Goal: Information Seeking & Learning: Learn about a topic

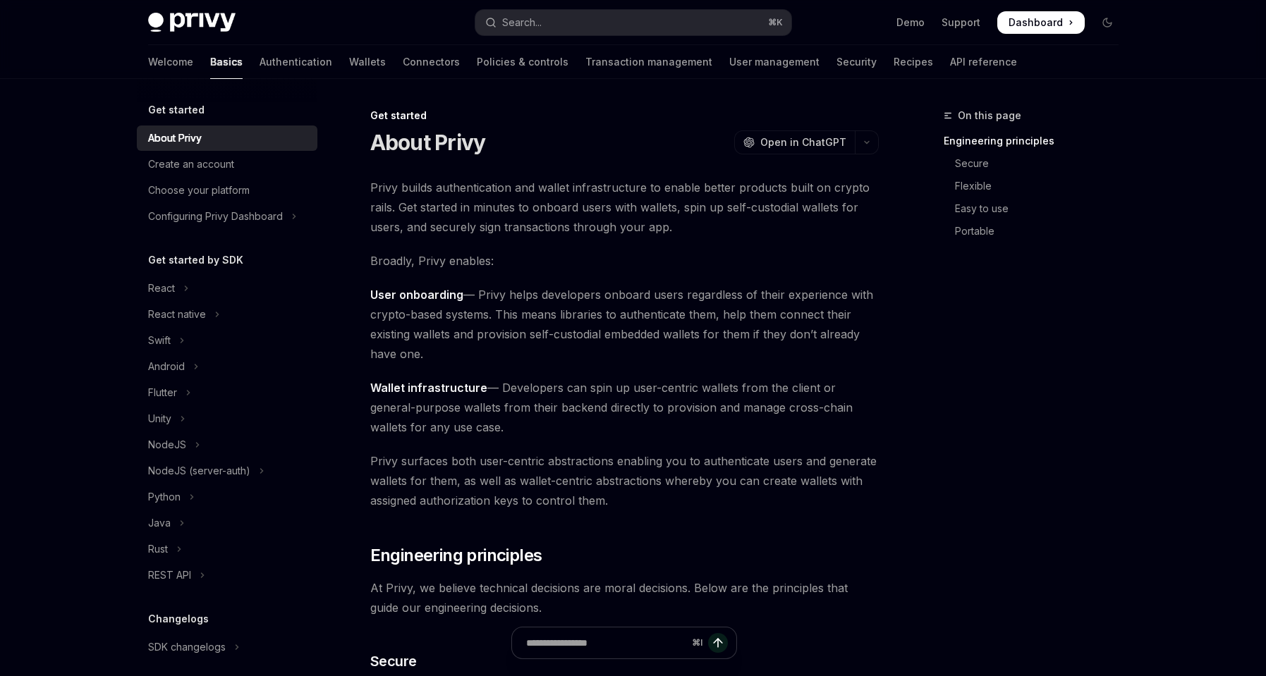
click at [613, 191] on span "Privy builds authentication and wallet infrastructure to enable better products…" at bounding box center [624, 207] width 509 height 59
copy span "infrastructure"
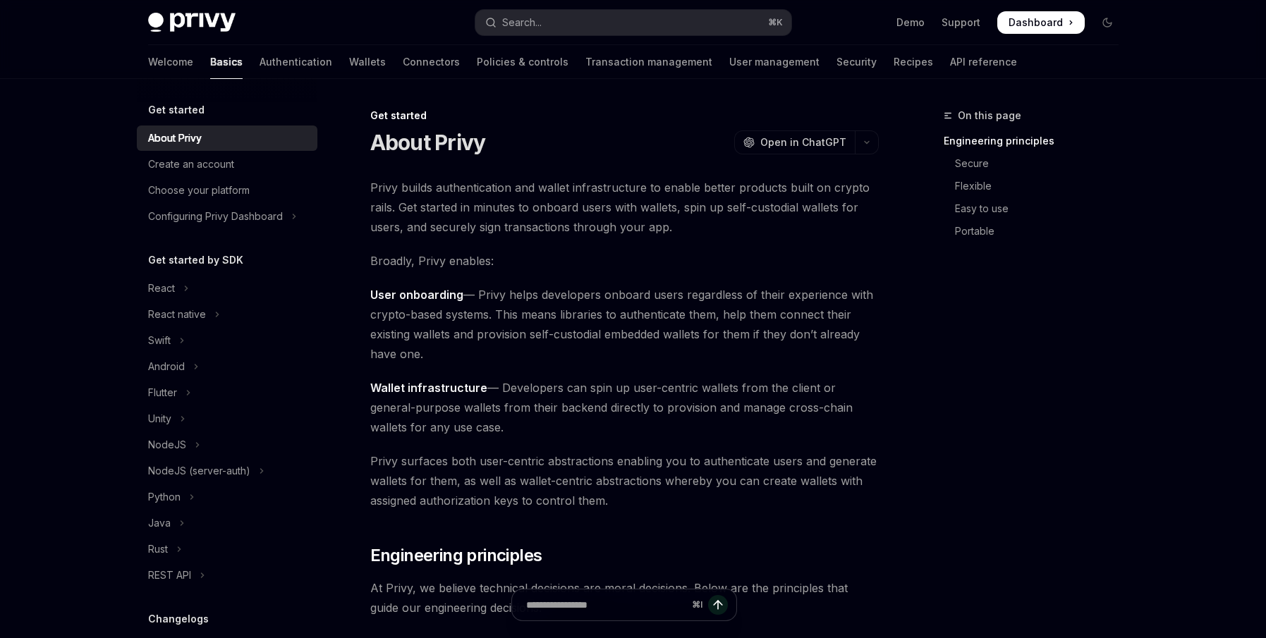
type textarea "*"
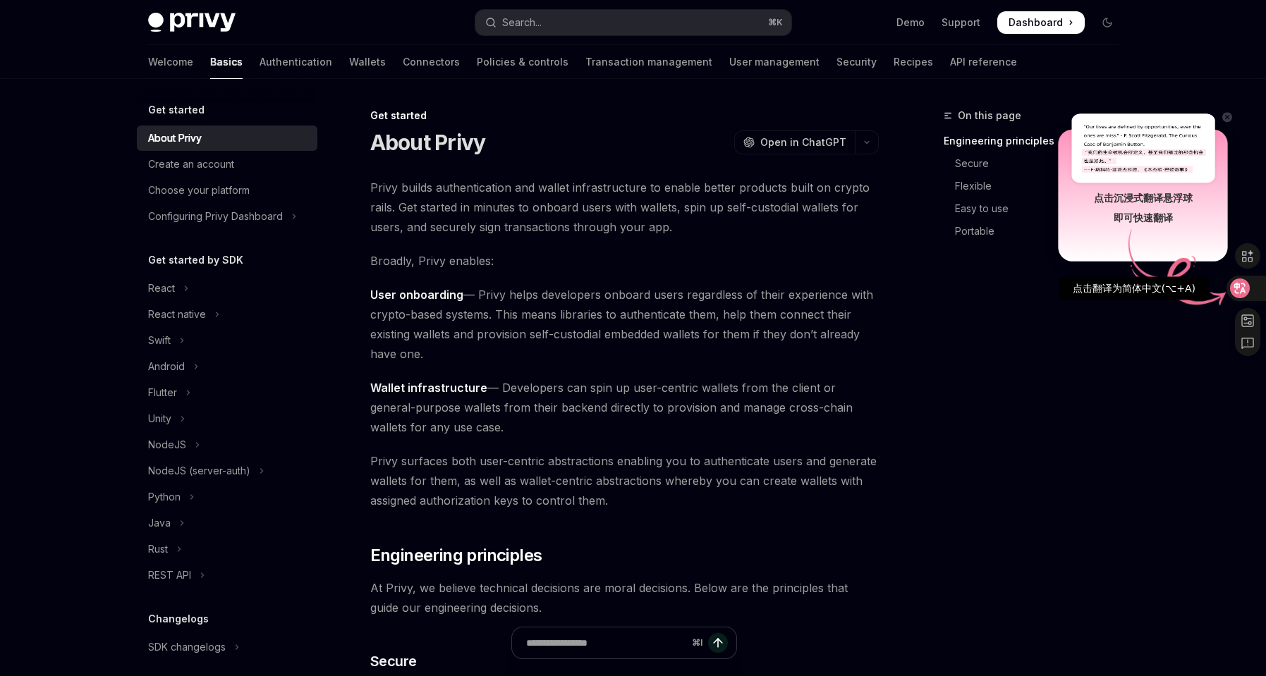
click at [1249, 289] on icon at bounding box center [1240, 289] width 20 height 20
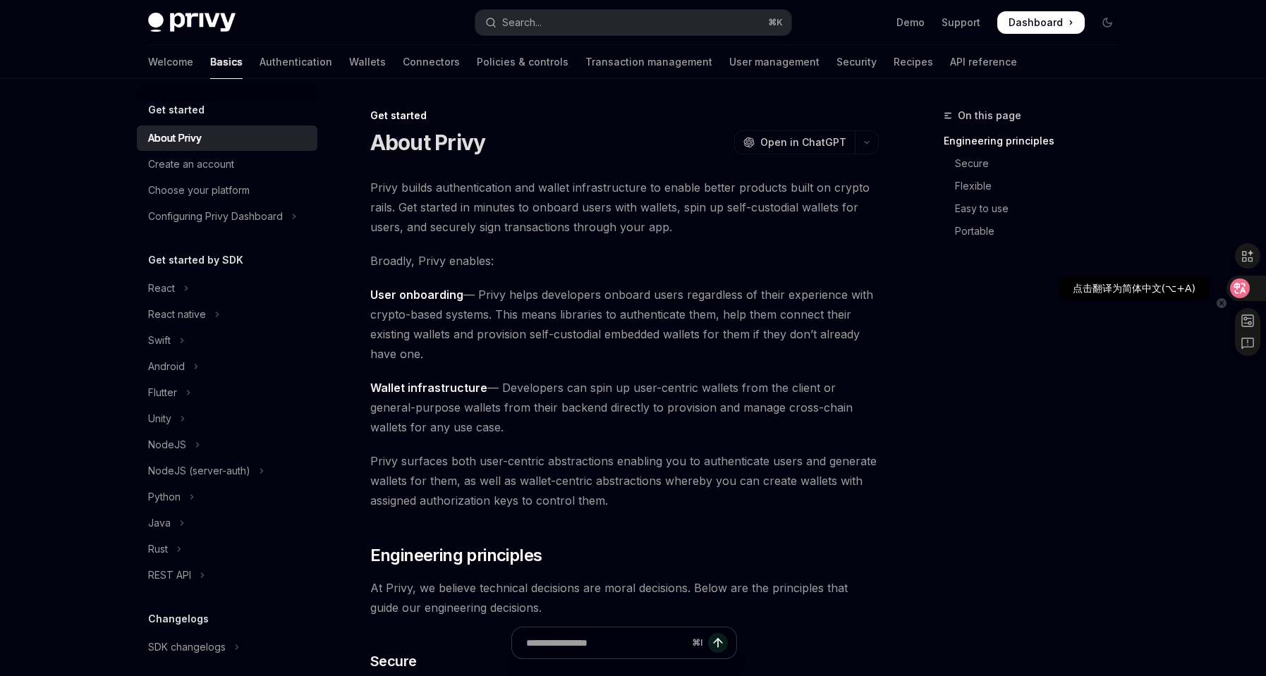
click at [1241, 286] on icon at bounding box center [1240, 288] width 14 height 14
click at [1250, 251] on icon at bounding box center [1247, 256] width 11 height 12
click at [1246, 253] on icon at bounding box center [1247, 256] width 11 height 12
click at [1250, 254] on icon at bounding box center [1247, 256] width 11 height 12
click at [1237, 288] on icon at bounding box center [1240, 288] width 12 height 11
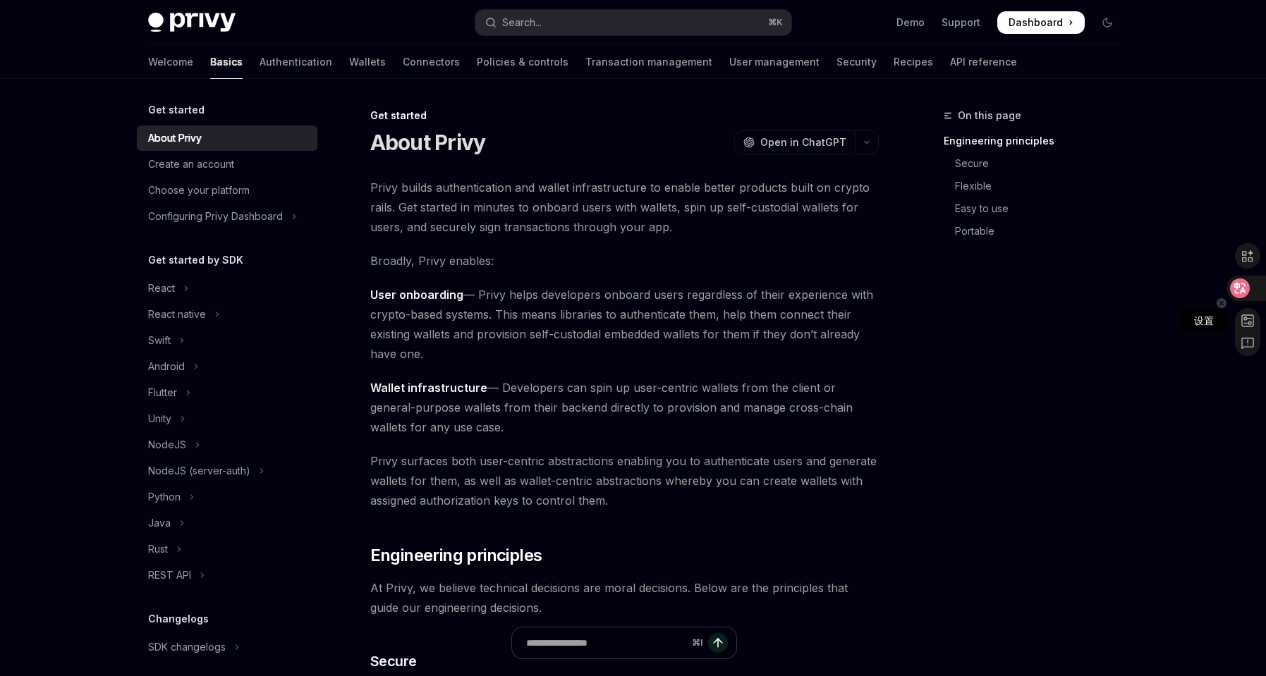
click at [1244, 322] on rect at bounding box center [1247, 320] width 11 height 11
click at [1244, 295] on div at bounding box center [633, 338] width 1266 height 676
click at [1249, 320] on rect at bounding box center [1247, 320] width 11 height 11
click at [986, 353] on div at bounding box center [633, 338] width 1266 height 676
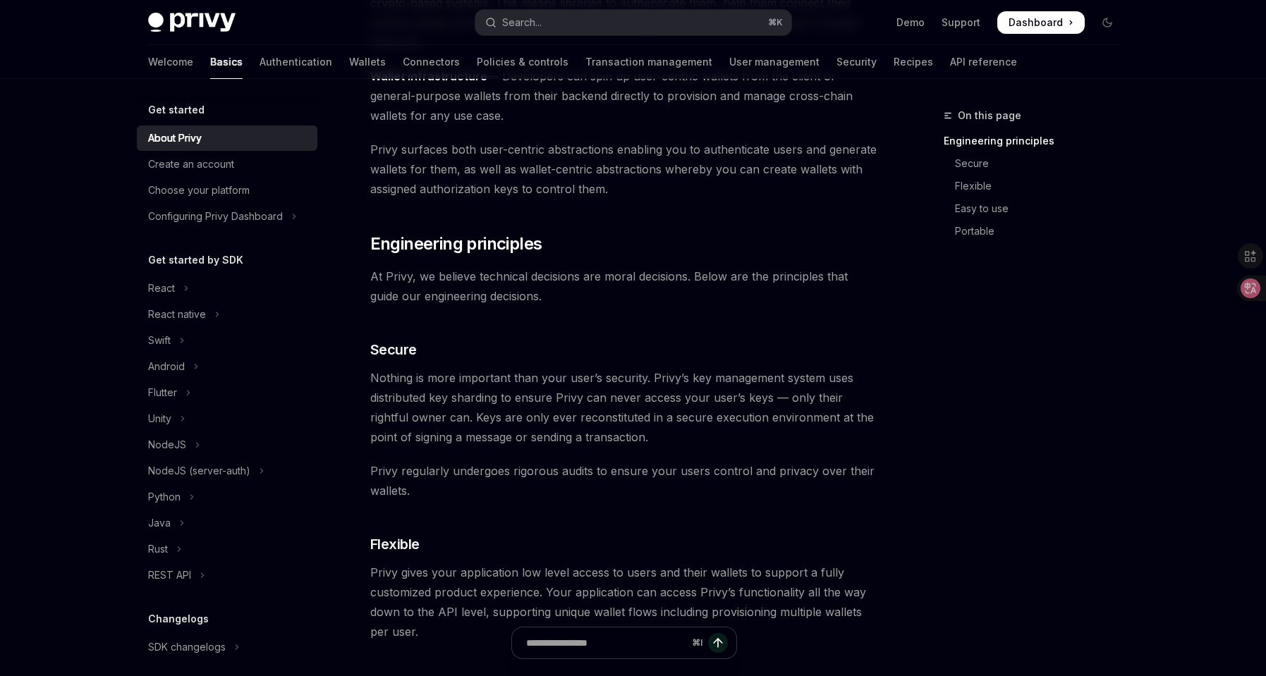
scroll to position [143, 0]
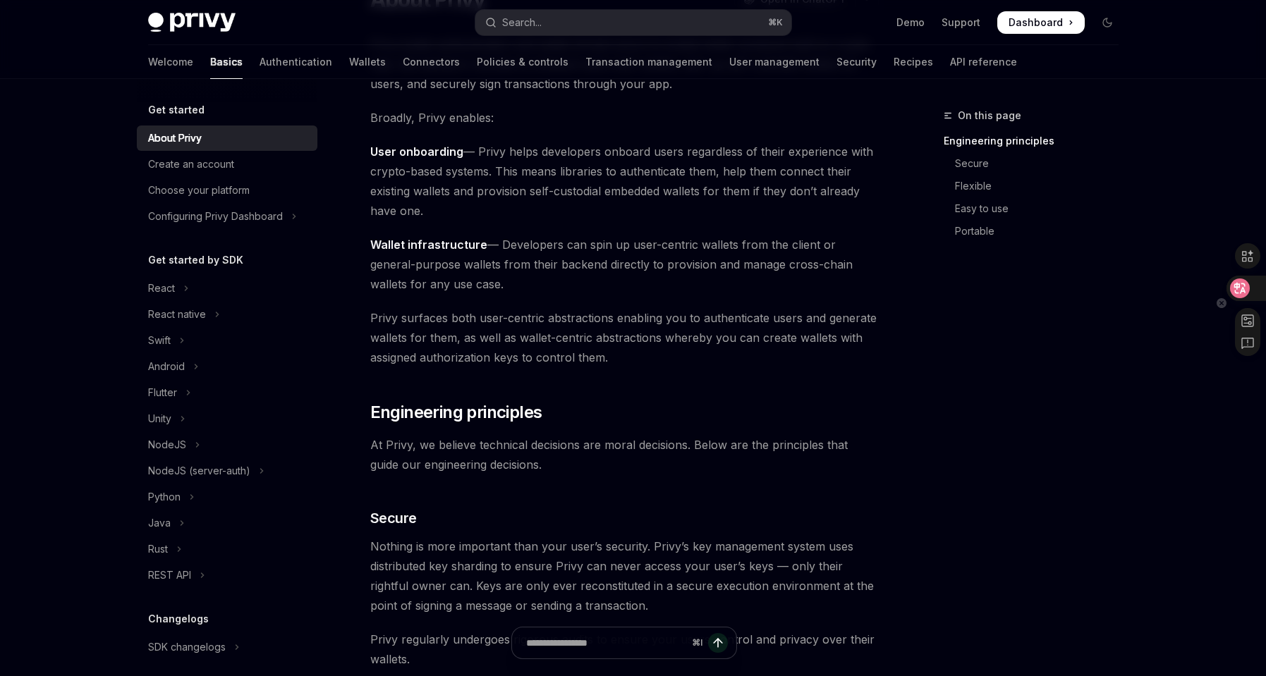
click at [1241, 288] on icon at bounding box center [1240, 288] width 14 height 14
click at [1129, 288] on div "点击翻译为简体中文(⌥+A)" at bounding box center [1134, 288] width 151 height 23
click at [1241, 287] on icon at bounding box center [1240, 288] width 14 height 14
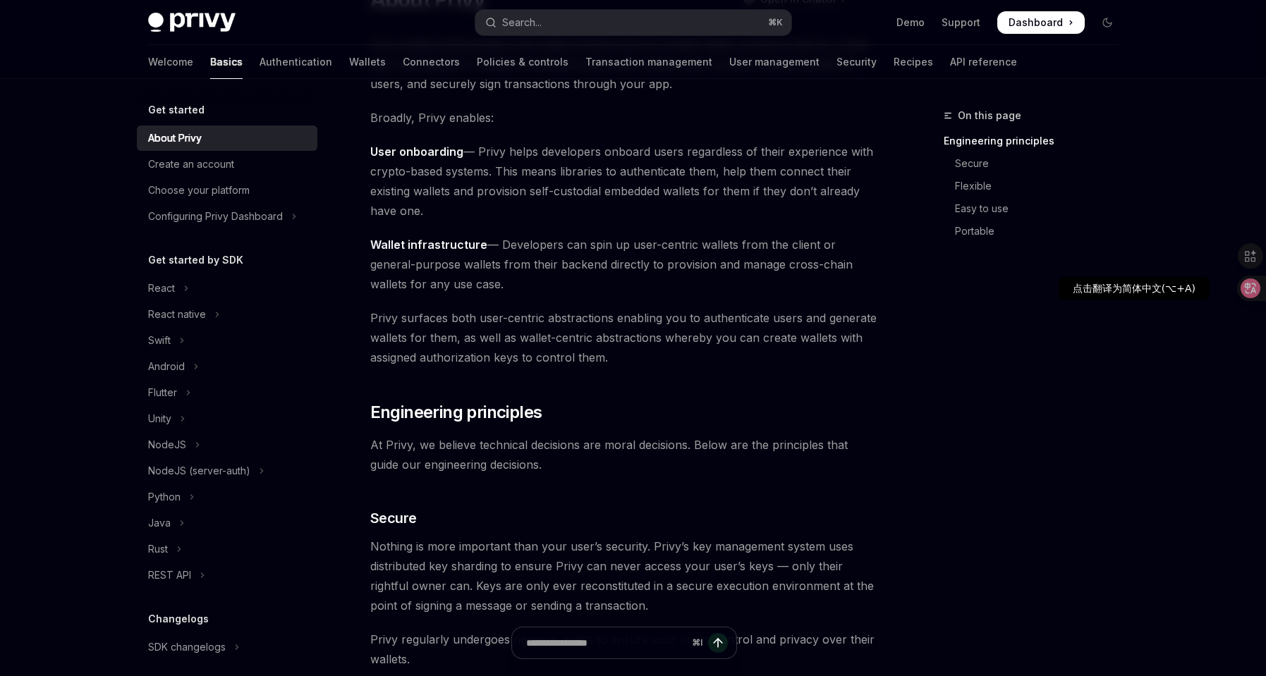
click at [1241, 287] on icon at bounding box center [1251, 289] width 20 height 20
click at [1241, 287] on icon at bounding box center [1240, 289] width 20 height 20
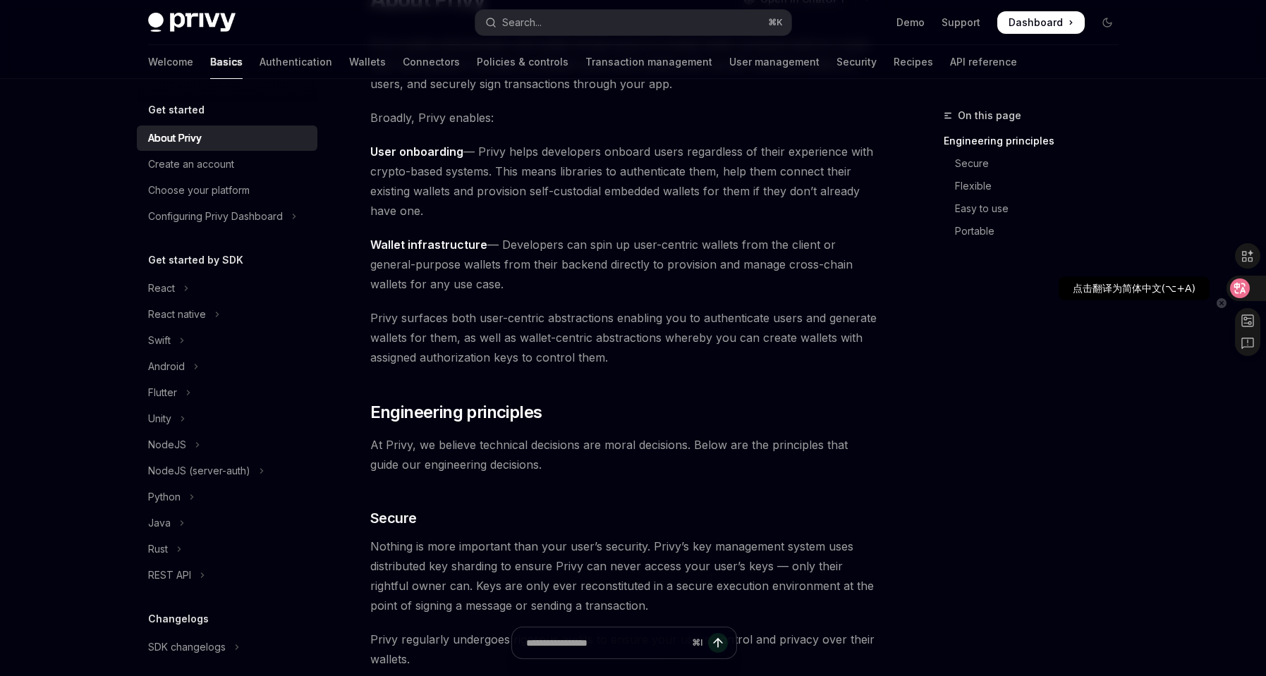
click at [1247, 287] on icon at bounding box center [1240, 288] width 14 height 14
click at [1245, 285] on icon at bounding box center [1240, 288] width 12 height 11
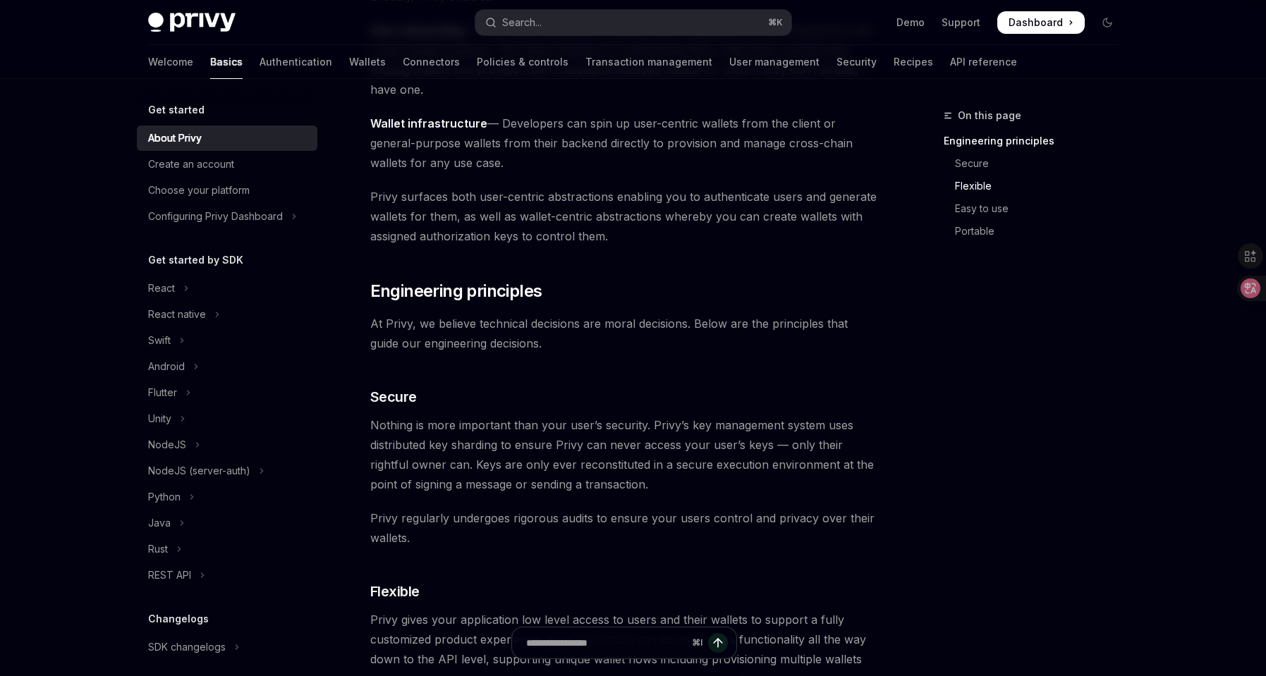
scroll to position [68, 0]
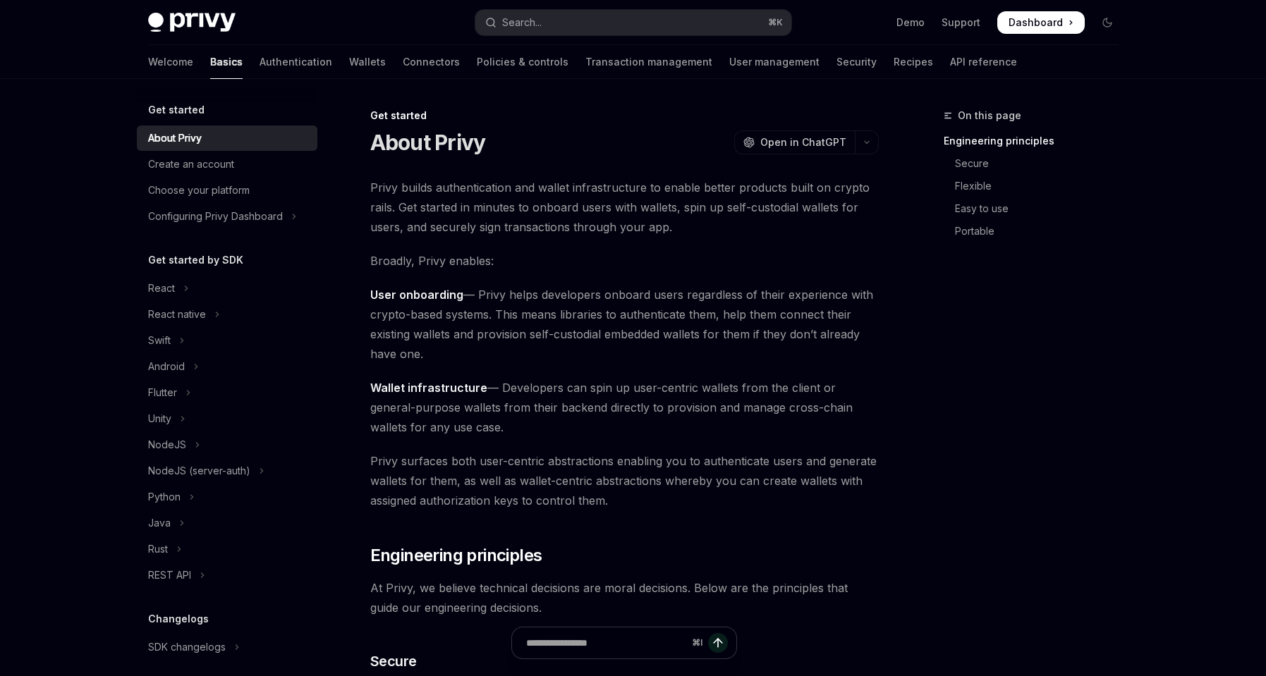
click at [1126, 422] on div "On this page Engineering principles Secure Flexible Easy to use Portable" at bounding box center [1023, 391] width 214 height 569
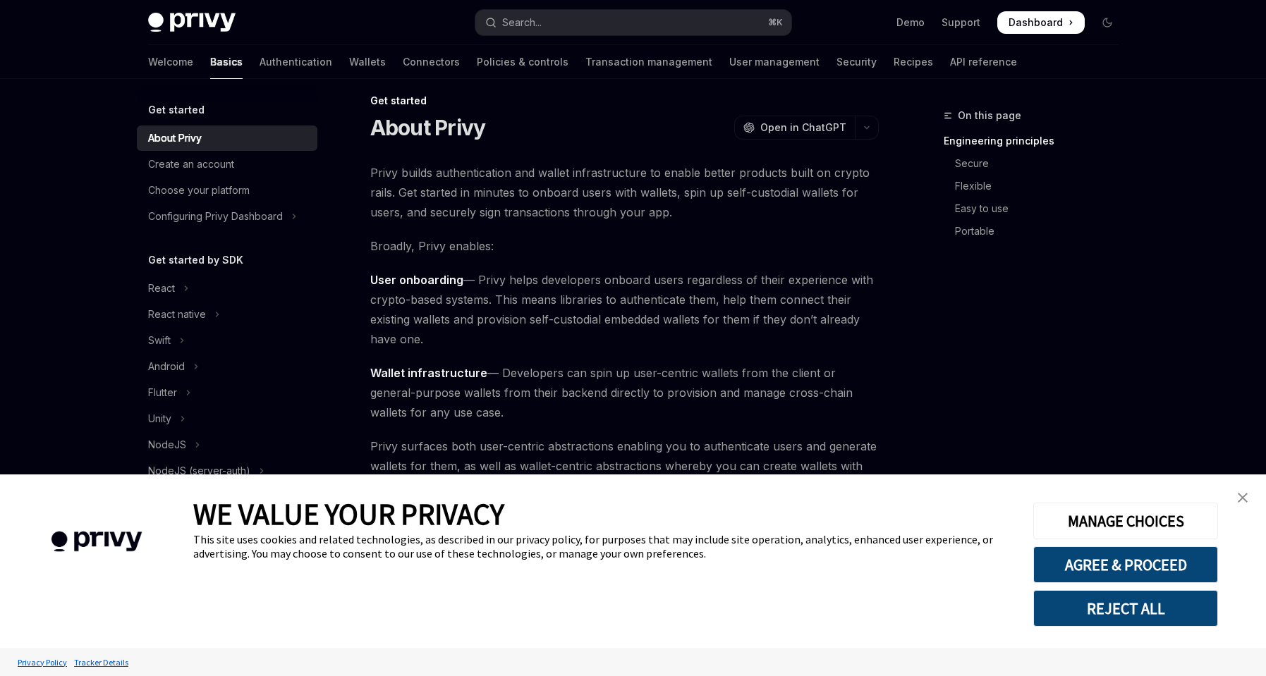
scroll to position [40, 0]
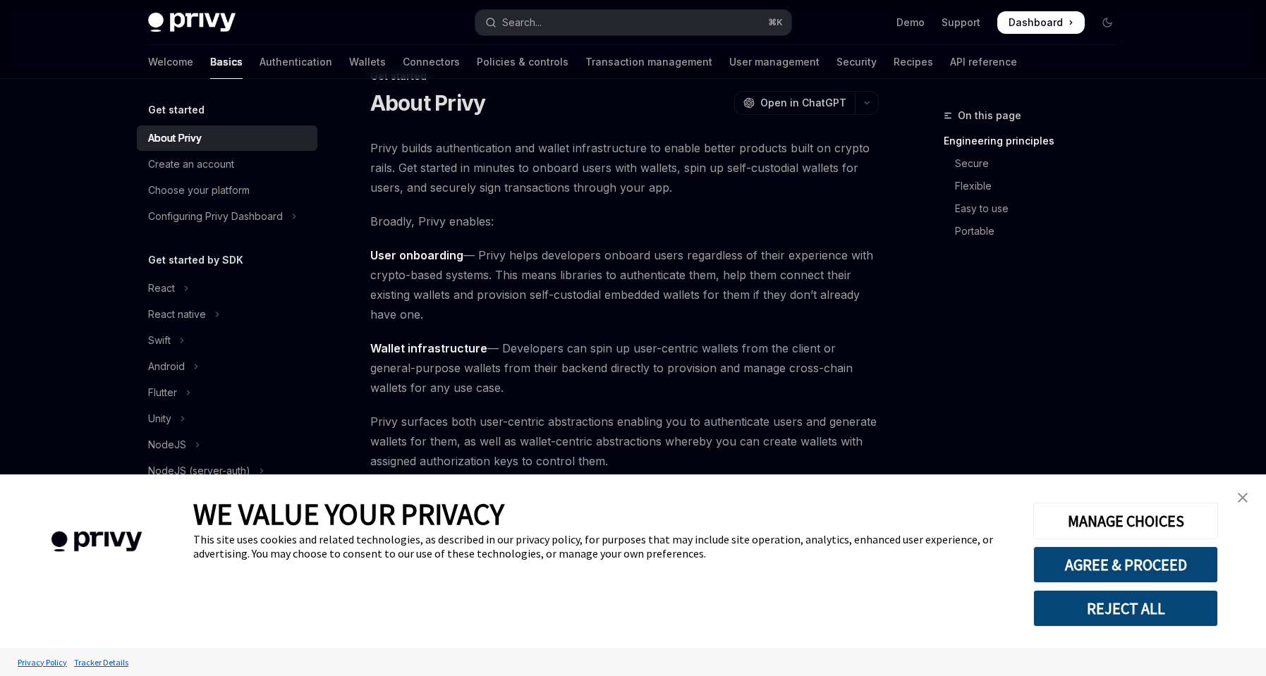
click at [1241, 495] on img "close banner" at bounding box center [1243, 498] width 10 height 10
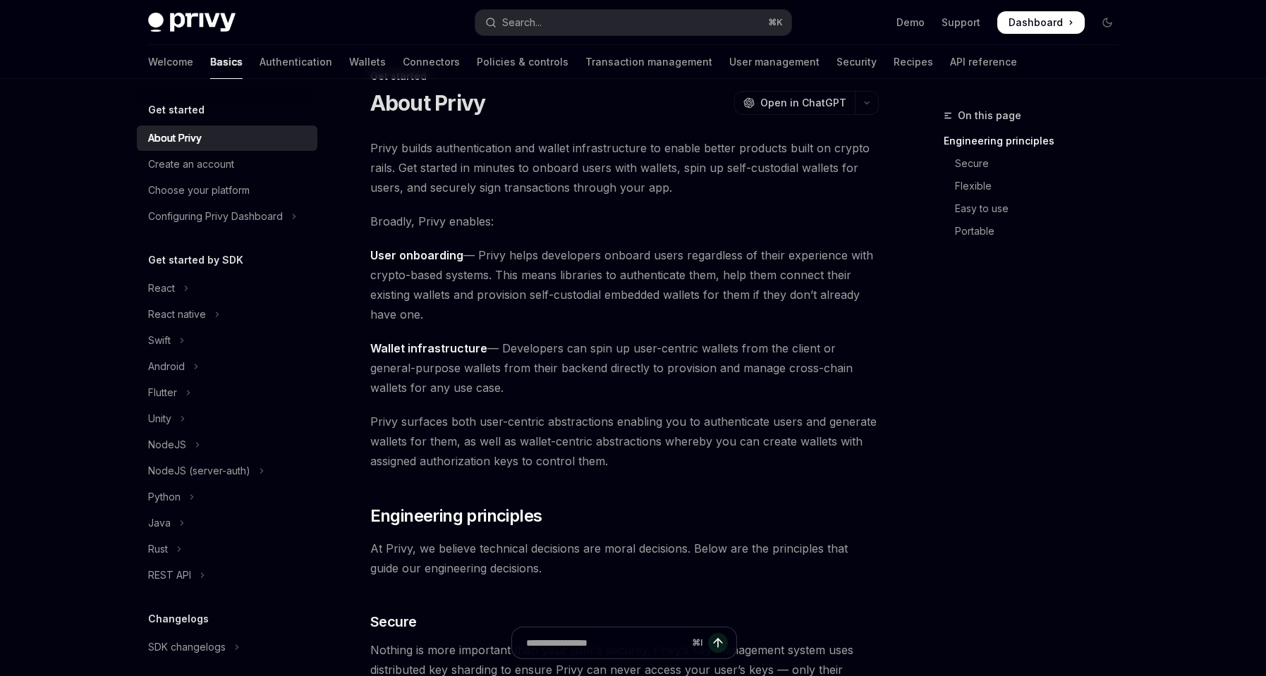
click at [1051, 372] on div "On this page Engineering principles Secure Flexible Easy to use Portable" at bounding box center [1023, 391] width 214 height 569
click at [1001, 344] on div "On this page Engineering principles Secure Flexible Easy to use Portable" at bounding box center [1023, 391] width 214 height 569
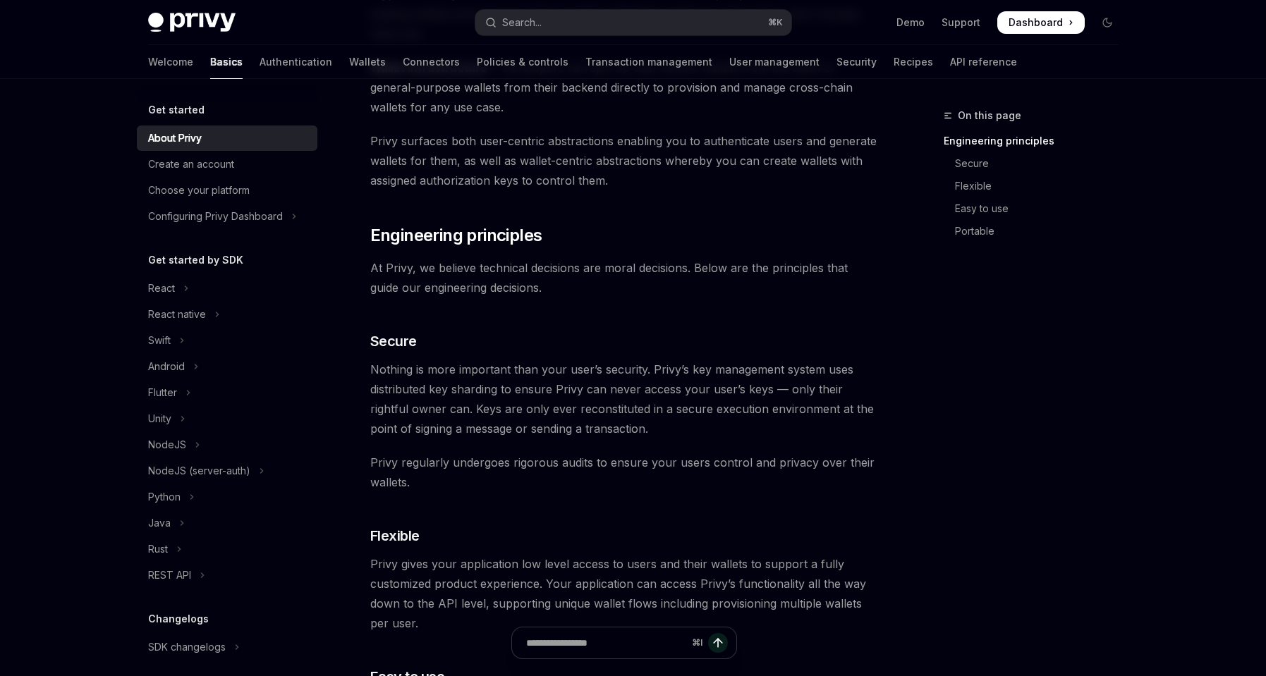
scroll to position [187, 0]
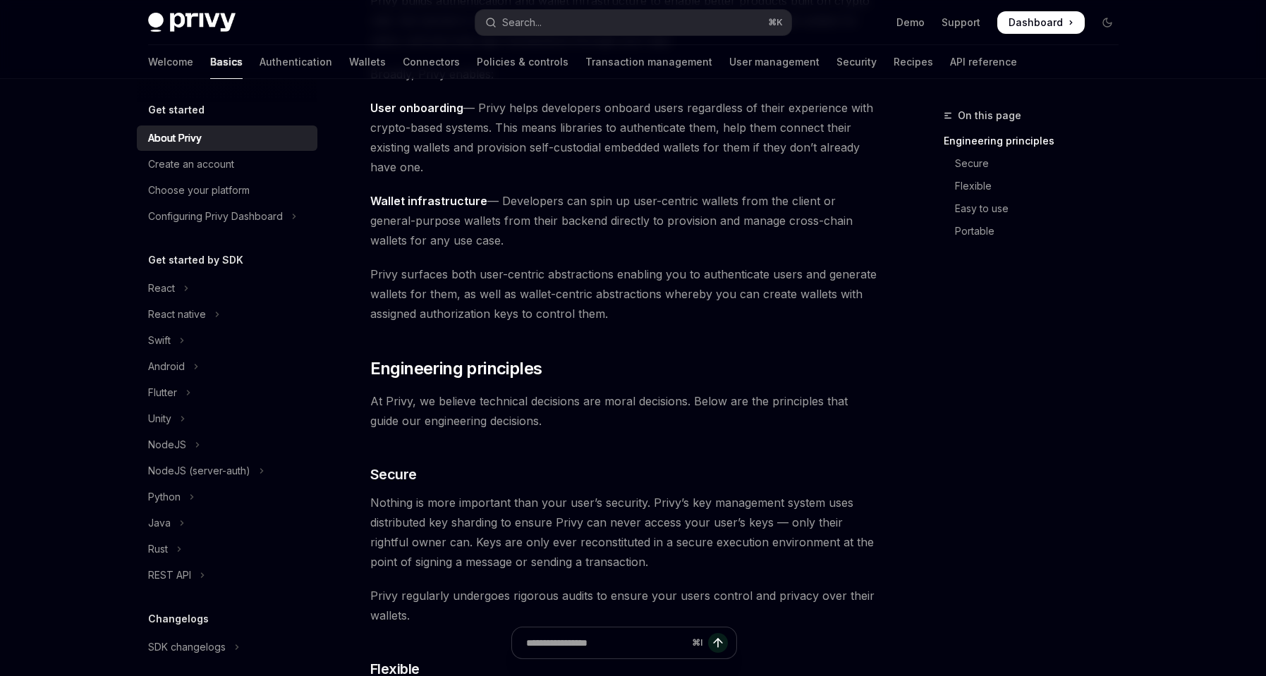
click at [1109, 419] on div "On this page Engineering principles Secure Flexible Easy to use Portable" at bounding box center [1023, 391] width 214 height 569
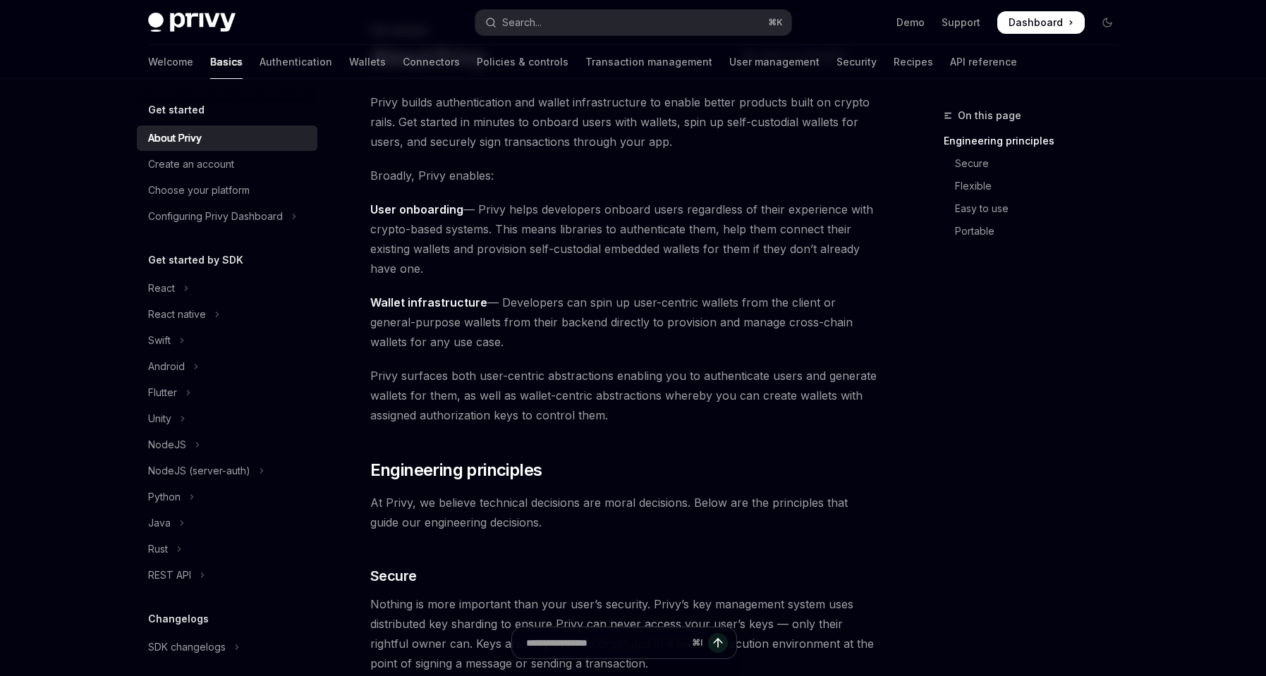
scroll to position [0, 0]
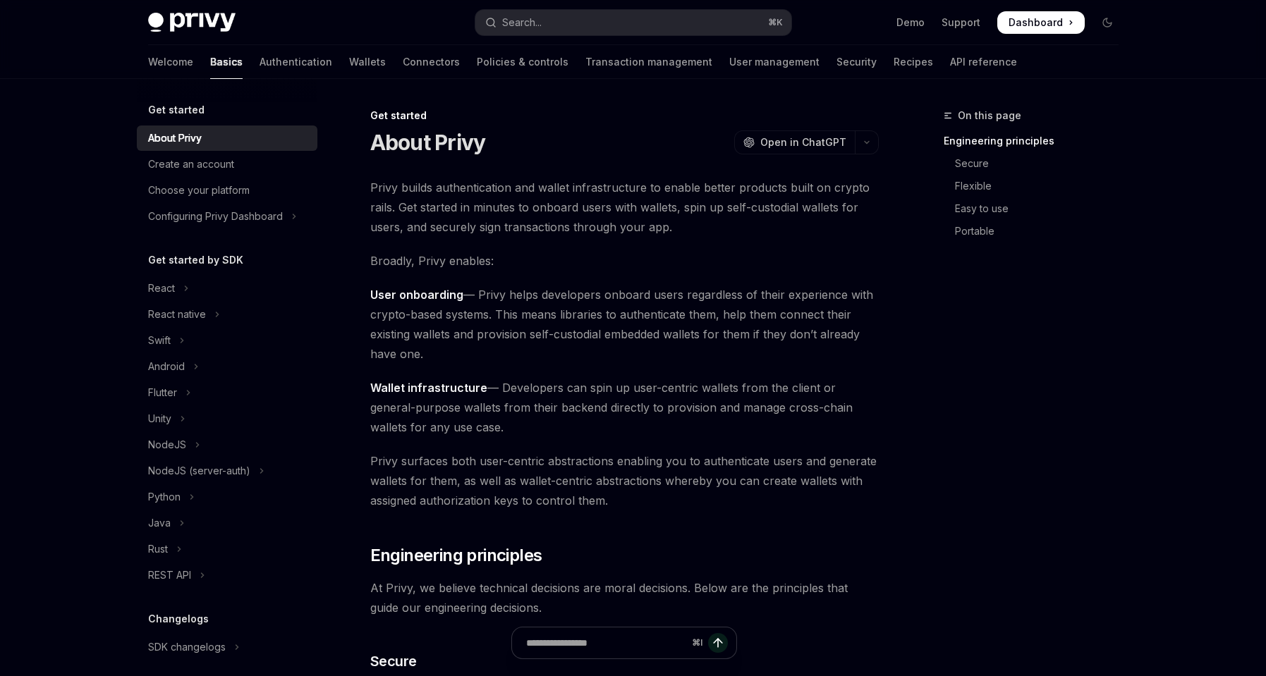
click at [613, 190] on span "Privy builds authentication and wallet infrastructure to enable better products…" at bounding box center [624, 207] width 509 height 59
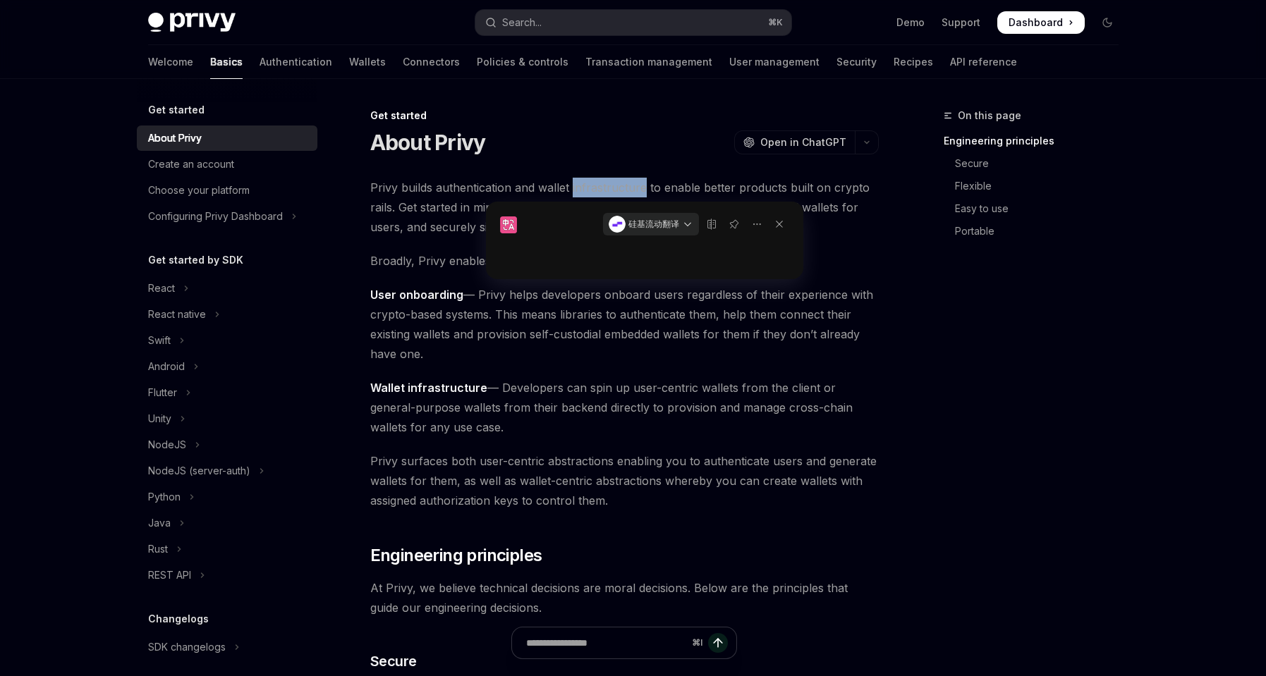
copy span "infrastructure"
click at [788, 258] on div at bounding box center [644, 257] width 289 height 4
click at [779, 221] on icon at bounding box center [780, 224] width 20 height 20
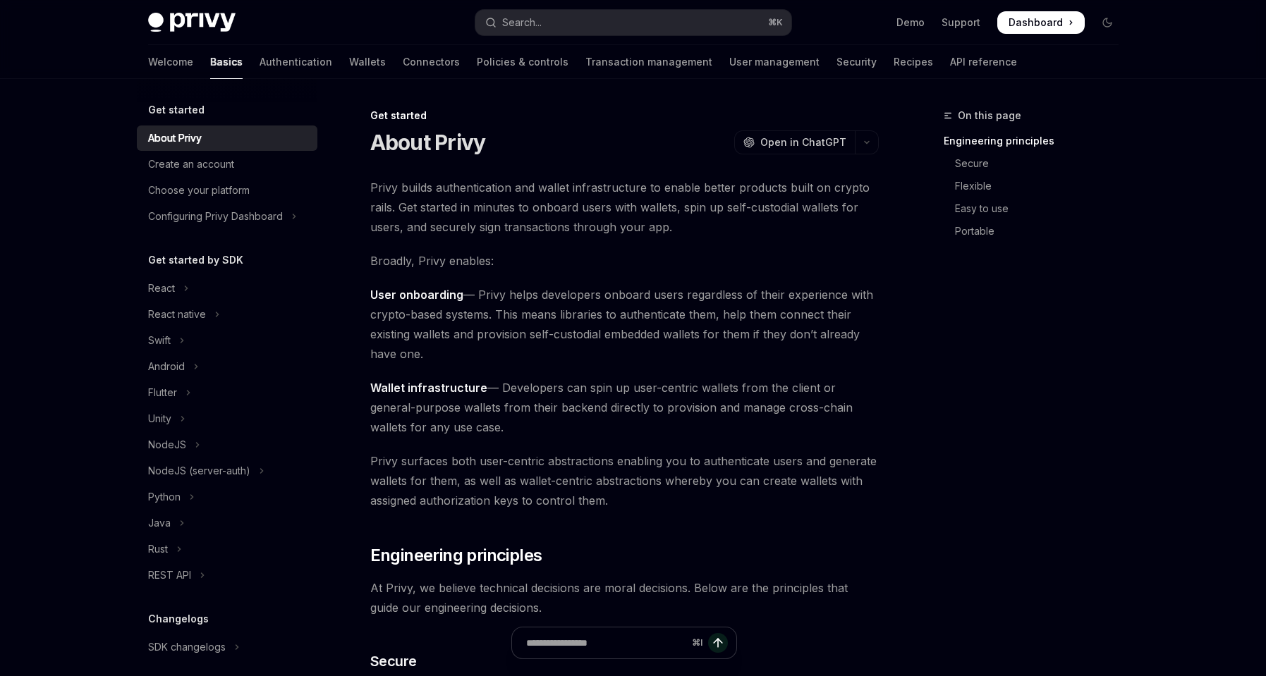
click at [940, 351] on div "On this page Engineering principles Secure Flexible Easy to use Portable" at bounding box center [1023, 391] width 214 height 569
click at [602, 193] on span "Privy builds authentication and wallet infrastructure to enable better products…" at bounding box center [624, 207] width 509 height 59
copy span "infrastructure"
click at [919, 404] on div "On this page Engineering principles Secure Flexible Easy to use Portable" at bounding box center [1023, 391] width 214 height 569
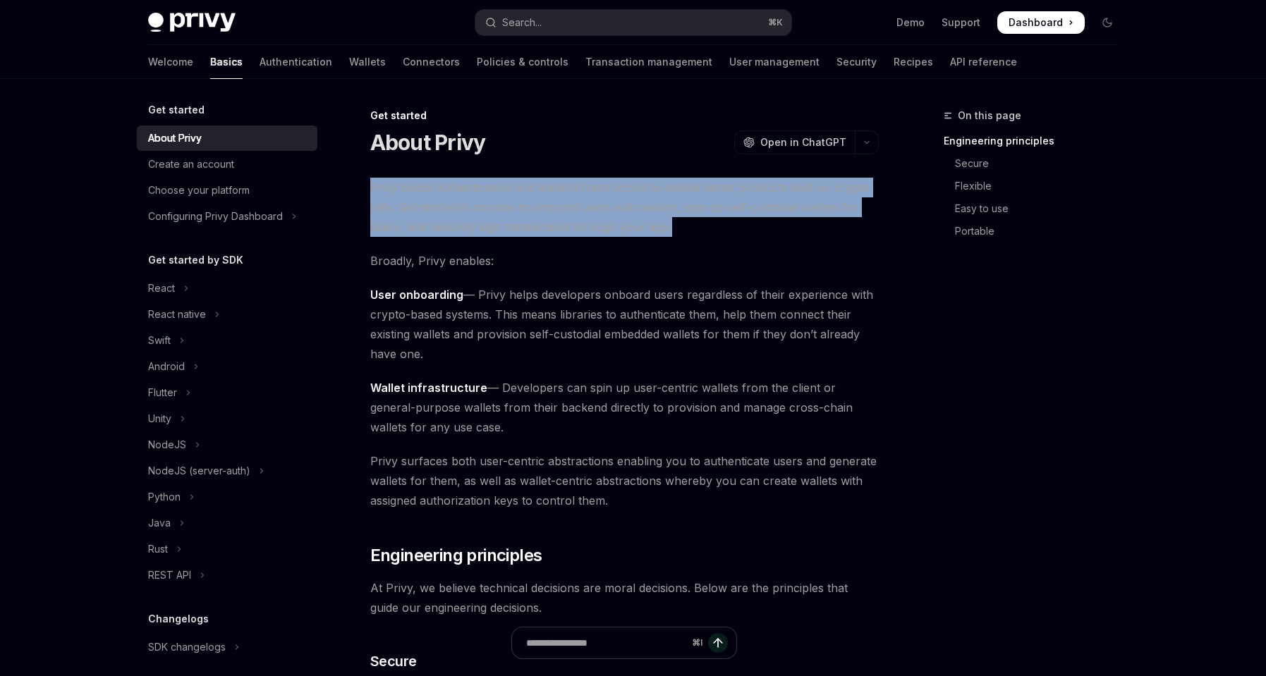
drag, startPoint x: 680, startPoint y: 232, endPoint x: 372, endPoint y: 190, distance: 311.1
click at [372, 190] on span "Privy builds authentication and wallet infrastructure to enable better products…" at bounding box center [624, 207] width 509 height 59
copy span "Privy builds authentication and wallet infrastructure to enable better products…"
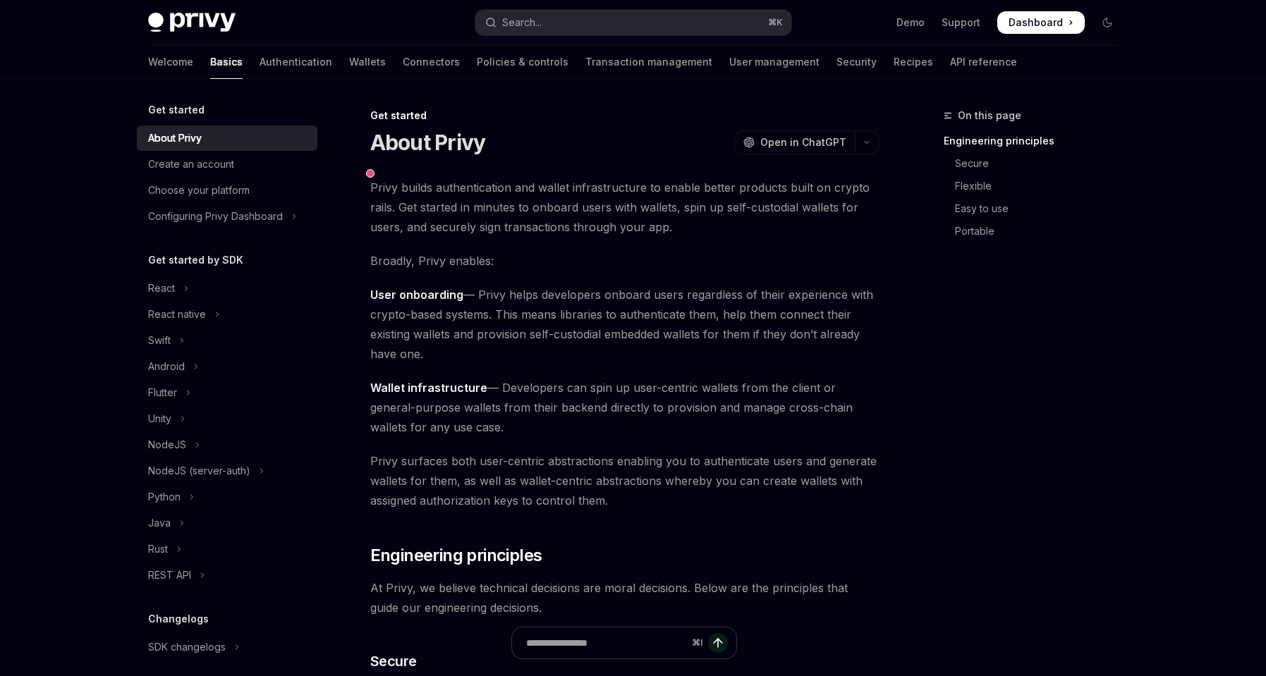
click at [575, 262] on span "Broadly, Privy enables:" at bounding box center [624, 261] width 509 height 20
click at [388, 260] on span "Broadly, Privy enables:" at bounding box center [624, 261] width 509 height 20
copy span "Broadly"
click at [490, 262] on span "Broadly, Privy enables:" at bounding box center [624, 261] width 509 height 20
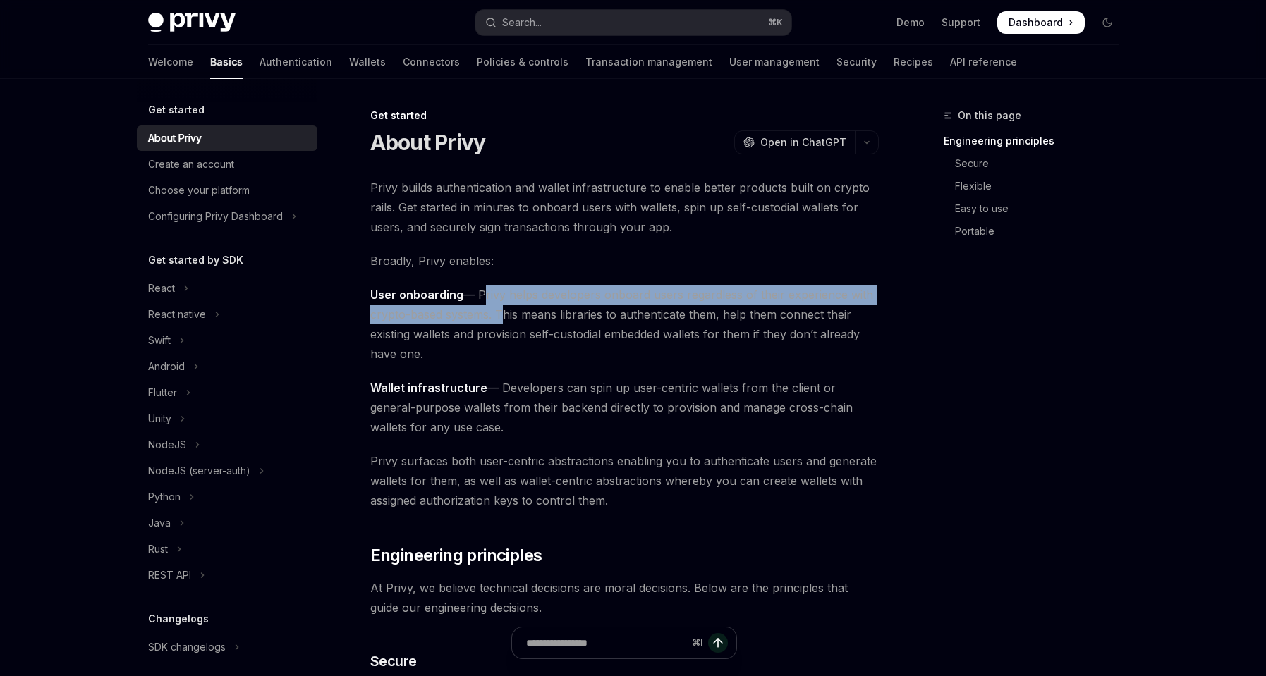
drag, startPoint x: 494, startPoint y: 317, endPoint x: 480, endPoint y: 301, distance: 22.0
click at [480, 301] on span "User onboarding — Privy helps developers onboard users regardless of their expe…" at bounding box center [624, 324] width 509 height 79
copy span "Privy helps developers onboard users regardless of their experience with crypto…"
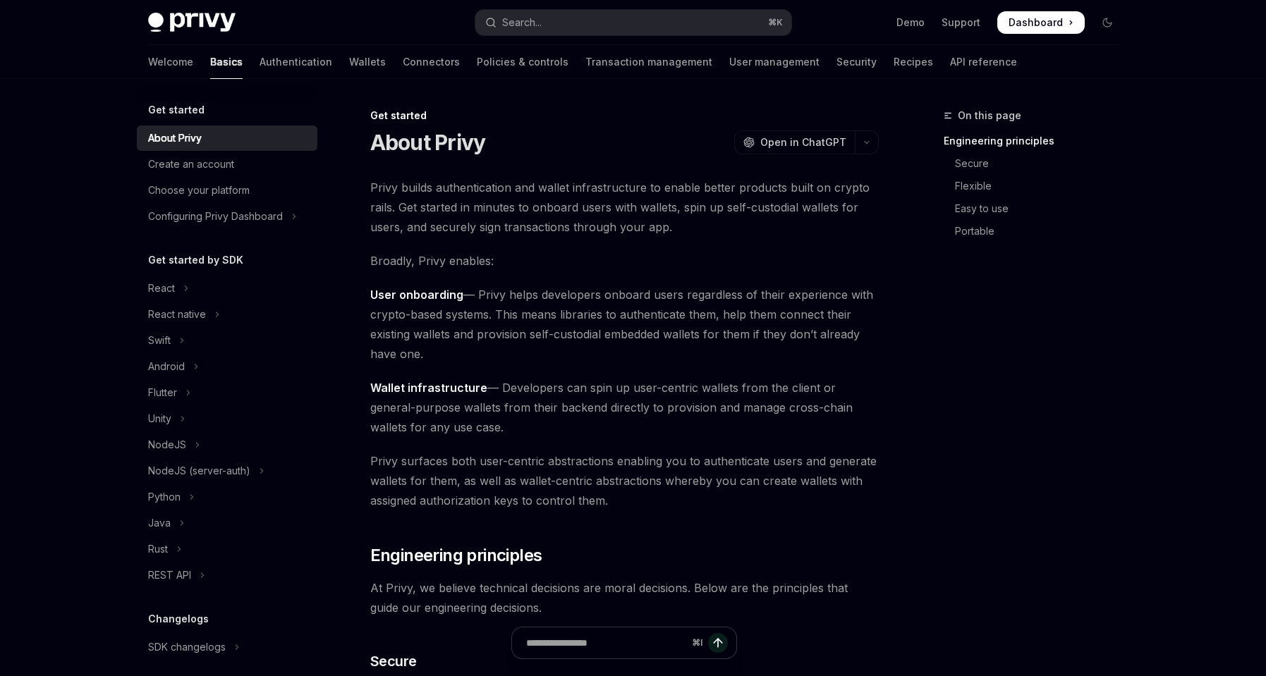
drag, startPoint x: 454, startPoint y: 344, endPoint x: 477, endPoint y: 286, distance: 62.3
click at [477, 286] on span "User onboarding — Privy helps developers onboard users regardless of their expe…" at bounding box center [624, 324] width 509 height 79
copy span "Privy helps developers onboard users regardless of their experience with crypto…"
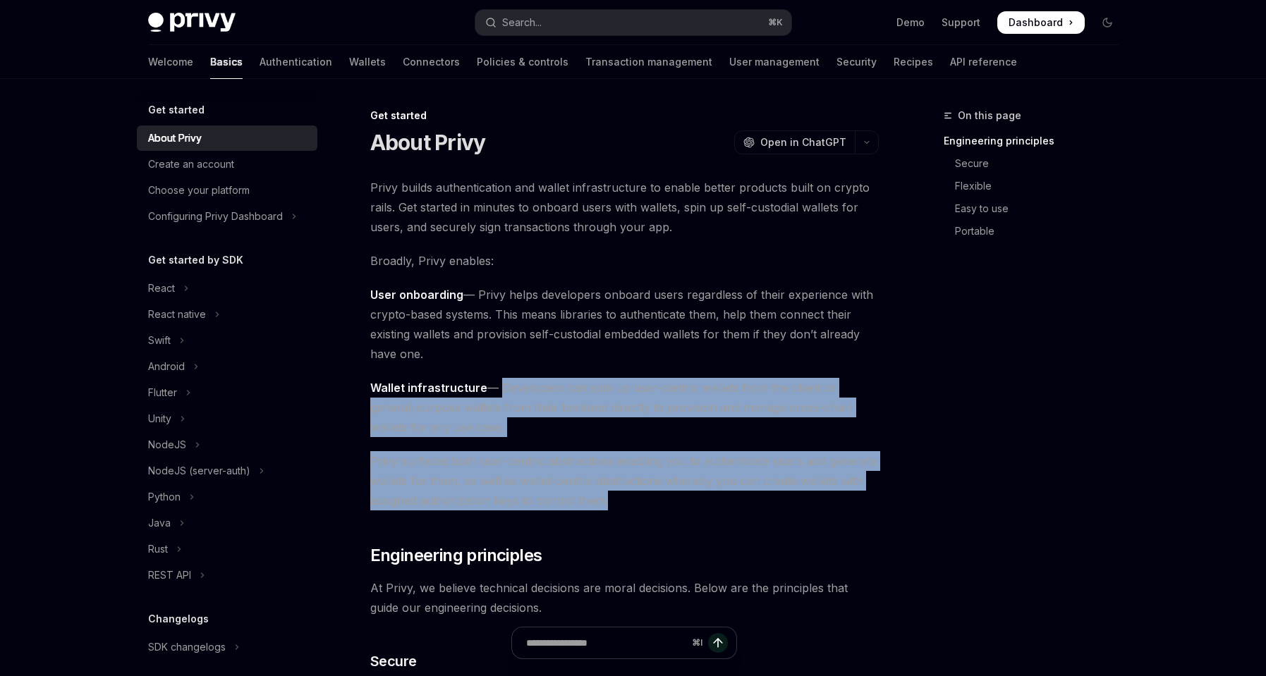
drag, startPoint x: 618, startPoint y: 507, endPoint x: 497, endPoint y: 389, distance: 168.6
copy div "Developers can spin up user-centric wallets from the client or general-purpose …"
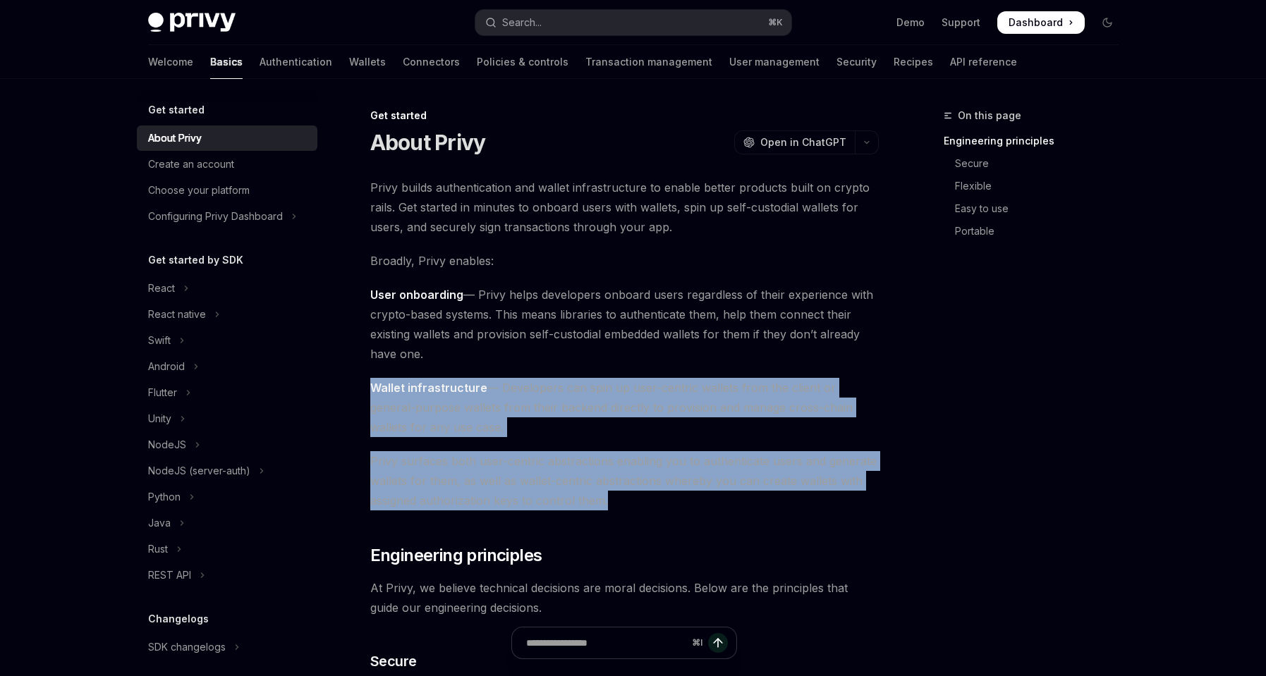
drag, startPoint x: 579, startPoint y: 488, endPoint x: 363, endPoint y: 384, distance: 240.1
copy div "Wallet infrastructure — Developers can spin up user-centric wallets from the cl…"
click at [612, 430] on span "Wallet infrastructure — Developers can spin up user-centric wallets from the cl…" at bounding box center [624, 407] width 509 height 59
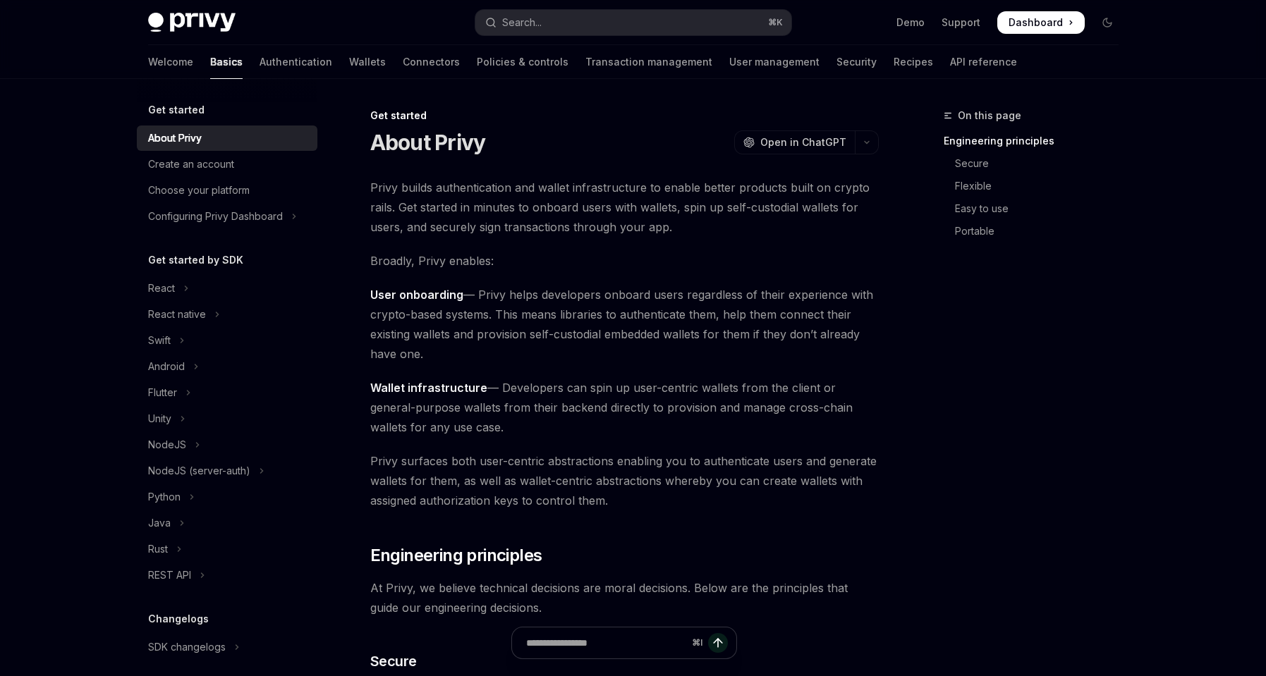
drag, startPoint x: 449, startPoint y: 428, endPoint x: 390, endPoint y: 402, distance: 64.1
click at [390, 402] on span "Wallet infrastructure — Developers can spin up user-centric wallets from the cl…" at bounding box center [624, 407] width 509 height 59
drag, startPoint x: 391, startPoint y: 403, endPoint x: 408, endPoint y: 407, distance: 18.1
click at [381, 394] on span "Wallet infrastructure — Developers can spin up user-centric wallets from the cl…" at bounding box center [624, 407] width 509 height 59
click at [461, 419] on span "Wallet infrastructure — Developers can spin up user-centric wallets from the cl…" at bounding box center [624, 407] width 509 height 59
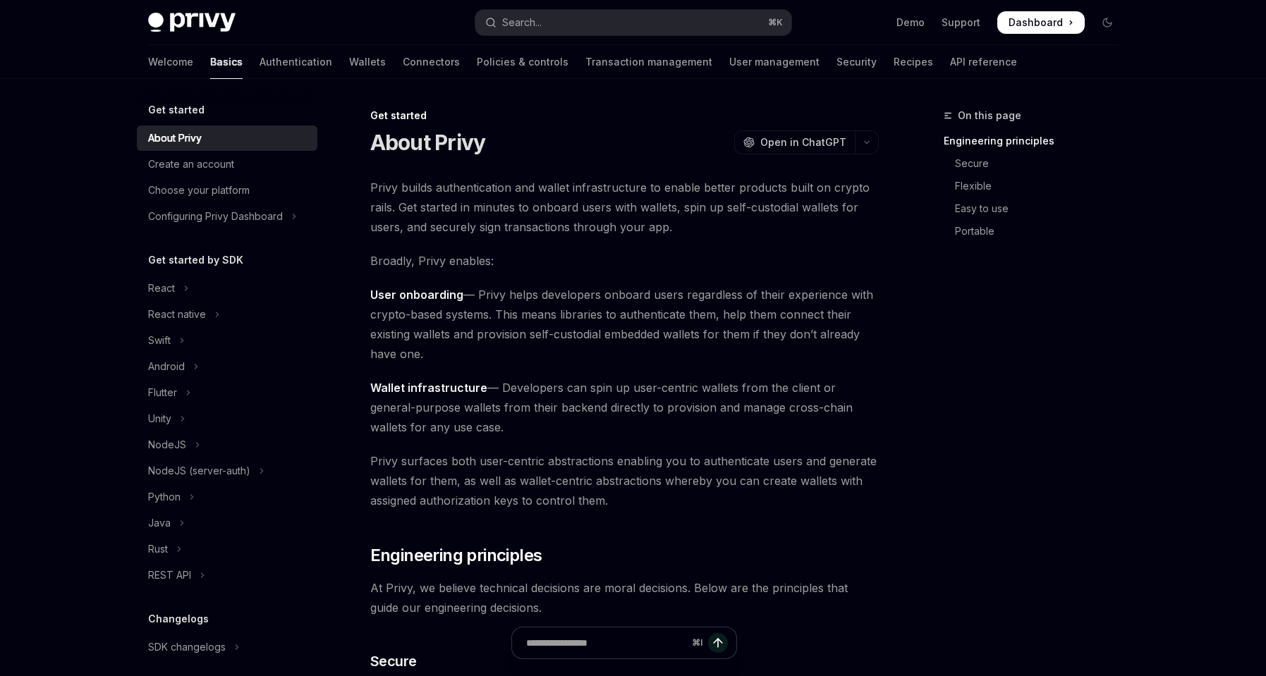
drag, startPoint x: 452, startPoint y: 426, endPoint x: 364, endPoint y: 387, distance: 96.6
copy span "Wallet infrastructure — Developers can spin up user-centric wallets from the cl…"
click at [624, 451] on span "Privy surfaces both user-centric abstractions enabling you to authenticate user…" at bounding box center [624, 480] width 509 height 59
click at [621, 504] on span "Privy surfaces both user-centric abstractions enabling you to authenticate user…" at bounding box center [624, 480] width 509 height 59
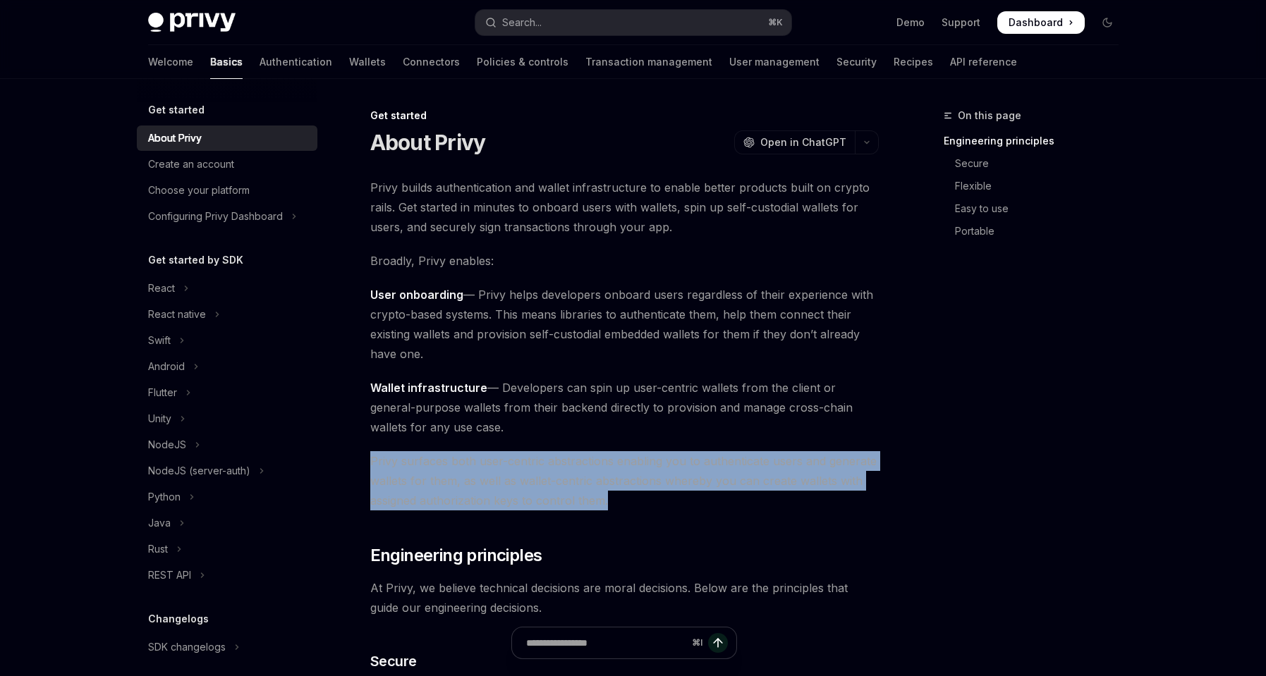
drag, startPoint x: 621, startPoint y: 503, endPoint x: 365, endPoint y: 463, distance: 259.2
copy span "Privy surfaces both user-centric abstractions enabling you to authenticate user…"
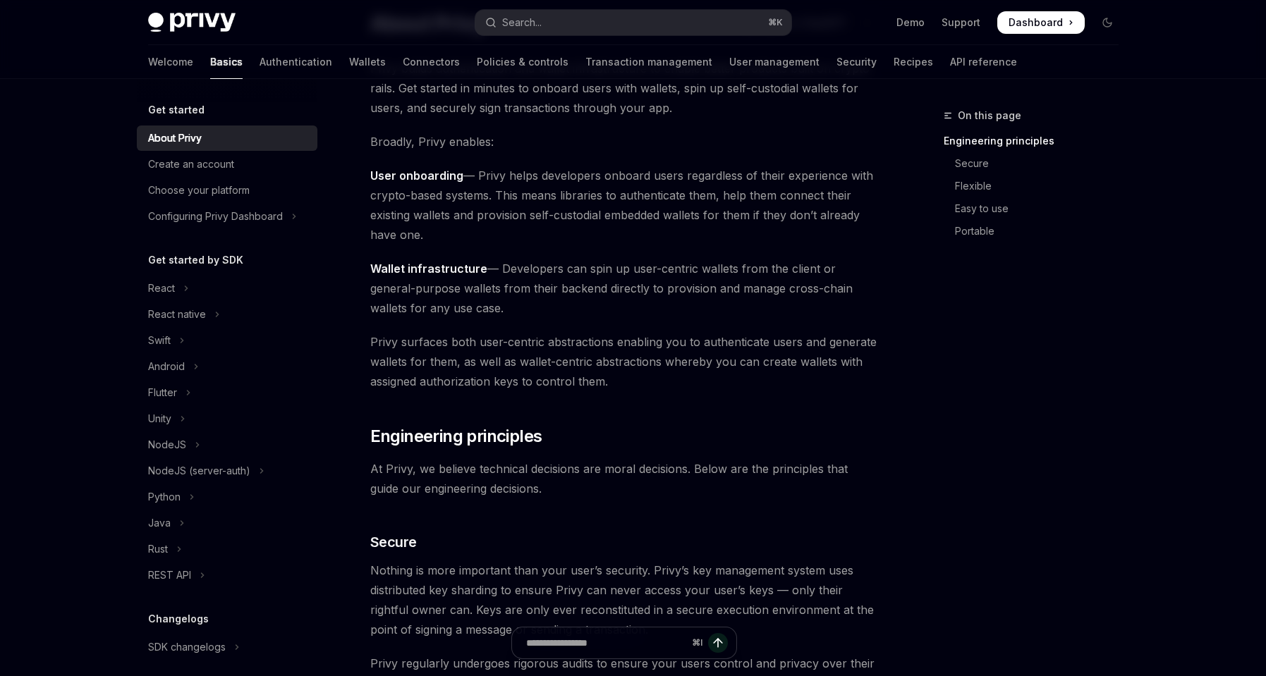
click at [571, 473] on span "At Privy, we believe technical decisions are moral decisions. Below are the pri…" at bounding box center [624, 479] width 509 height 40
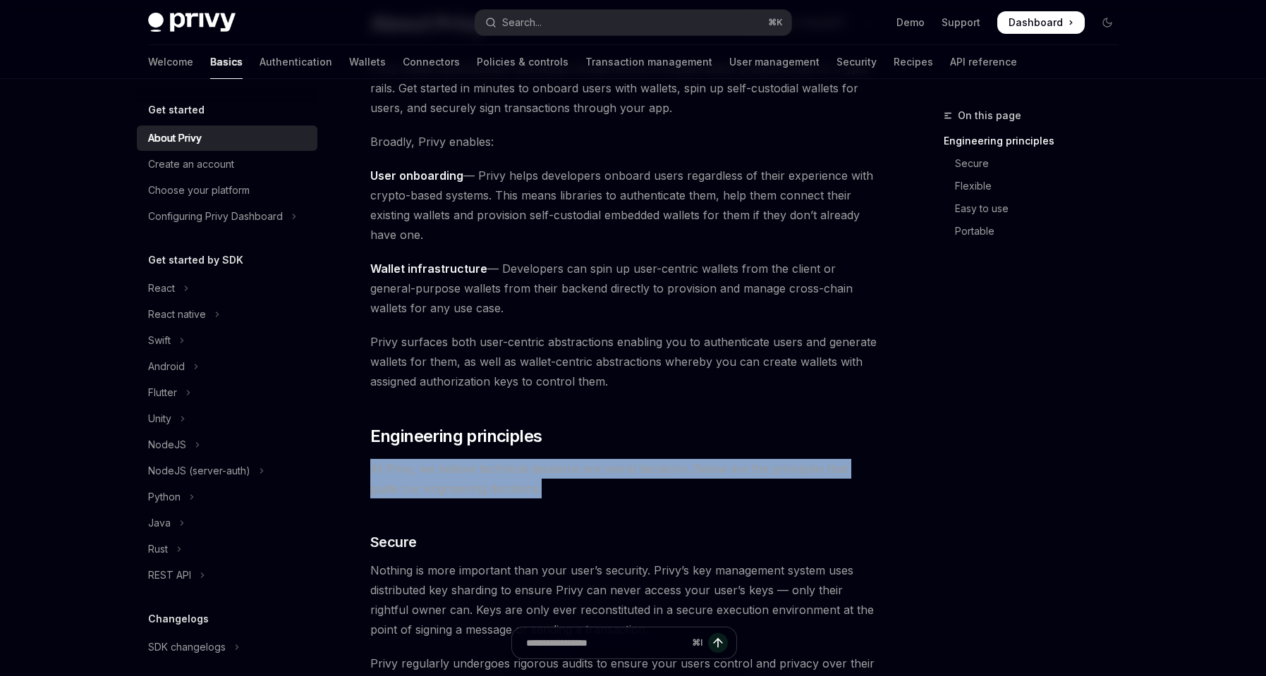
drag, startPoint x: 535, startPoint y: 491, endPoint x: 359, endPoint y: 470, distance: 177.6
click at [535, 479] on span "At Privy, we believe technical decisions are moral decisions. Below are the pri…" at bounding box center [624, 479] width 509 height 40
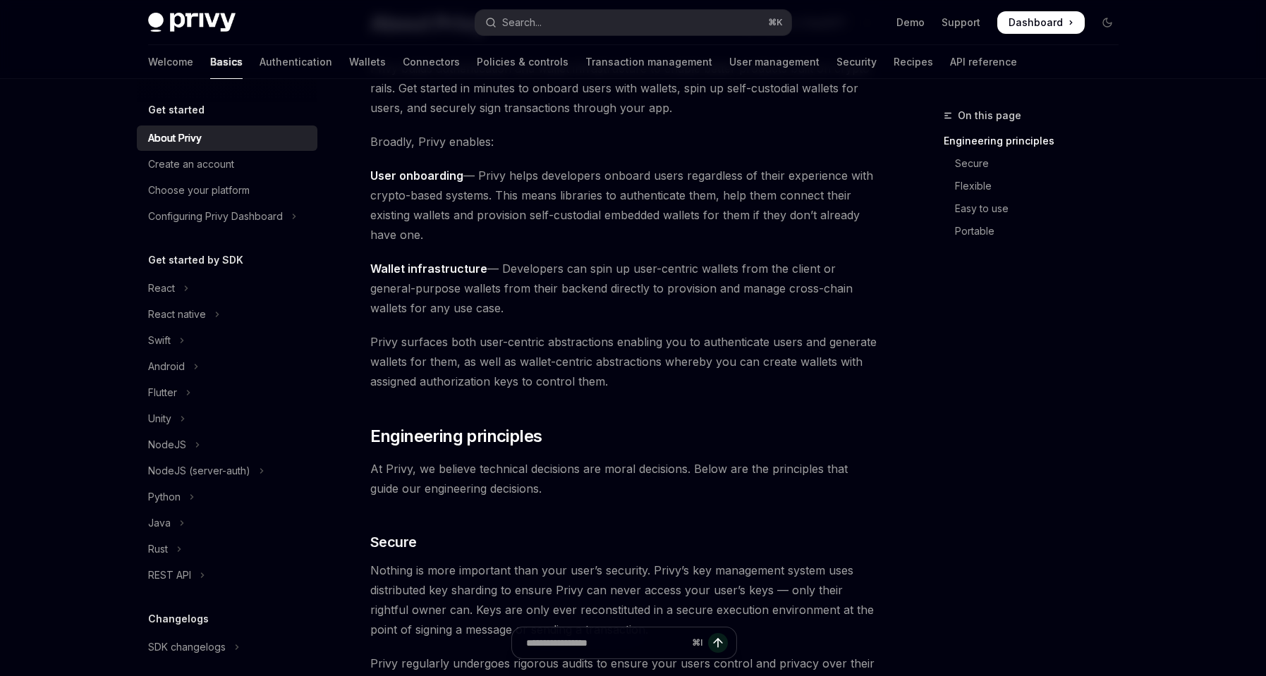
click at [558, 486] on span "At Privy, we believe technical decisions are moral decisions. Below are the pri…" at bounding box center [624, 479] width 509 height 40
click at [526, 482] on span "At Privy, we believe technical decisions are moral decisions. Below are the pri…" at bounding box center [624, 479] width 509 height 40
click at [421, 435] on span "Engineering principles" at bounding box center [456, 436] width 172 height 23
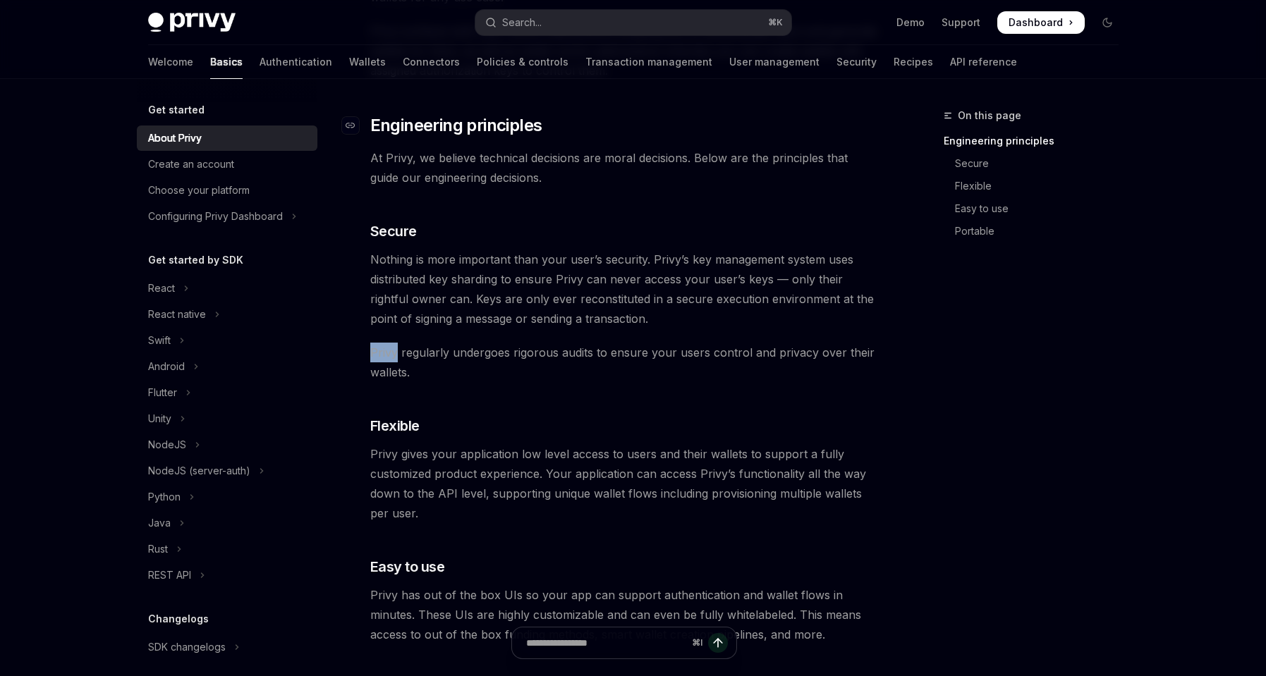
click at [421, 435] on div "Privy builds authentication and wallet infrastructure to enable better products…" at bounding box center [624, 472] width 509 height 1450
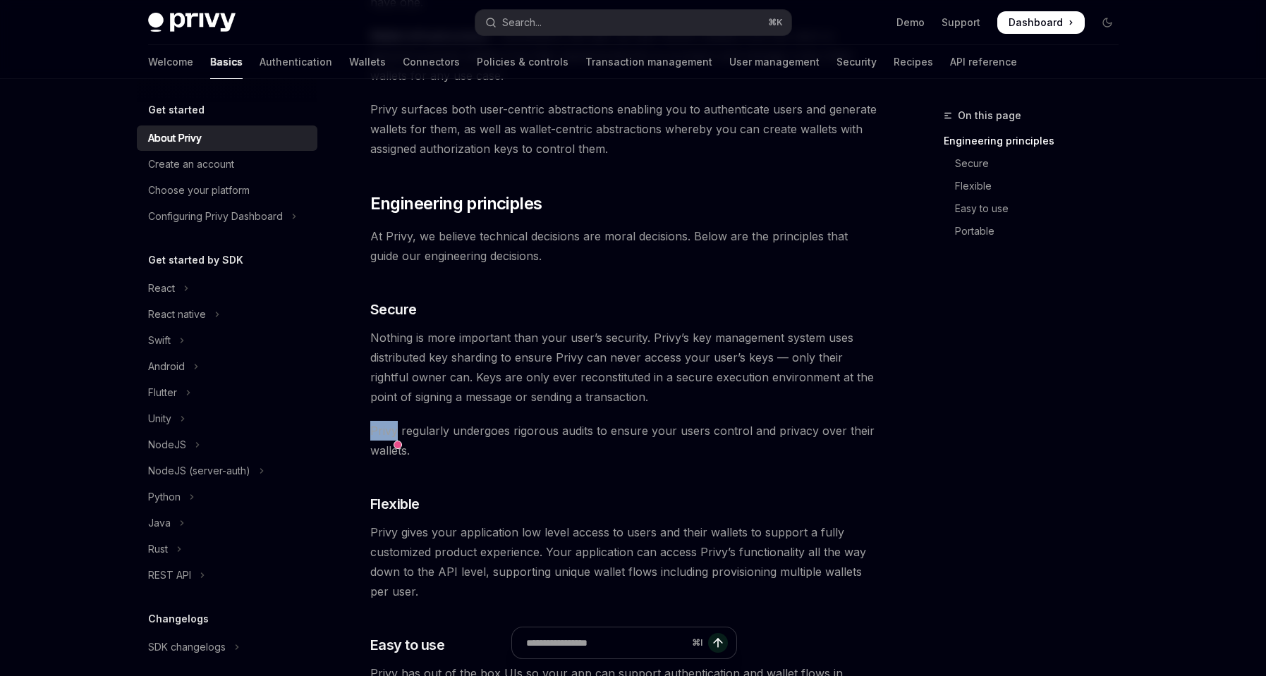
scroll to position [332, 0]
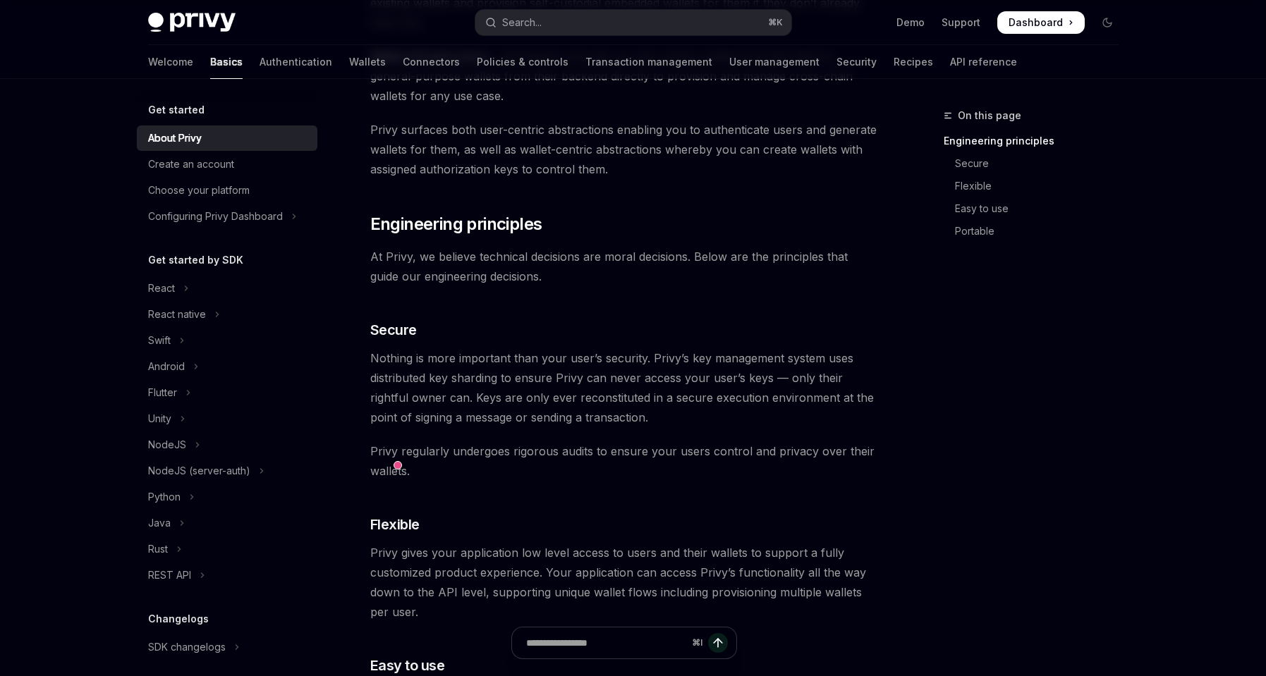
click at [550, 245] on div "Privy builds authentication and wallet infrastructure to enable better products…" at bounding box center [624, 571] width 509 height 1450
drag, startPoint x: 553, startPoint y: 226, endPoint x: 371, endPoint y: 221, distance: 182.1
click at [371, 221] on h2 "​ Engineering principles" at bounding box center [624, 224] width 509 height 23
click at [577, 293] on div "Privy builds authentication and wallet infrastructure to enable better products…" at bounding box center [624, 571] width 509 height 1450
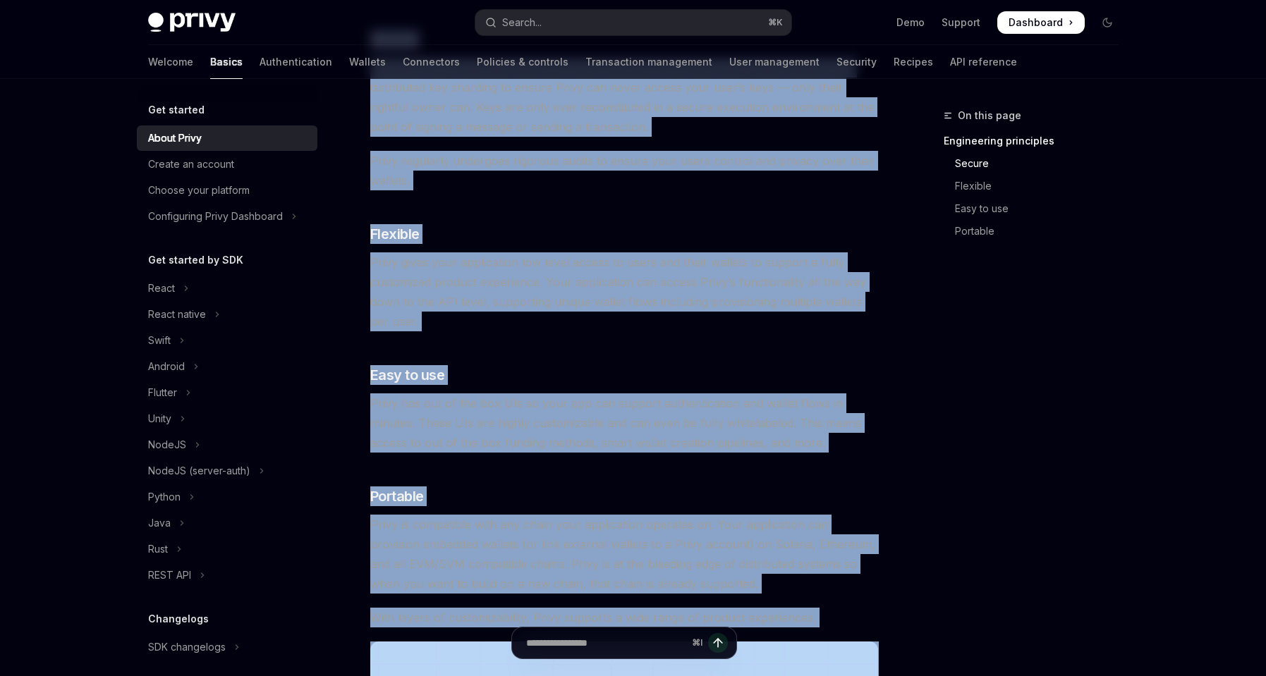
scroll to position [631, 0]
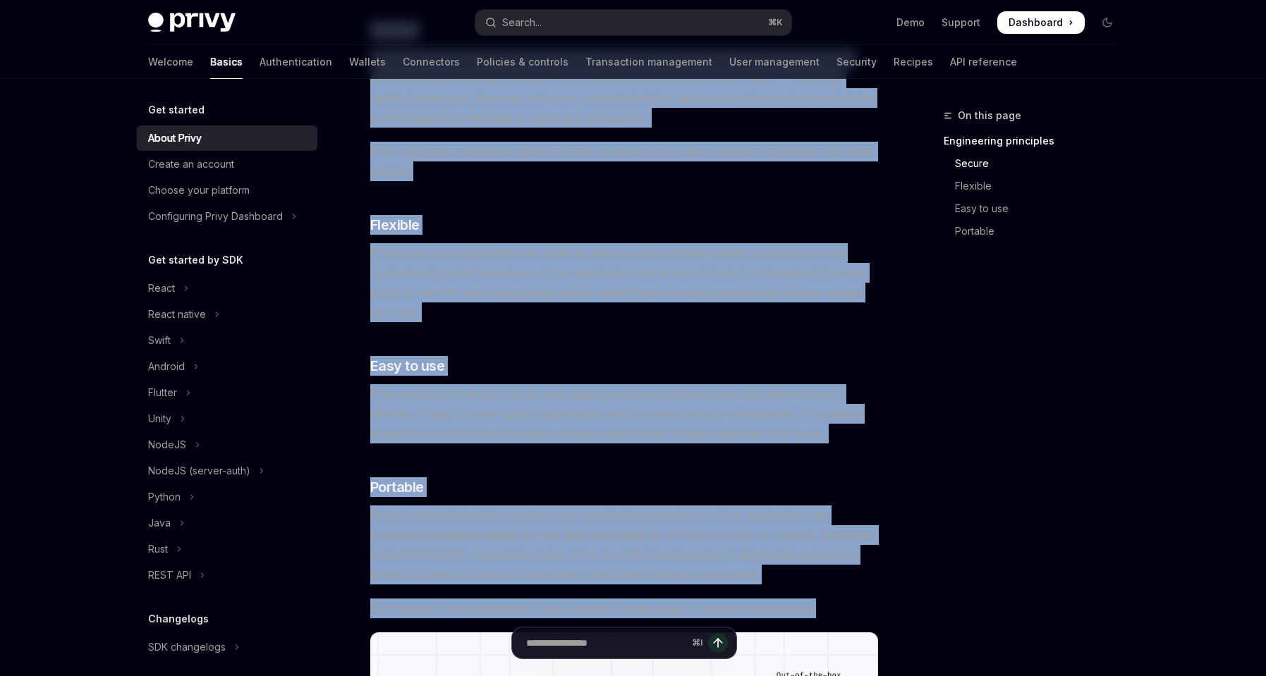
drag, startPoint x: 372, startPoint y: 195, endPoint x: 820, endPoint y: 616, distance: 613.8
click at [820, 616] on div "Privy builds authentication and wallet infrastructure to enable better products…" at bounding box center [624, 271] width 509 height 1450
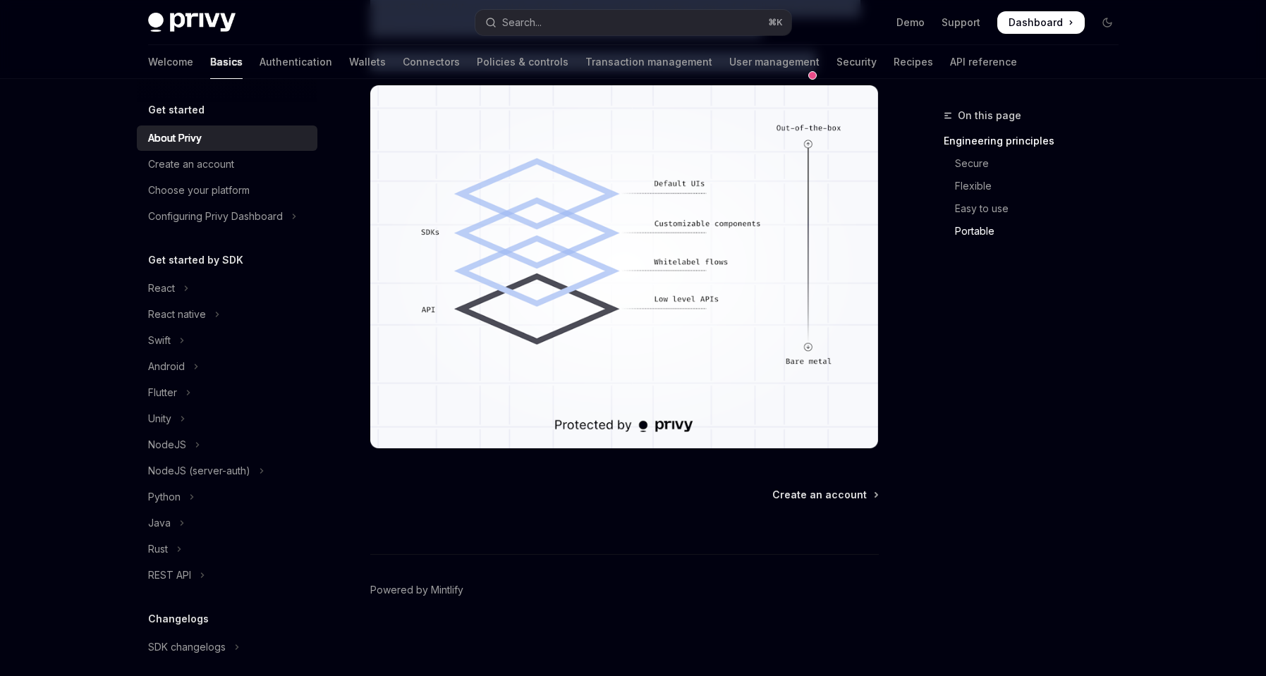
scroll to position [886, 0]
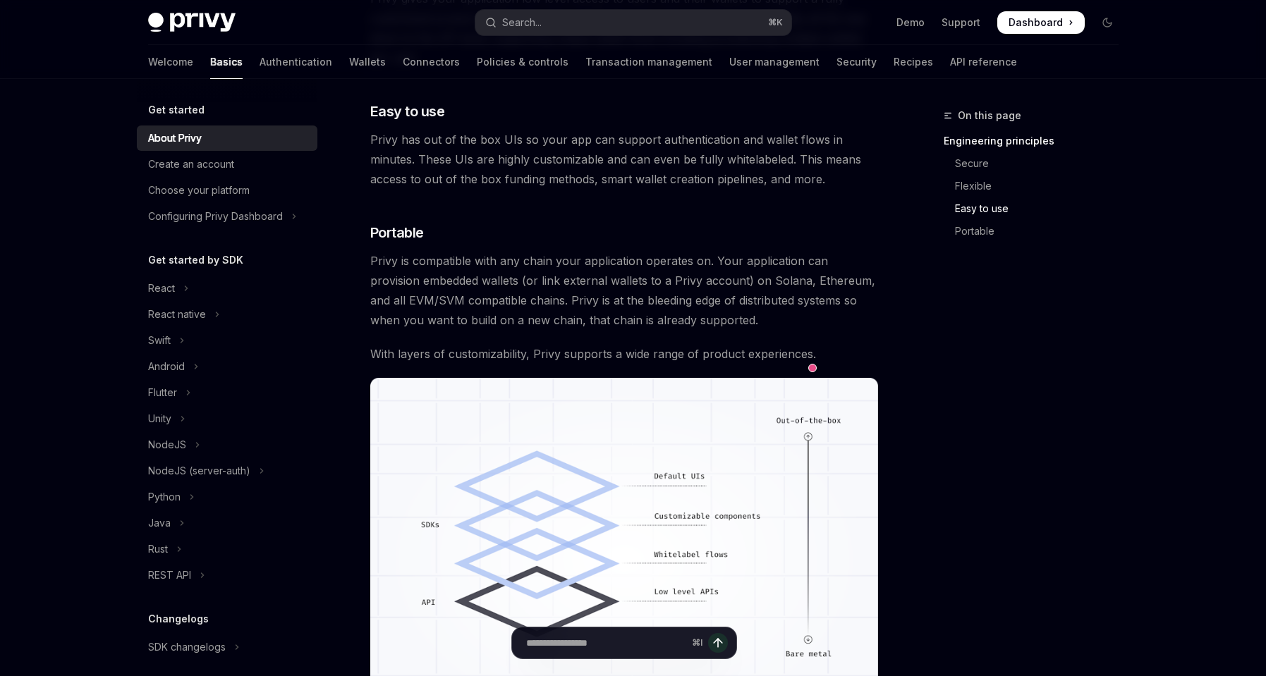
click at [997, 453] on div "On this page Engineering principles Secure Flexible Easy to use Portable" at bounding box center [1023, 391] width 214 height 569
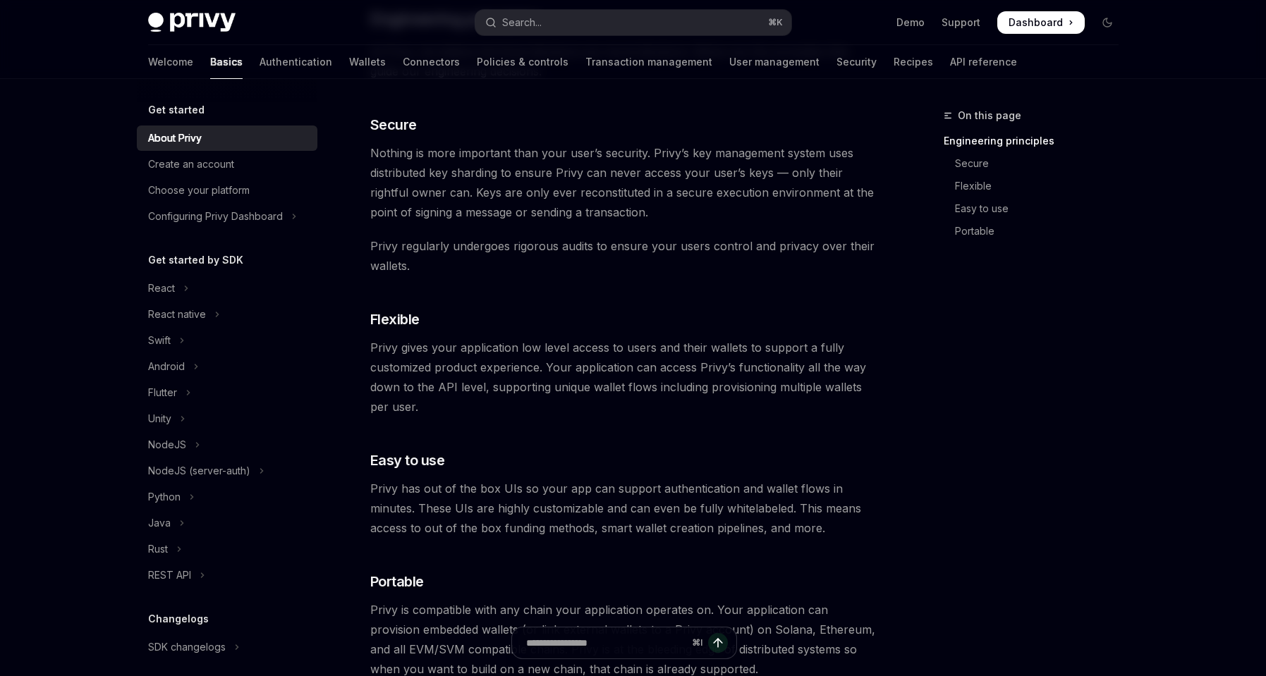
scroll to position [646, 0]
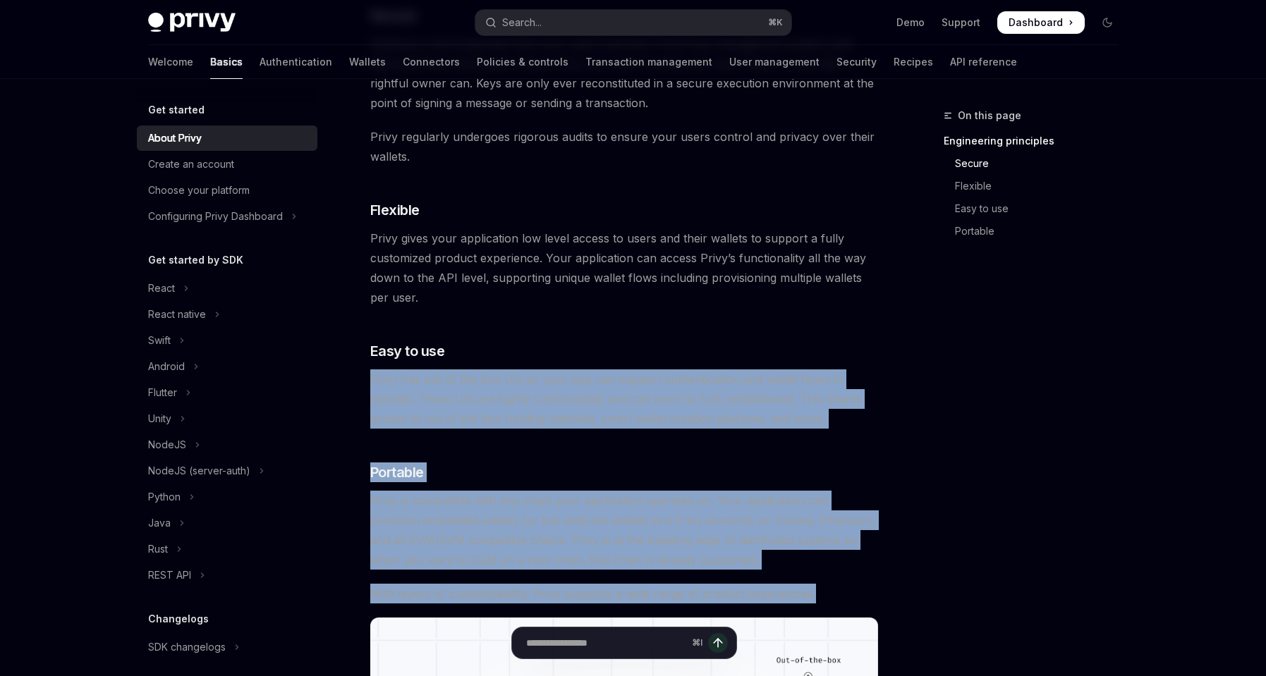
drag, startPoint x: 824, startPoint y: 595, endPoint x: 369, endPoint y: 373, distance: 506.0
click at [369, 373] on div "Get started About Privy OpenAI Open in ChatGPT OpenAI Open in ChatGPT Privy bui…" at bounding box center [492, 335] width 779 height 1748
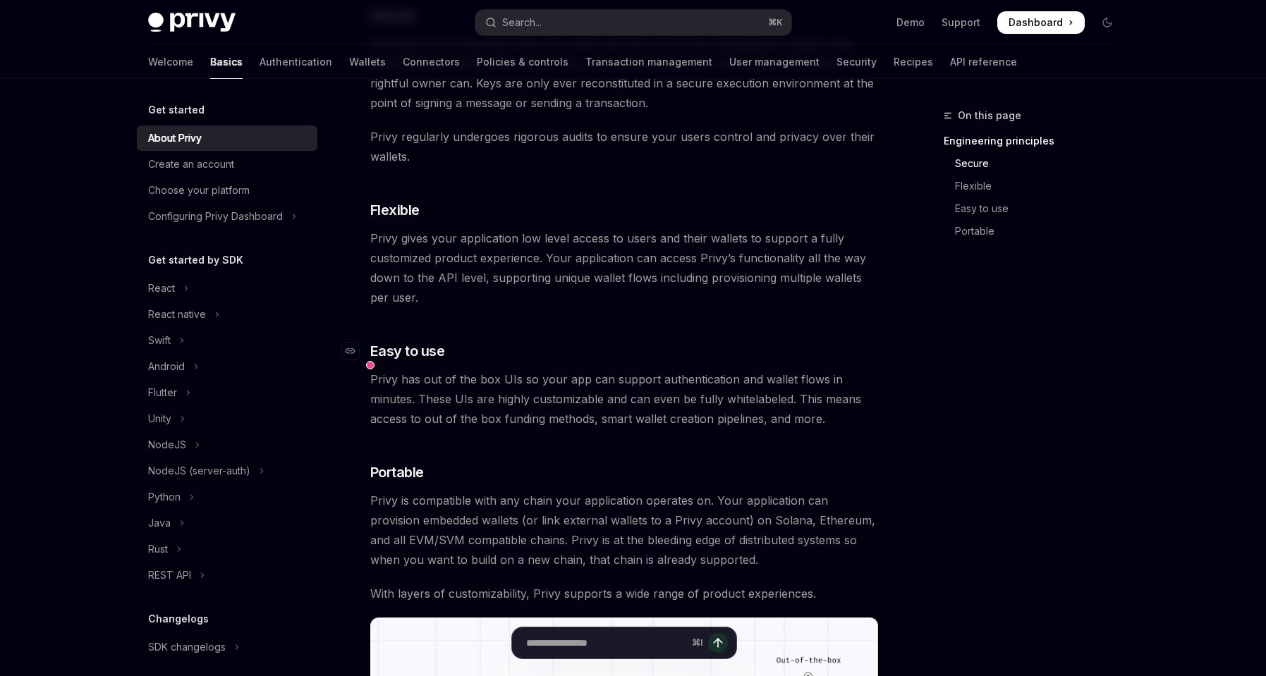
click at [620, 349] on h3 "​ Easy to use" at bounding box center [624, 351] width 509 height 20
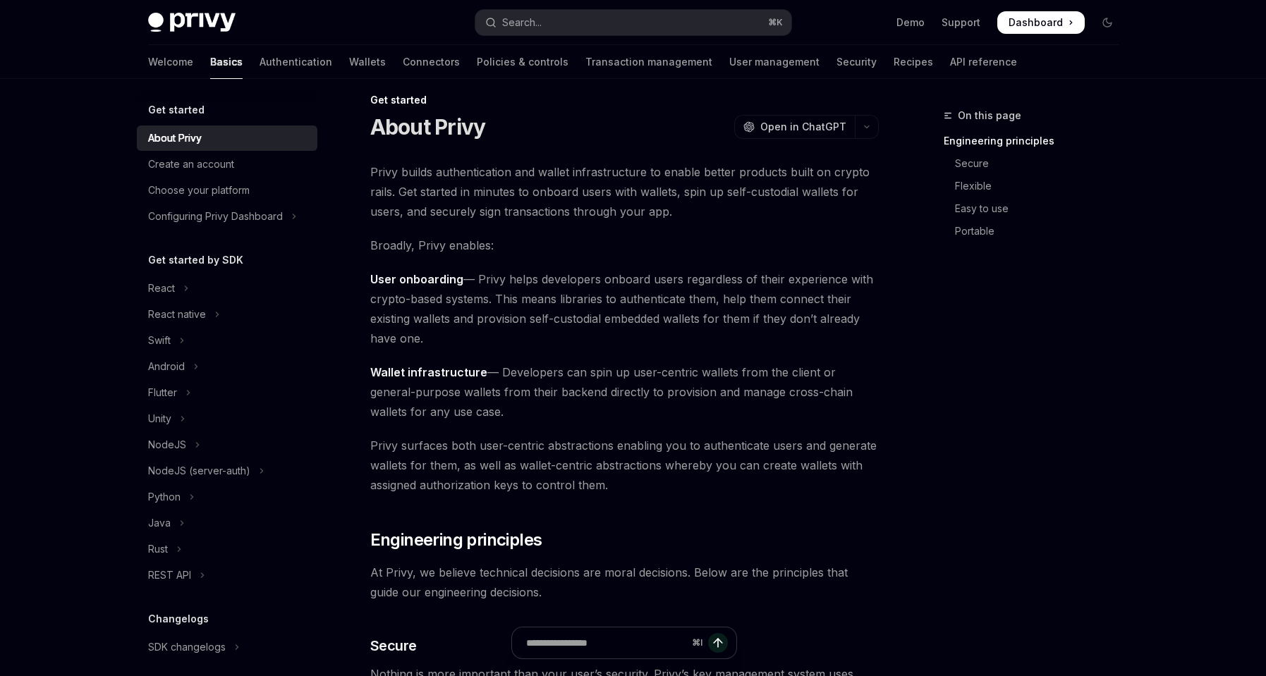
scroll to position [0, 0]
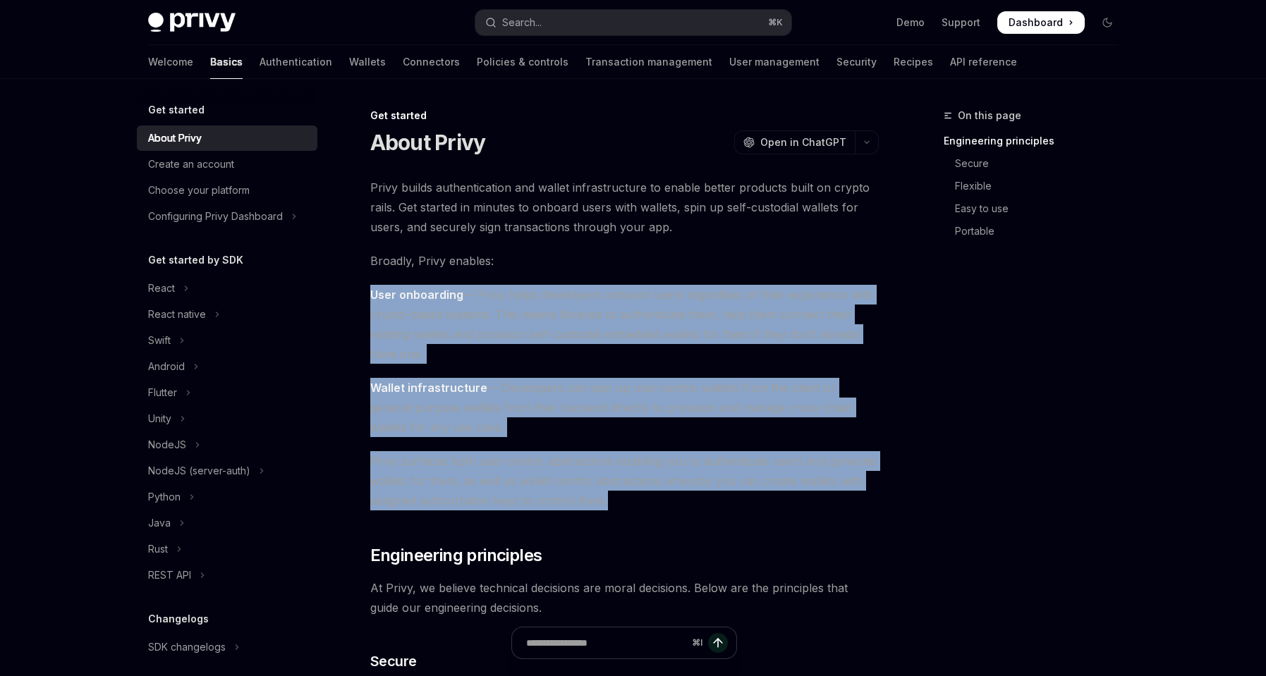
drag, startPoint x: 372, startPoint y: 296, endPoint x: 623, endPoint y: 497, distance: 321.1
click at [672, 507] on span "Privy surfaces both user-centric abstractions enabling you to authenticate user…" at bounding box center [624, 480] width 509 height 59
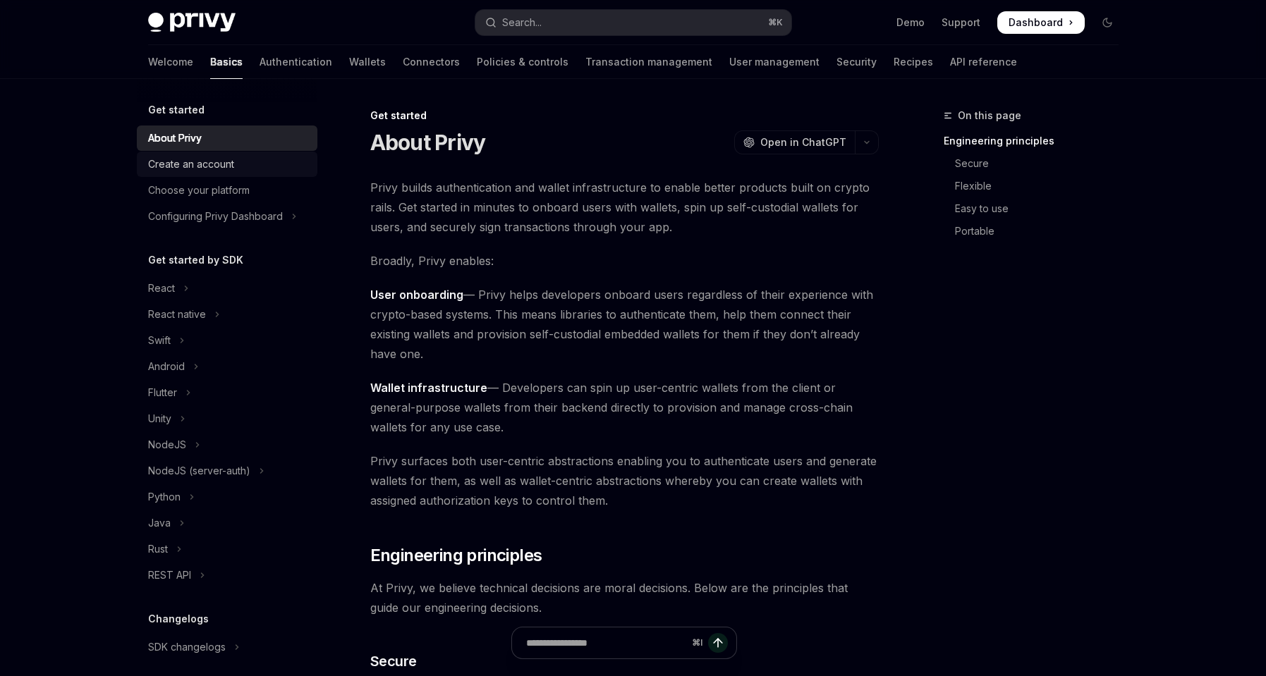
click at [216, 160] on div "Create an account" at bounding box center [191, 164] width 86 height 17
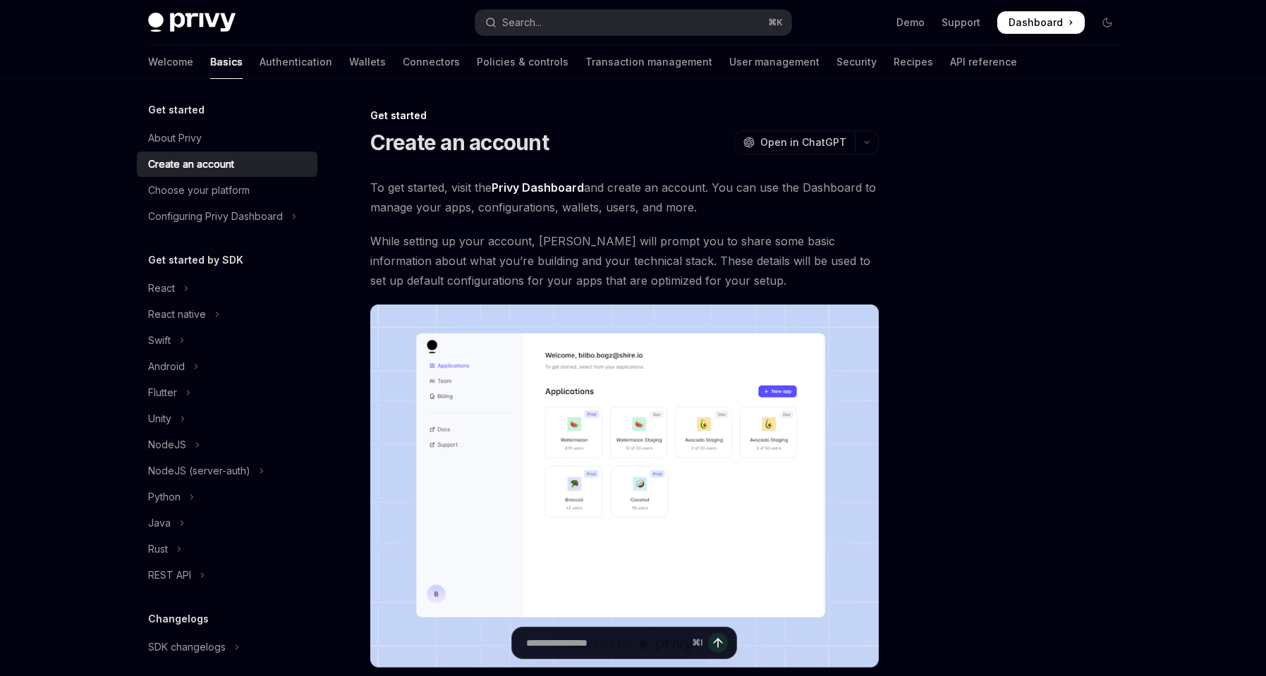
scroll to position [219, 0]
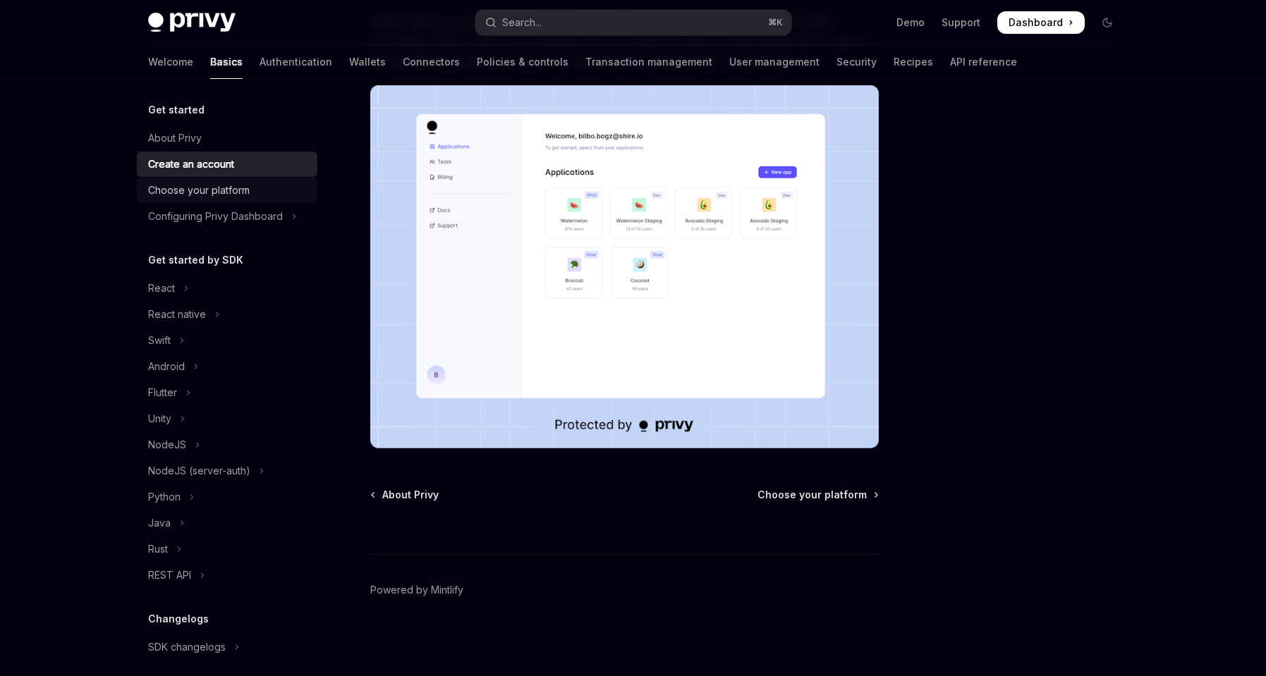
click at [208, 190] on div "Choose your platform" at bounding box center [199, 190] width 102 height 17
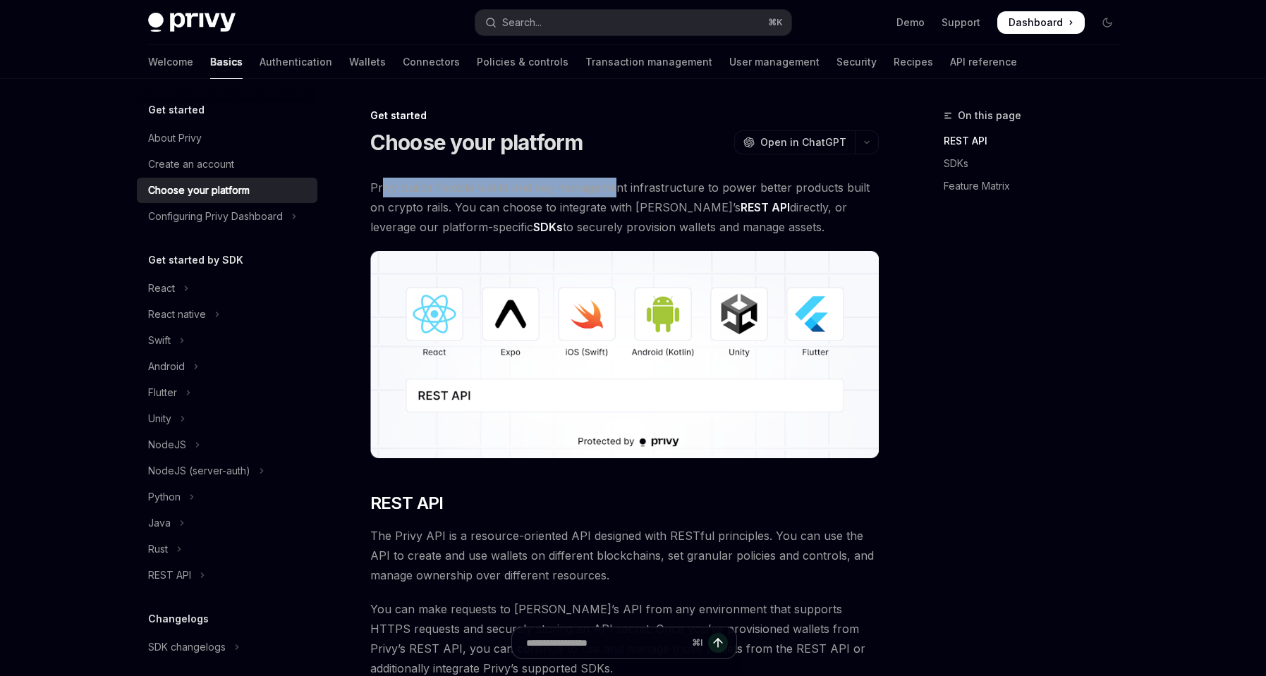
drag, startPoint x: 387, startPoint y: 190, endPoint x: 619, endPoint y: 187, distance: 231.4
click at [619, 187] on span "Privy builds flexible wallet and key management infrastructure to power better …" at bounding box center [624, 207] width 509 height 59
click at [559, 209] on span "Privy builds flexible wallet and key management infrastructure to power better …" at bounding box center [624, 207] width 509 height 59
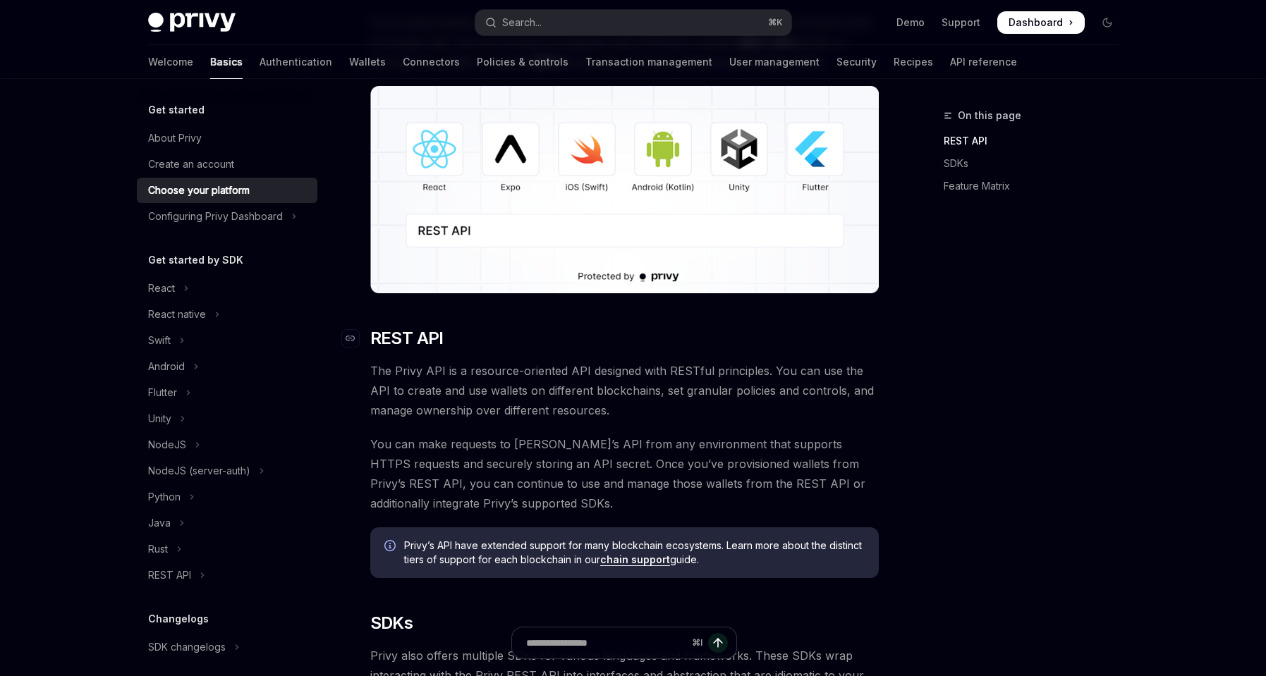
scroll to position [284, 0]
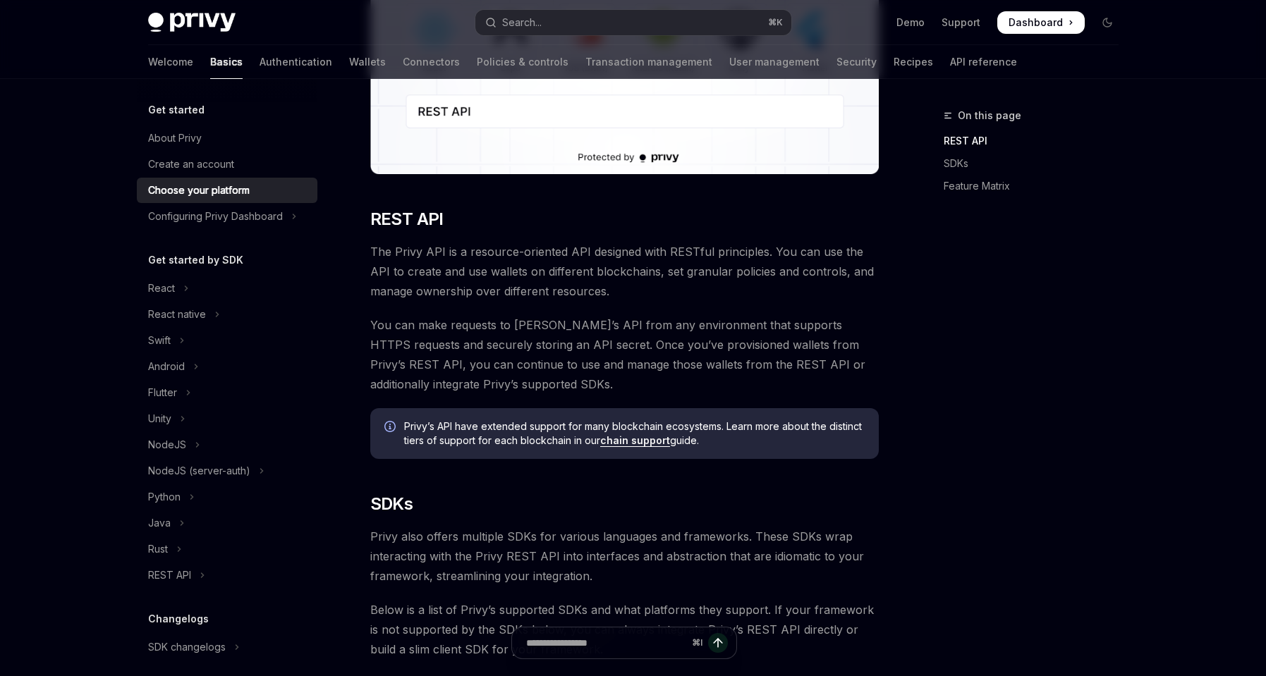
click at [607, 274] on span "The Privy API is a resource-oriented API designed with RESTful principles. You …" at bounding box center [624, 271] width 509 height 59
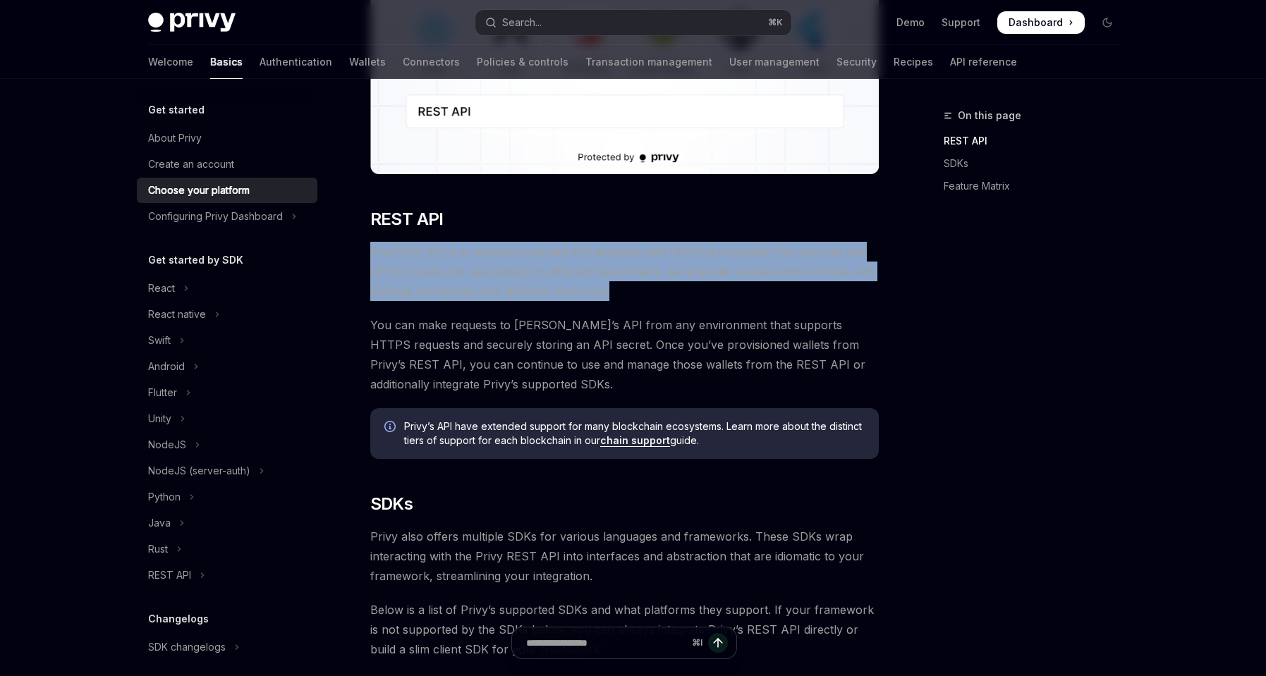
drag, startPoint x: 627, startPoint y: 291, endPoint x: 372, endPoint y: 253, distance: 258.2
click at [372, 253] on span "The Privy API is a resource-oriented API designed with RESTful principles. You …" at bounding box center [624, 271] width 509 height 59
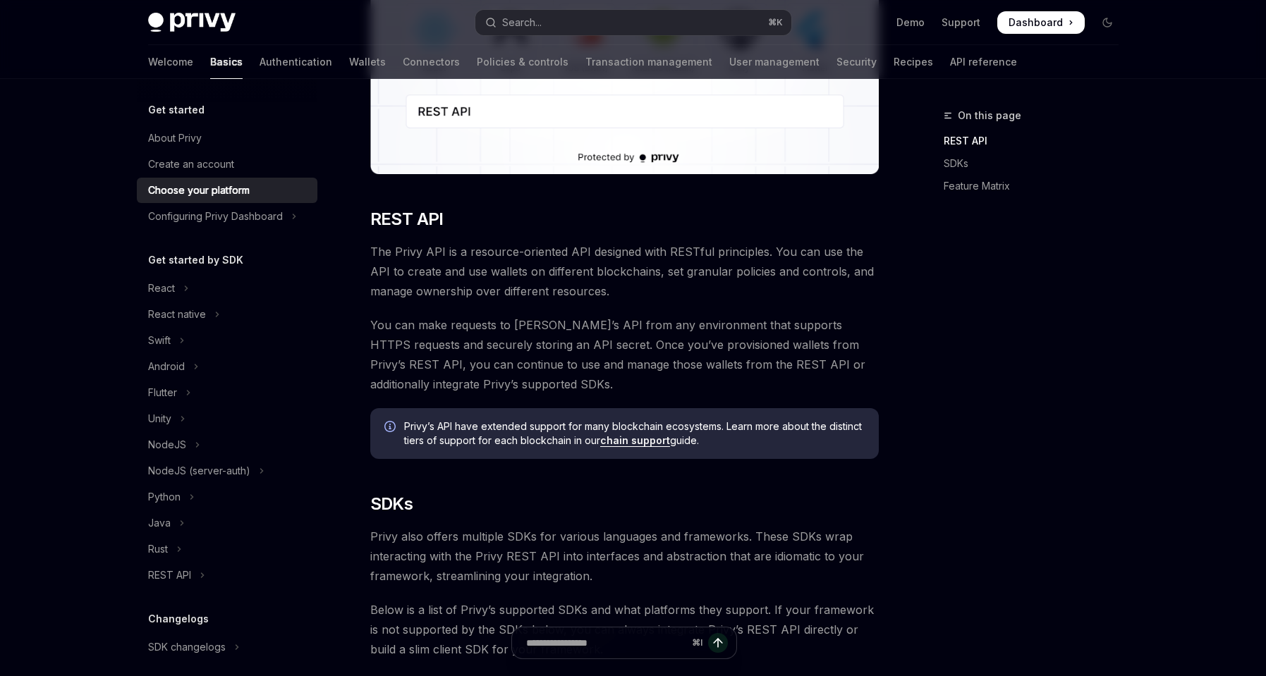
click at [481, 376] on span "You can make requests to Privy’s API from any environment that supports HTTPS r…" at bounding box center [624, 354] width 509 height 79
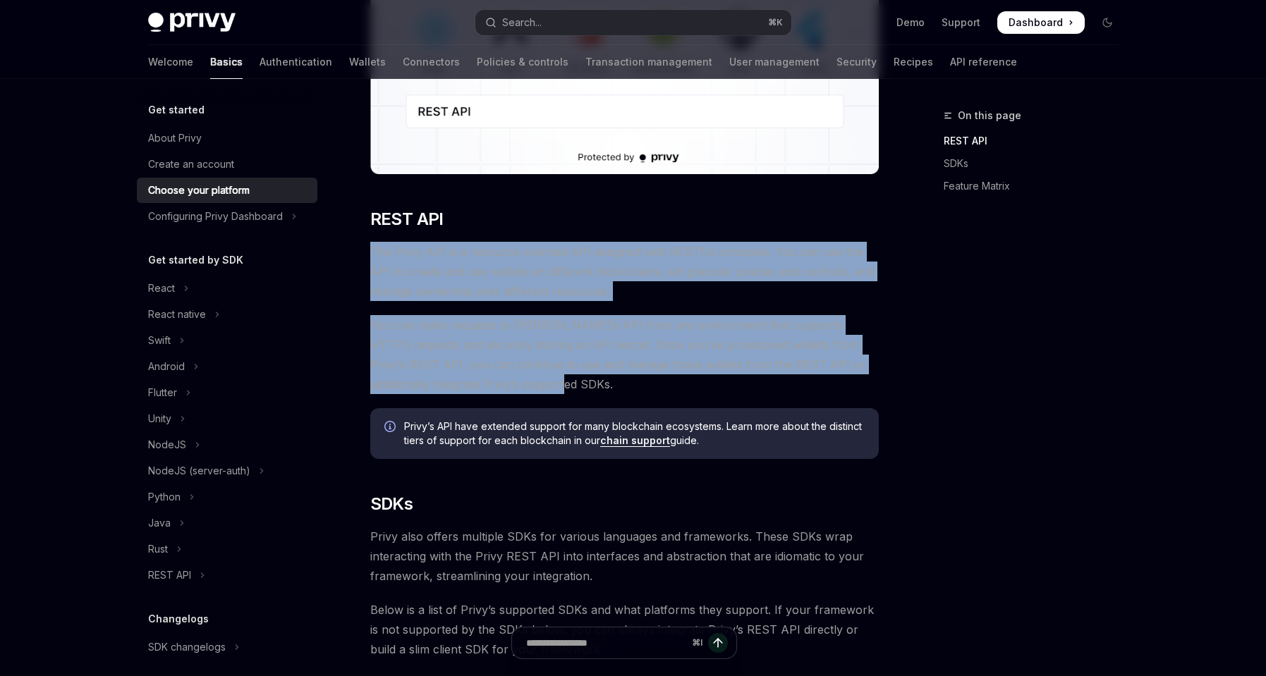
drag, startPoint x: 470, startPoint y: 384, endPoint x: 369, endPoint y: 255, distance: 164.8
click at [654, 294] on span "The Privy API is a resource-oriented API designed with RESTful principles. You …" at bounding box center [624, 271] width 509 height 59
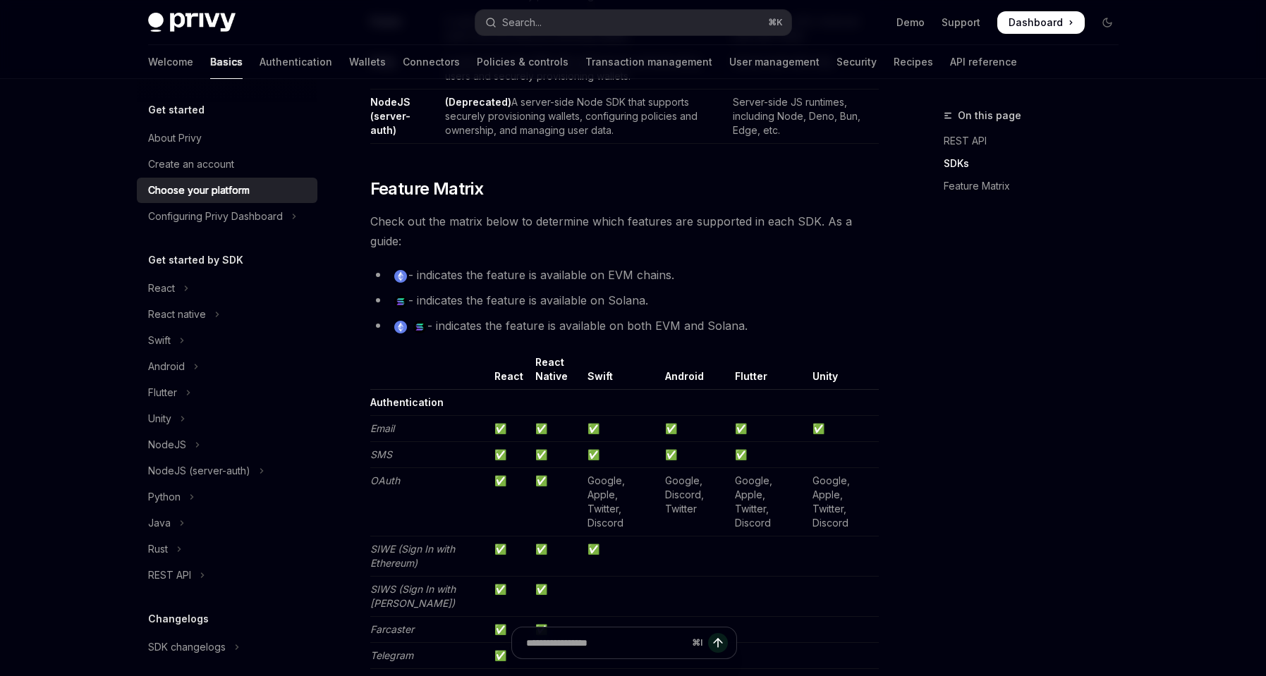
scroll to position [1423, 0]
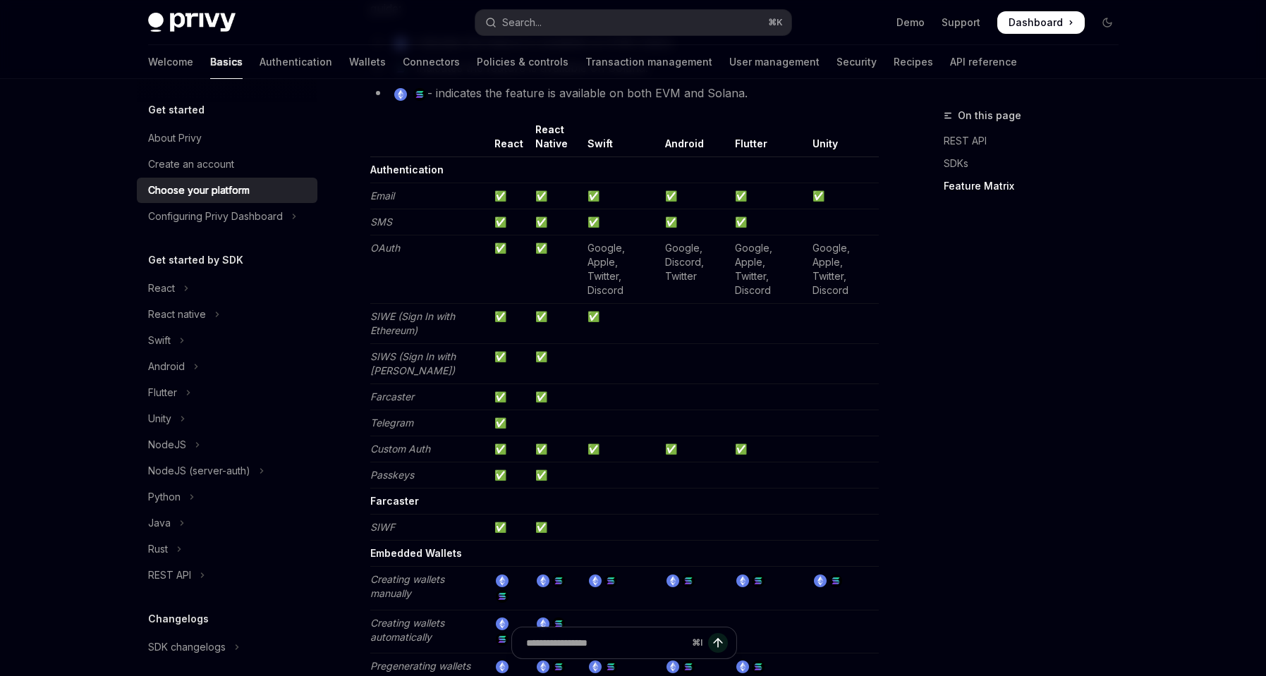
click at [389, 334] on em "SIWE (Sign In with Ethereum)" at bounding box center [412, 323] width 85 height 26
click at [463, 331] on td "SIWE (Sign In with Ethereum)" at bounding box center [429, 324] width 119 height 40
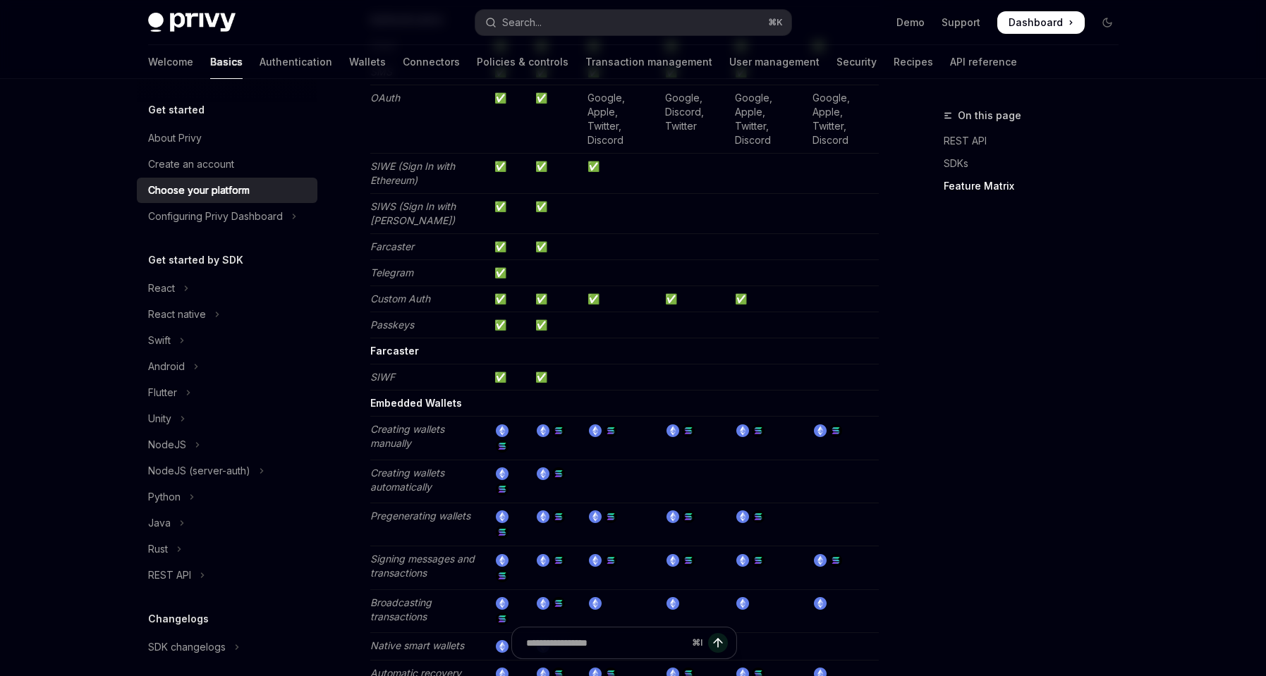
scroll to position [1632, 0]
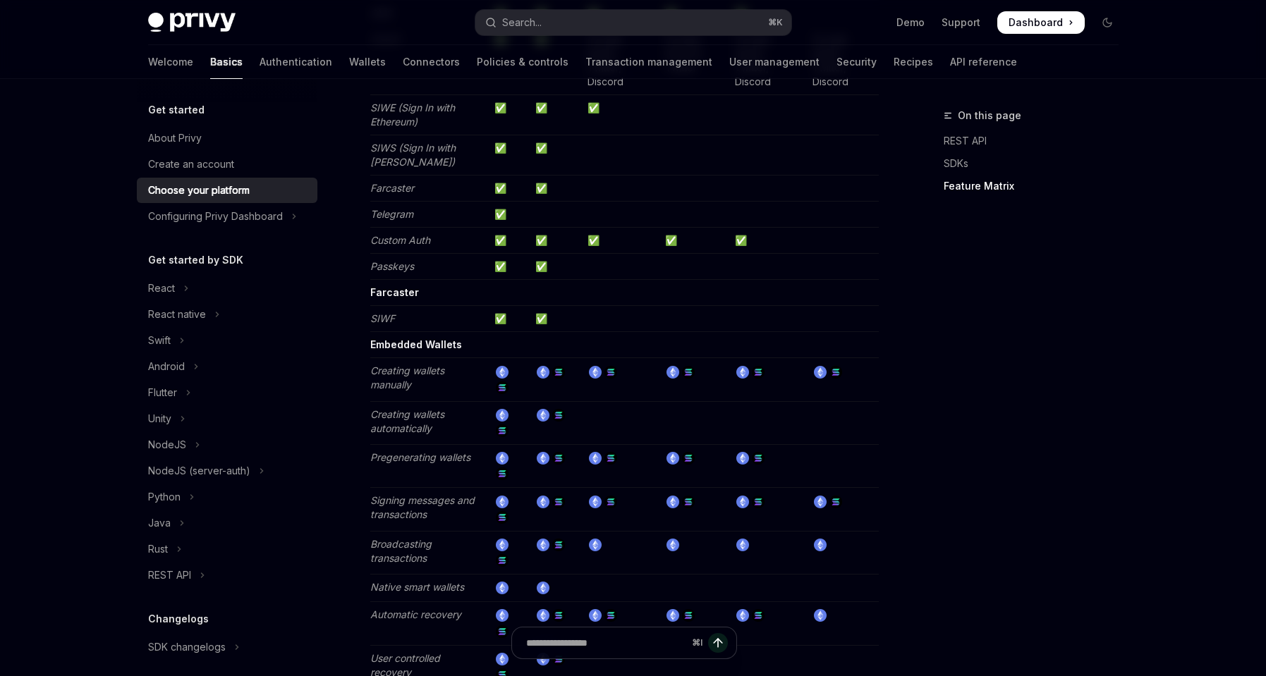
click at [396, 382] on em "Creating wallets manually" at bounding box center [407, 378] width 74 height 26
click at [442, 389] on td "Creating wallets manually" at bounding box center [429, 379] width 119 height 43
click at [420, 451] on em "Pregenerating wallets" at bounding box center [420, 457] width 100 height 12
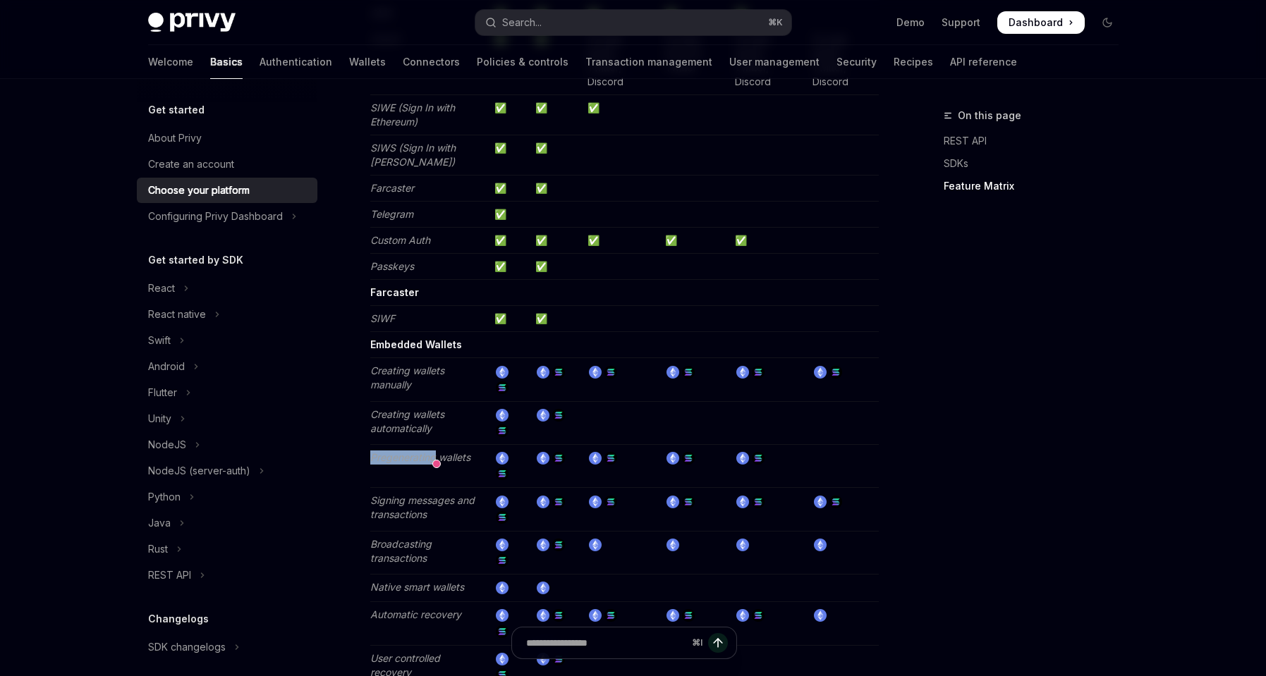
click at [535, 458] on td at bounding box center [556, 466] width 52 height 43
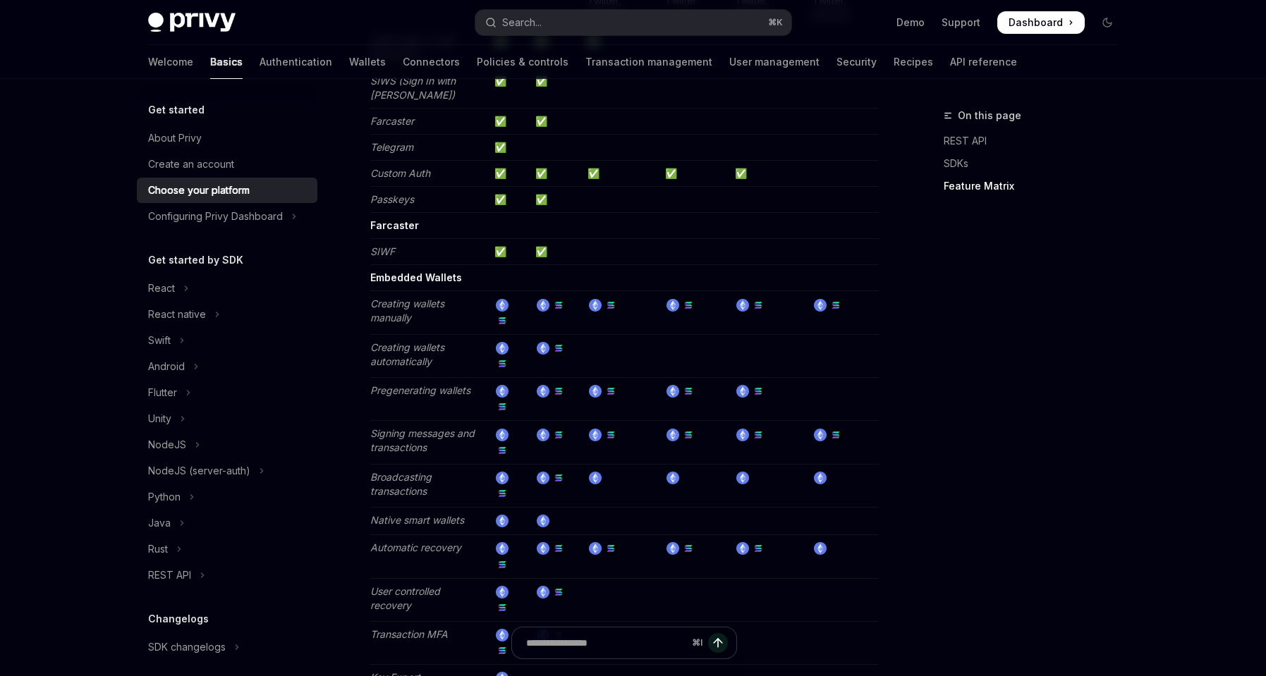
scroll to position [1818, 0]
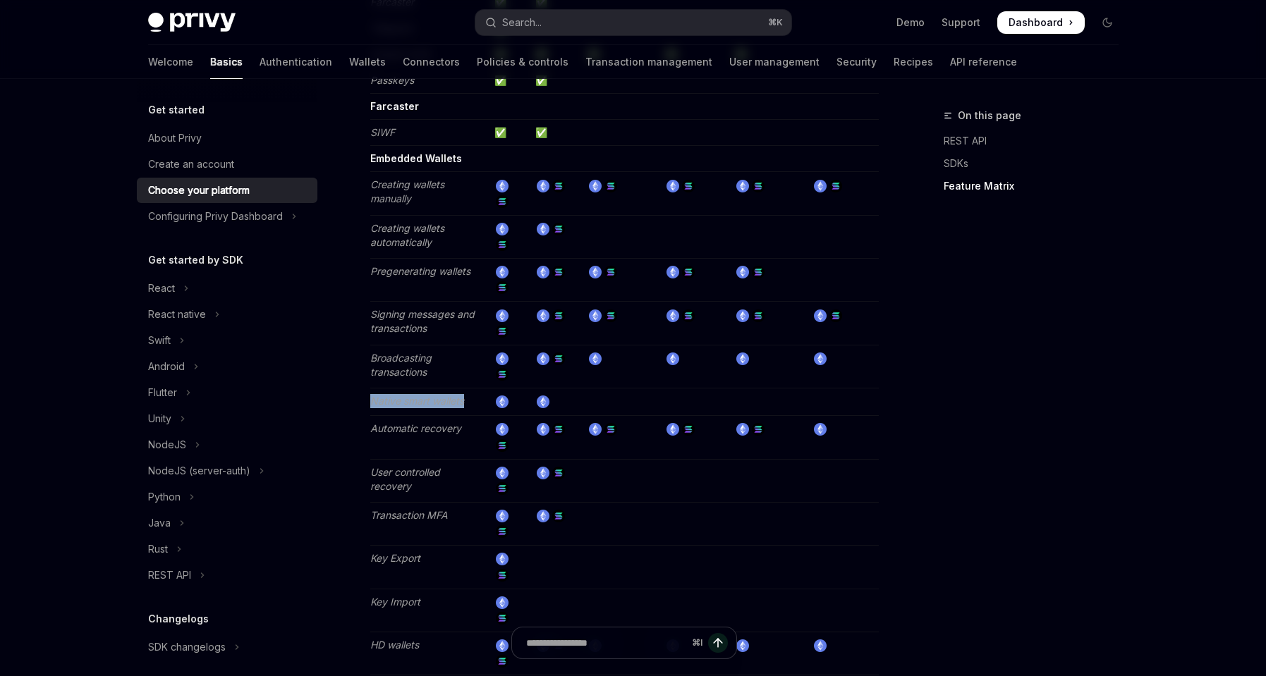
drag, startPoint x: 372, startPoint y: 387, endPoint x: 473, endPoint y: 384, distance: 100.9
click at [473, 389] on td "Native smart wallets" at bounding box center [429, 403] width 119 height 28
click at [479, 389] on td "Native smart wallets" at bounding box center [429, 403] width 119 height 28
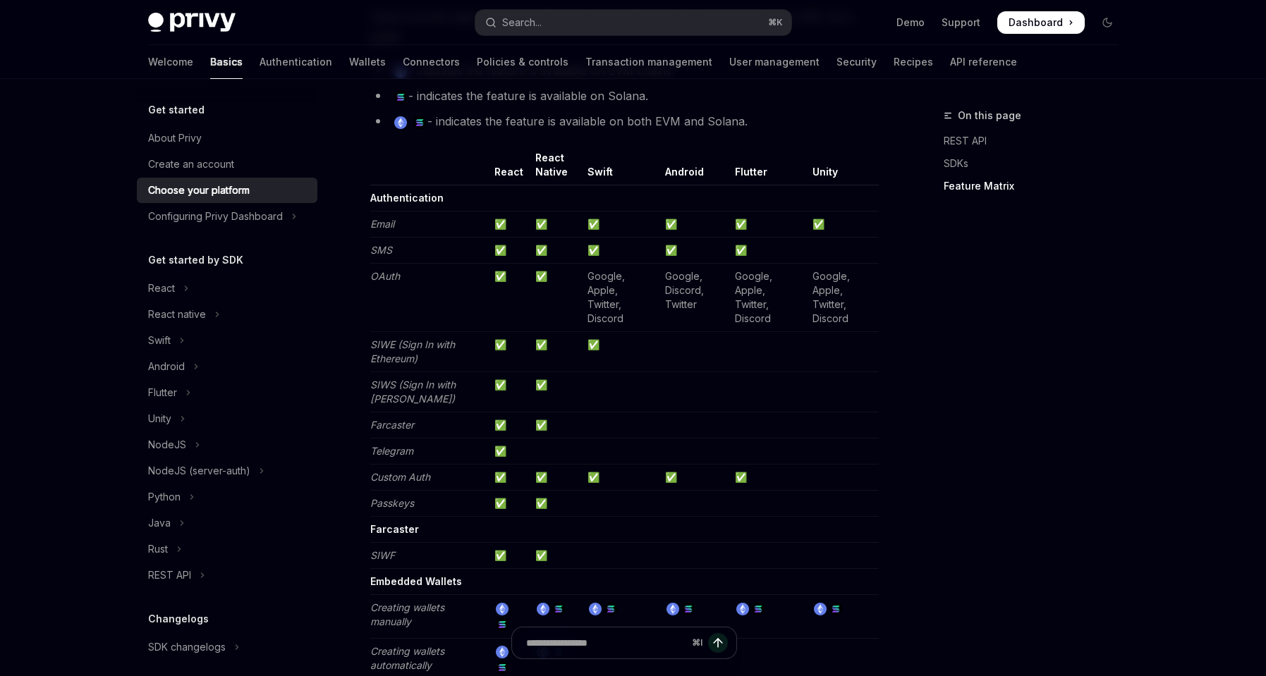
scroll to position [2586, 0]
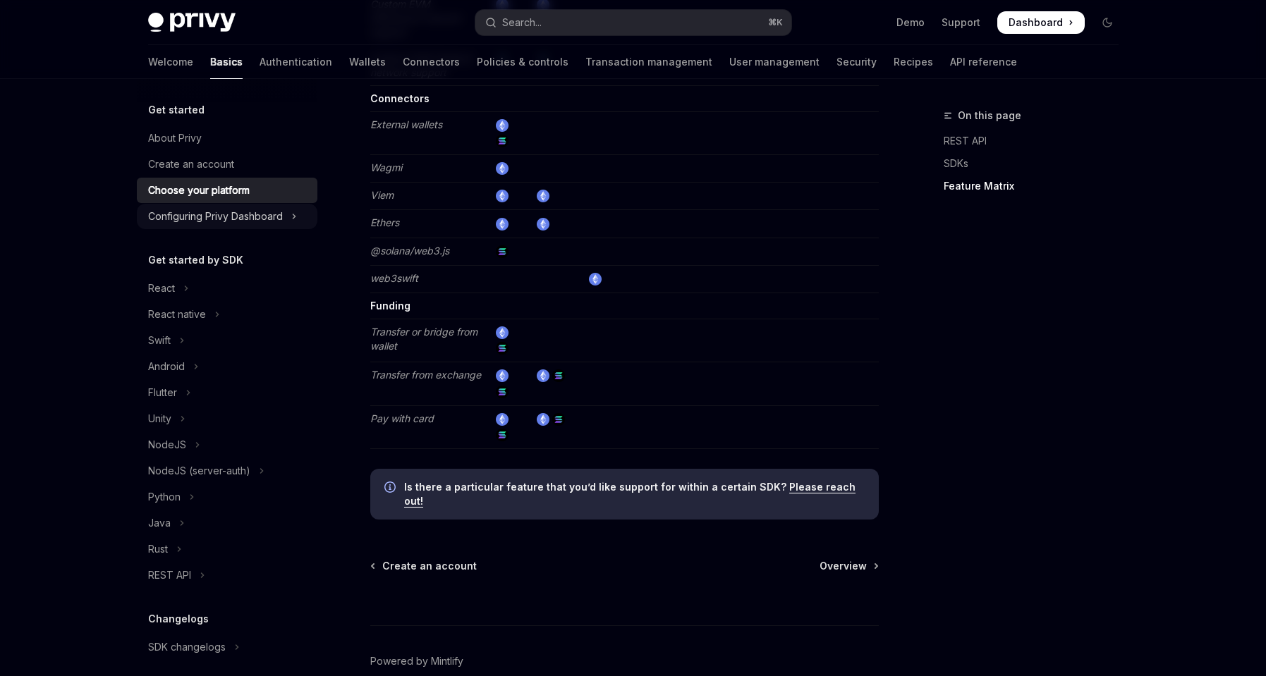
click at [238, 213] on div "Configuring Privy Dashboard" at bounding box center [215, 216] width 135 height 17
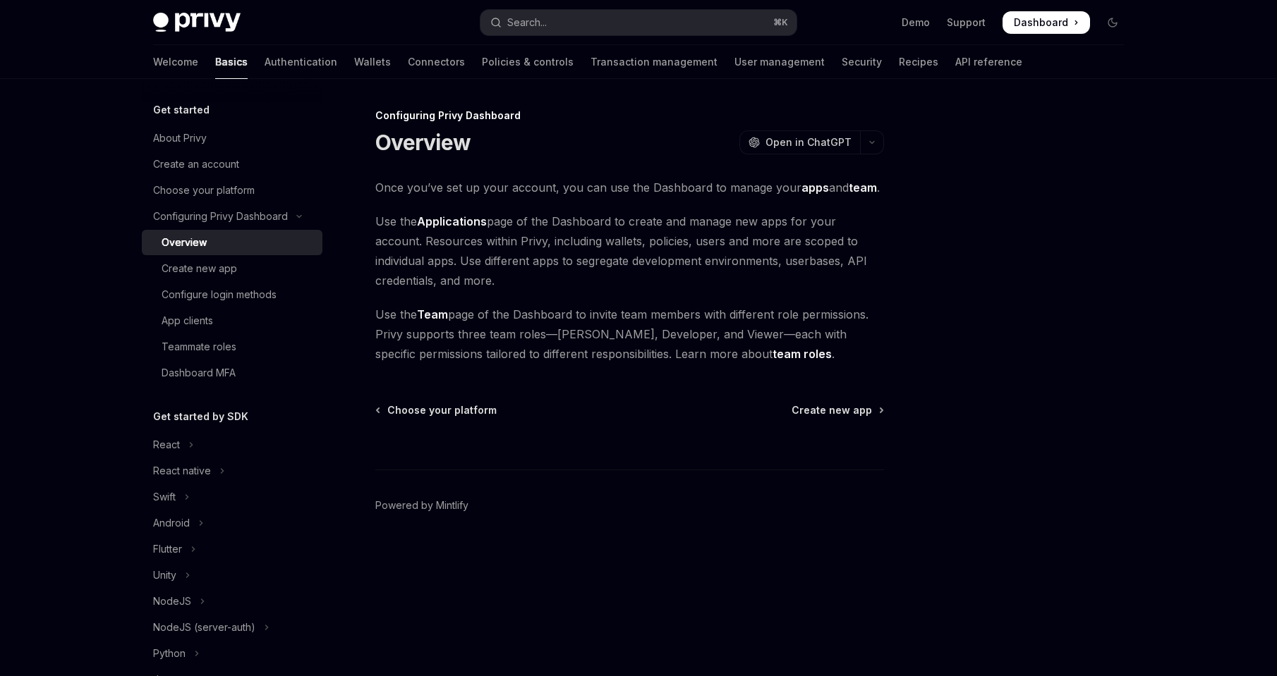
click at [822, 242] on span "Use the Applications page of the Dashboard to create and manage new apps for yo…" at bounding box center [629, 251] width 509 height 79
click at [825, 401] on div "Configuring Privy Dashboard Overview OpenAI Open in ChatGPT OpenAI Open in Chat…" at bounding box center [497, 391] width 779 height 569
click at [543, 257] on span "Use the Applications page of the Dashboard to create and manage new apps for yo…" at bounding box center [629, 251] width 509 height 79
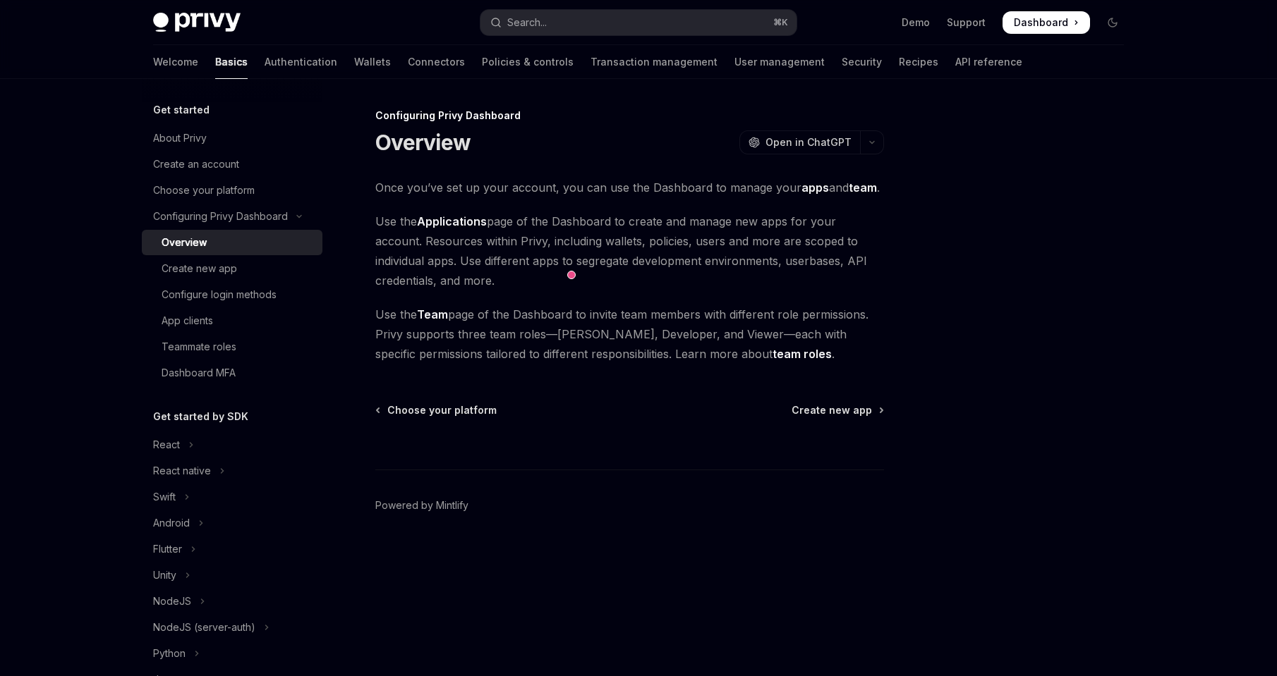
click at [604, 286] on span "Use the Applications page of the Dashboard to create and manage new apps for yo…" at bounding box center [629, 251] width 509 height 79
click at [204, 271] on div "Create new app" at bounding box center [199, 268] width 75 height 17
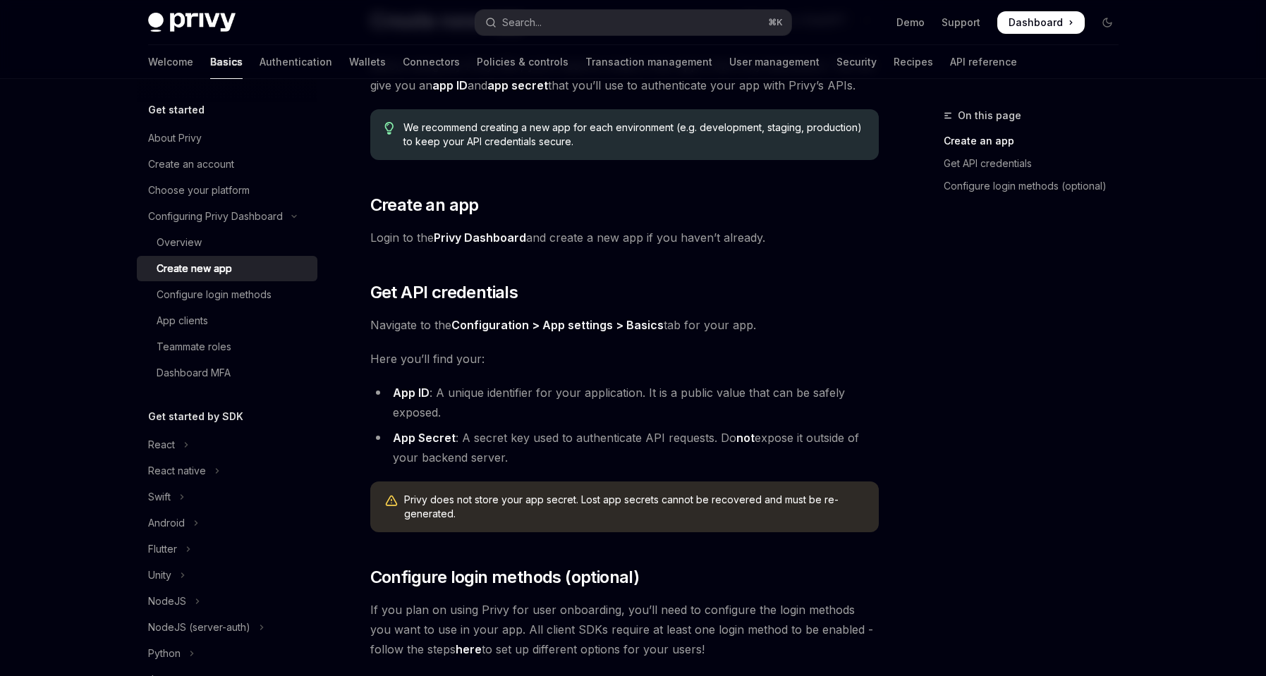
scroll to position [241, 0]
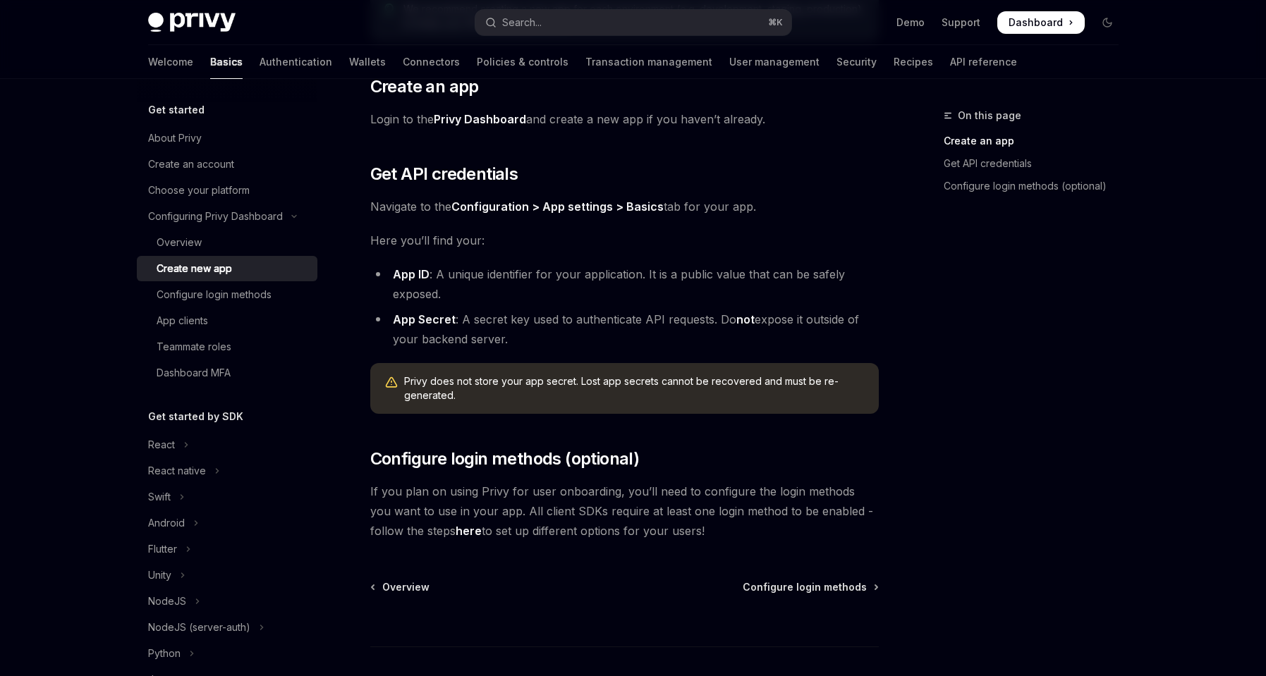
click at [916, 389] on div "On this page Create an app Get API credentials Configure login methods (optiona…" at bounding box center [1023, 391] width 214 height 569
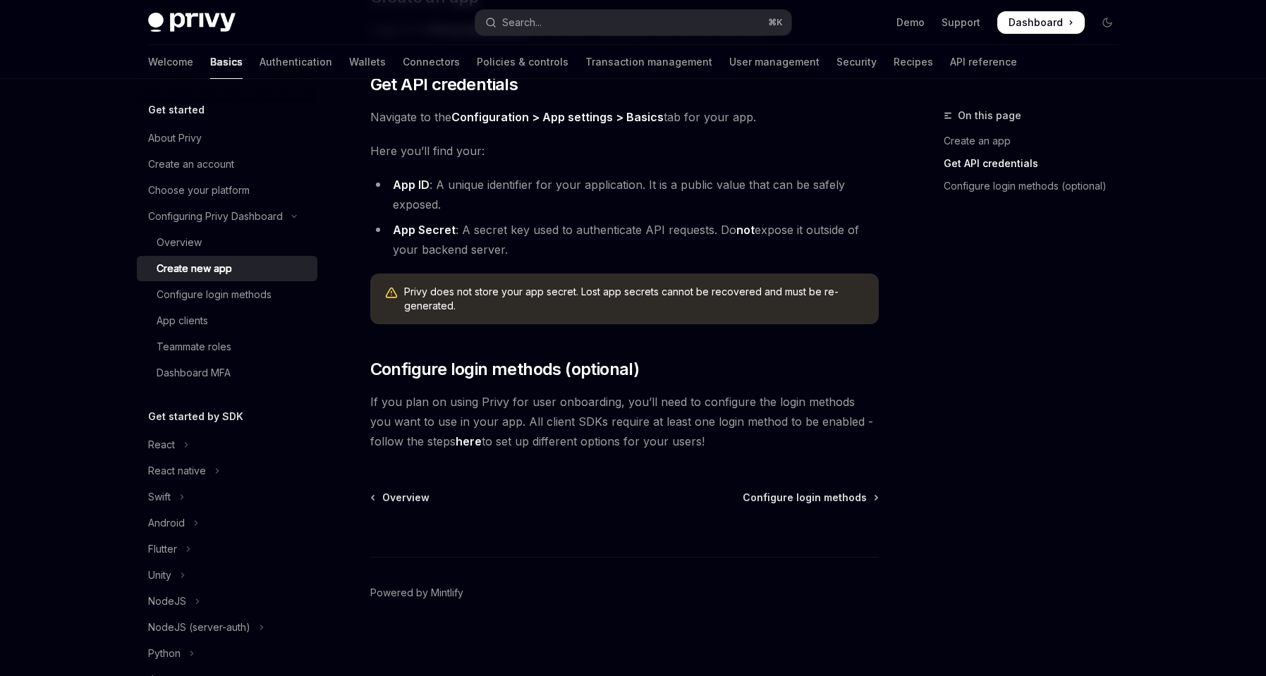
scroll to position [333, 0]
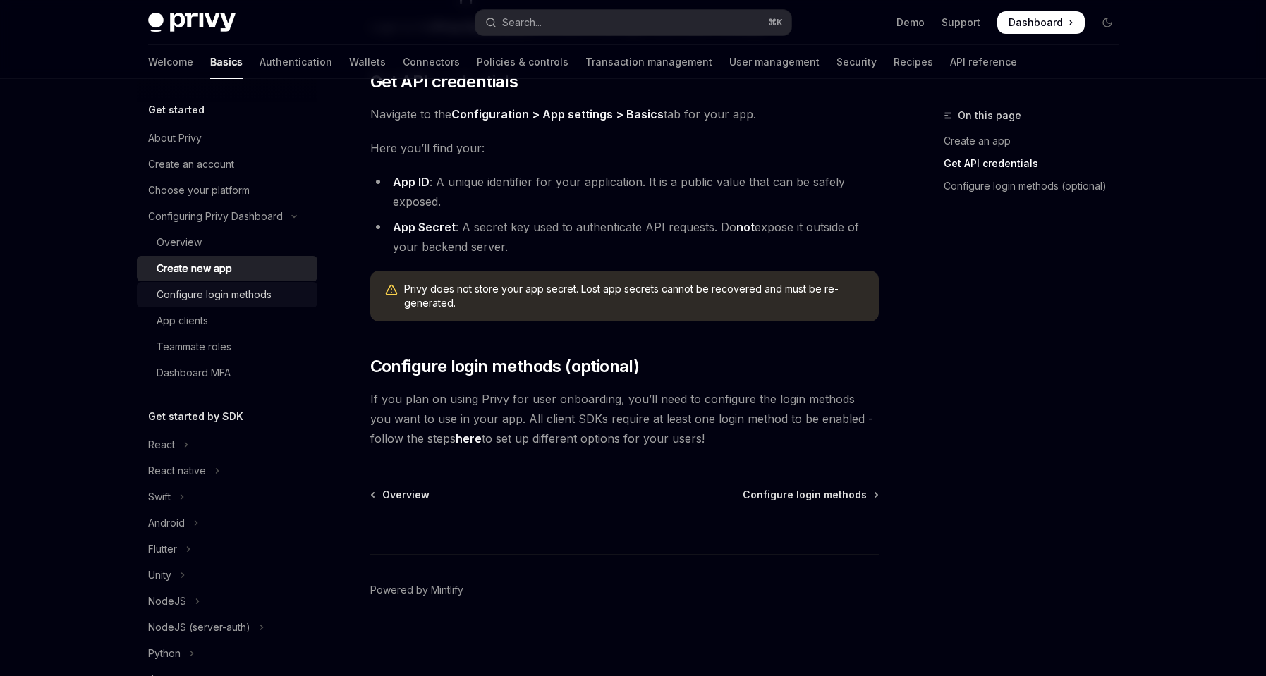
click at [205, 297] on div "Configure login methods" at bounding box center [214, 294] width 115 height 17
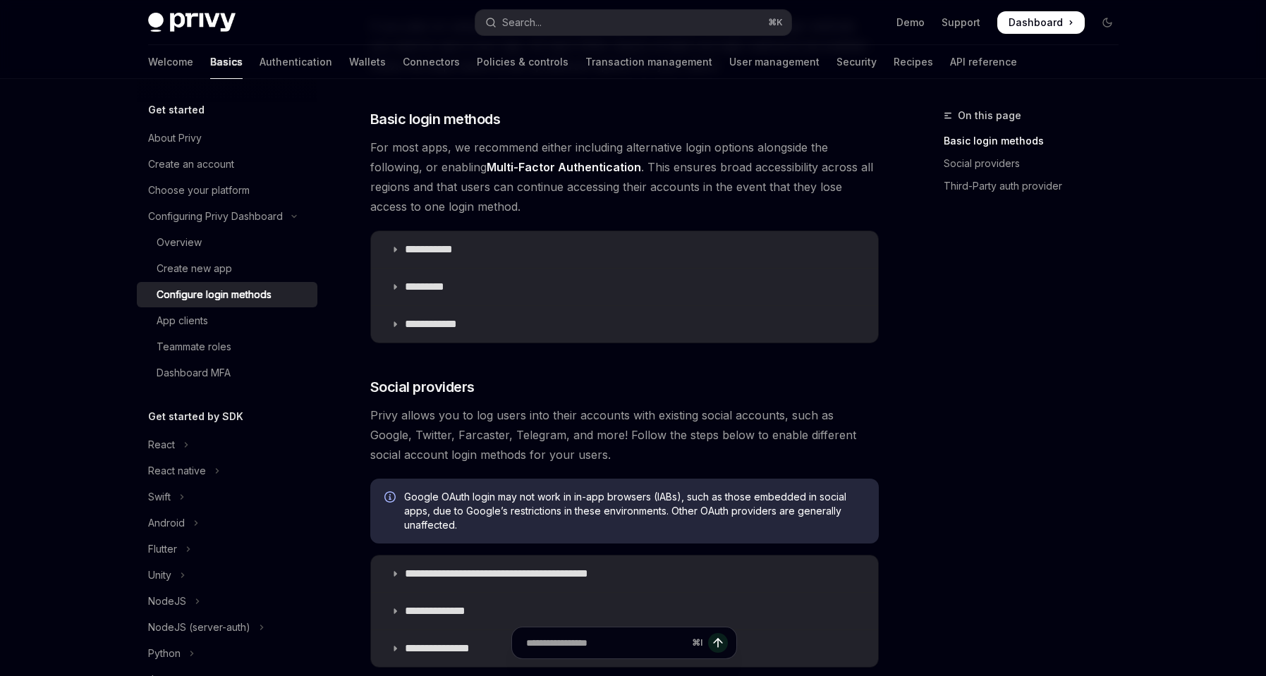
scroll to position [139, 0]
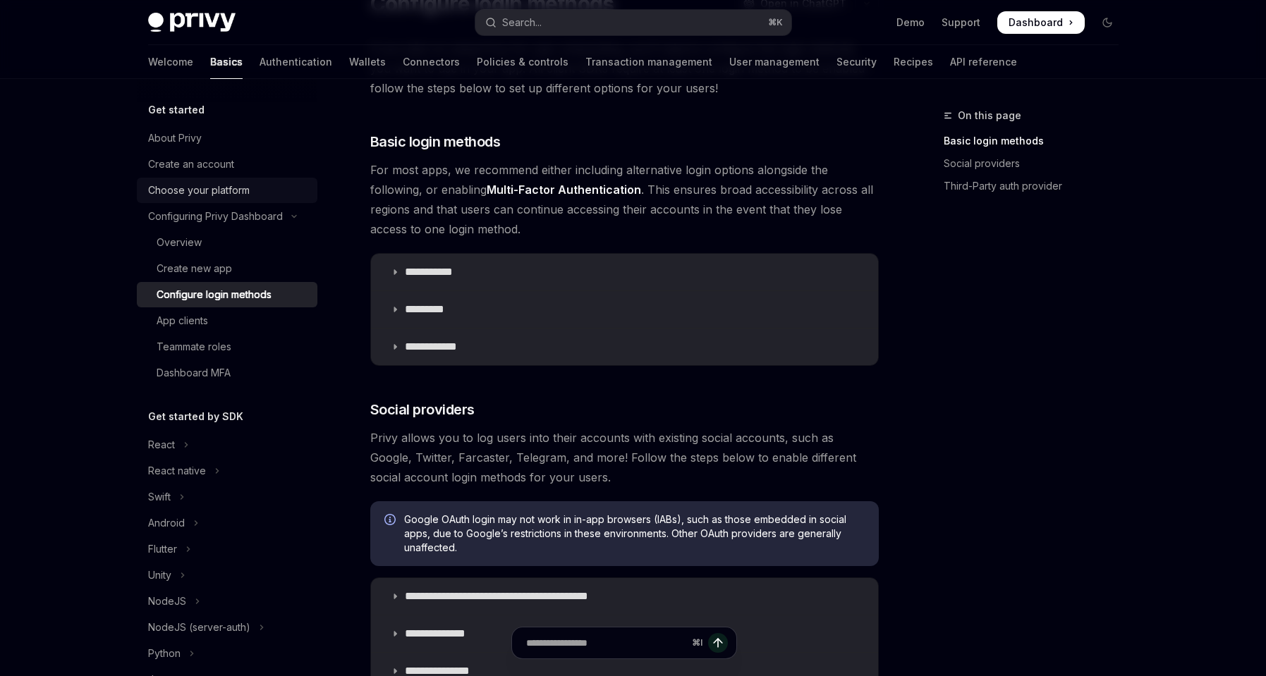
click at [221, 193] on div "Choose your platform" at bounding box center [199, 190] width 102 height 17
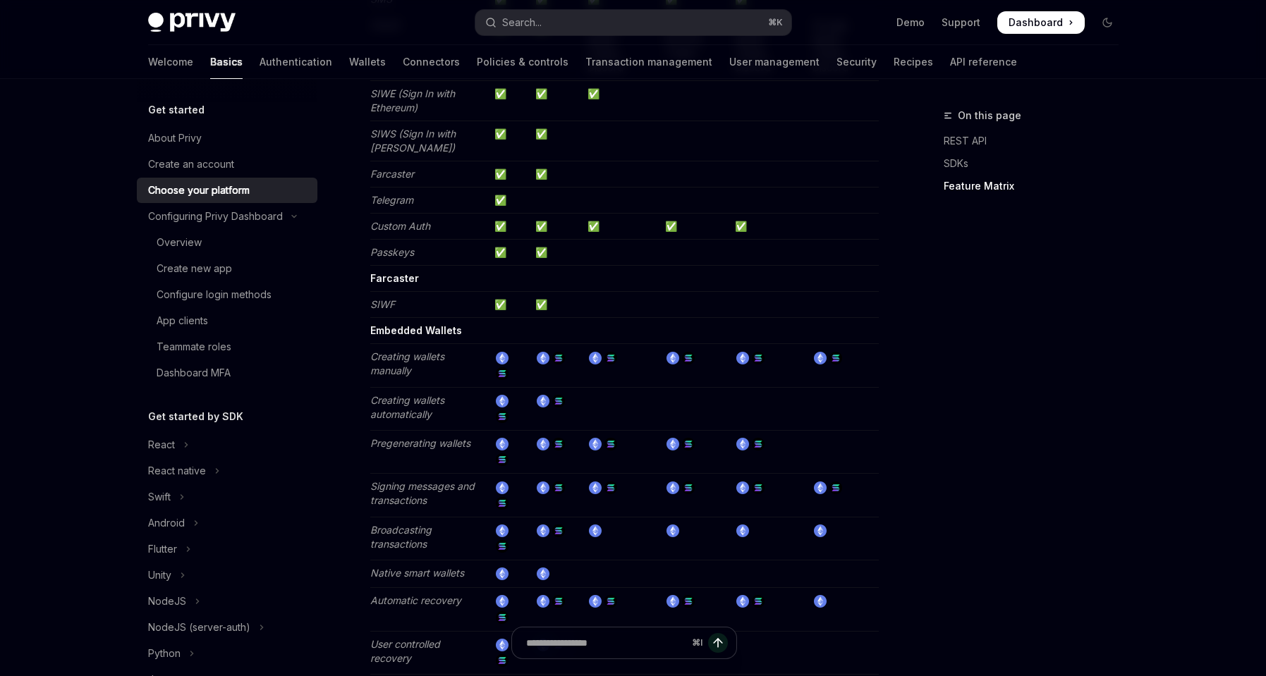
scroll to position [1784, 0]
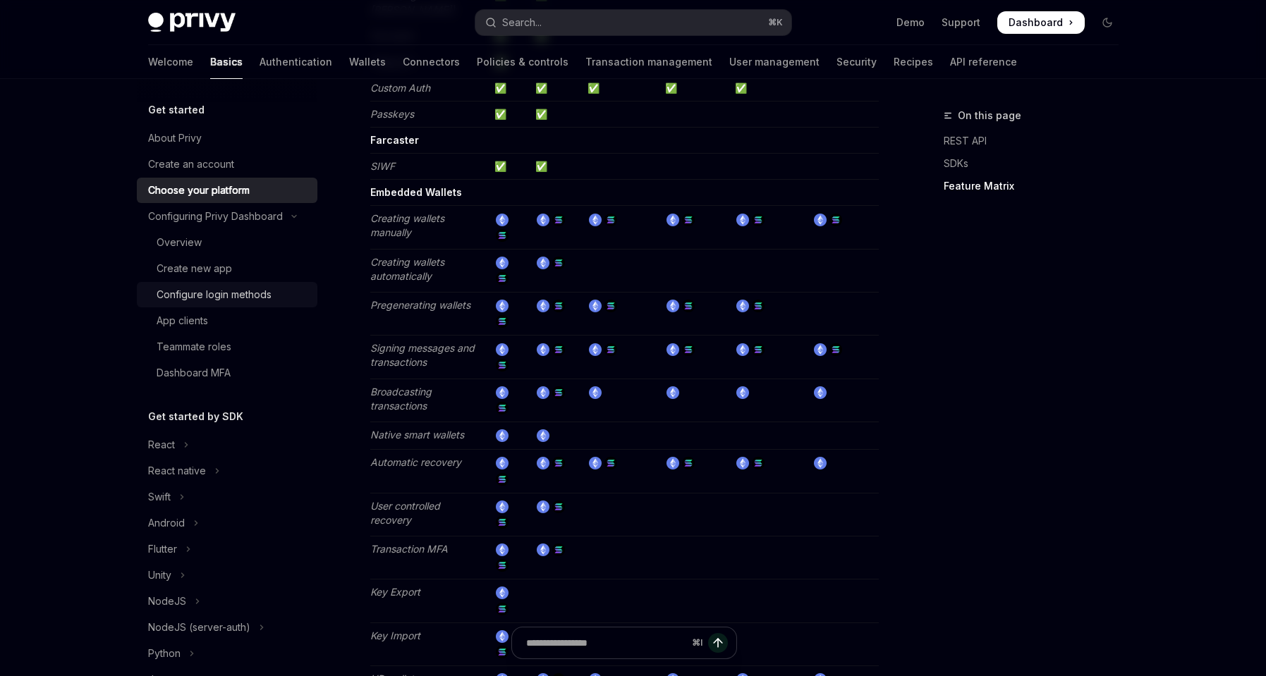
click at [236, 297] on div "Configure login methods" at bounding box center [214, 294] width 115 height 17
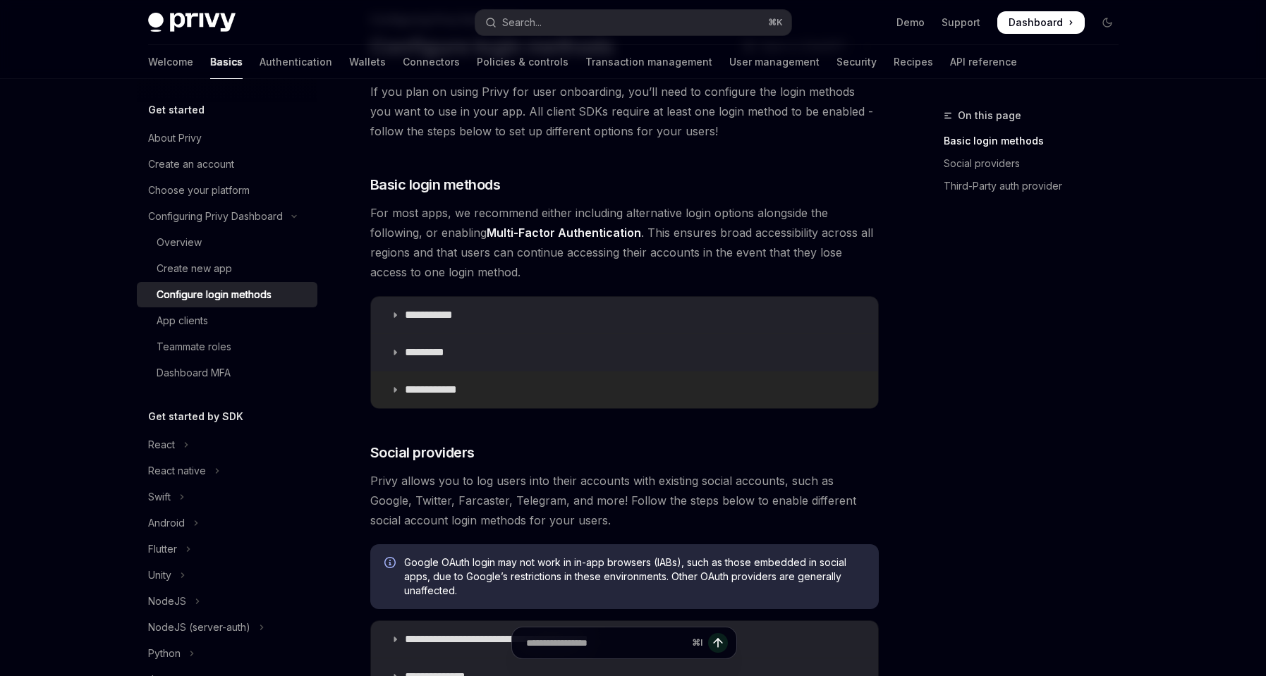
scroll to position [215, 0]
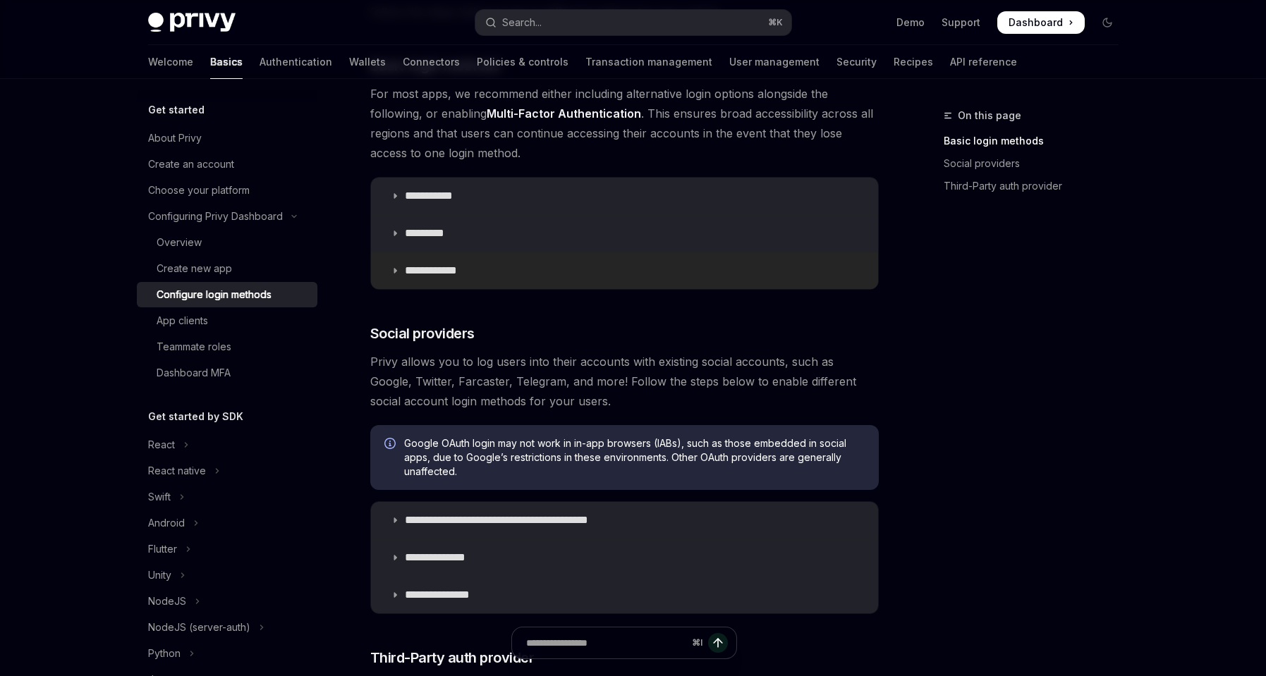
click at [394, 270] on icon at bounding box center [395, 271] width 8 height 8
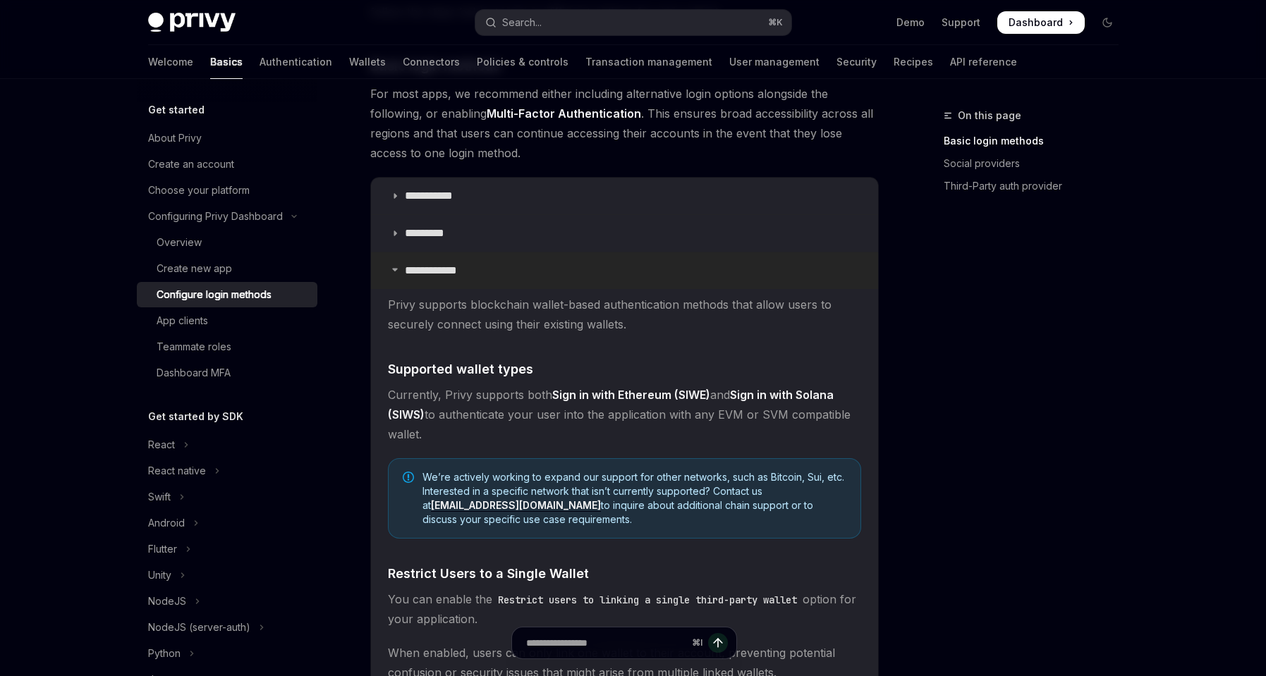
click at [394, 270] on icon at bounding box center [395, 269] width 8 height 8
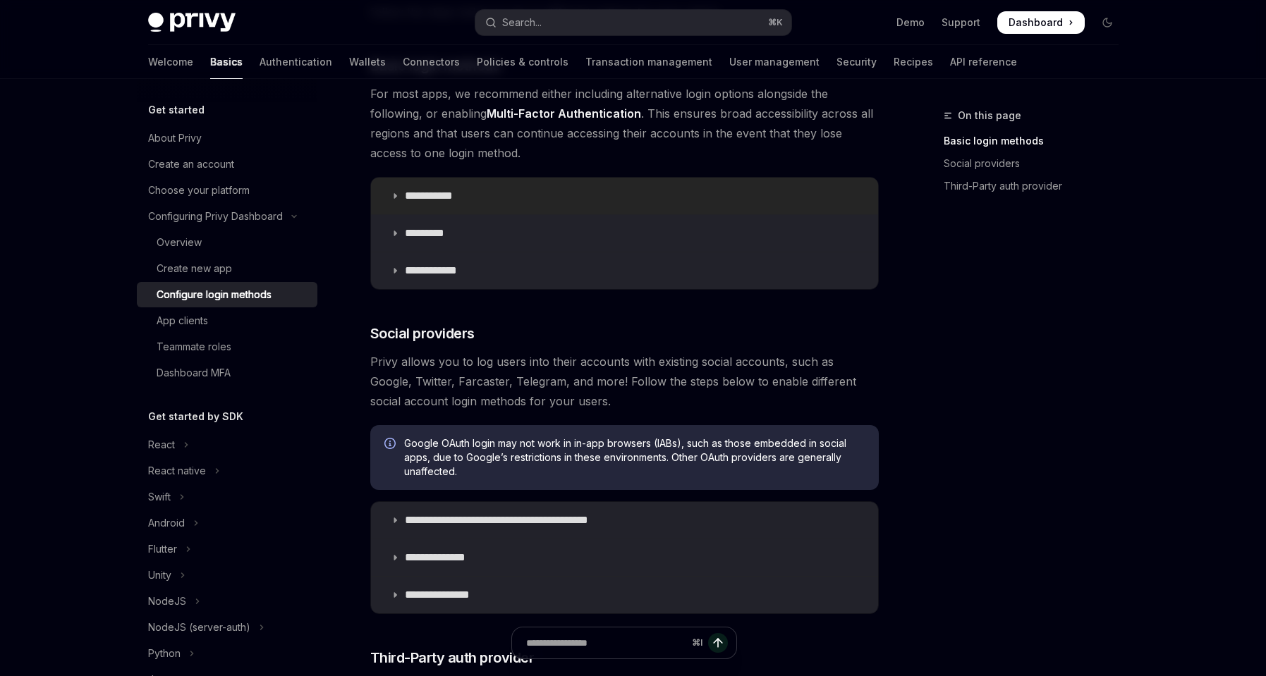
click at [393, 195] on icon at bounding box center [395, 196] width 8 height 8
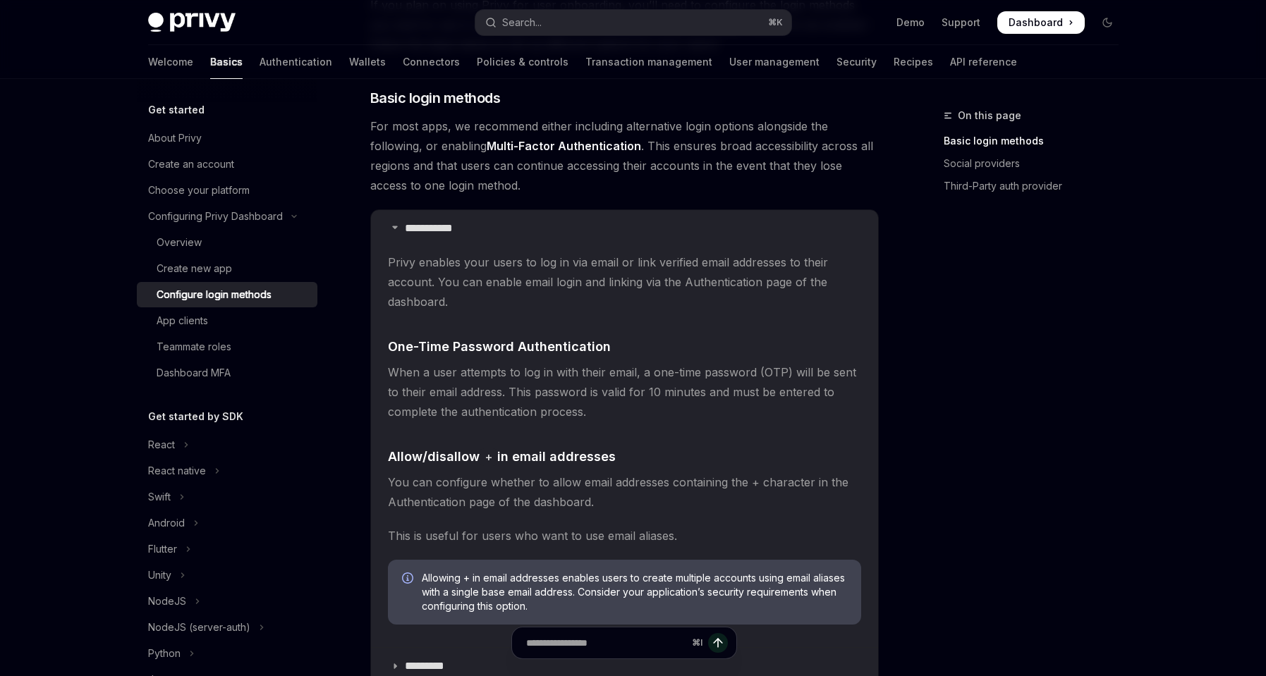
scroll to position [291, 0]
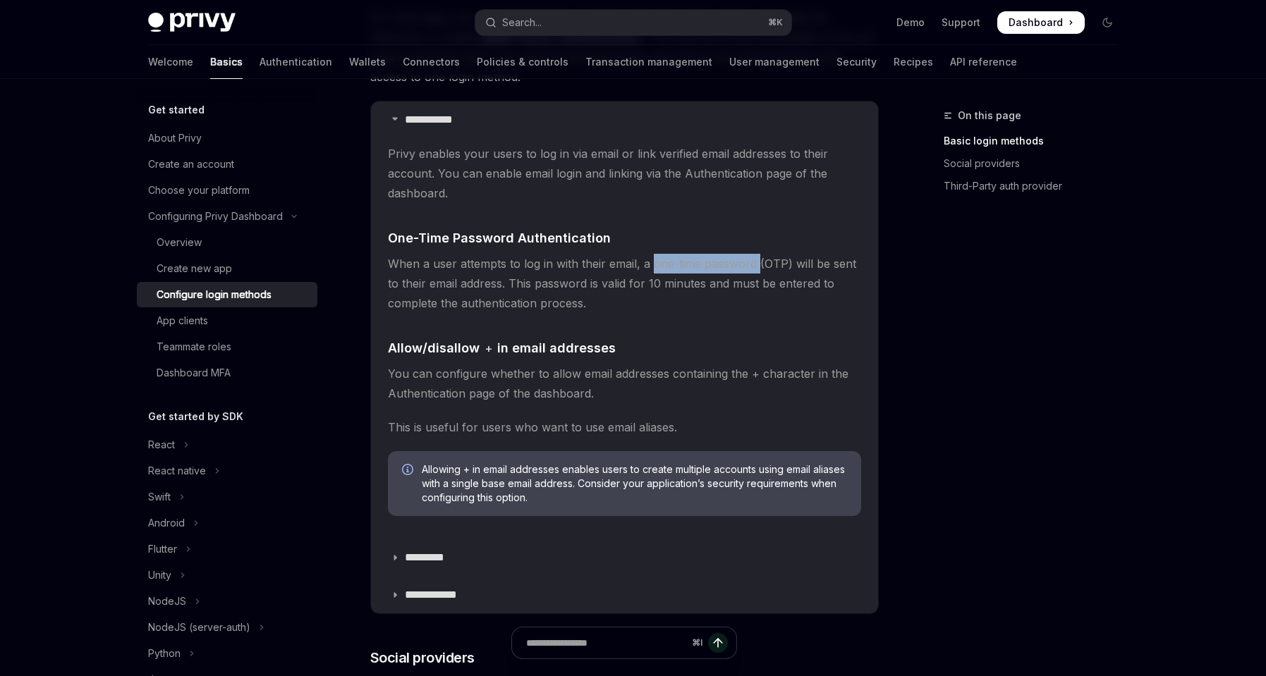
drag, startPoint x: 755, startPoint y: 263, endPoint x: 650, endPoint y: 267, distance: 105.9
click at [650, 267] on span "When a user attempts to log in with their email, a one-time password (OTP) will…" at bounding box center [624, 283] width 473 height 59
click at [715, 309] on span "When a user attempts to log in with their email, a one-time password (OTP) will…" at bounding box center [624, 283] width 473 height 59
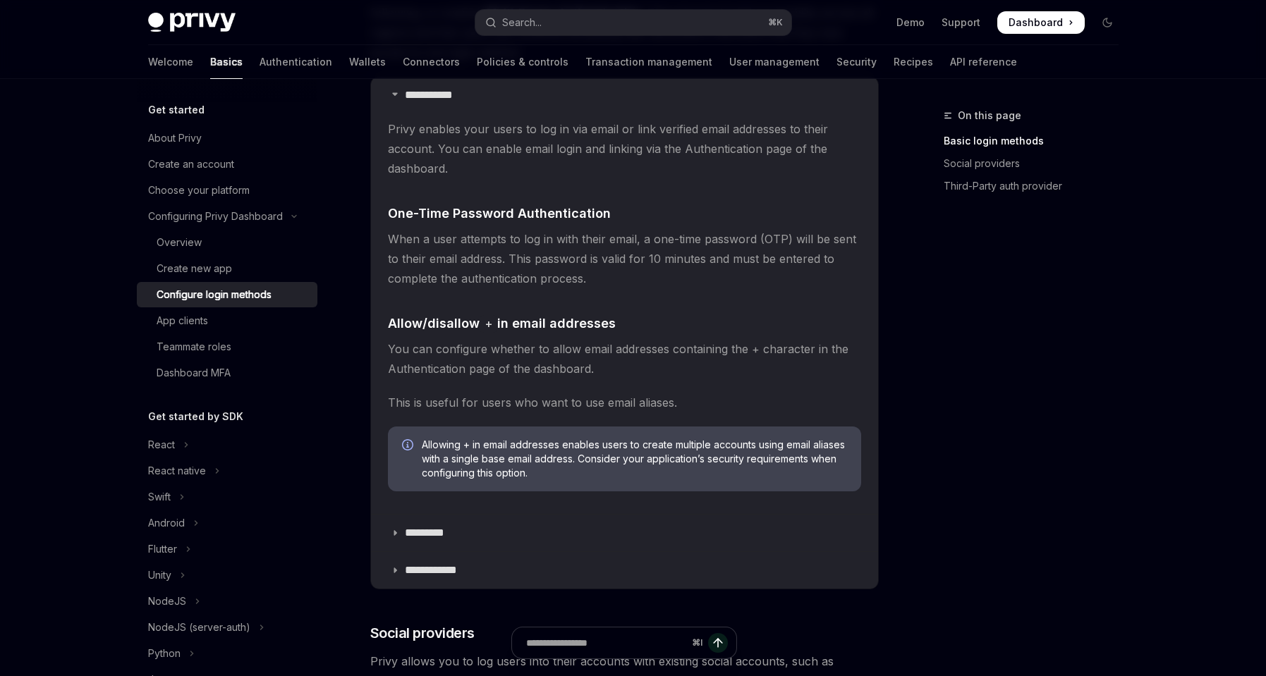
scroll to position [375, 0]
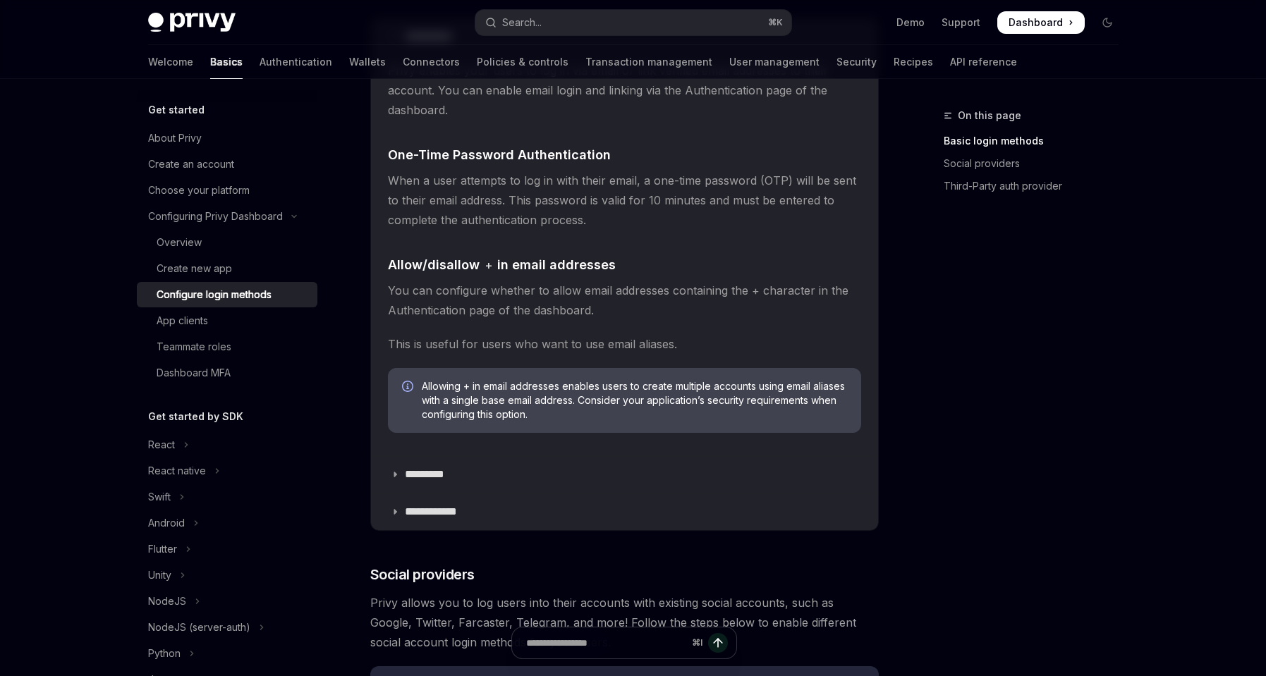
click at [649, 343] on span "This is useful for users who want to use email aliases." at bounding box center [624, 344] width 473 height 20
click at [736, 325] on children "Privy enables your users to log in via email or link verified email addresses t…" at bounding box center [624, 253] width 473 height 384
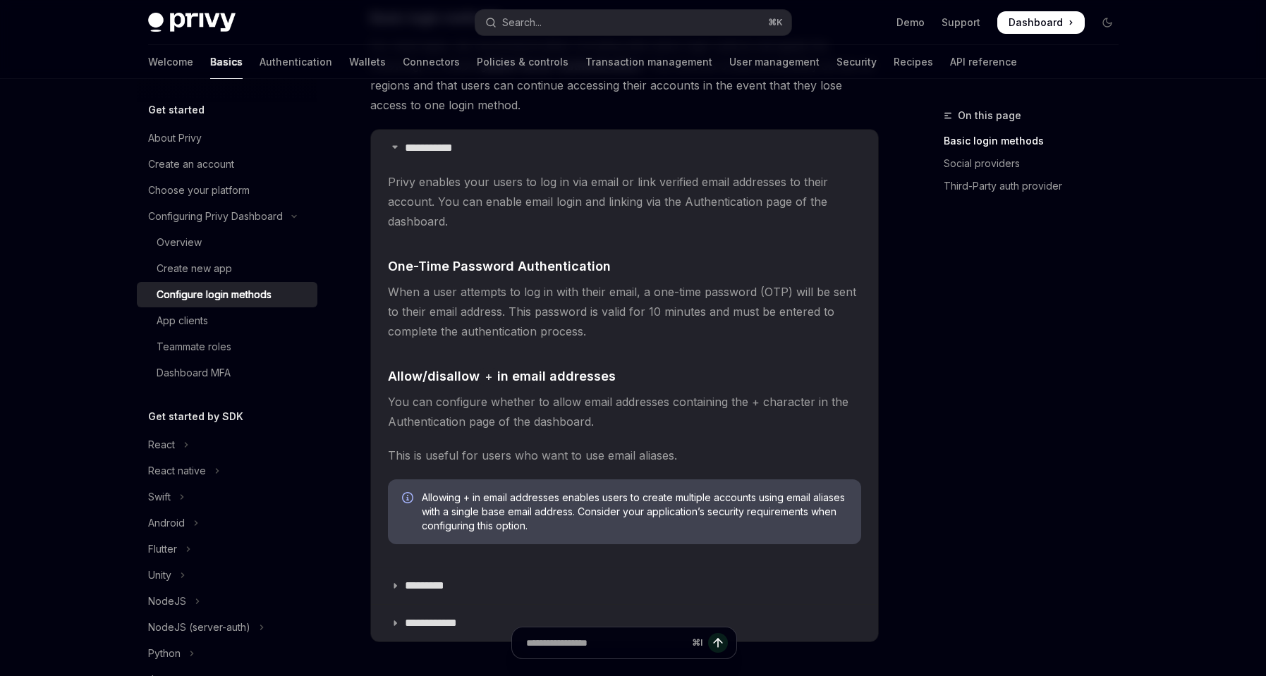
scroll to position [243, 0]
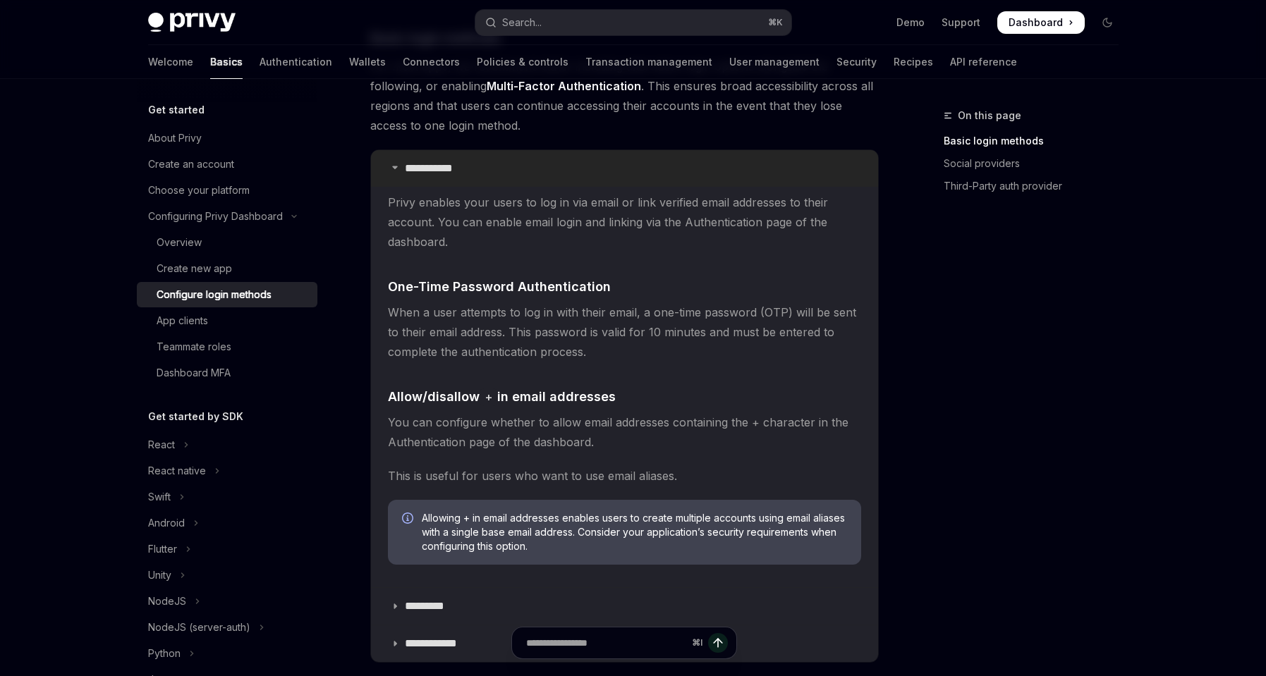
click at [395, 167] on icon at bounding box center [395, 167] width 8 height 8
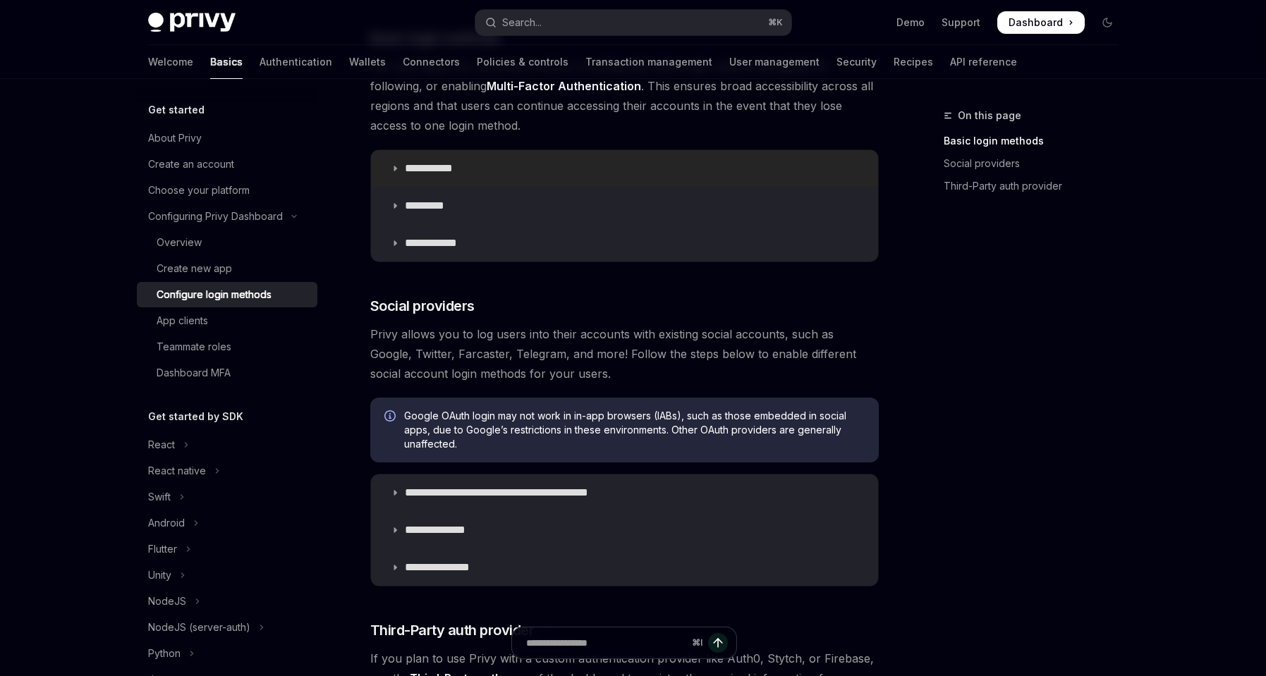
click at [395, 167] on icon at bounding box center [395, 168] width 8 height 8
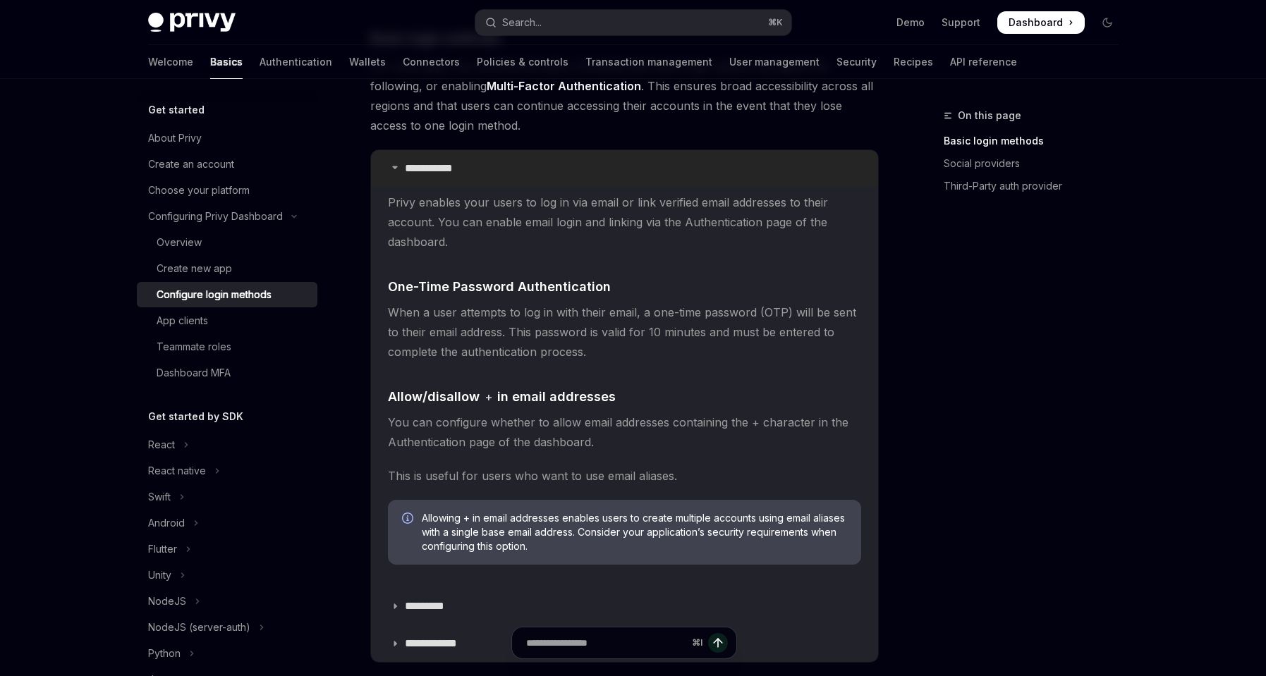
click at [395, 167] on icon at bounding box center [395, 167] width 8 height 8
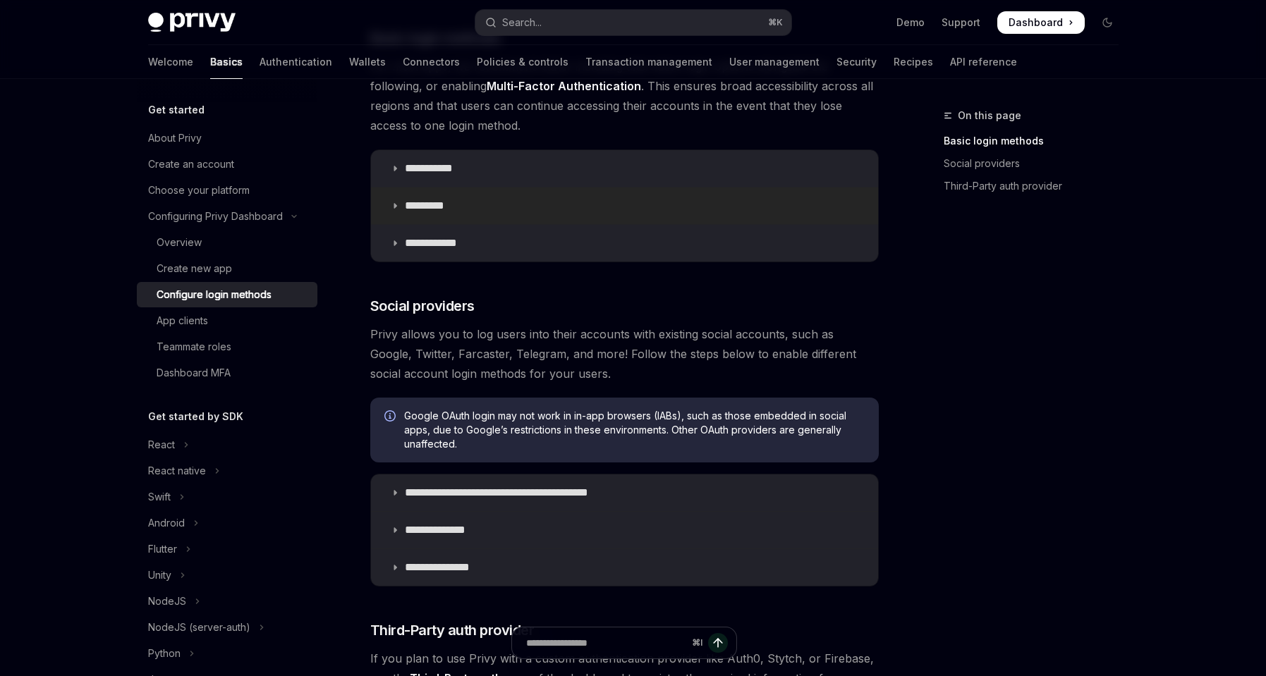
click at [398, 204] on icon at bounding box center [395, 206] width 8 height 8
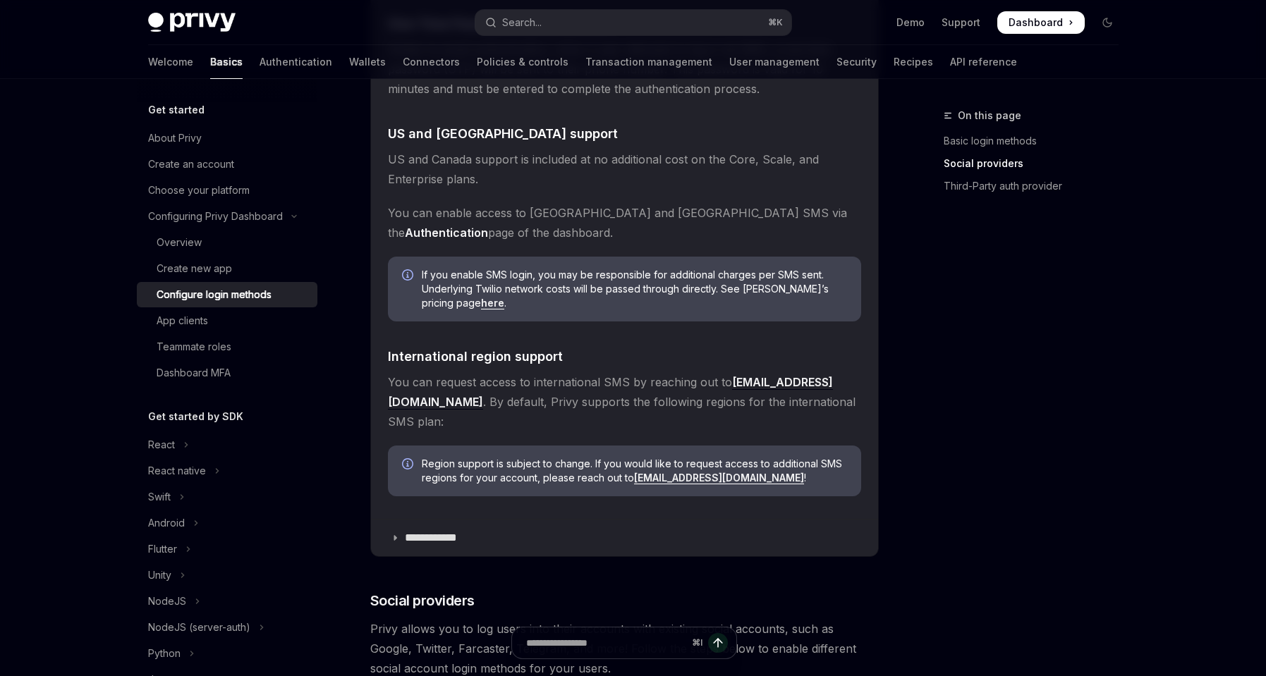
scroll to position [540, 0]
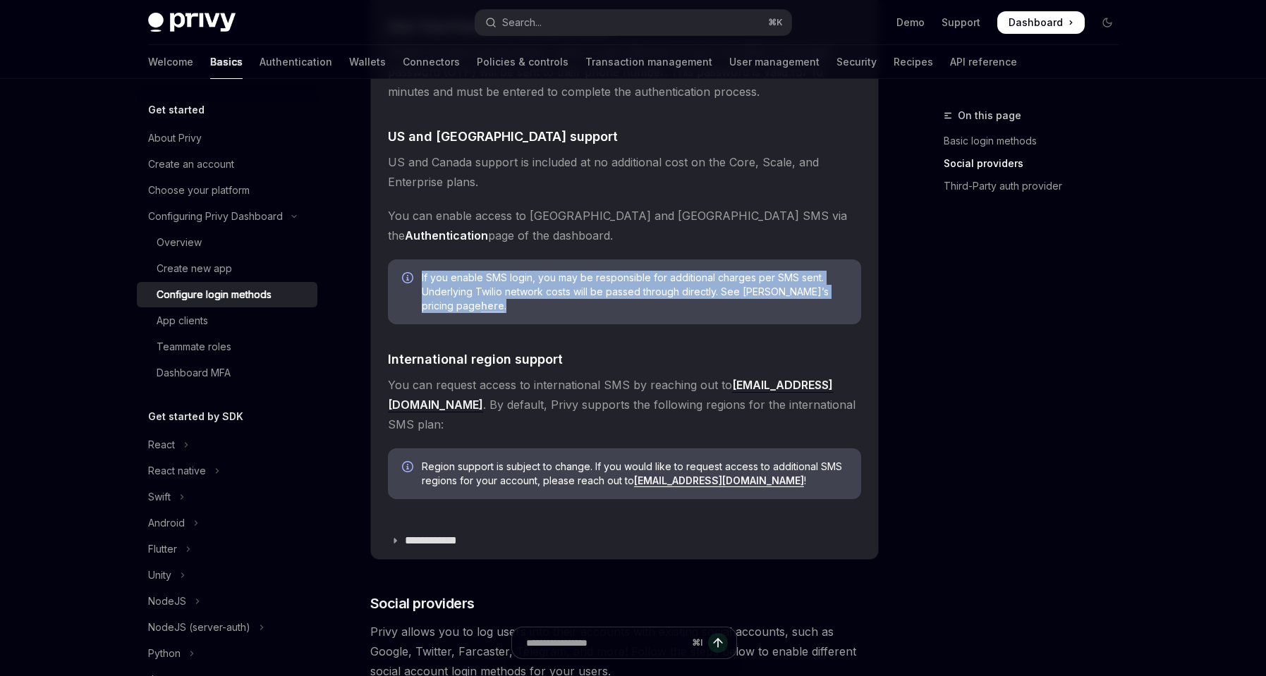
drag, startPoint x: 466, startPoint y: 310, endPoint x: 423, endPoint y: 274, distance: 56.2
click at [423, 274] on span "If you enable SMS login, you may be responsible for additional charges per SMS …" at bounding box center [634, 292] width 425 height 42
click at [533, 324] on div "If you enable SMS login, you may be responsible for additional charges per SMS …" at bounding box center [624, 292] width 473 height 65
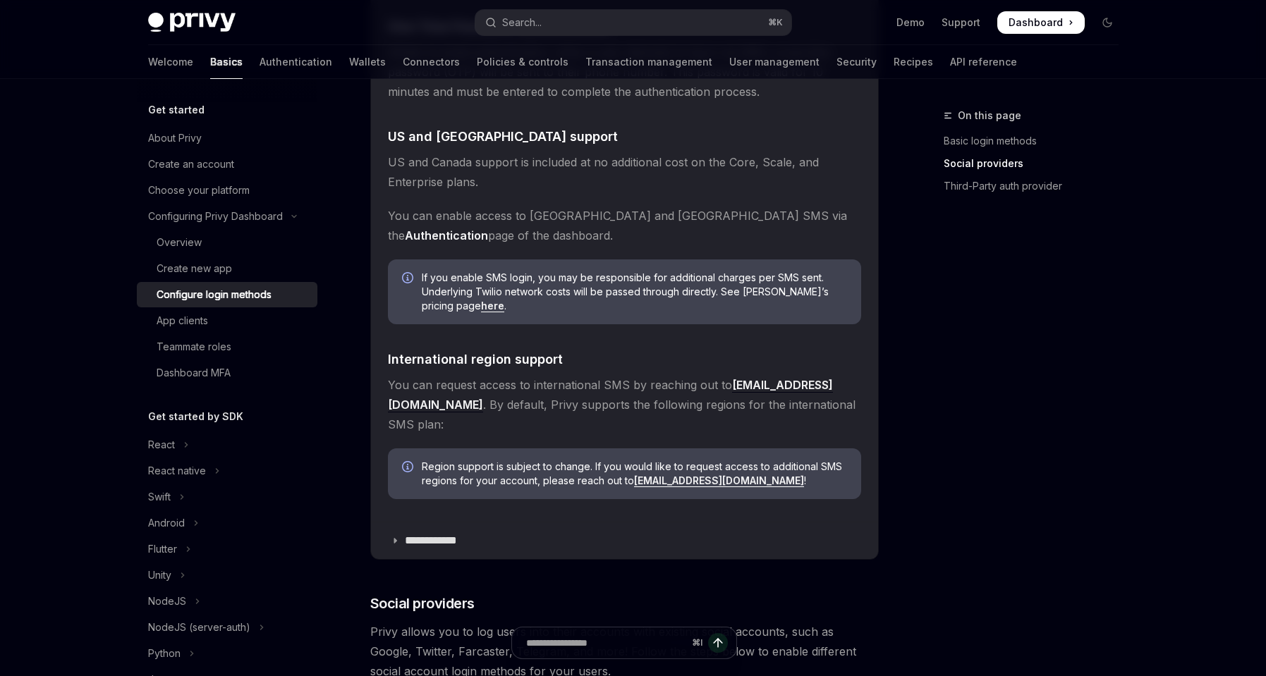
click at [481, 308] on link "here" at bounding box center [492, 306] width 23 height 13
click at [1147, 356] on div "**********" at bounding box center [633, 481] width 1038 height 1884
drag, startPoint x: 577, startPoint y: 358, endPoint x: 389, endPoint y: 355, distance: 188.4
click at [389, 355] on h4 "​ International region support" at bounding box center [624, 359] width 473 height 19
click at [636, 339] on children "Privy enables your users to log in via SMS or link verified phone numbers to th…" at bounding box center [624, 221] width 473 height 578
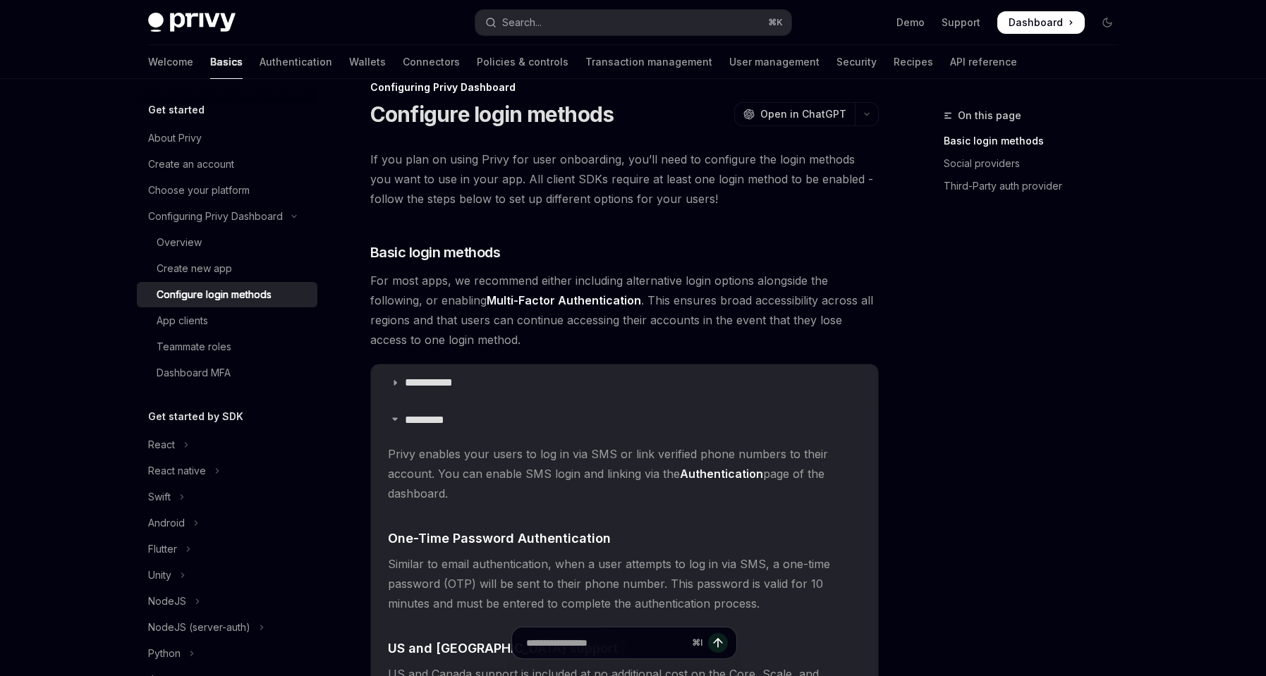
scroll to position [166, 0]
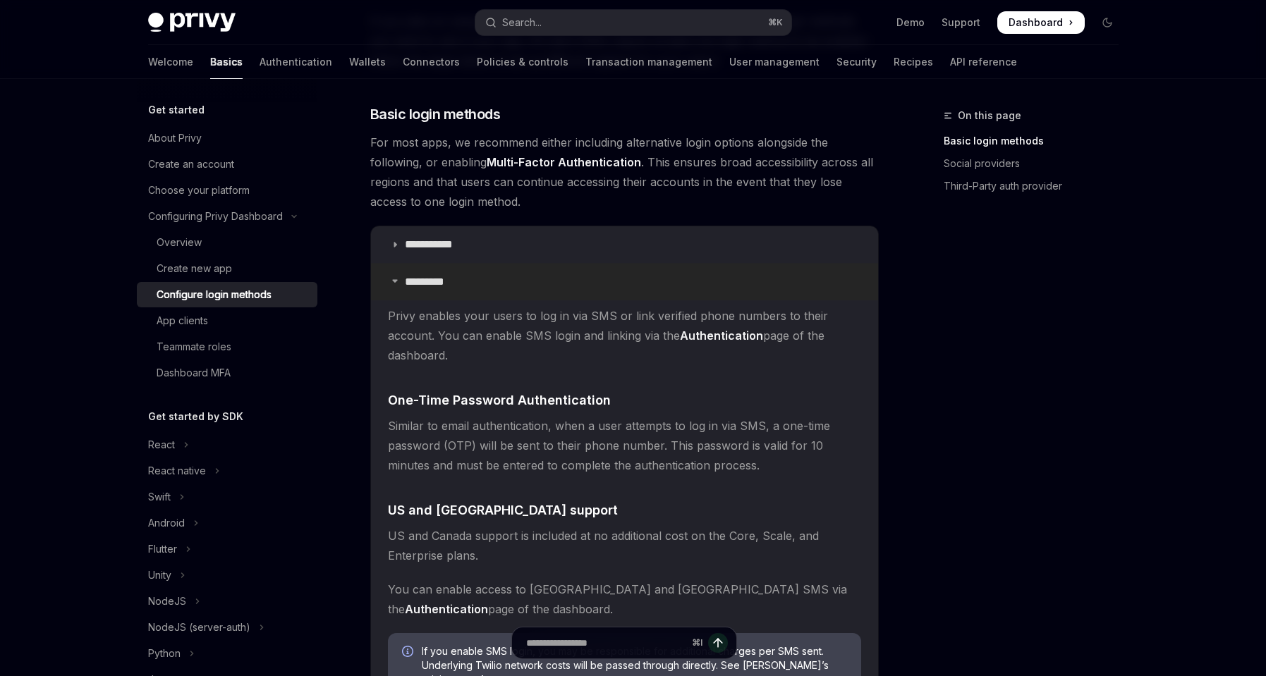
click at [395, 281] on icon at bounding box center [395, 281] width 8 height 8
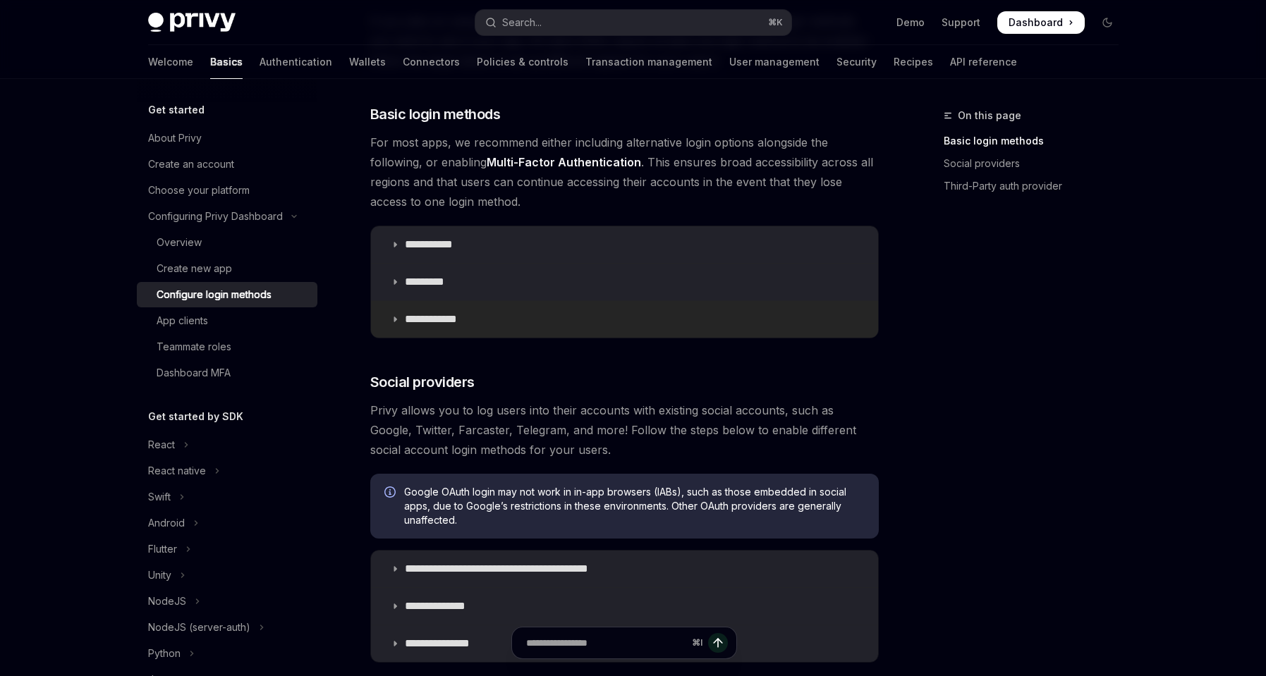
click at [396, 317] on icon at bounding box center [395, 319] width 8 height 8
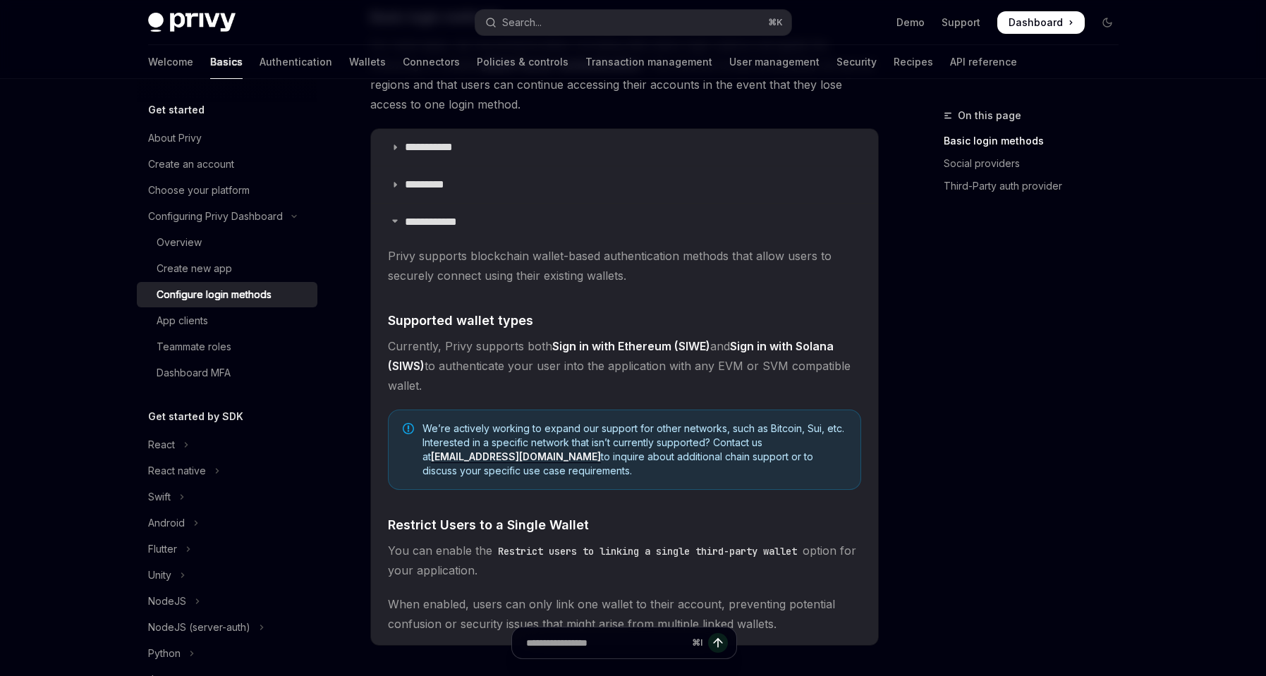
scroll to position [293, 0]
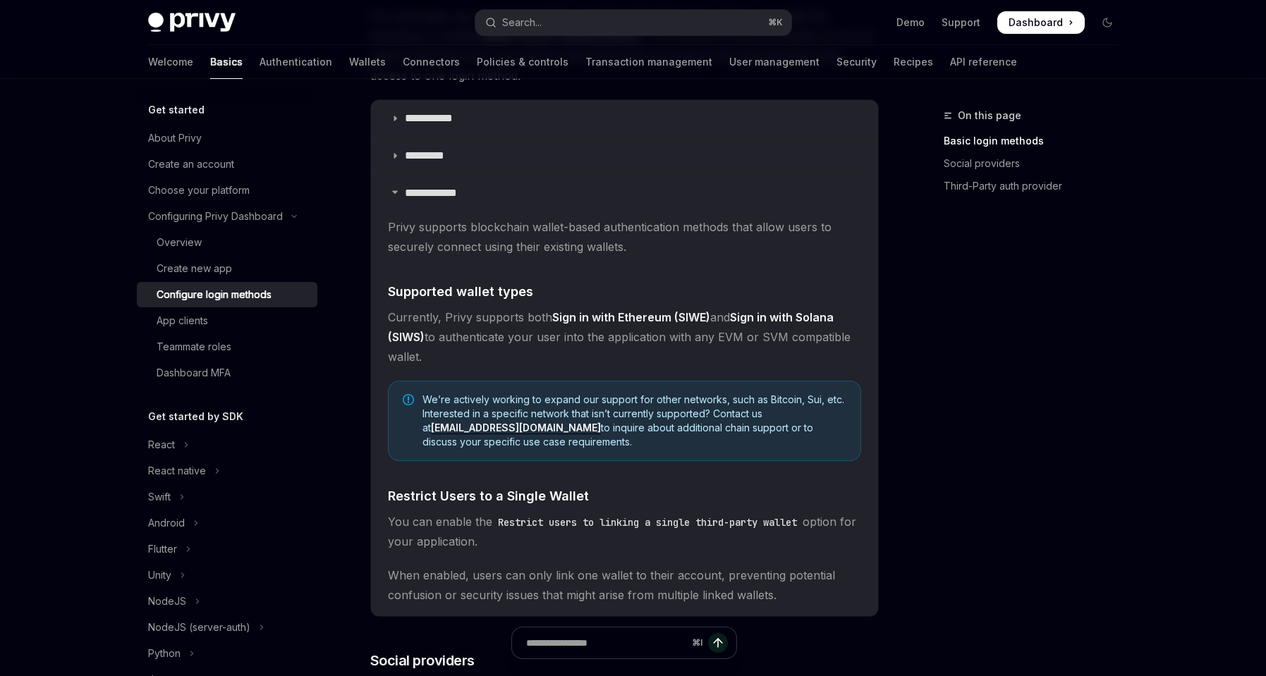
click at [1047, 380] on div "On this page Basic login methods Social providers Third-Party auth provider" at bounding box center [1023, 391] width 214 height 569
click at [997, 471] on div "On this page Basic login methods Social providers Third-Party auth provider" at bounding box center [1023, 391] width 214 height 569
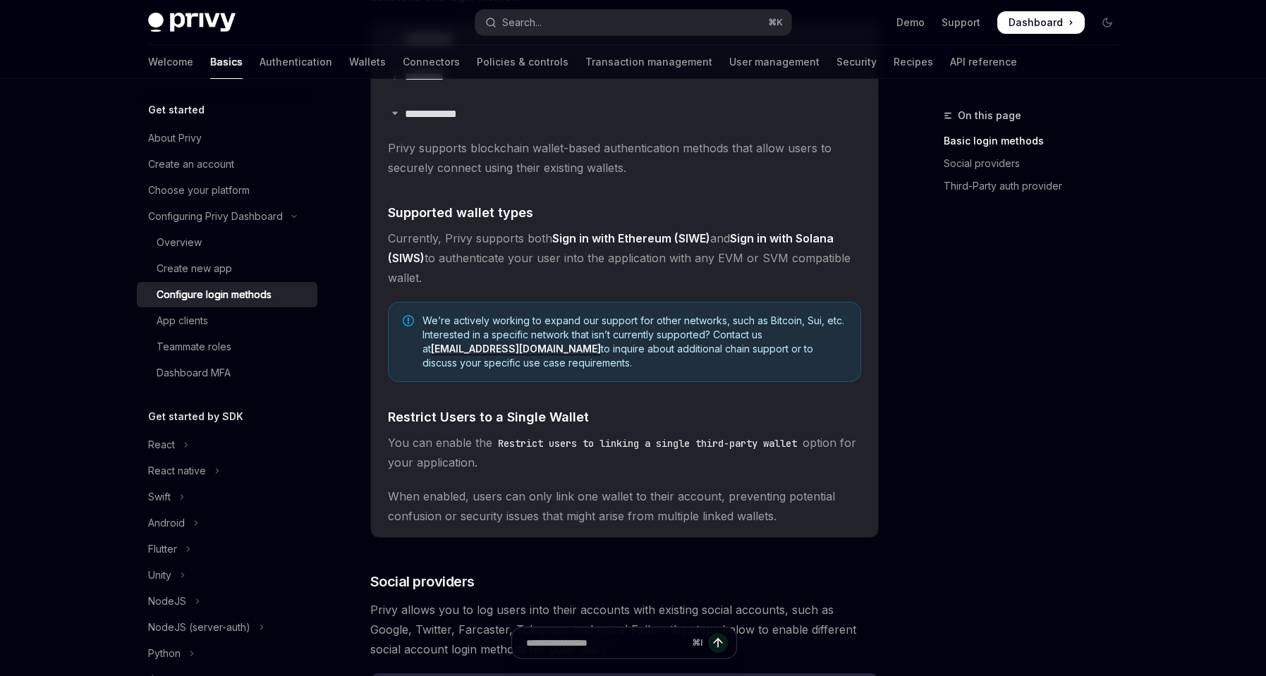
click at [883, 444] on div "**********" at bounding box center [633, 554] width 993 height 1694
click at [906, 430] on div "**********" at bounding box center [633, 554] width 993 height 1694
click at [903, 428] on div "**********" at bounding box center [633, 554] width 993 height 1694
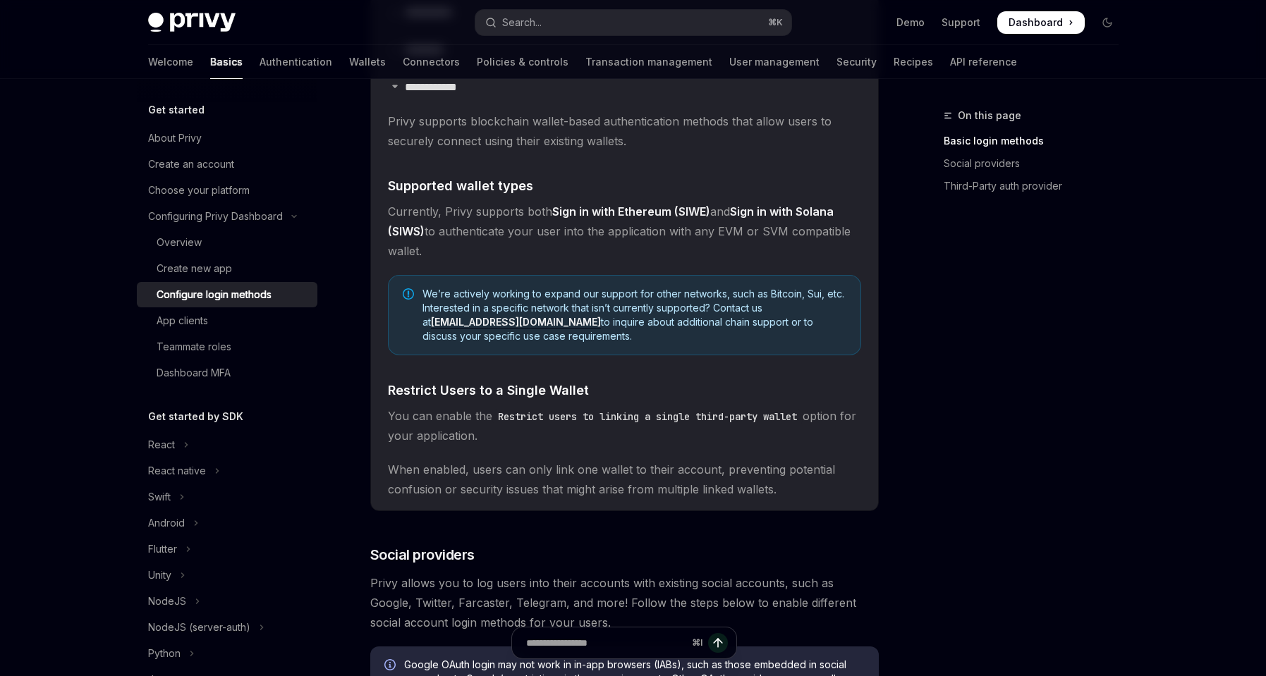
click at [910, 410] on div "**********" at bounding box center [633, 527] width 993 height 1694
drag, startPoint x: 533, startPoint y: 339, endPoint x: 425, endPoint y: 291, distance: 118.4
click at [425, 291] on span "We’re actively working to expand our support for other networks, such as Bitcoi…" at bounding box center [635, 315] width 424 height 56
click at [653, 346] on div "We’re actively working to expand our support for other networks, such as Bitcoi…" at bounding box center [624, 315] width 473 height 80
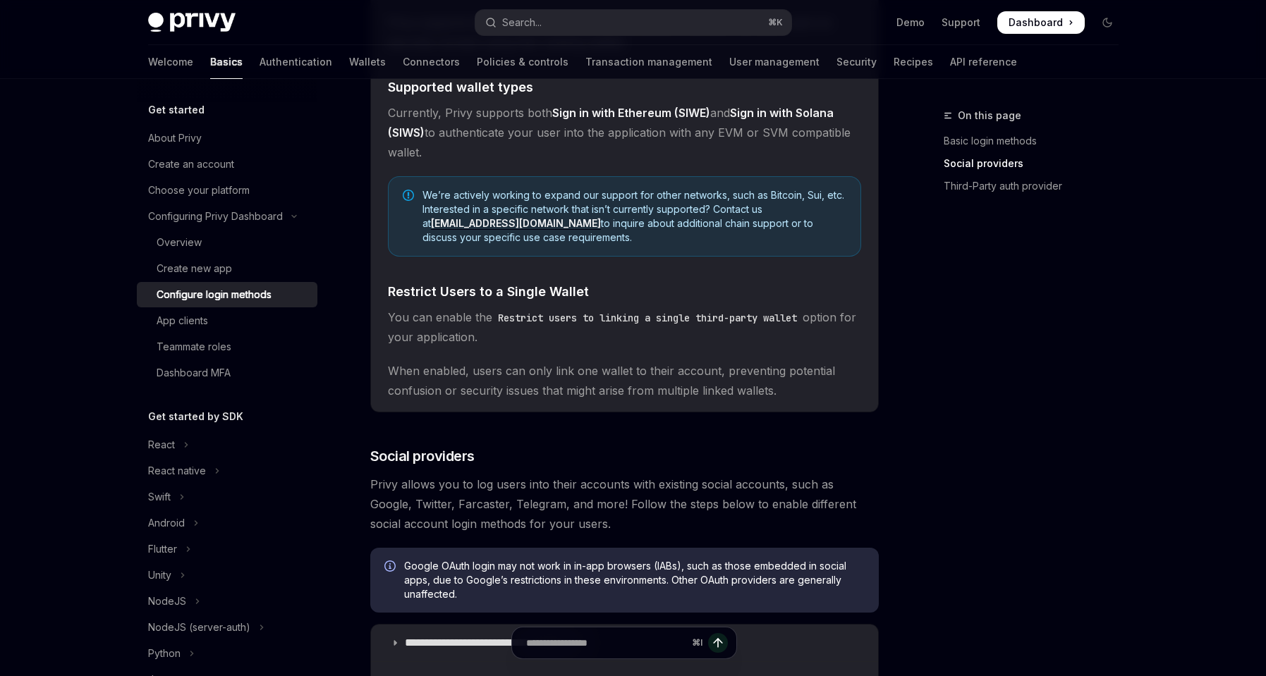
click at [957, 408] on div "On this page Basic login methods Social providers Third-Party auth provider" at bounding box center [1023, 391] width 214 height 569
drag, startPoint x: 581, startPoint y: 289, endPoint x: 389, endPoint y: 293, distance: 191.9
click at [389, 293] on h4 "​ Restrict Users to a Single Wallet" at bounding box center [624, 291] width 473 height 19
click at [859, 312] on span "You can enable the Restrict users to linking a single third-party wallet option…" at bounding box center [624, 328] width 473 height 40
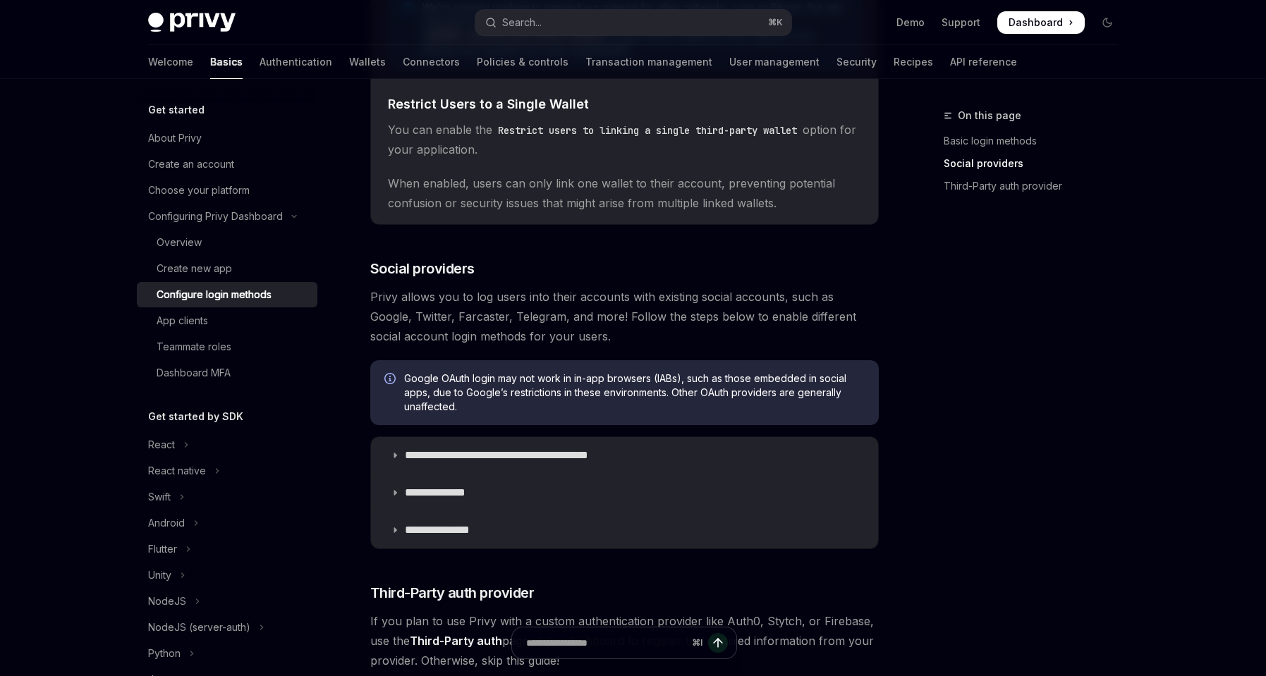
scroll to position [782, 0]
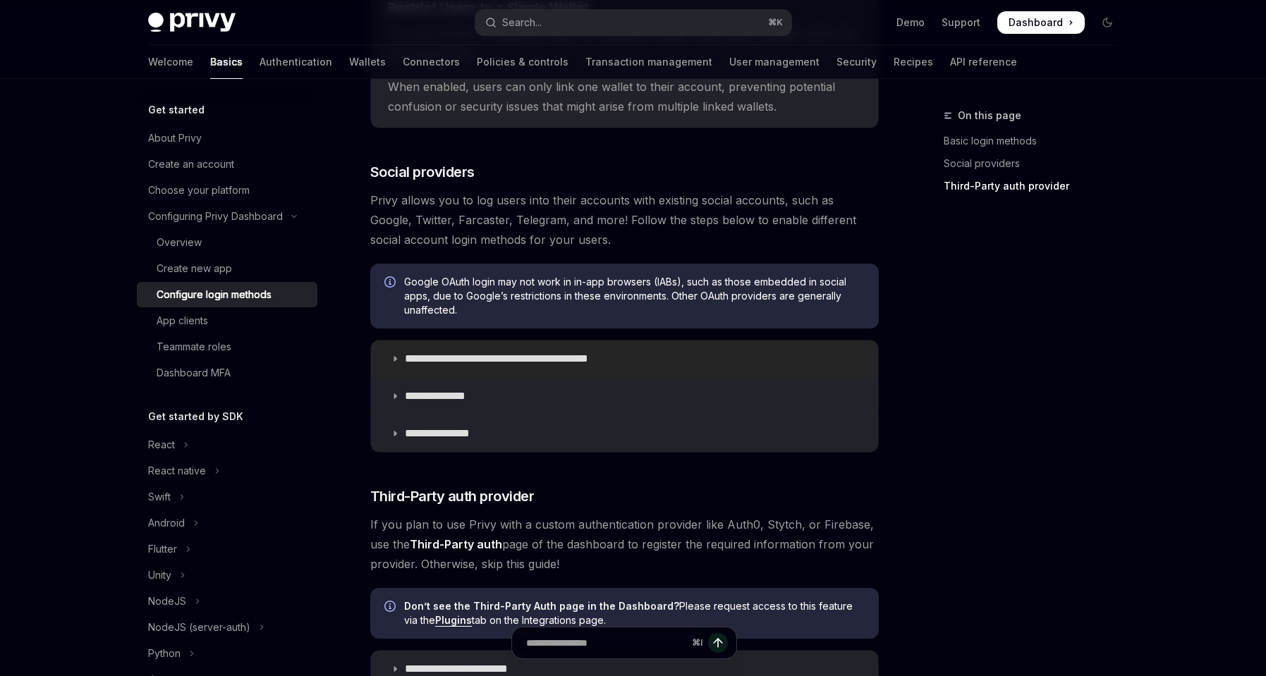
click at [397, 355] on icon at bounding box center [395, 359] width 8 height 8
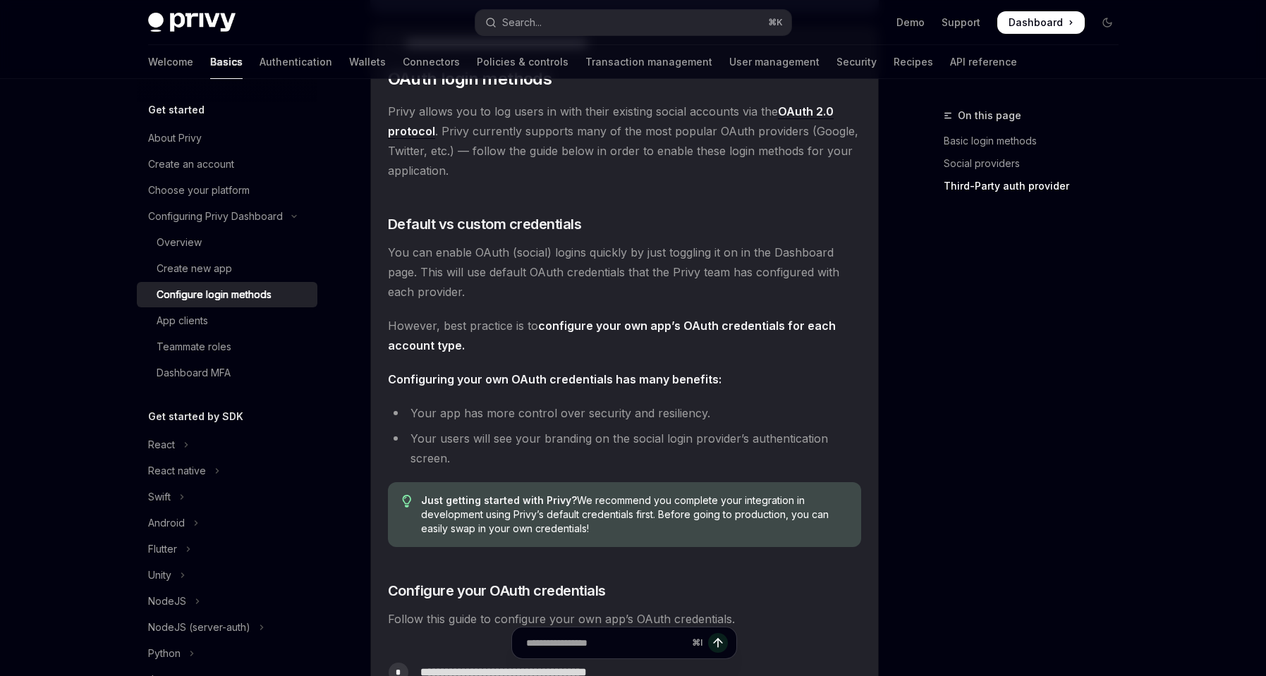
scroll to position [1208, 0]
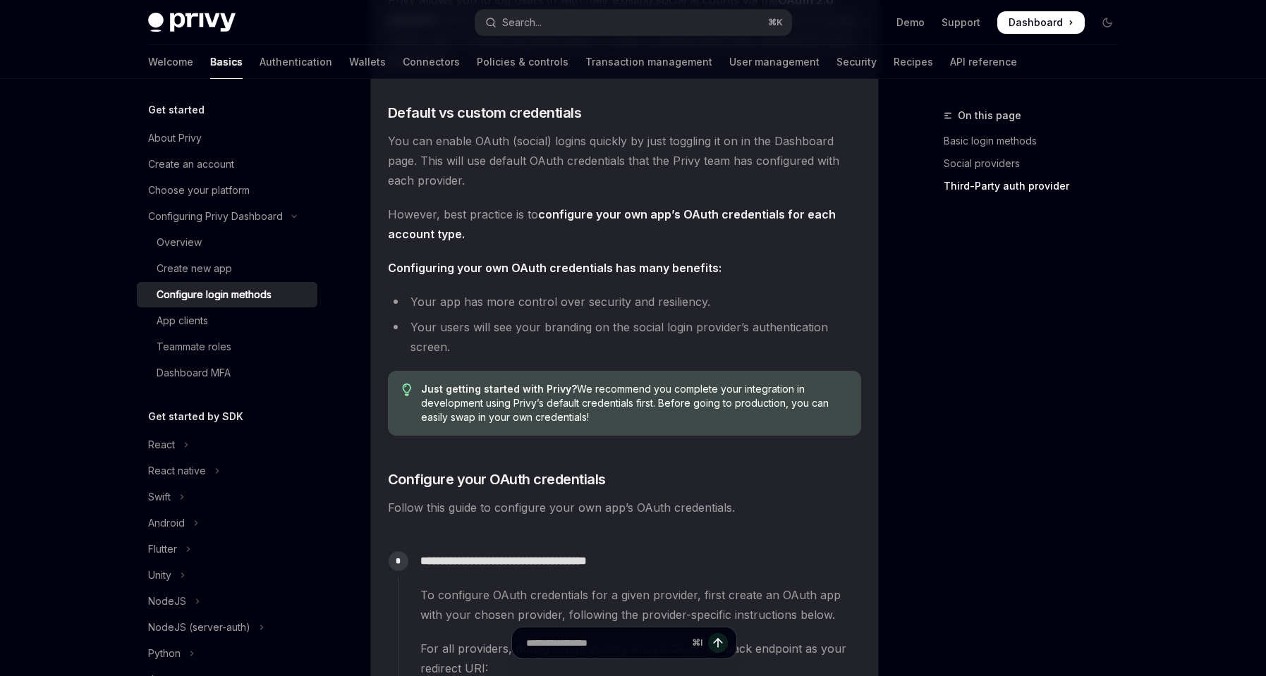
drag, startPoint x: 609, startPoint y: 426, endPoint x: 423, endPoint y: 387, distance: 190.4
click at [423, 387] on div "Just getting started with Privy? We recommend you complete your integration in …" at bounding box center [624, 403] width 473 height 65
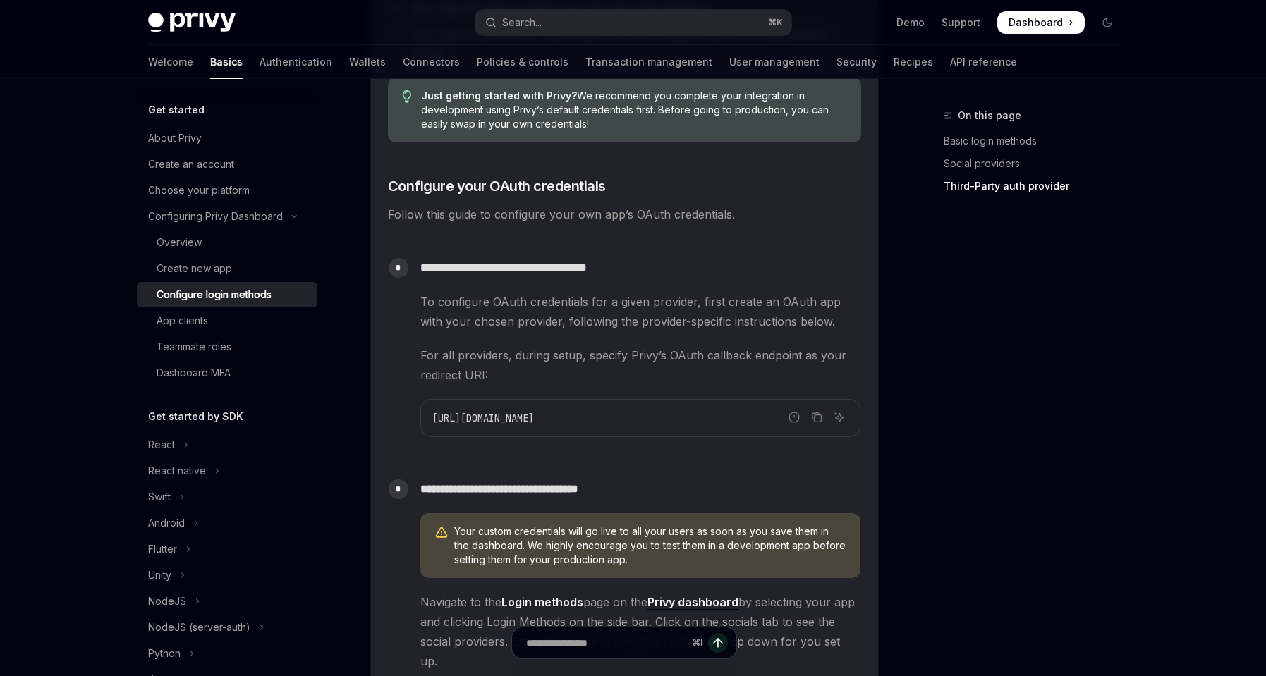
scroll to position [1565, 0]
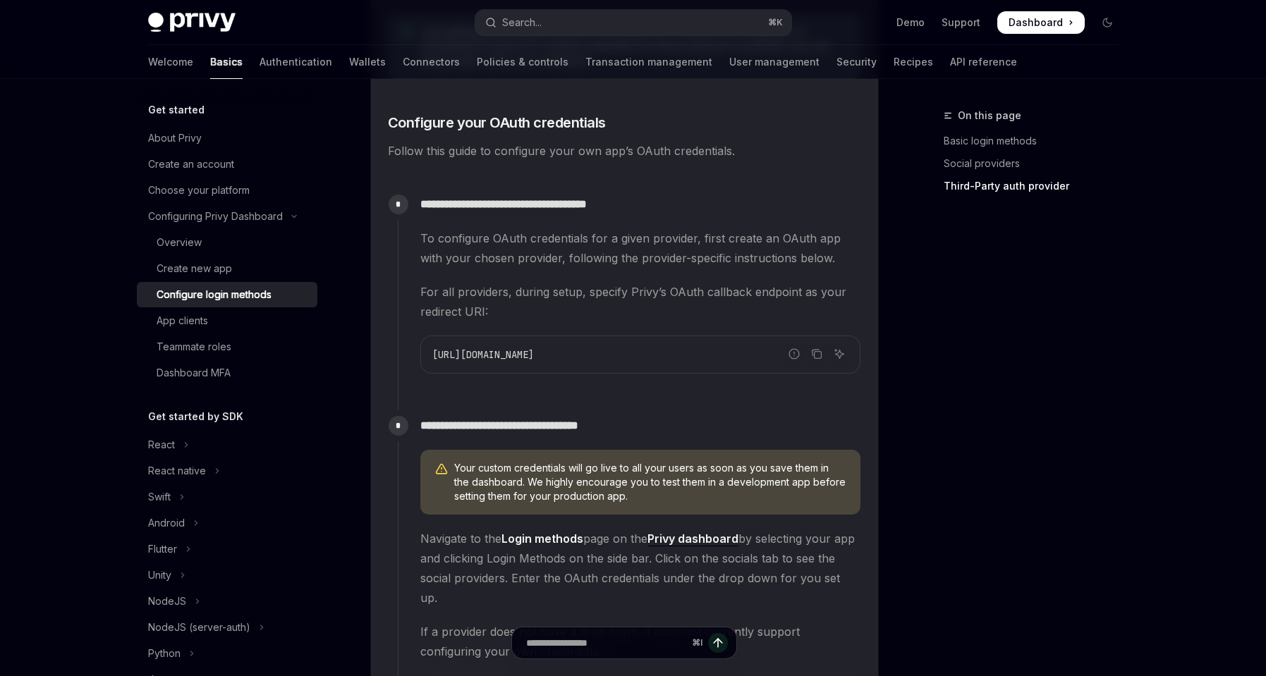
click at [712, 351] on code "https://auth.privy.io/api/v1/oauth/callback" at bounding box center [640, 354] width 416 height 17
drag, startPoint x: 702, startPoint y: 356, endPoint x: 429, endPoint y: 348, distance: 273.1
click at [429, 348] on div "https://auth.privy.io/api/v1/oauth/callback" at bounding box center [640, 354] width 439 height 37
click at [718, 360] on code "https://auth.privy.io/api/v1/oauth/callback" at bounding box center [640, 354] width 416 height 17
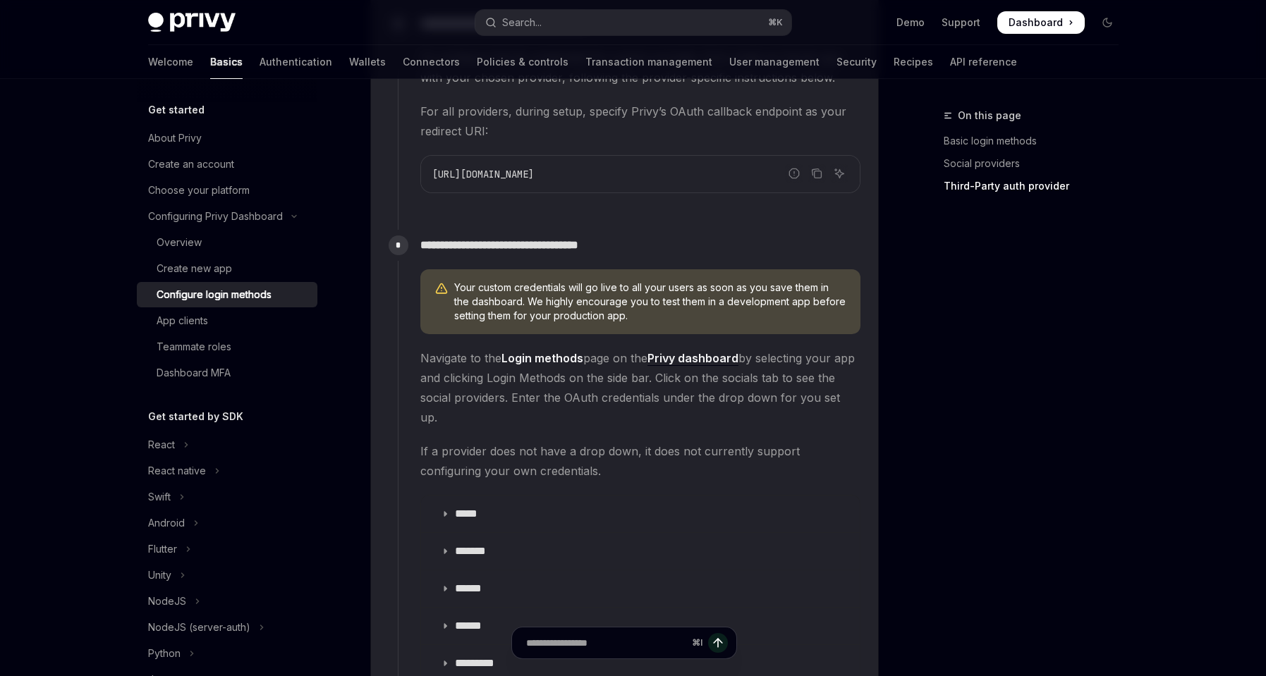
scroll to position [1809, 0]
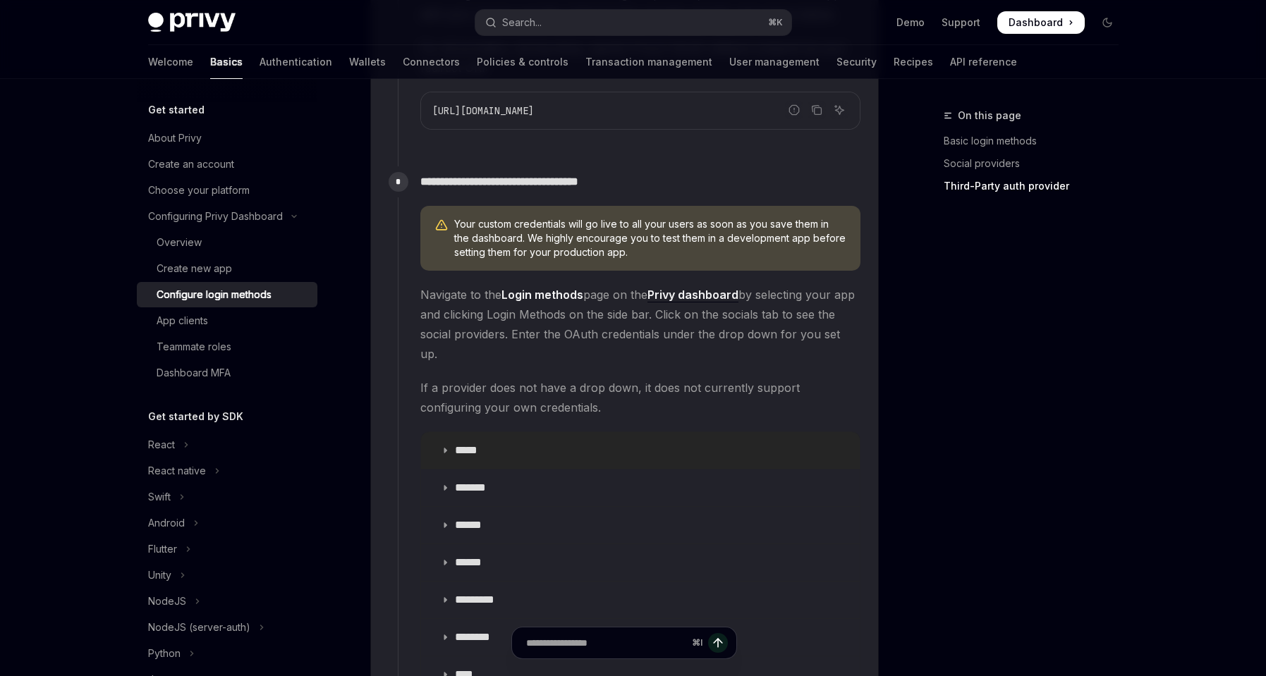
click at [446, 447] on icon at bounding box center [445, 451] width 8 height 8
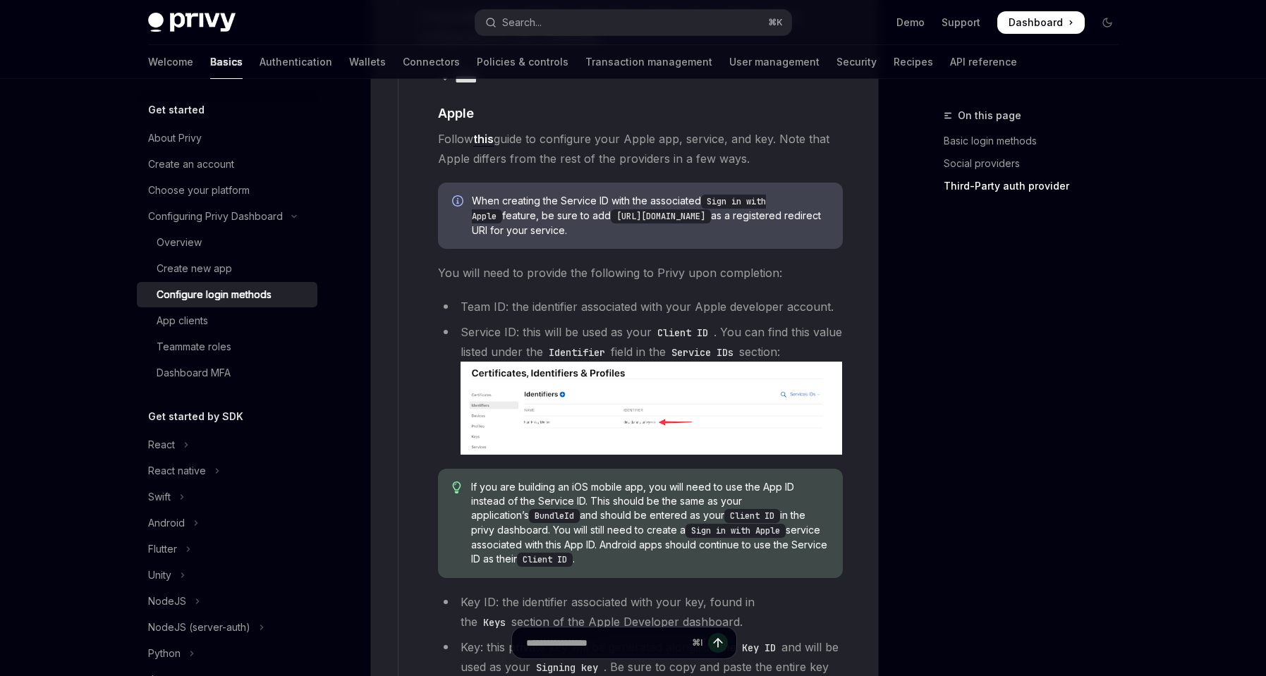
scroll to position [1890, 0]
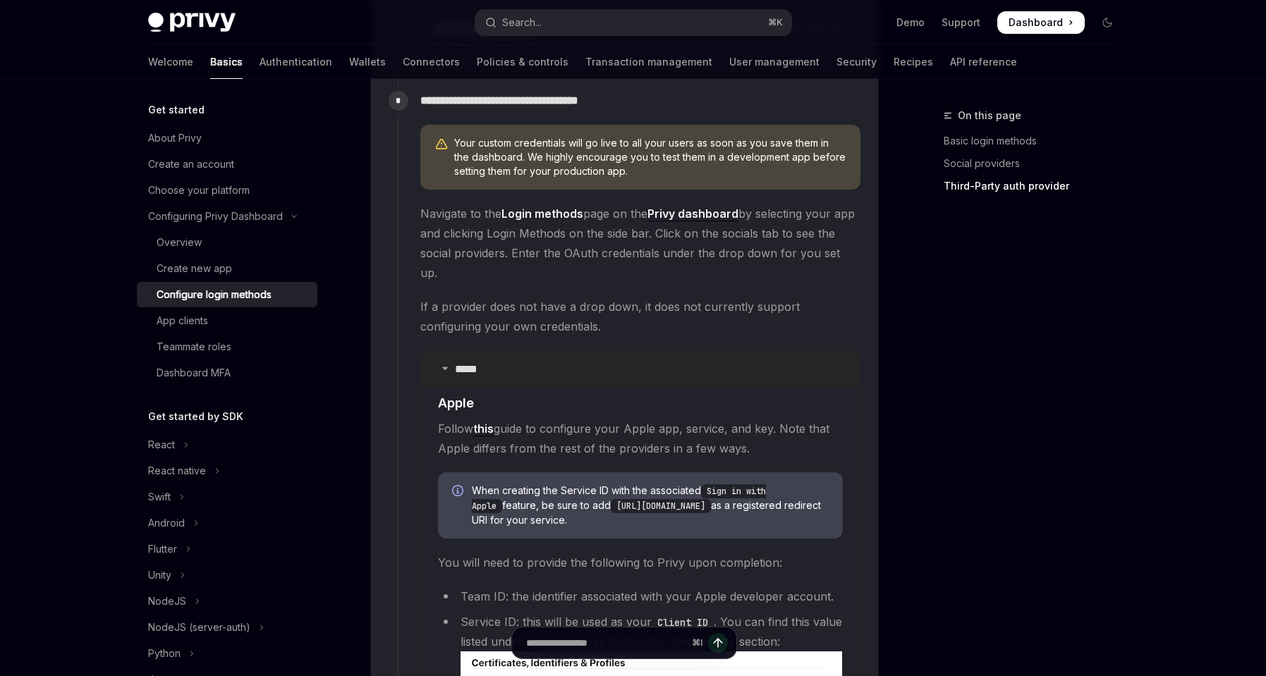
click at [443, 351] on summary "*****" at bounding box center [640, 369] width 439 height 37
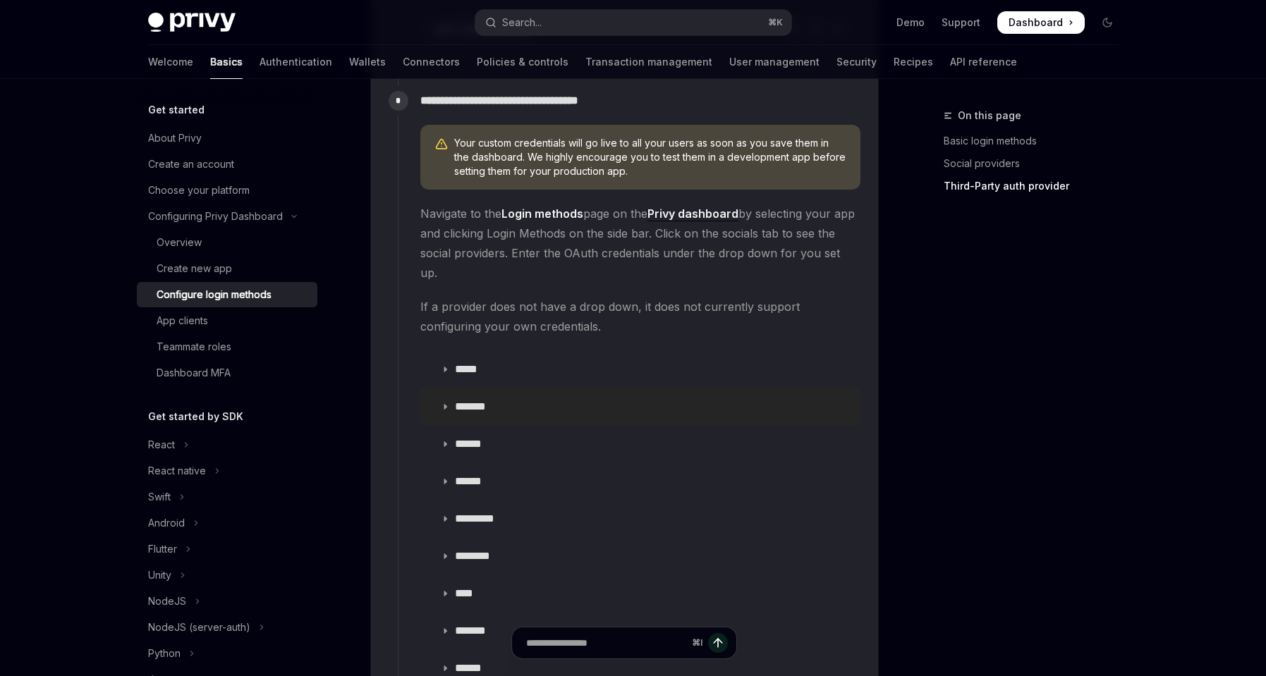
click at [445, 389] on summary "*******" at bounding box center [640, 407] width 439 height 37
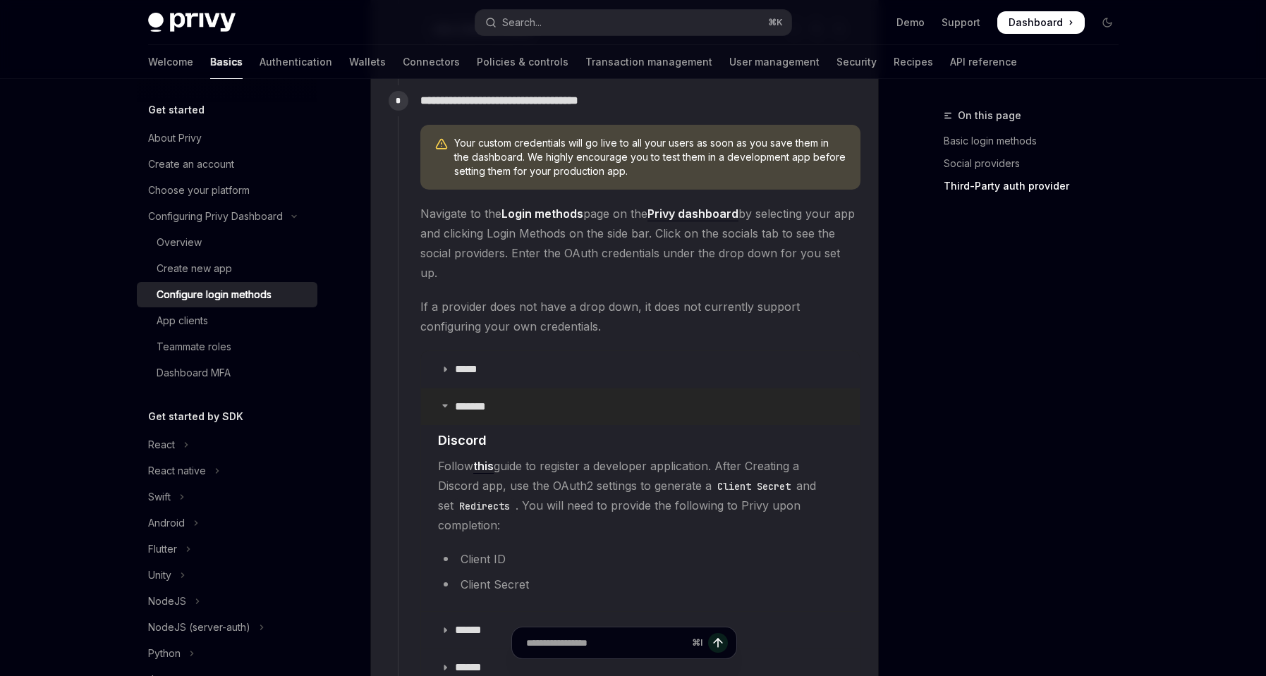
click at [444, 401] on icon at bounding box center [445, 405] width 8 height 8
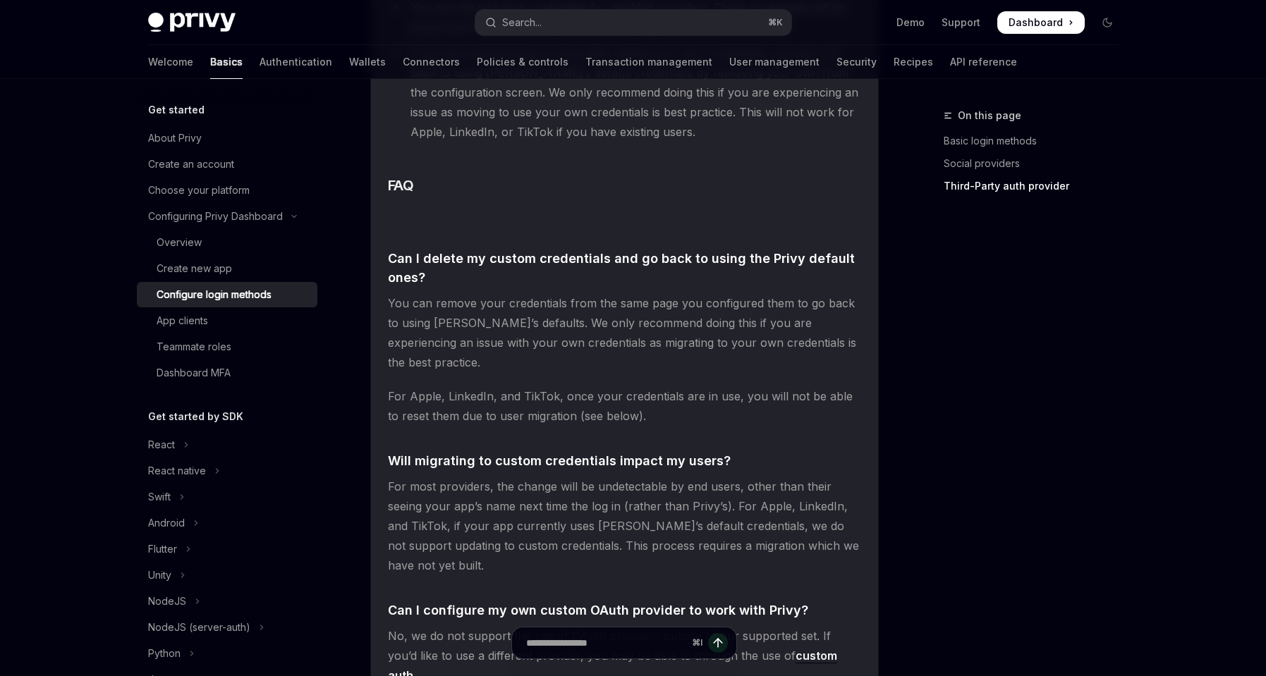
scroll to position [3118, 0]
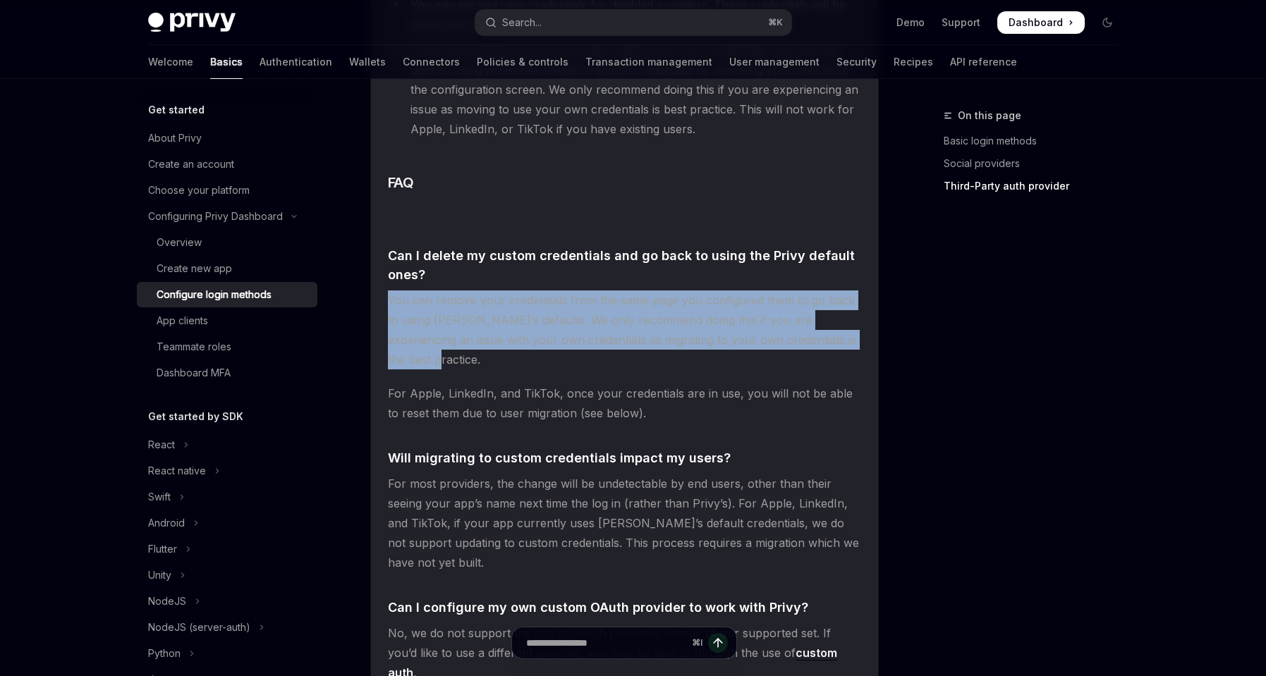
drag, startPoint x: 844, startPoint y: 303, endPoint x: 385, endPoint y: 257, distance: 461.5
click at [609, 384] on span "For Apple, LinkedIn, and TikTok, once your credentials are in use, you will not…" at bounding box center [624, 404] width 473 height 40
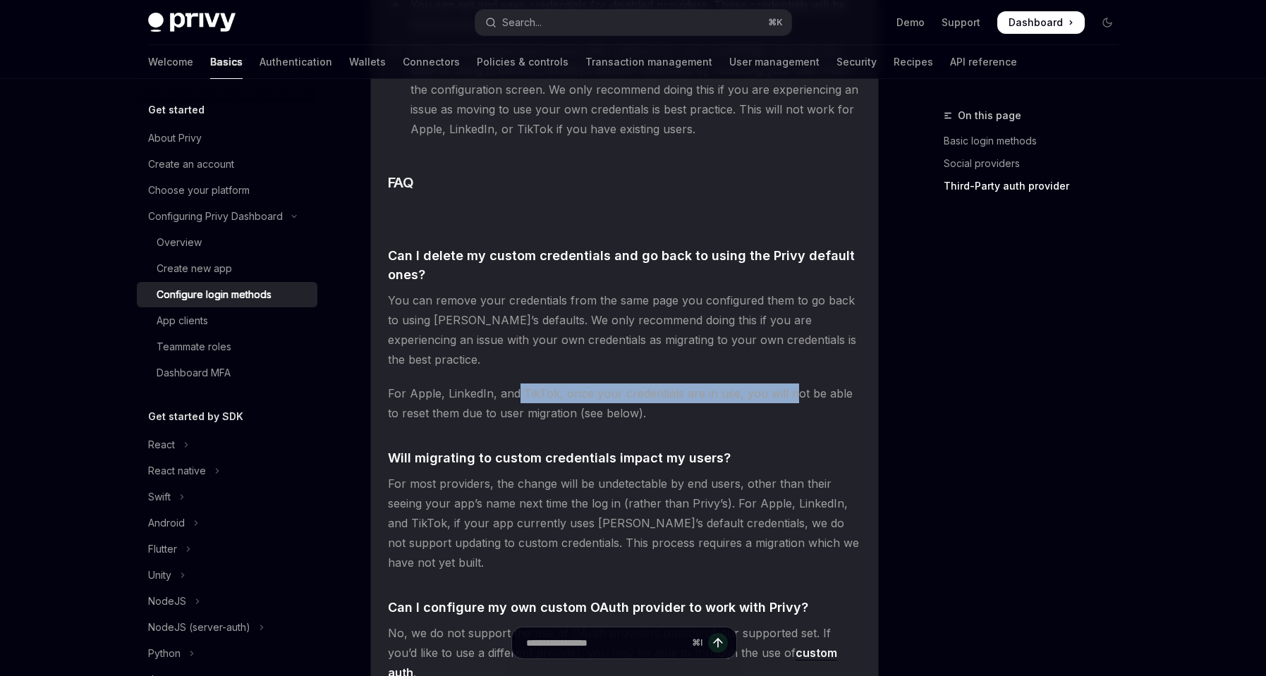
drag, startPoint x: 514, startPoint y: 337, endPoint x: 789, endPoint y: 339, distance: 274.4
click at [789, 384] on span "For Apple, LinkedIn, and TikTok, once your credentials are in use, you will not…" at bounding box center [624, 404] width 473 height 40
click at [713, 384] on span "For Apple, LinkedIn, and TikTok, once your credentials are in use, you will not…" at bounding box center [624, 404] width 473 height 40
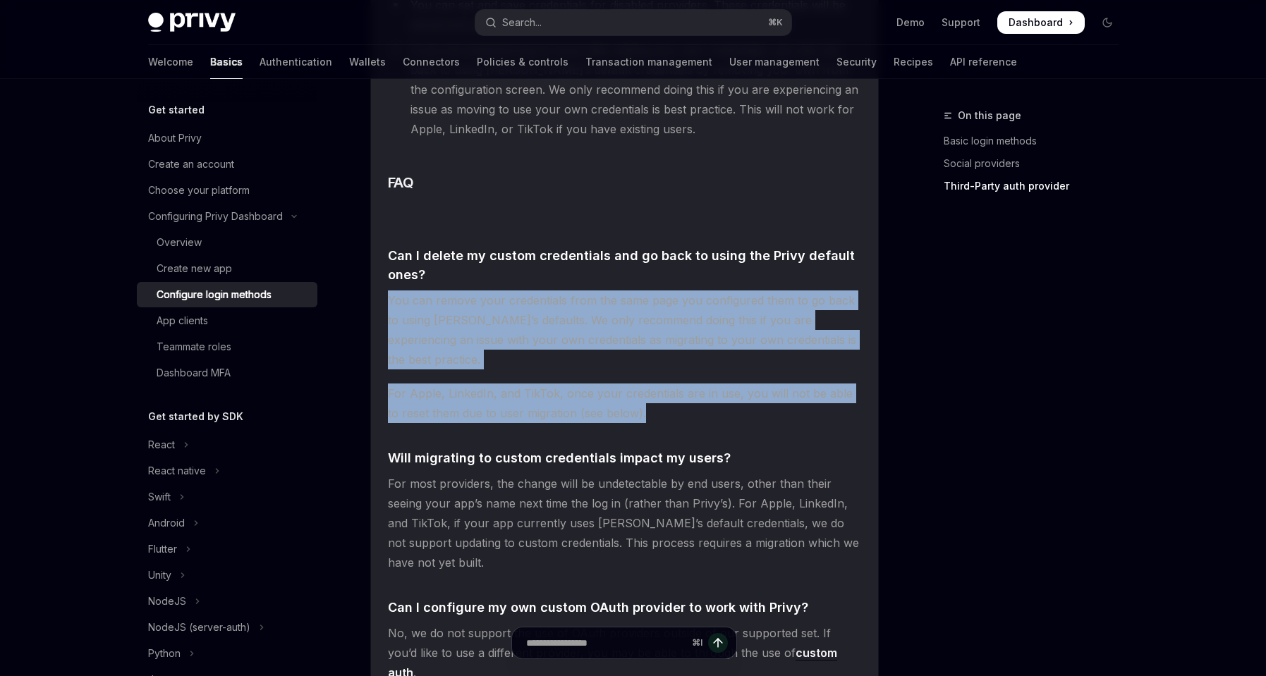
drag, startPoint x: 648, startPoint y: 358, endPoint x: 382, endPoint y: 250, distance: 287.0
click at [663, 384] on span "For Apple, LinkedIn, and TikTok, once your credentials are in use, you will not…" at bounding box center [624, 404] width 473 height 40
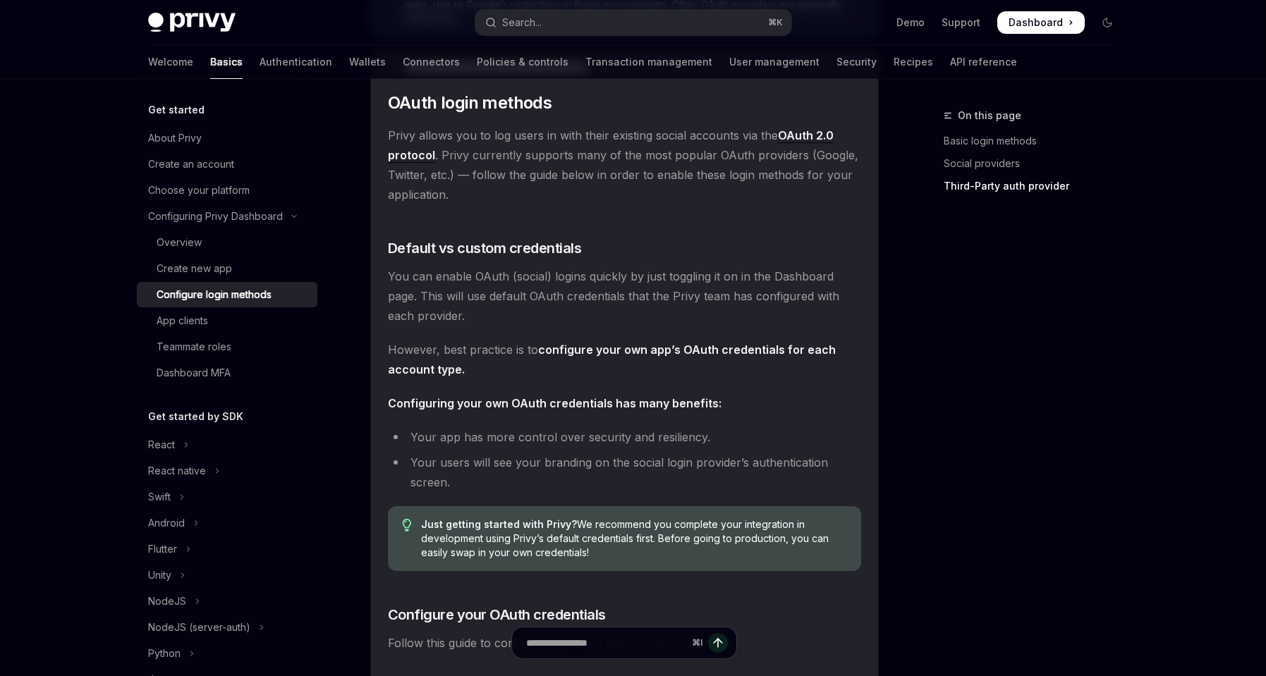
scroll to position [780, 0]
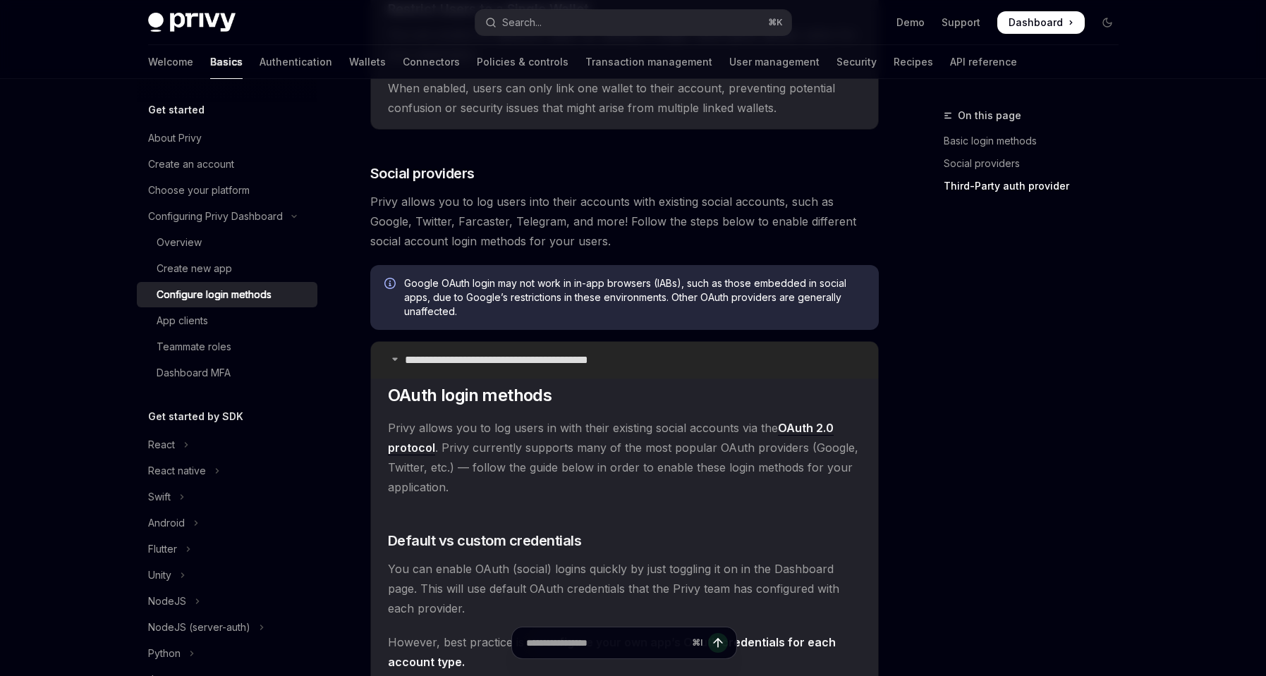
click at [397, 358] on icon at bounding box center [395, 359] width 8 height 8
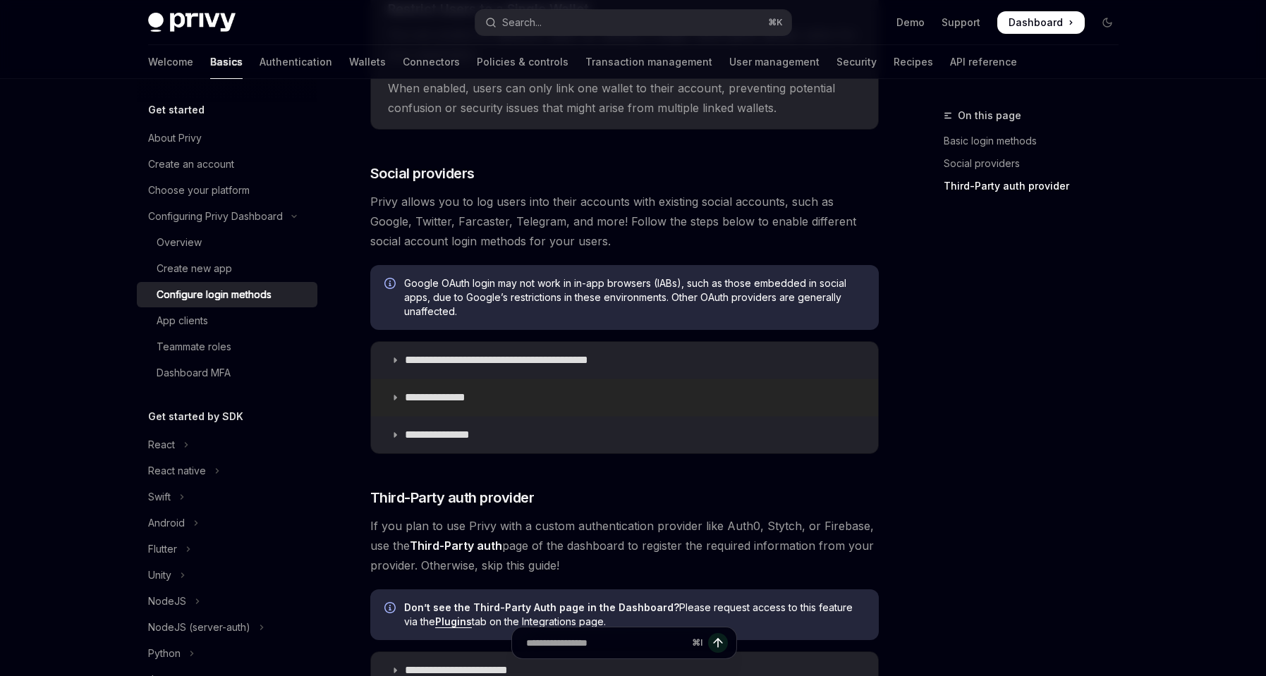
click at [396, 399] on icon at bounding box center [395, 398] width 8 height 8
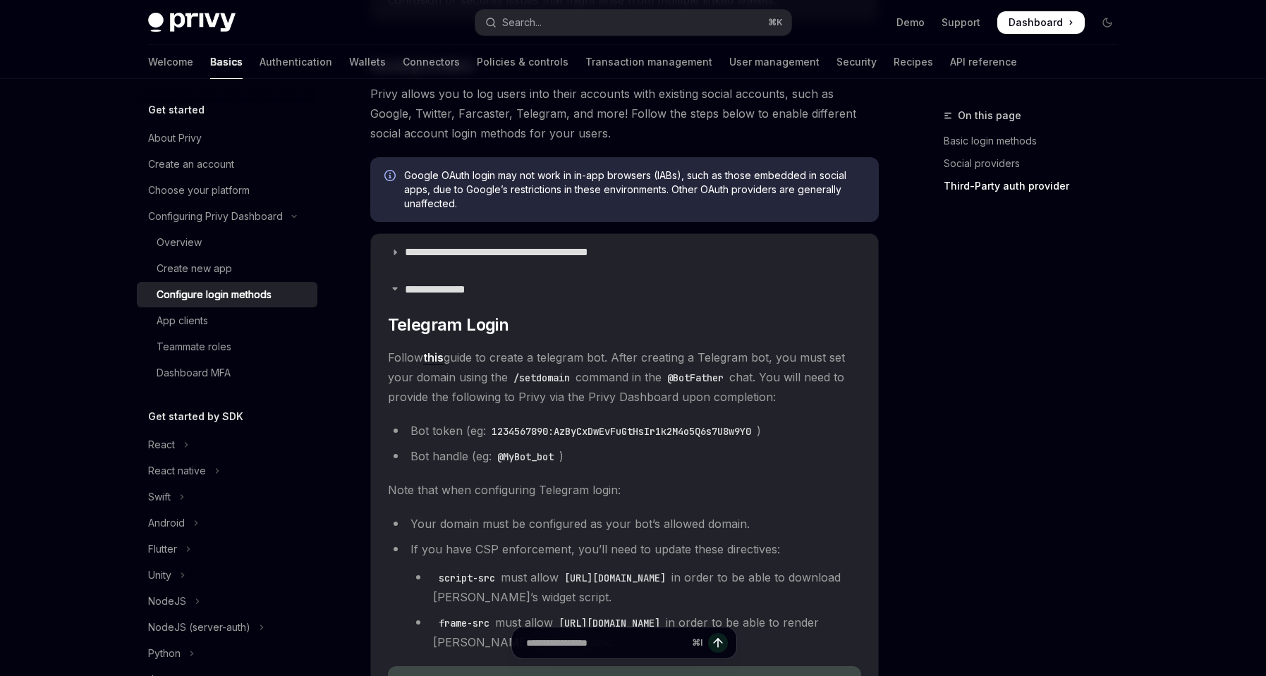
scroll to position [873, 0]
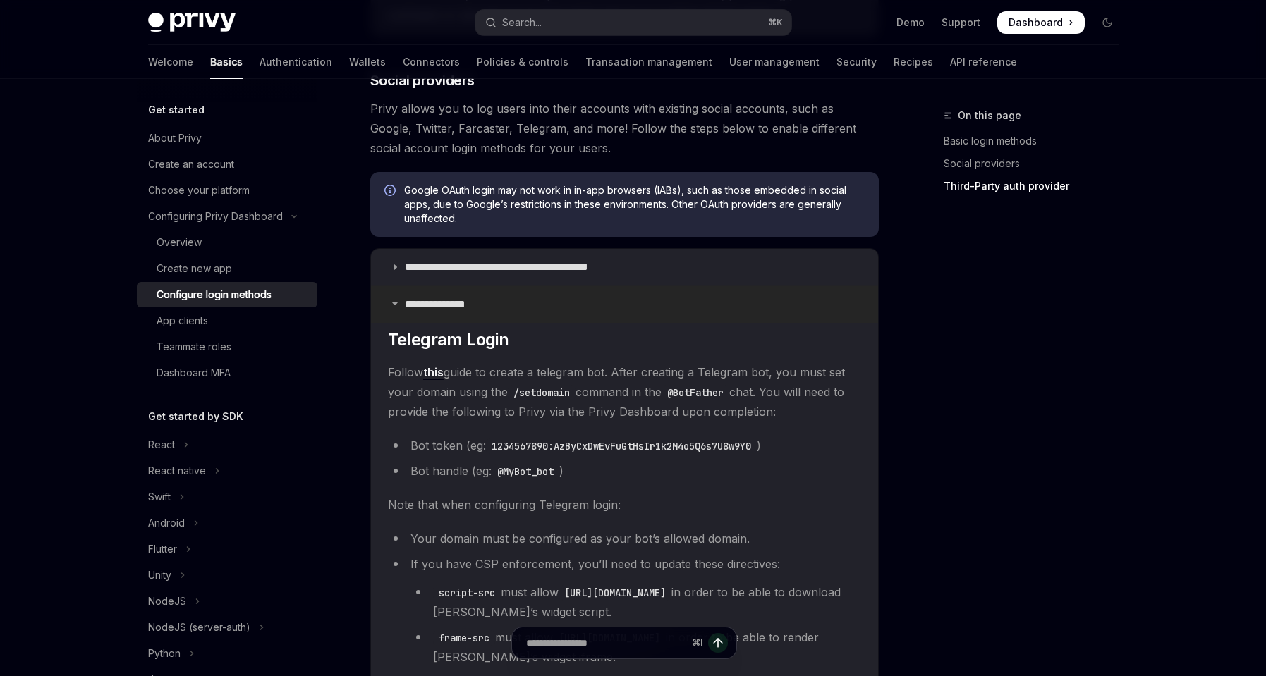
click at [393, 309] on summary "**********" at bounding box center [624, 304] width 507 height 37
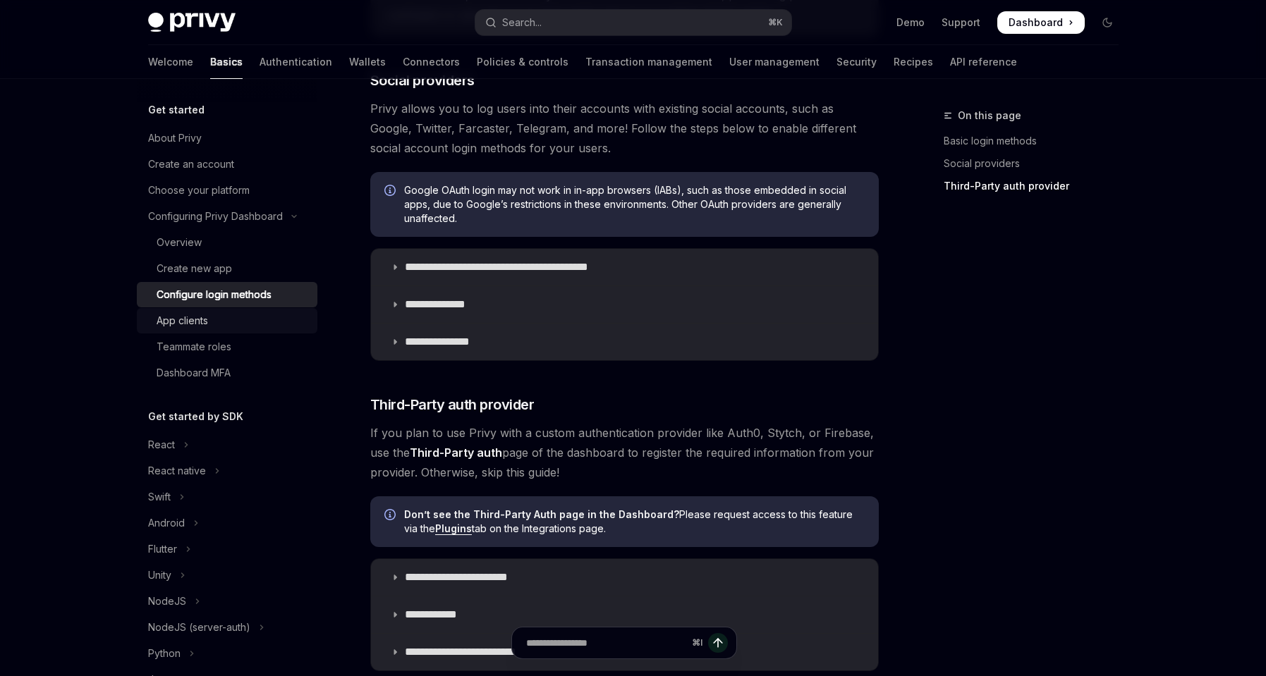
click at [198, 320] on div "App clients" at bounding box center [182, 320] width 51 height 17
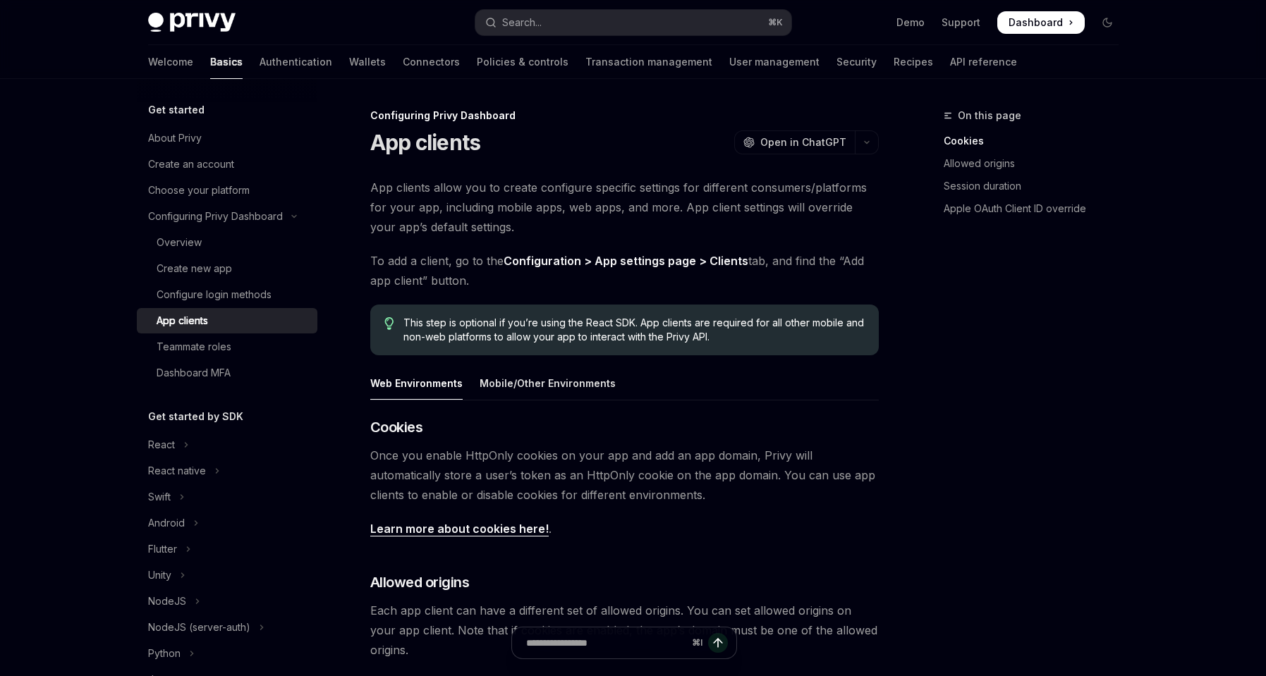
click at [609, 190] on span "App clients allow you to create configure specific settings for different consu…" at bounding box center [624, 207] width 509 height 59
click at [689, 229] on span "App clients allow you to create configure specific settings for different consu…" at bounding box center [624, 207] width 509 height 59
drag, startPoint x: 622, startPoint y: 276, endPoint x: 716, endPoint y: 281, distance: 93.9
click at [716, 281] on span "To add a client, go to the Configuration > App settings page > Clients tab, and…" at bounding box center [624, 271] width 509 height 40
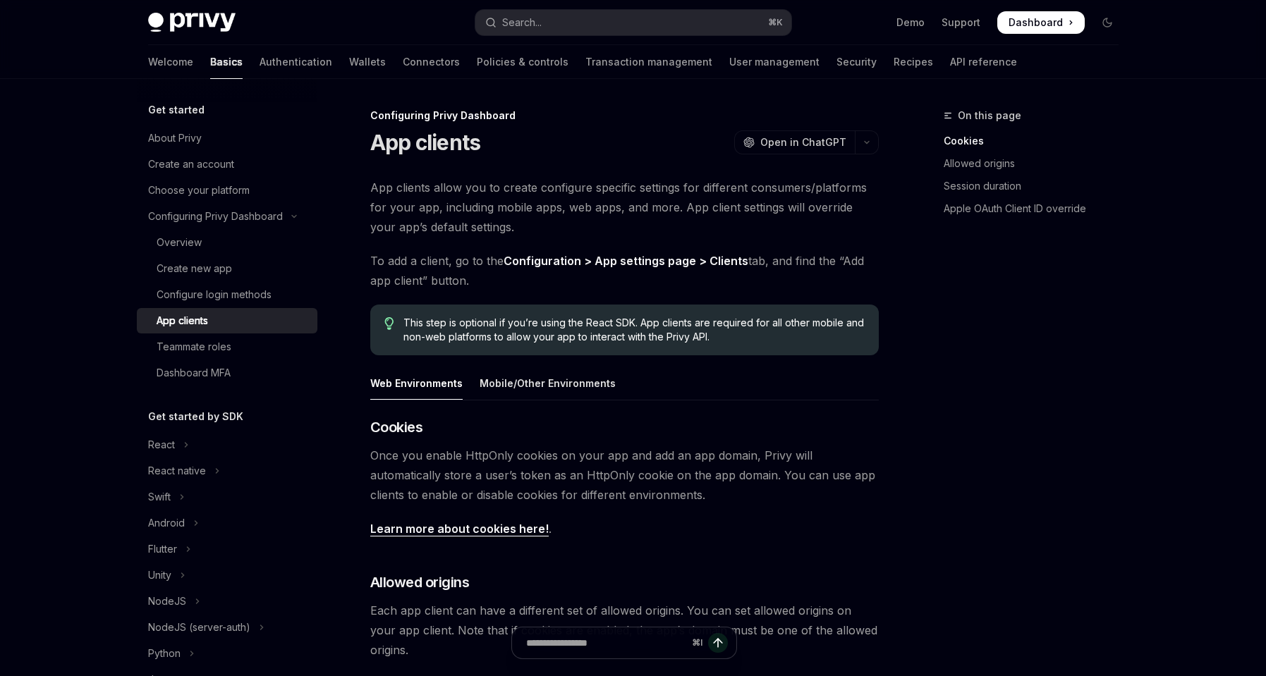
click at [751, 276] on span "To add a client, go to the Configuration > App settings page > Clients tab, and…" at bounding box center [624, 271] width 509 height 40
click at [771, 269] on span "To add a client, go to the Configuration > App settings page > Clients tab, and…" at bounding box center [624, 271] width 509 height 40
click at [813, 278] on span "To add a client, go to the Configuration > App settings page > Clients tab, and…" at bounding box center [624, 271] width 509 height 40
click at [476, 291] on div "App clients allow you to create configure specific settings for different consu…" at bounding box center [624, 557] width 509 height 759
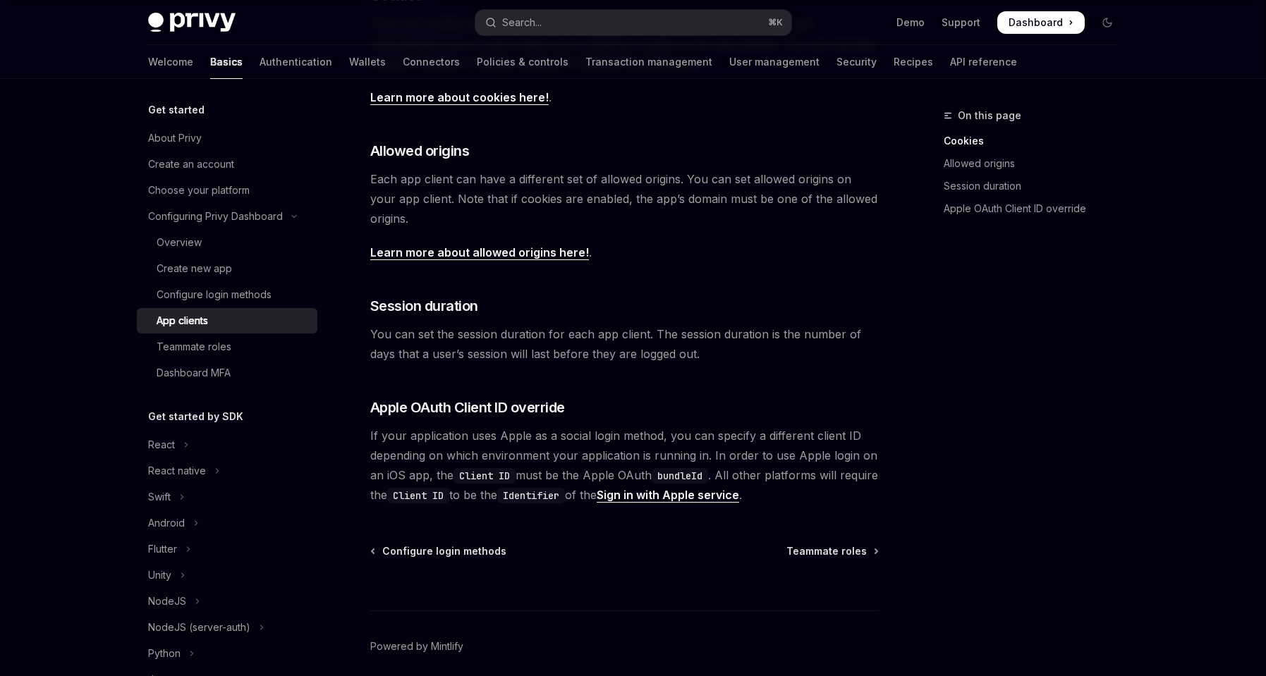
scroll to position [471, 0]
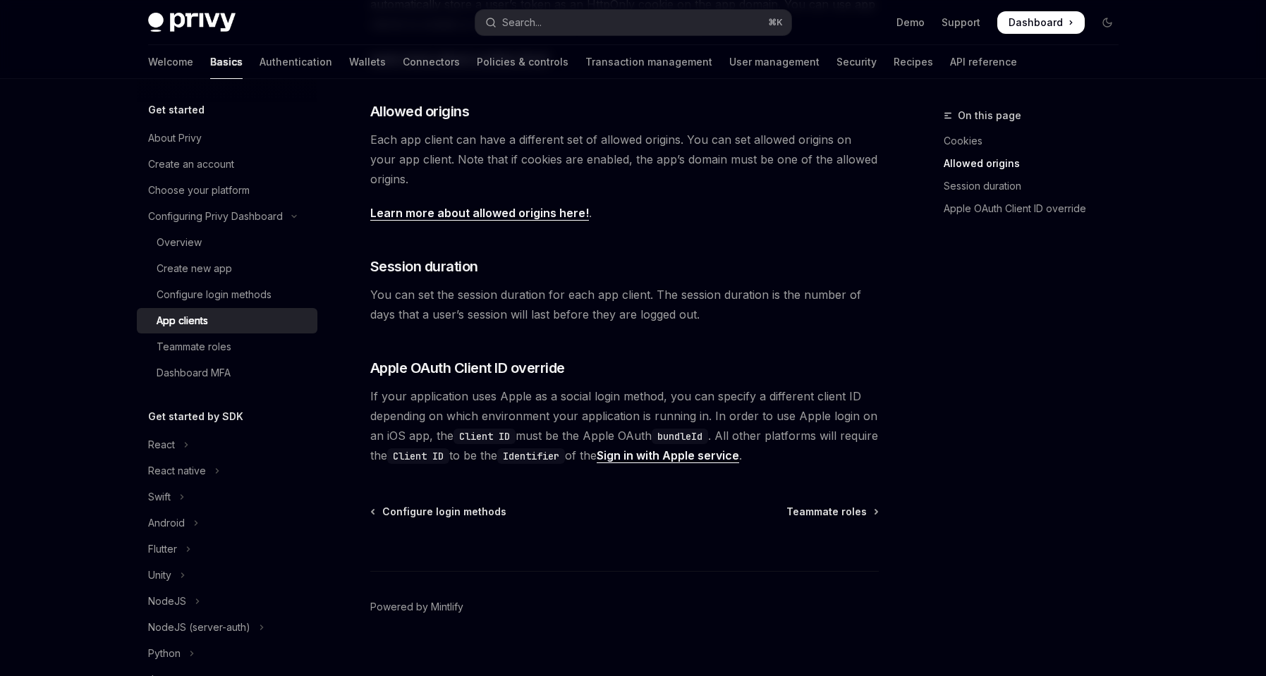
click at [983, 438] on div "On this page Cookies Allowed origins Session duration Apple OAuth Client ID ove…" at bounding box center [1023, 391] width 214 height 569
click at [199, 351] on div "Teammate roles" at bounding box center [194, 347] width 75 height 17
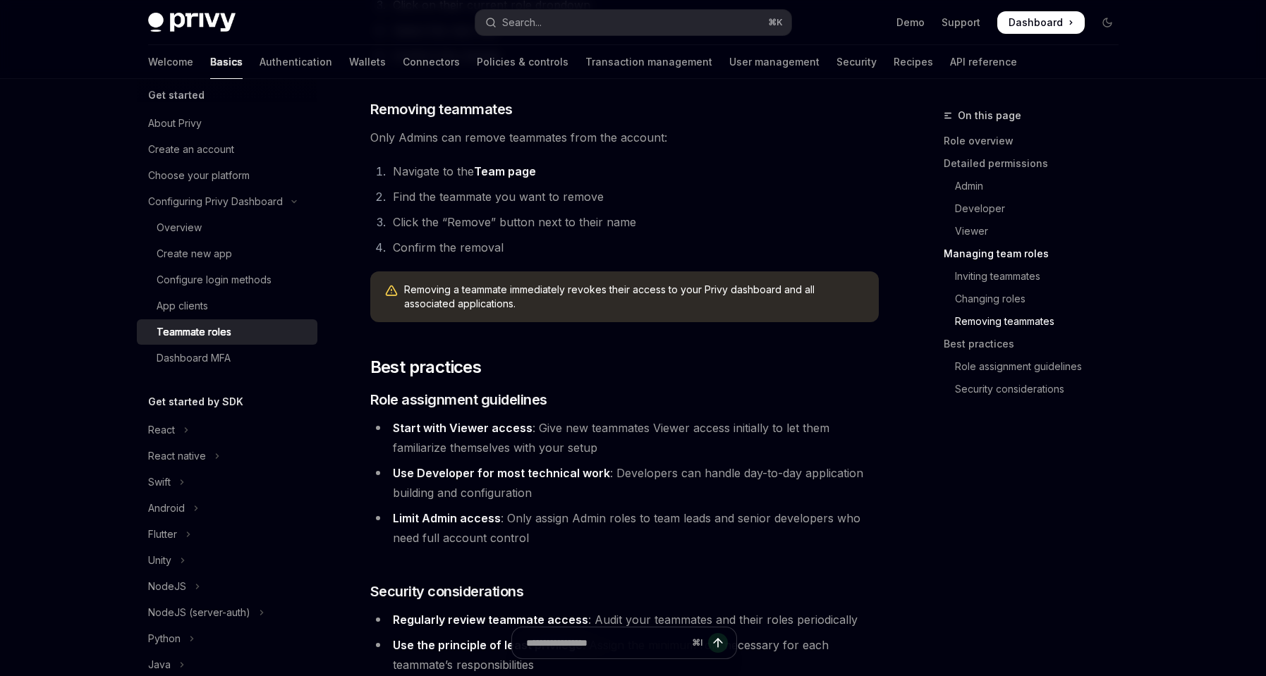
scroll to position [2448, 0]
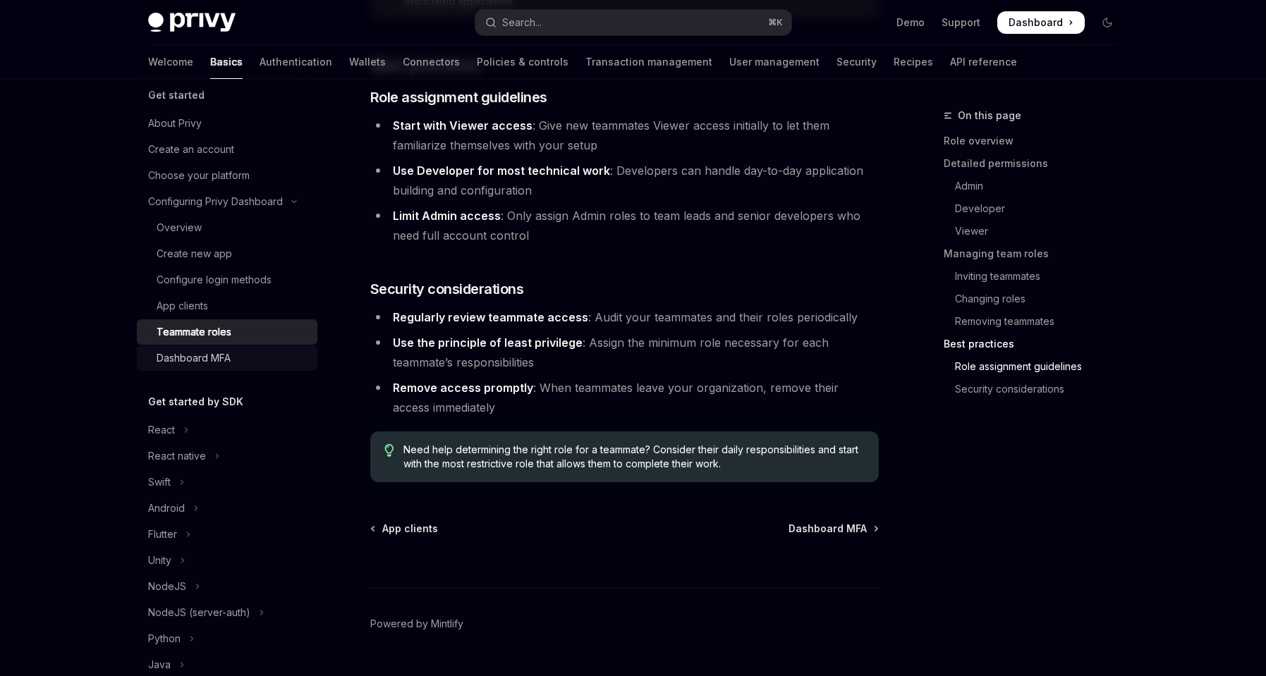
click at [221, 360] on div "Dashboard MFA" at bounding box center [194, 358] width 74 height 17
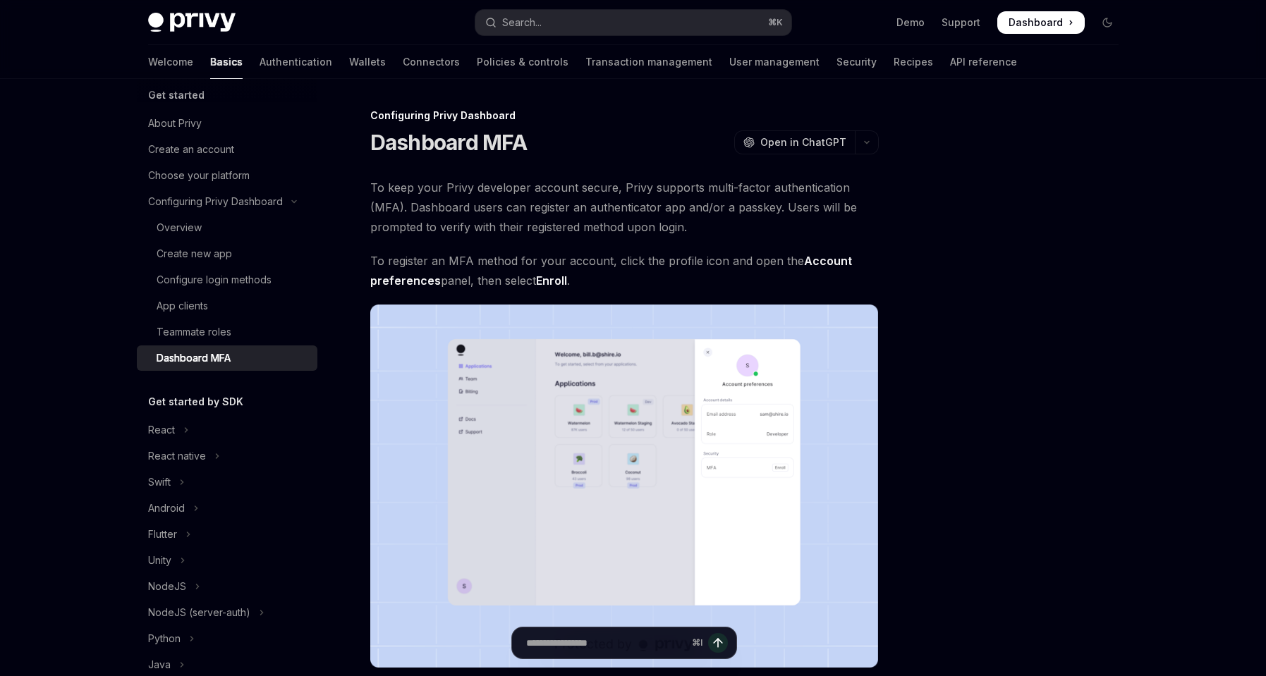
click at [229, 404] on h5 "Get started by SDK" at bounding box center [195, 402] width 95 height 17
click at [190, 486] on button "Swift" at bounding box center [227, 482] width 181 height 25
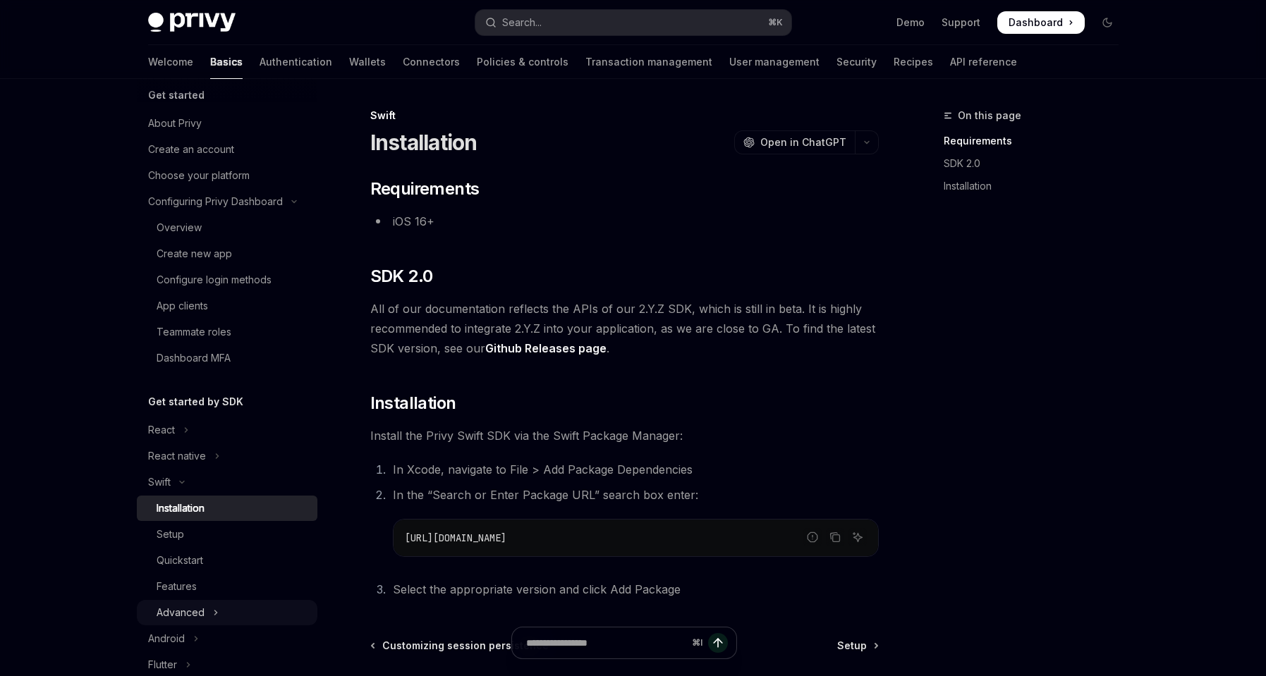
scroll to position [128, 0]
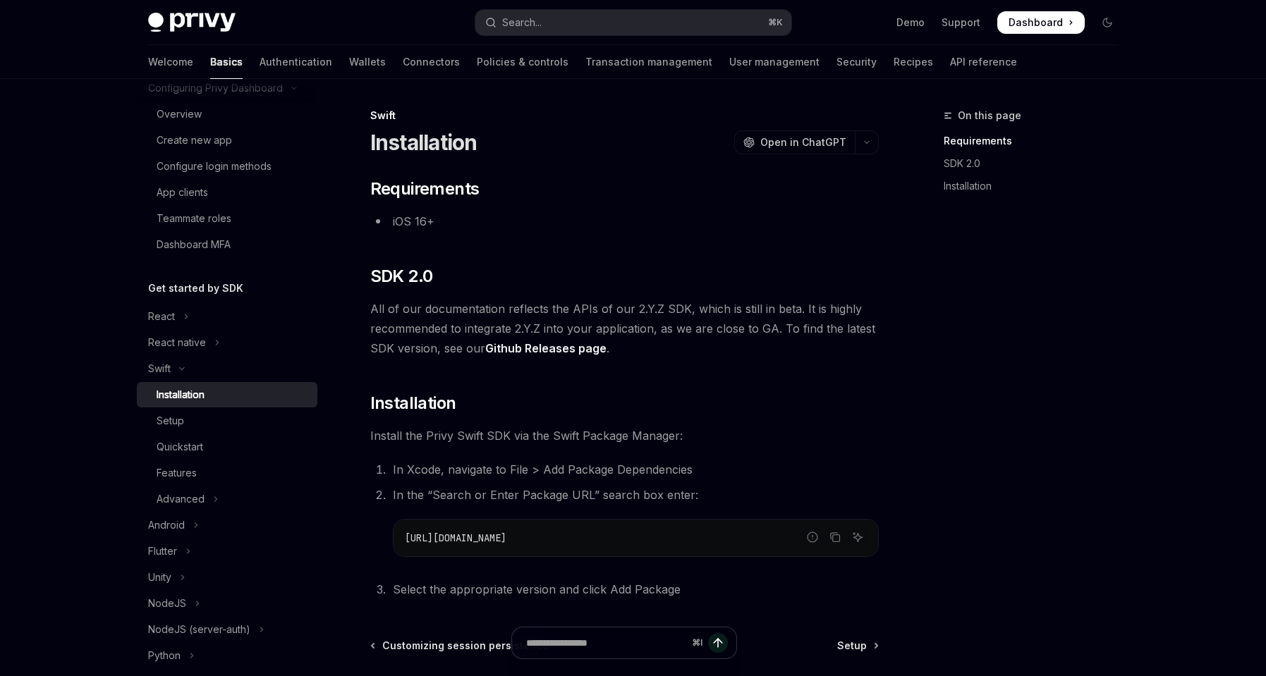
click at [223, 395] on div "Installation" at bounding box center [233, 395] width 152 height 17
click at [1085, 377] on div "On this page Requirements SDK 2.0 Installation" at bounding box center [1023, 391] width 214 height 569
click at [518, 401] on h2 "​ Installation" at bounding box center [624, 403] width 509 height 23
click at [543, 403] on h2 "​ Installation" at bounding box center [624, 403] width 509 height 23
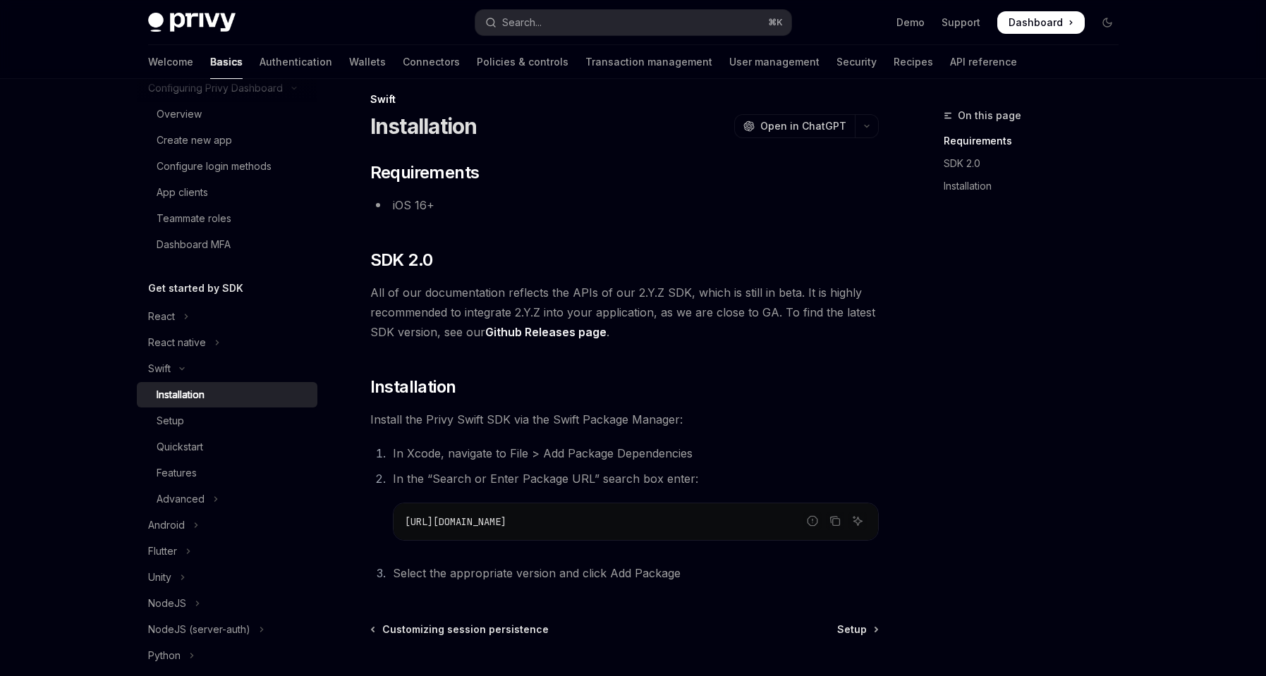
scroll to position [92, 0]
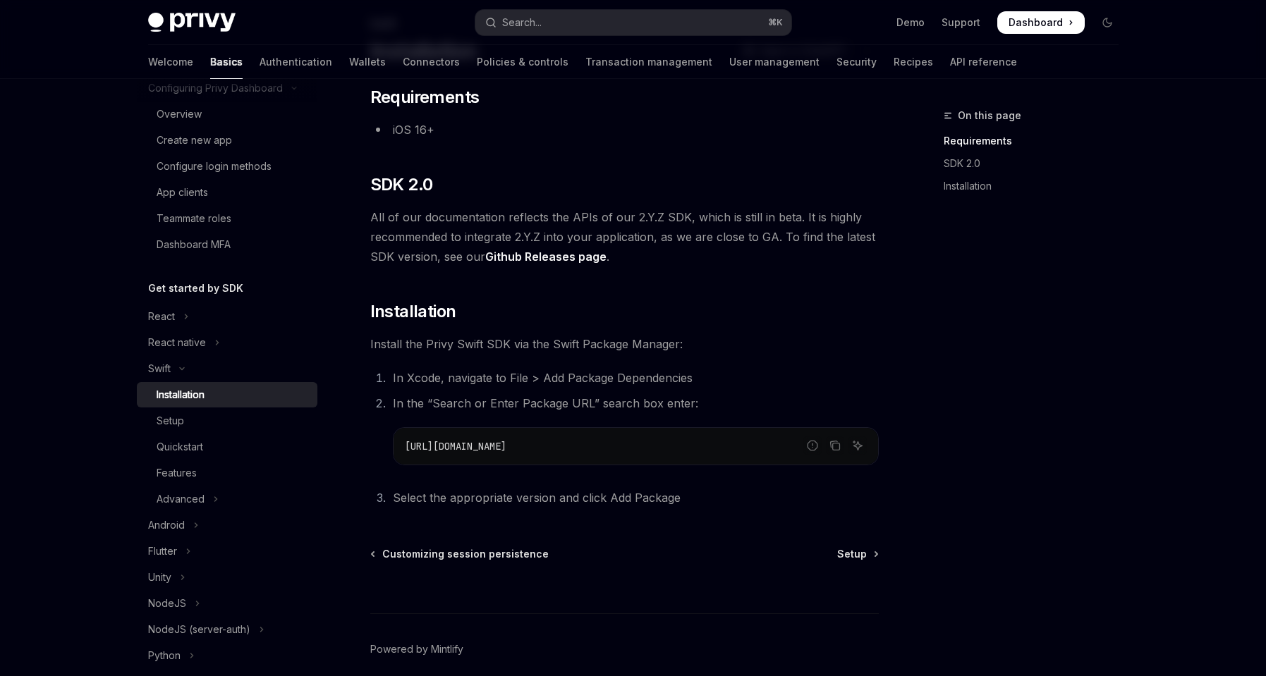
click at [885, 296] on div "On this page Requirements SDK 2.0 Installation Swift Installation OpenAI Open i…" at bounding box center [633, 361] width 993 height 748
click at [837, 444] on icon "Copy the contents from the code block" at bounding box center [835, 447] width 7 height 7
click at [1075, 541] on div "On this page Requirements SDK 2.0 Installation" at bounding box center [1023, 391] width 214 height 569
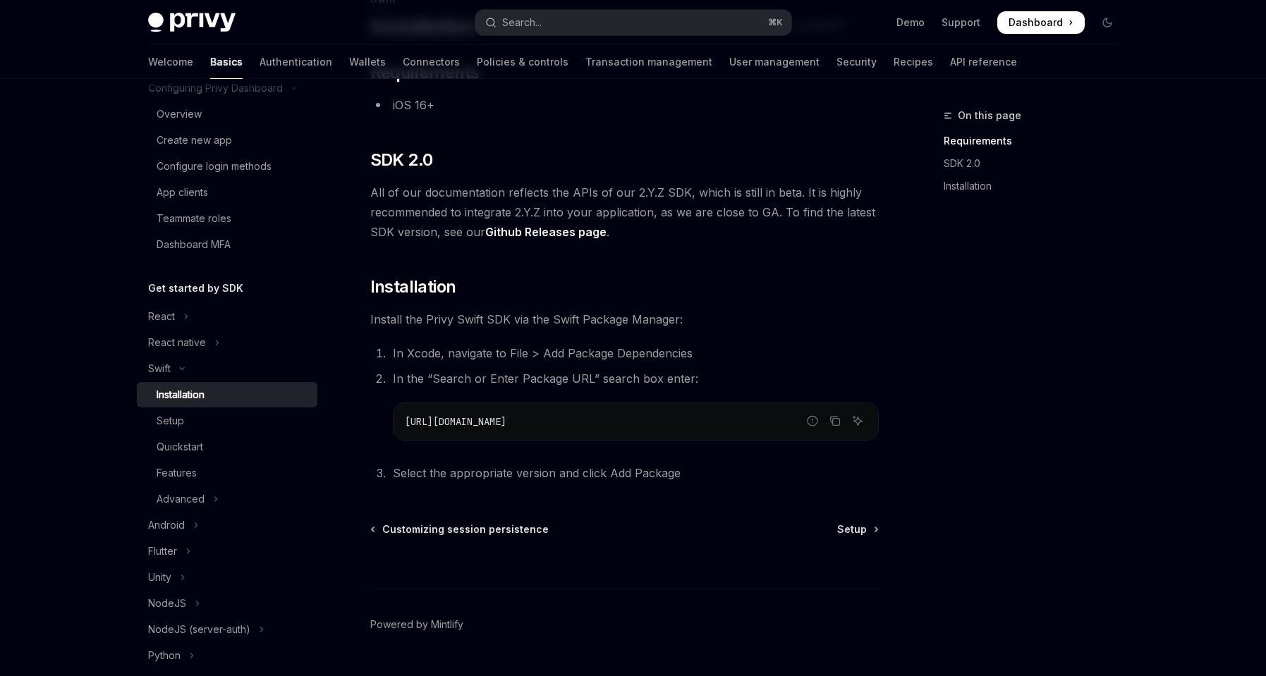
scroll to position [151, 0]
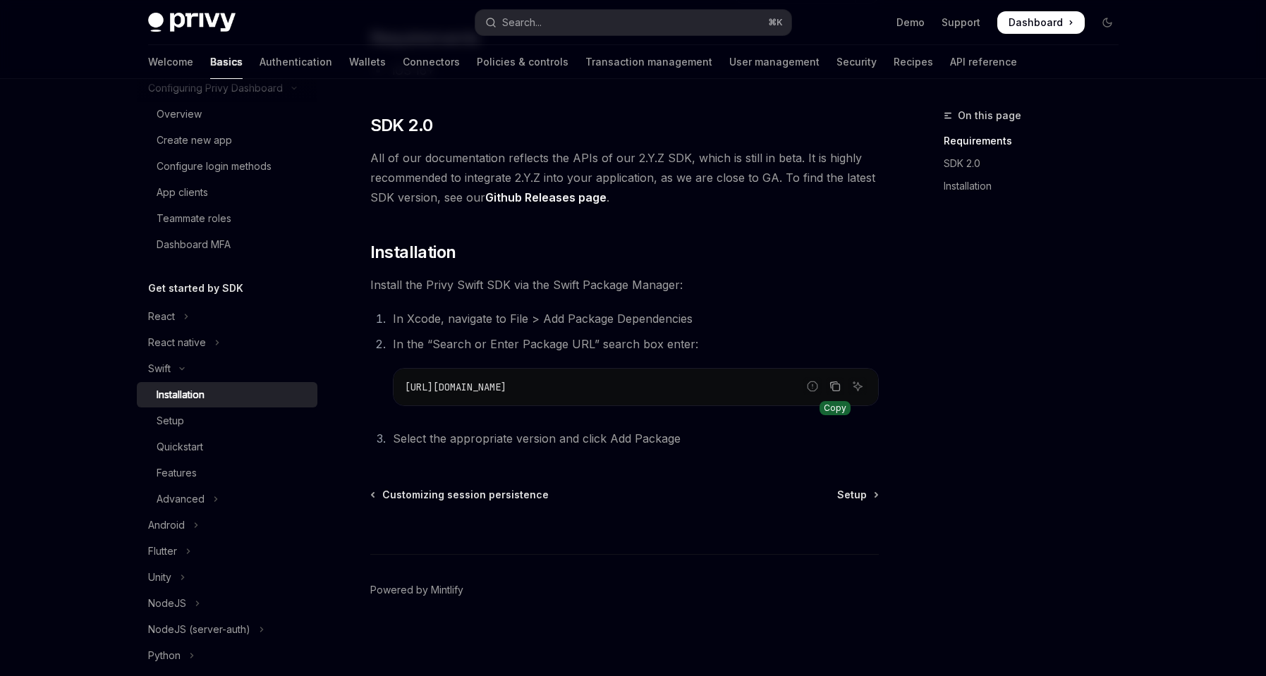
click at [832, 385] on icon "Copy the contents from the code block" at bounding box center [835, 387] width 7 height 7
click at [836, 387] on icon "Copy the contents from the code block" at bounding box center [835, 386] width 11 height 11
click at [688, 309] on li "In Xcode, navigate to File > Add Package Dependencies" at bounding box center [634, 319] width 490 height 20
click at [187, 418] on div "Setup" at bounding box center [233, 421] width 152 height 17
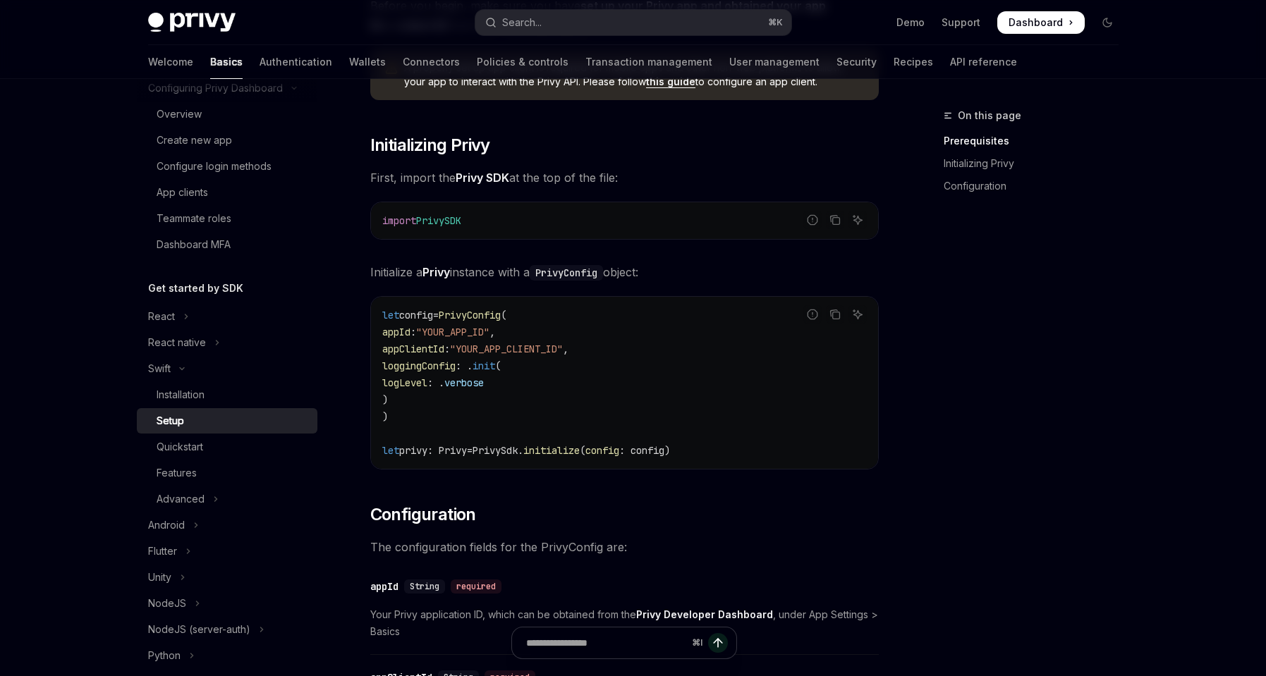
scroll to position [213, 0]
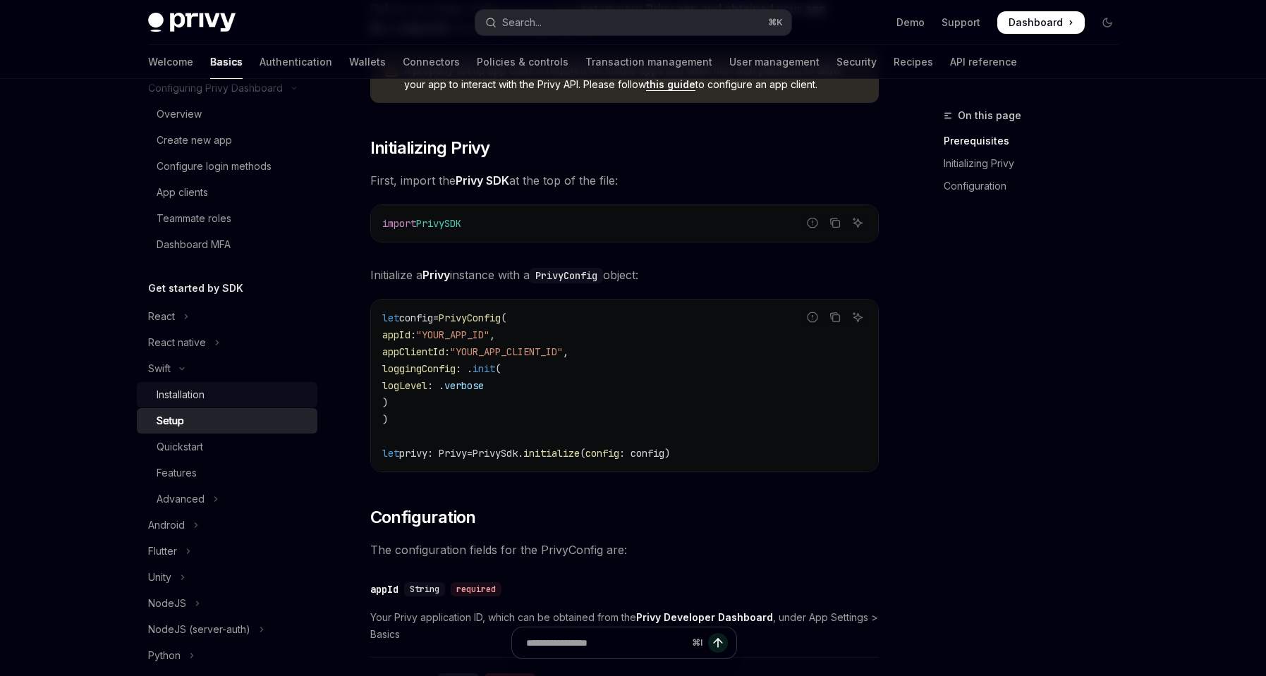
click at [208, 394] on div "Installation" at bounding box center [233, 395] width 152 height 17
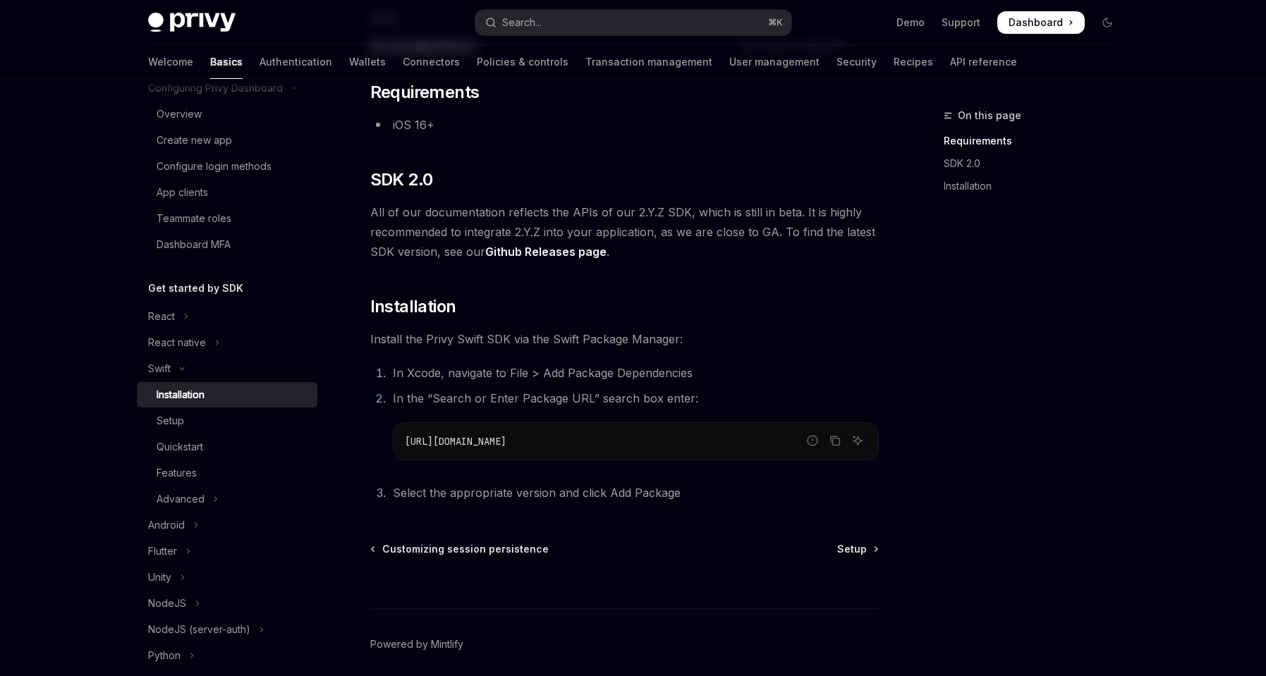
scroll to position [151, 0]
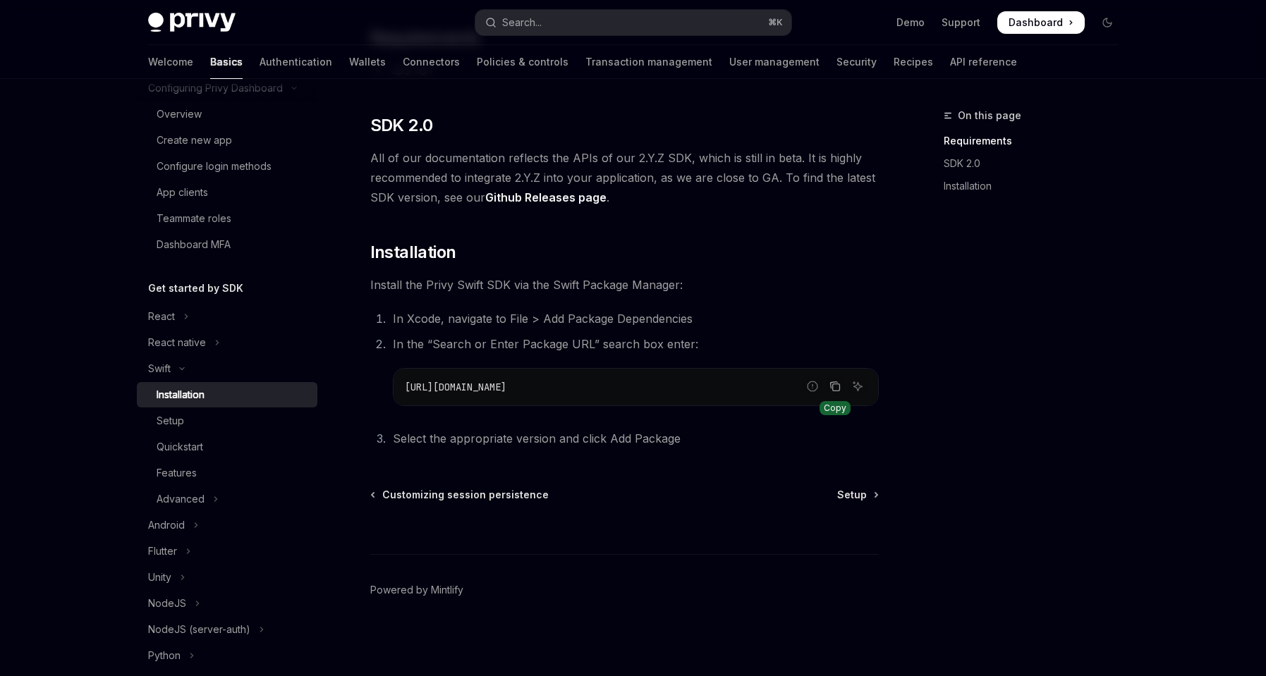
click at [838, 384] on icon "Copy the contents from the code block" at bounding box center [835, 387] width 7 height 7
click at [983, 425] on div "On this page Requirements SDK 2.0 Installation" at bounding box center [1023, 391] width 214 height 569
click at [832, 385] on icon "Copy the contents from the code block" at bounding box center [835, 387] width 7 height 7
click at [174, 420] on div "Setup" at bounding box center [171, 421] width 28 height 17
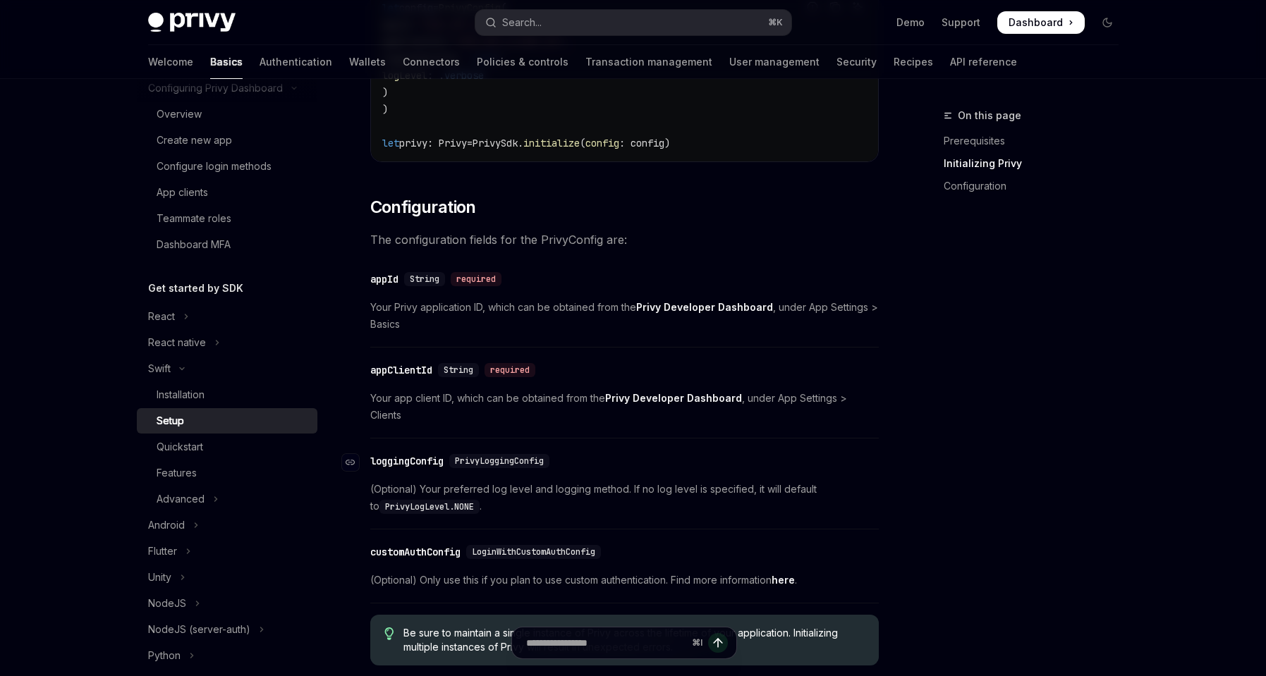
scroll to position [650, 0]
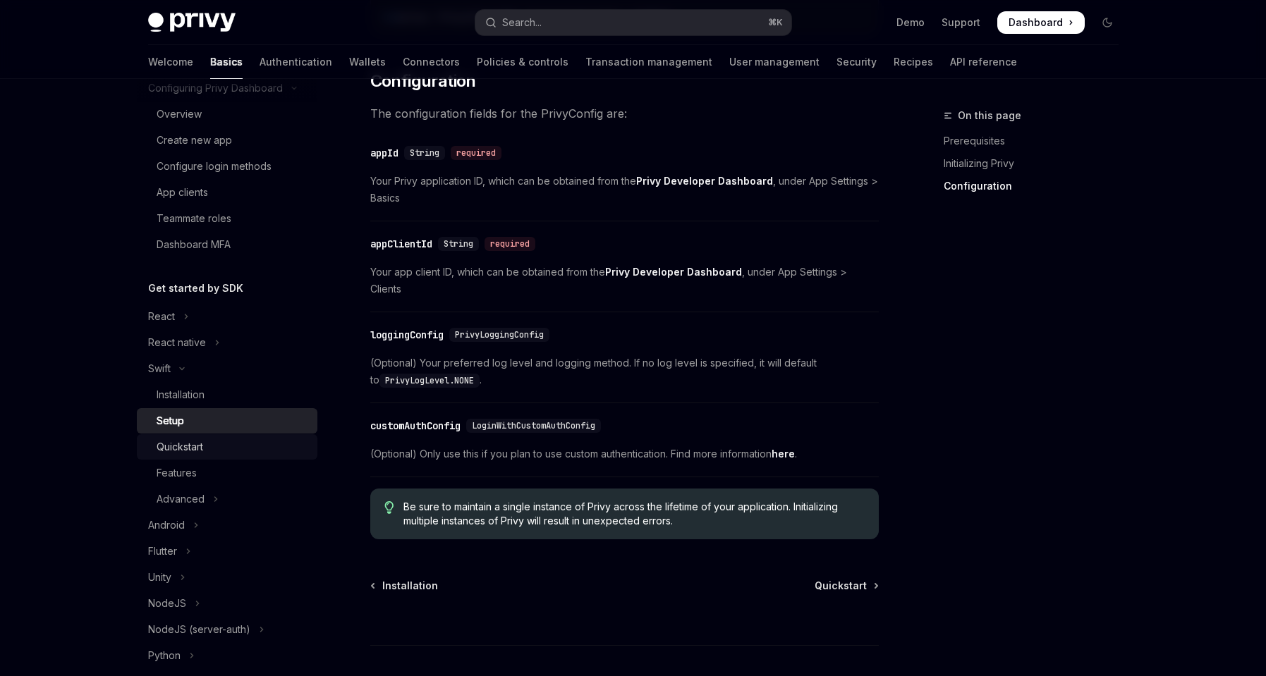
click at [195, 448] on div "Quickstart" at bounding box center [180, 447] width 47 height 17
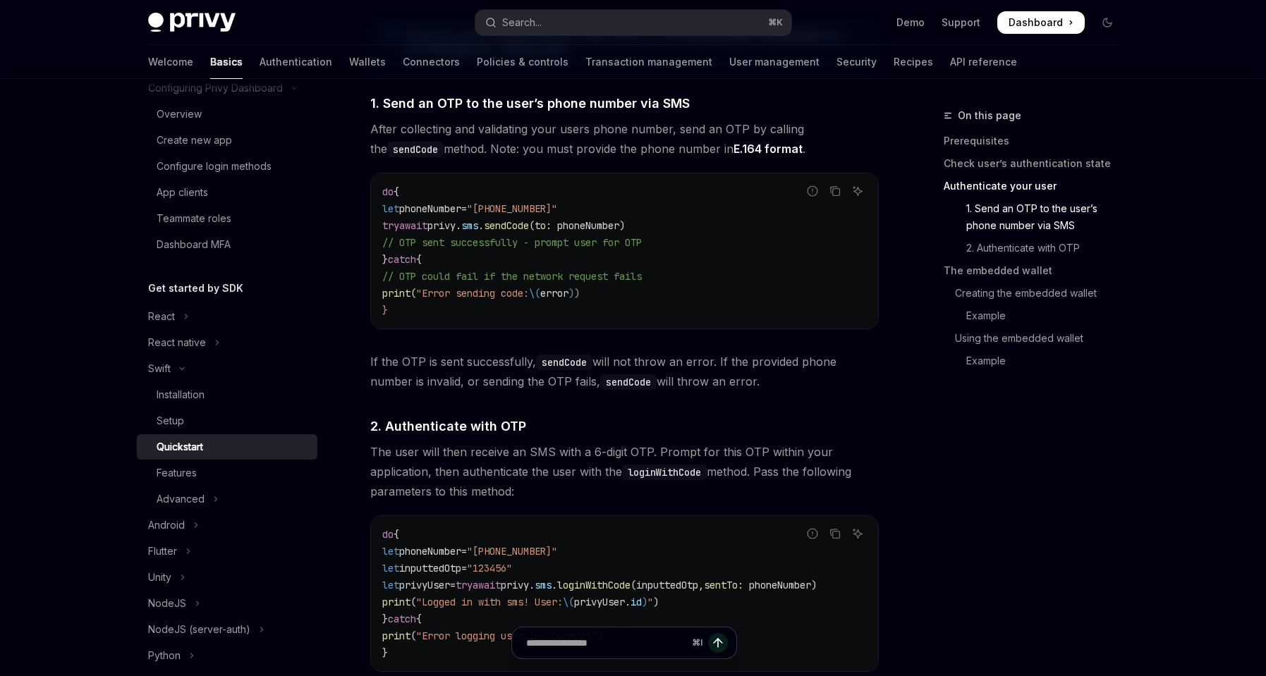
scroll to position [989, 0]
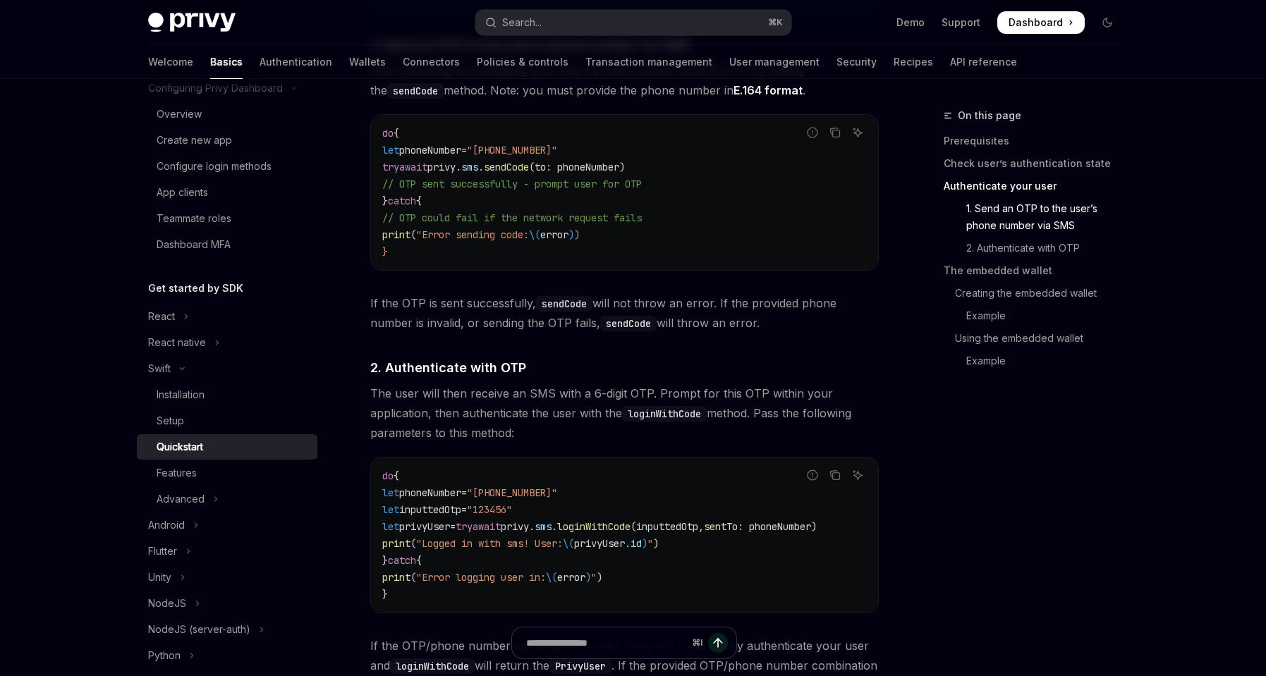
click at [930, 441] on div "On this page Prerequisites Check user’s authentication state Authenticate your …" at bounding box center [1023, 391] width 214 height 569
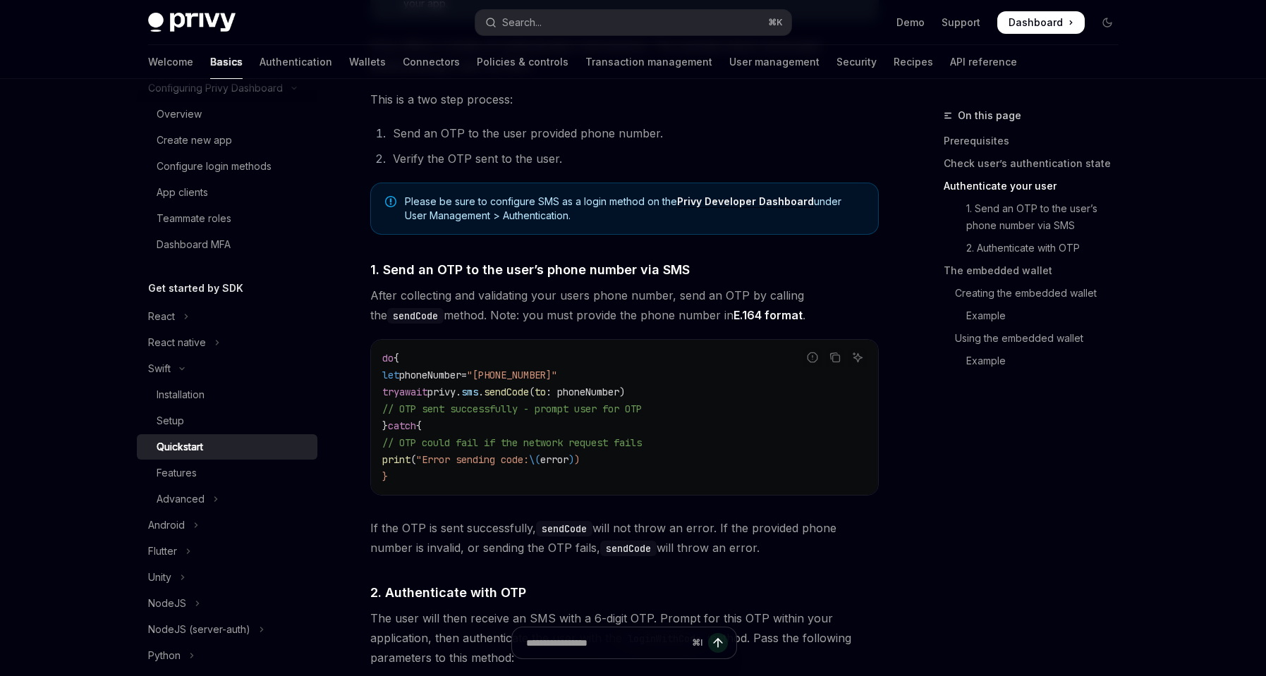
scroll to position [859, 0]
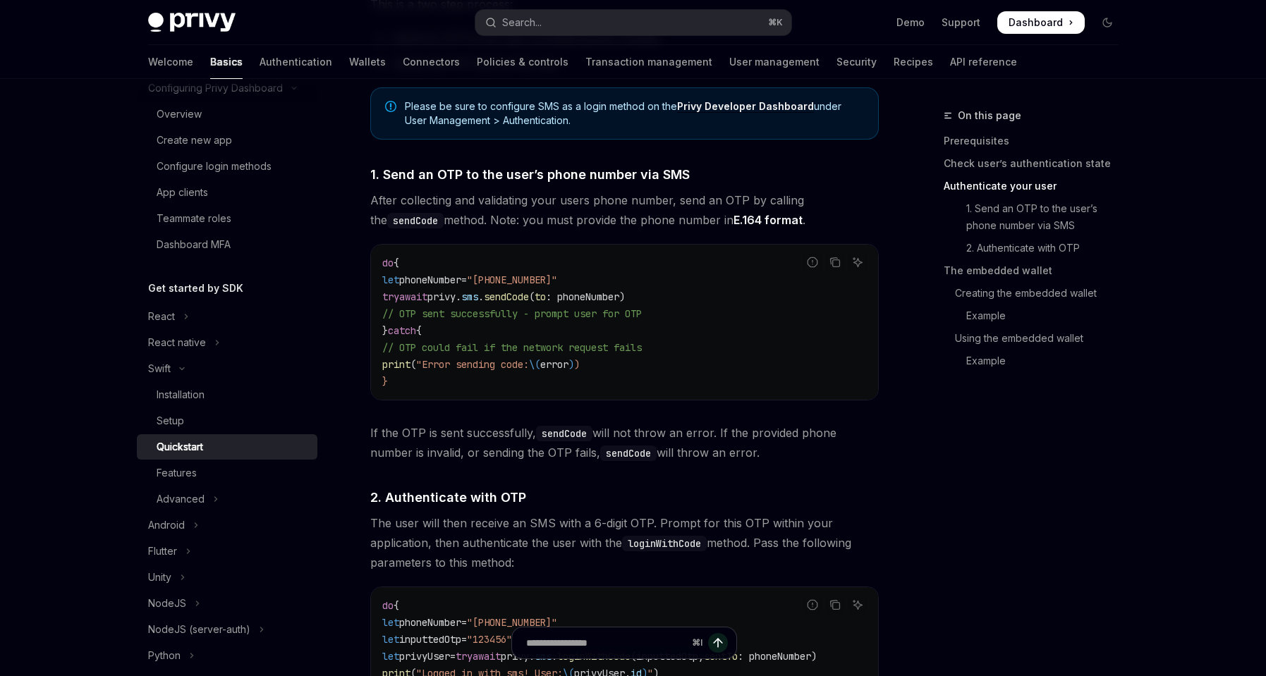
click at [427, 299] on span "await" at bounding box center [413, 297] width 28 height 13
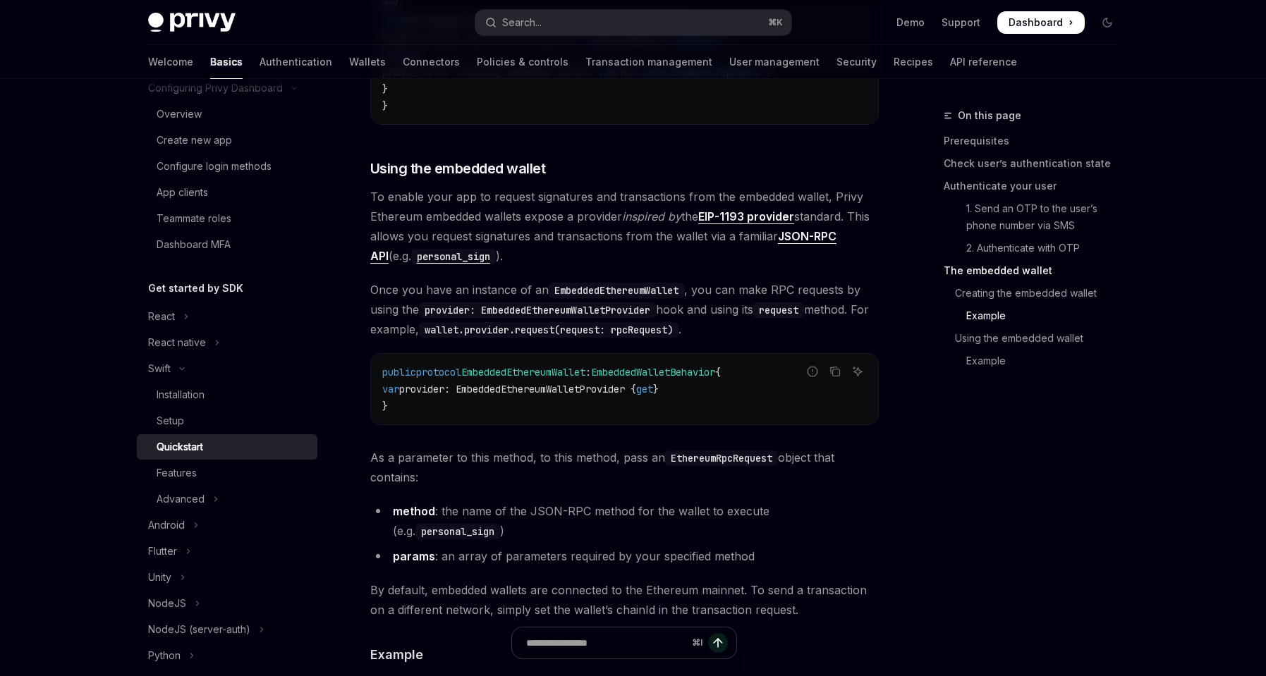
scroll to position [2196, 0]
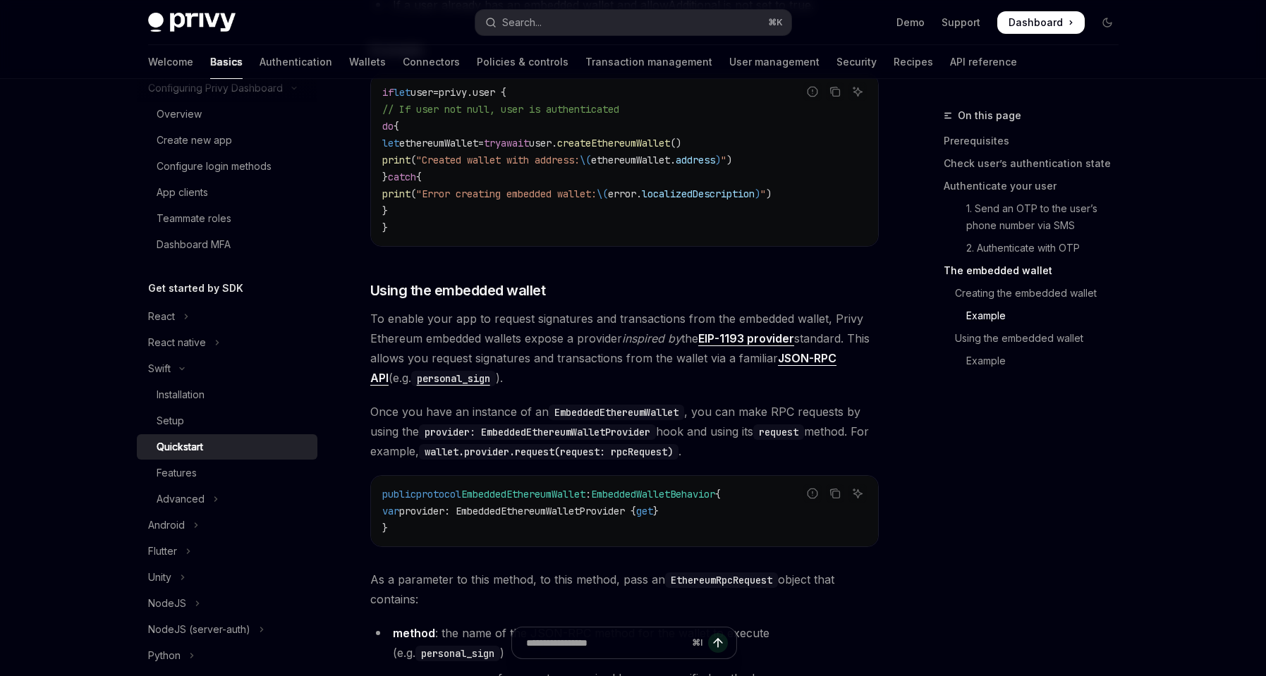
click at [945, 418] on div "On this page Prerequisites Check user’s authentication state Authenticate your …" at bounding box center [1023, 391] width 214 height 569
click at [1015, 491] on div "On this page Prerequisites Check user’s authentication state Authenticate your …" at bounding box center [1023, 391] width 214 height 569
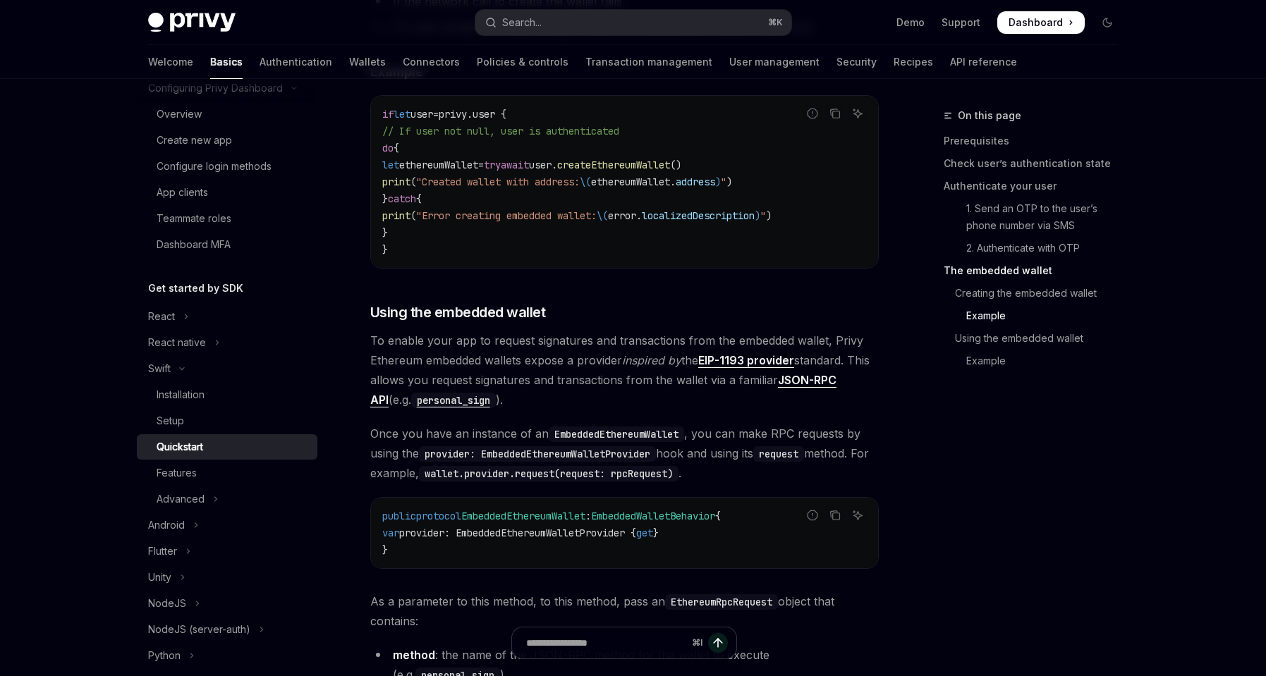
scroll to position [2063, 0]
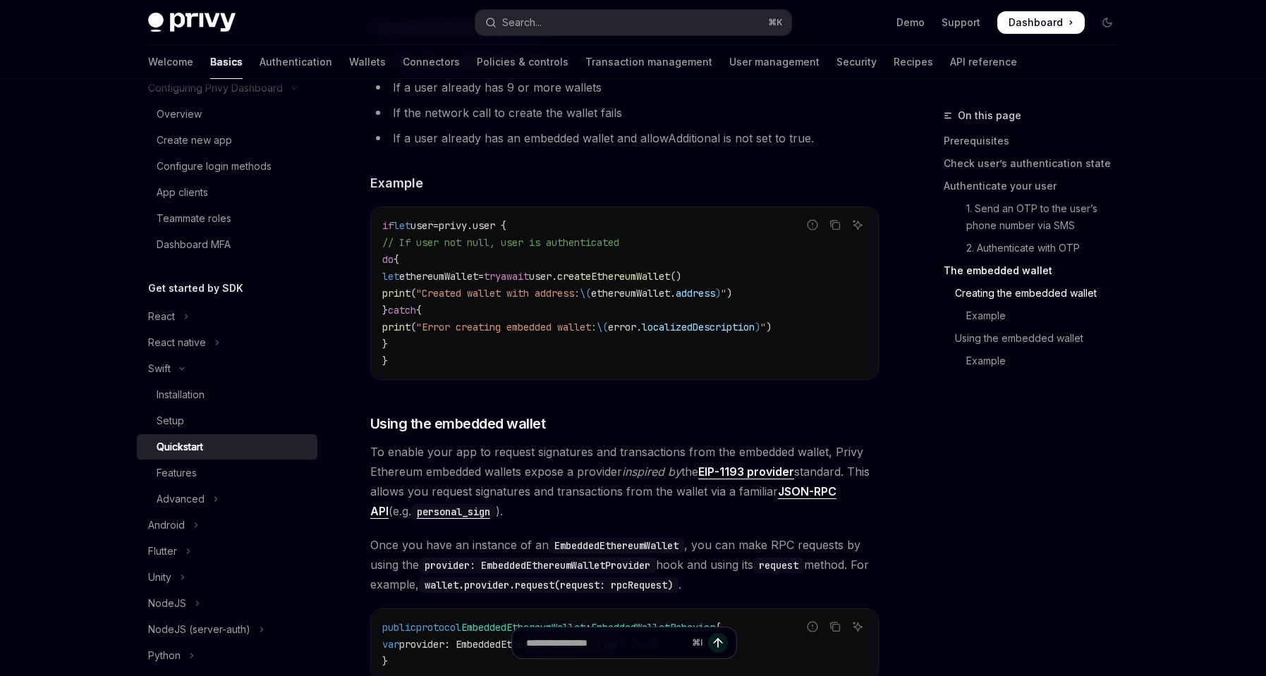
click at [718, 430] on div "​ Creating the embedded wallet To create an EVM embedded wallet for your user, …" at bounding box center [624, 511] width 509 height 1474
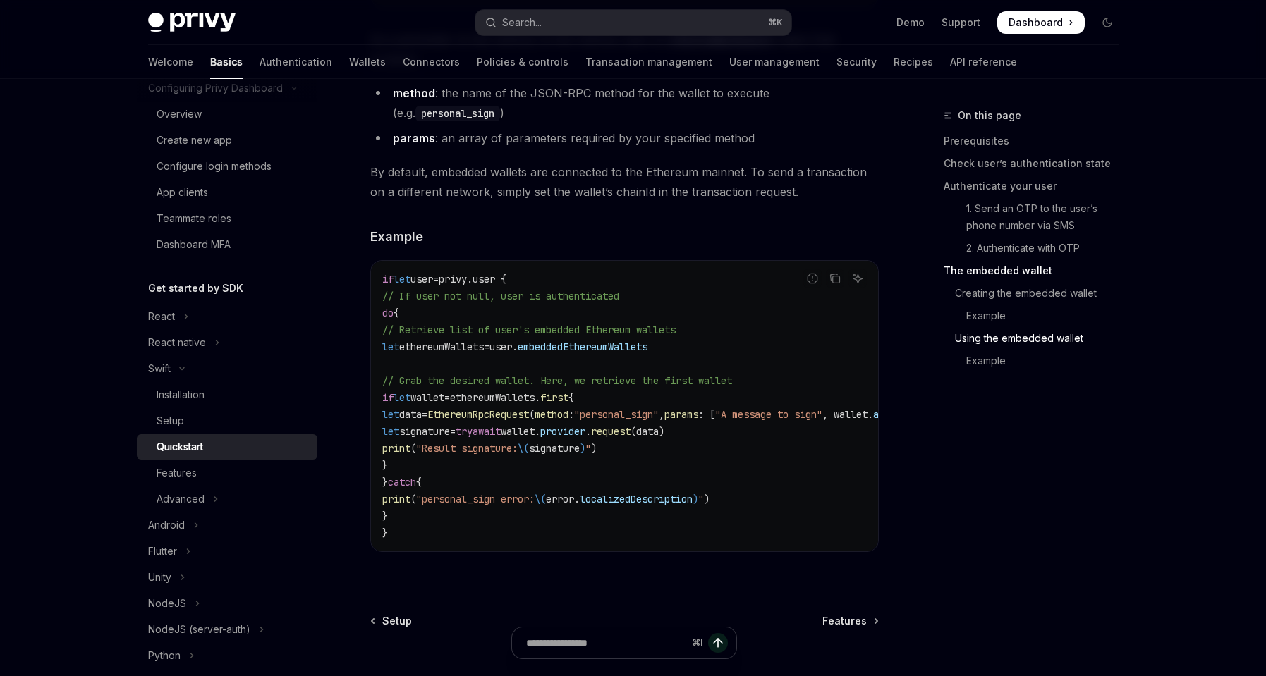
scroll to position [2709, 0]
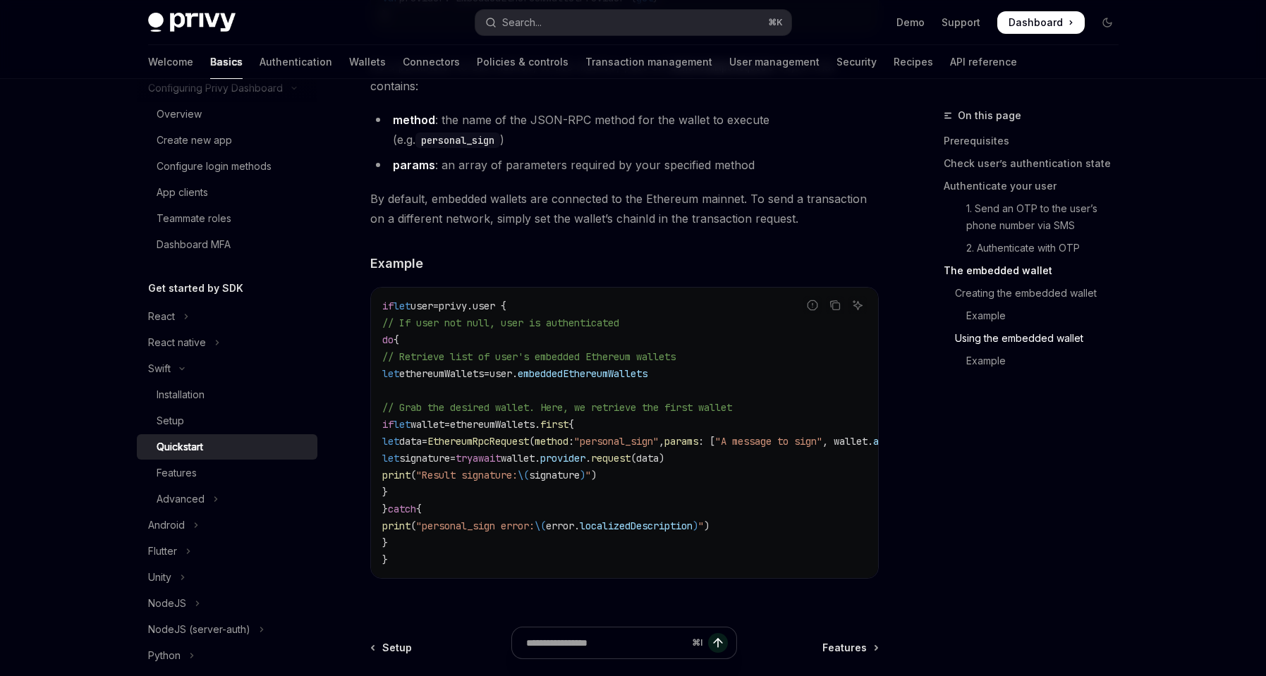
click at [612, 229] on span "By default, embedded wallets are connected to the Ethereum mainnet. To send a t…" at bounding box center [624, 209] width 509 height 40
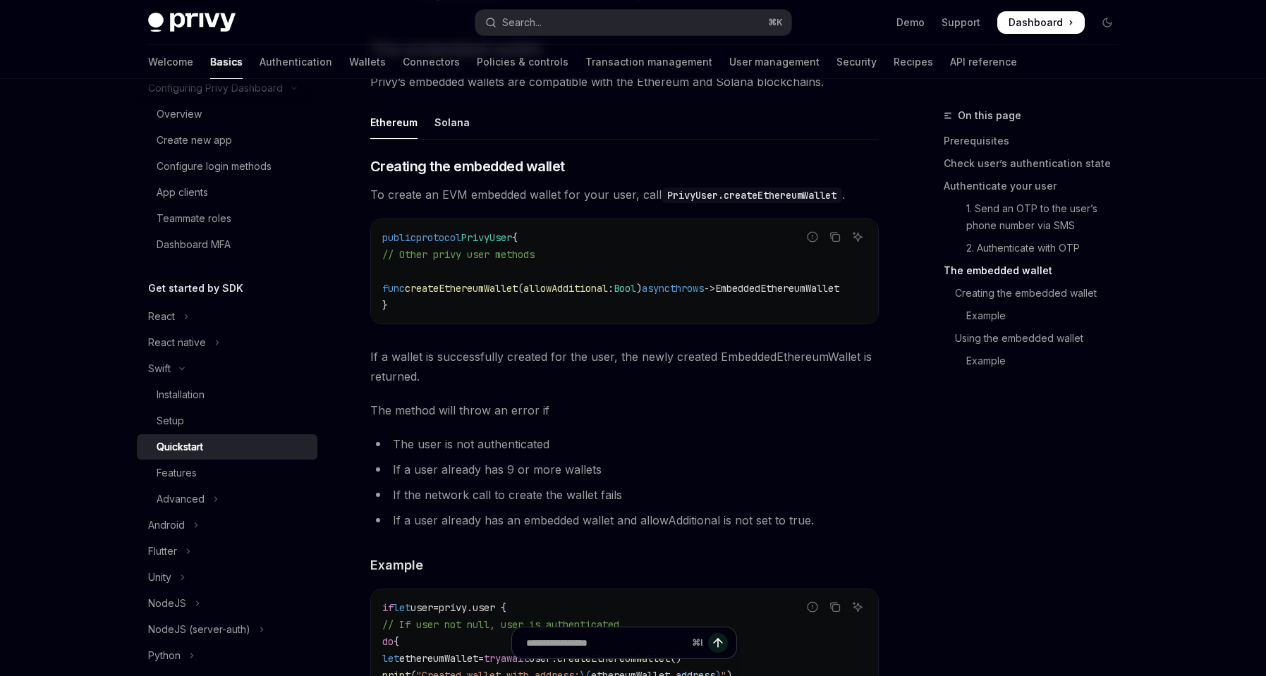
scroll to position [1658, 0]
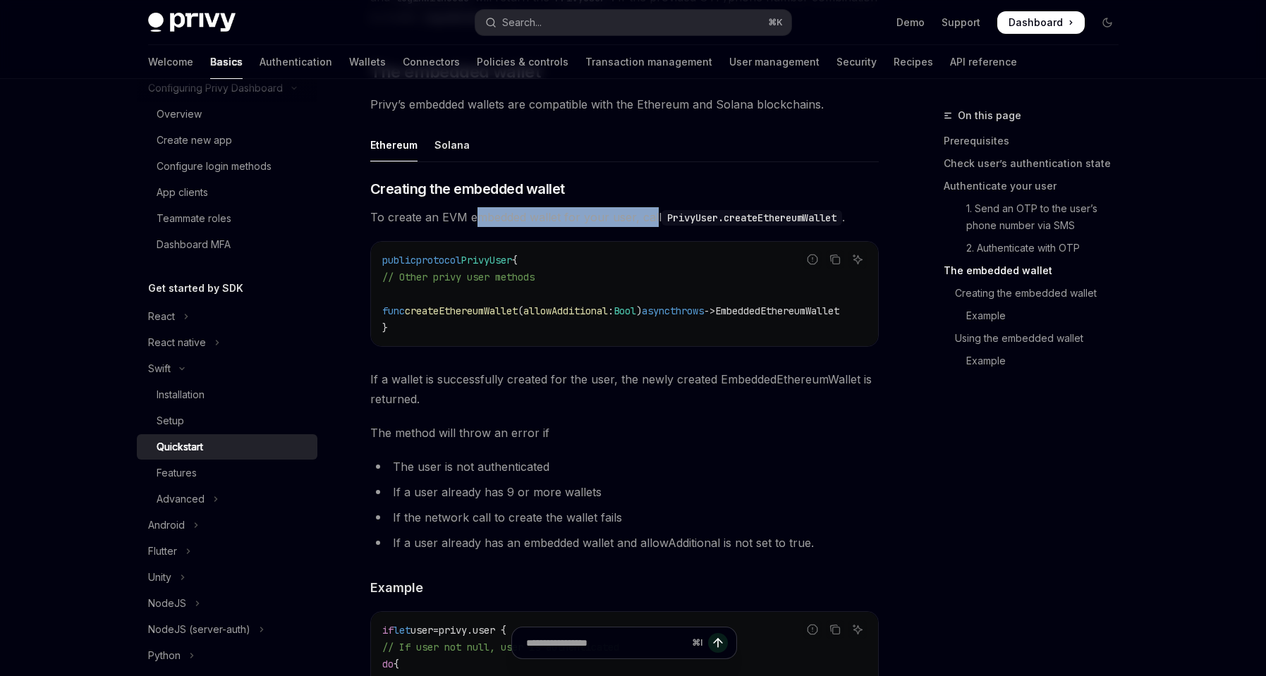
drag, startPoint x: 480, startPoint y: 229, endPoint x: 651, endPoint y: 231, distance: 170.7
click at [651, 227] on span "To create an EVM embedded wallet for your user, call PrivyUser.createEthereumWa…" at bounding box center [624, 217] width 509 height 20
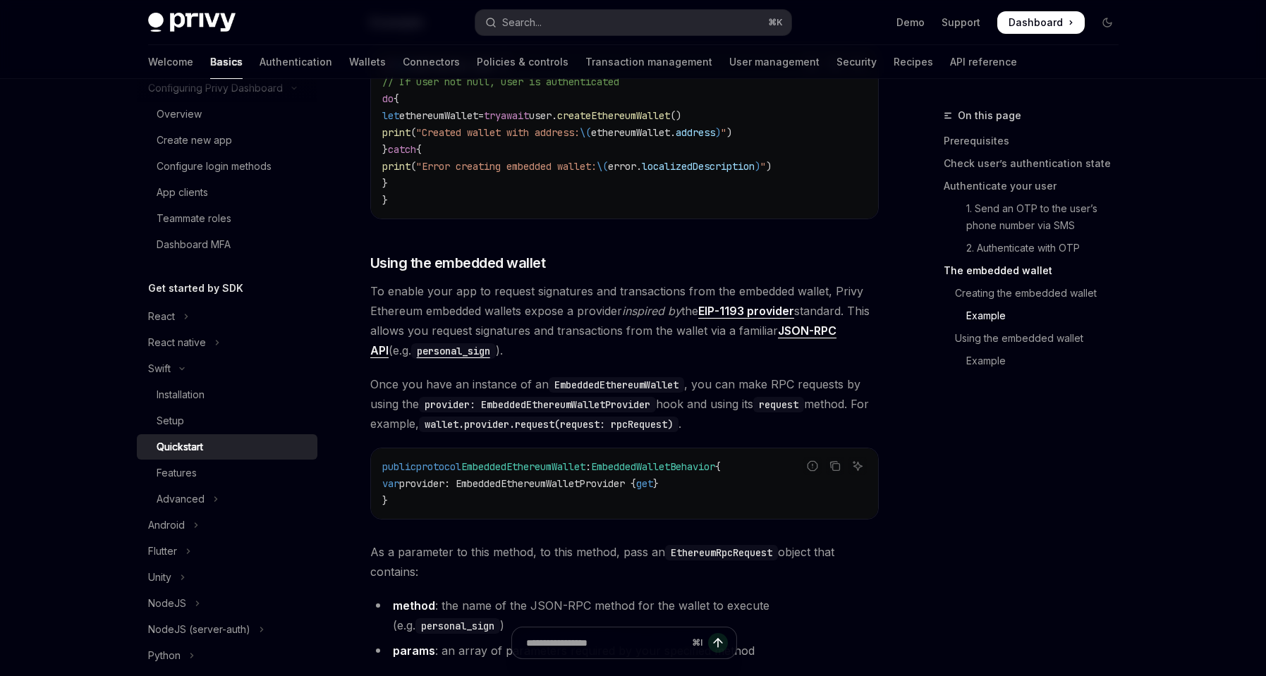
scroll to position [2322, 0]
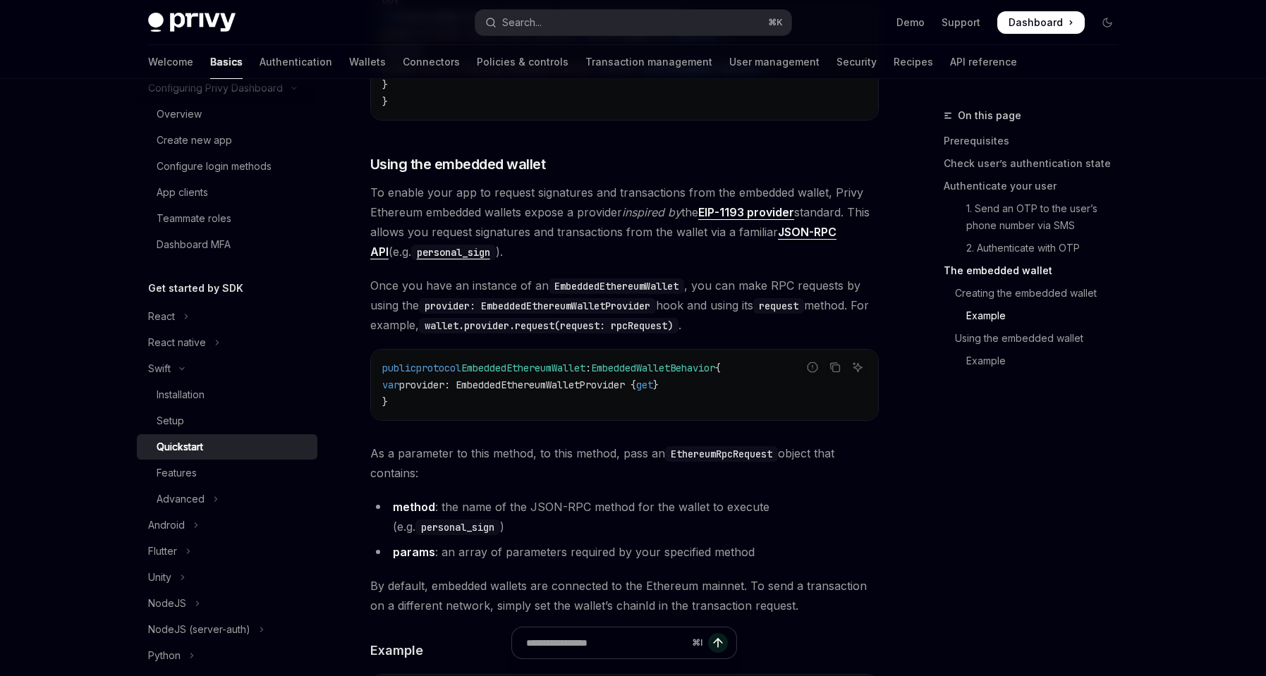
click at [958, 434] on div "On this page Prerequisites Check user’s authentication state Authenticate your …" at bounding box center [1023, 391] width 214 height 569
click at [540, 281] on div "​ Creating the embedded wallet To create an EVM embedded wallet for your user, …" at bounding box center [624, 252] width 509 height 1474
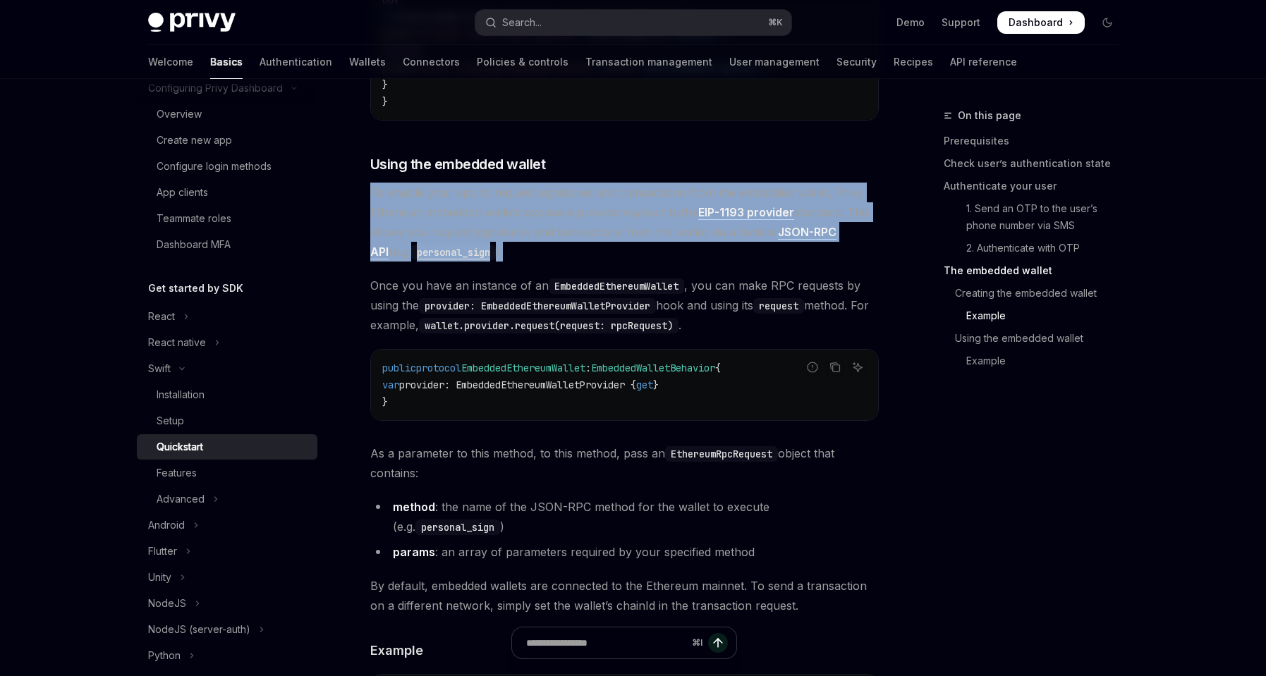
drag, startPoint x: 527, startPoint y: 270, endPoint x: 370, endPoint y: 206, distance: 169.2
click at [370, 206] on span "To enable your app to request signatures and transactions from the embedded wal…" at bounding box center [624, 222] width 509 height 79
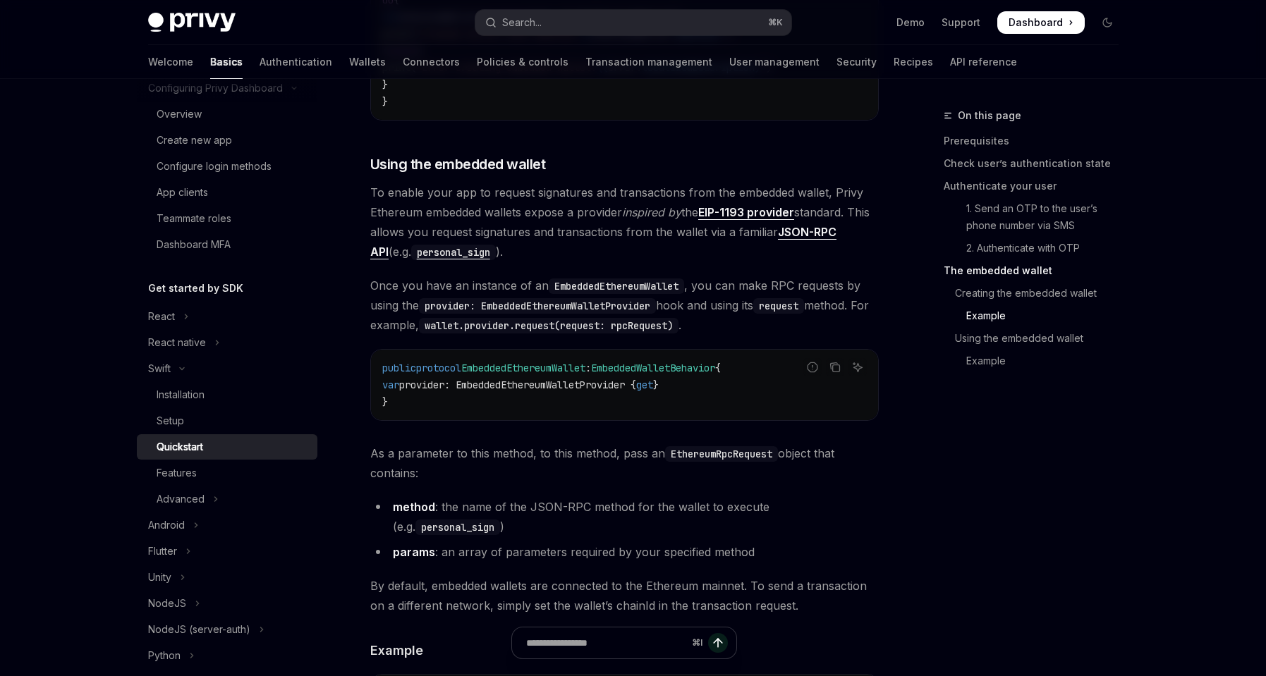
click at [765, 335] on span "Once you have an instance of an EmbeddedEthereumWallet , you can make RPC reque…" at bounding box center [624, 305] width 509 height 59
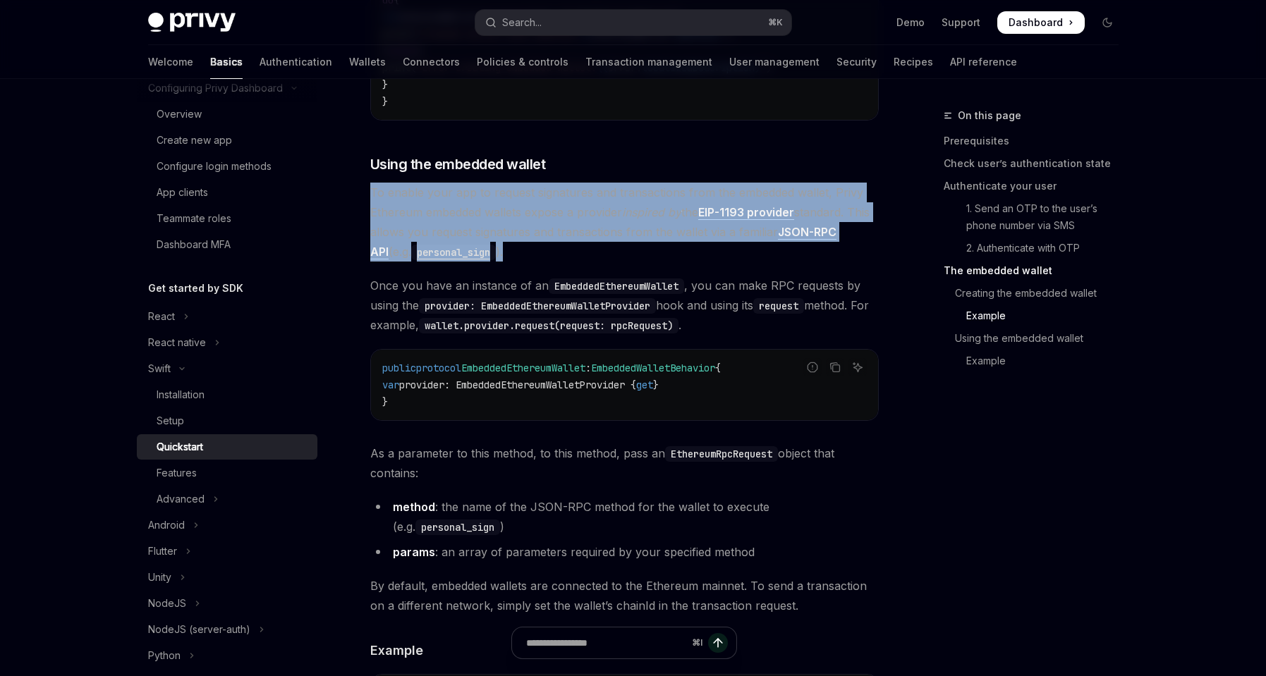
drag, startPoint x: 480, startPoint y: 249, endPoint x: 367, endPoint y: 202, distance: 122.7
click at [576, 262] on span "To enable your app to request signatures and transactions from the embedded wal…" at bounding box center [624, 222] width 509 height 79
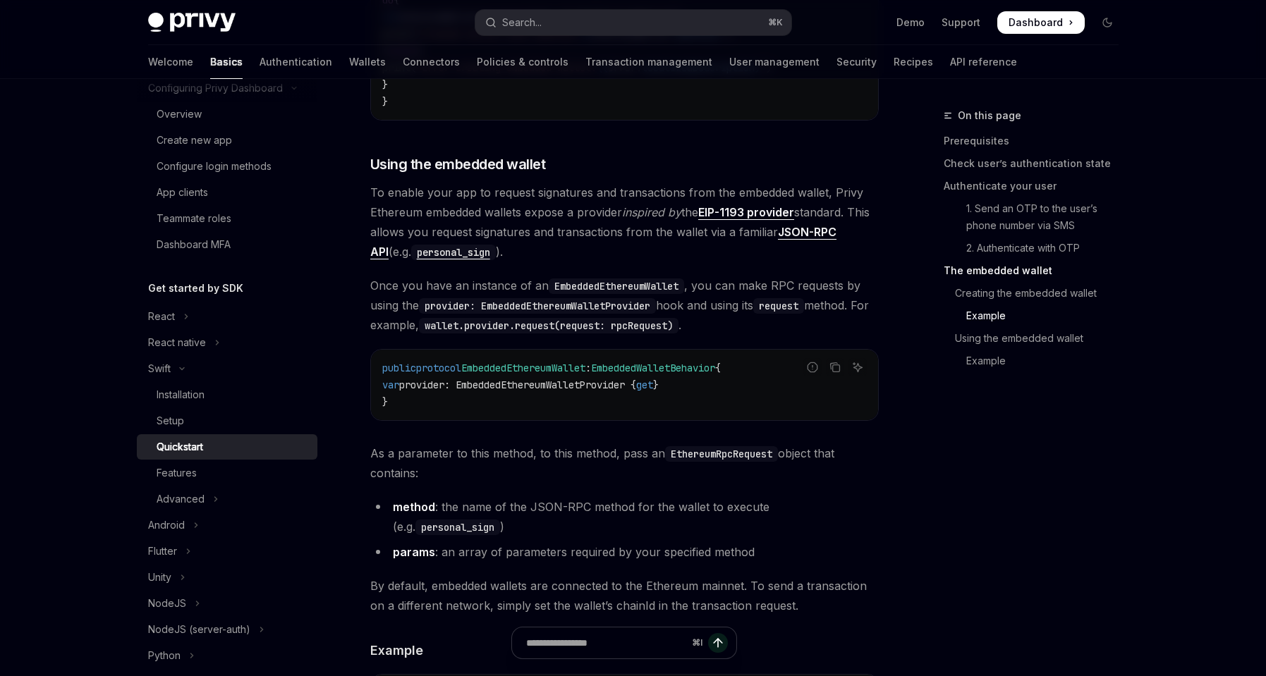
click at [577, 280] on div "​ Creating the embedded wallet To create an EVM embedded wallet for your user, …" at bounding box center [624, 252] width 509 height 1474
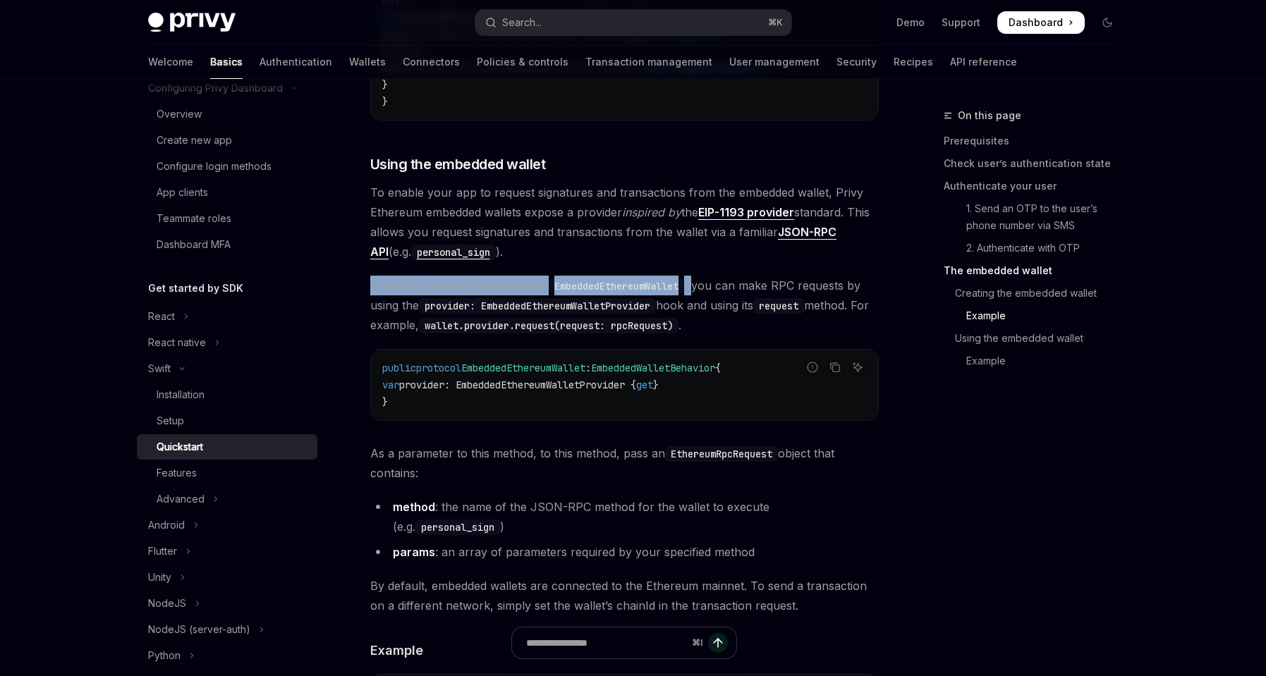
drag, startPoint x: 377, startPoint y: 305, endPoint x: 695, endPoint y: 304, distance: 318.8
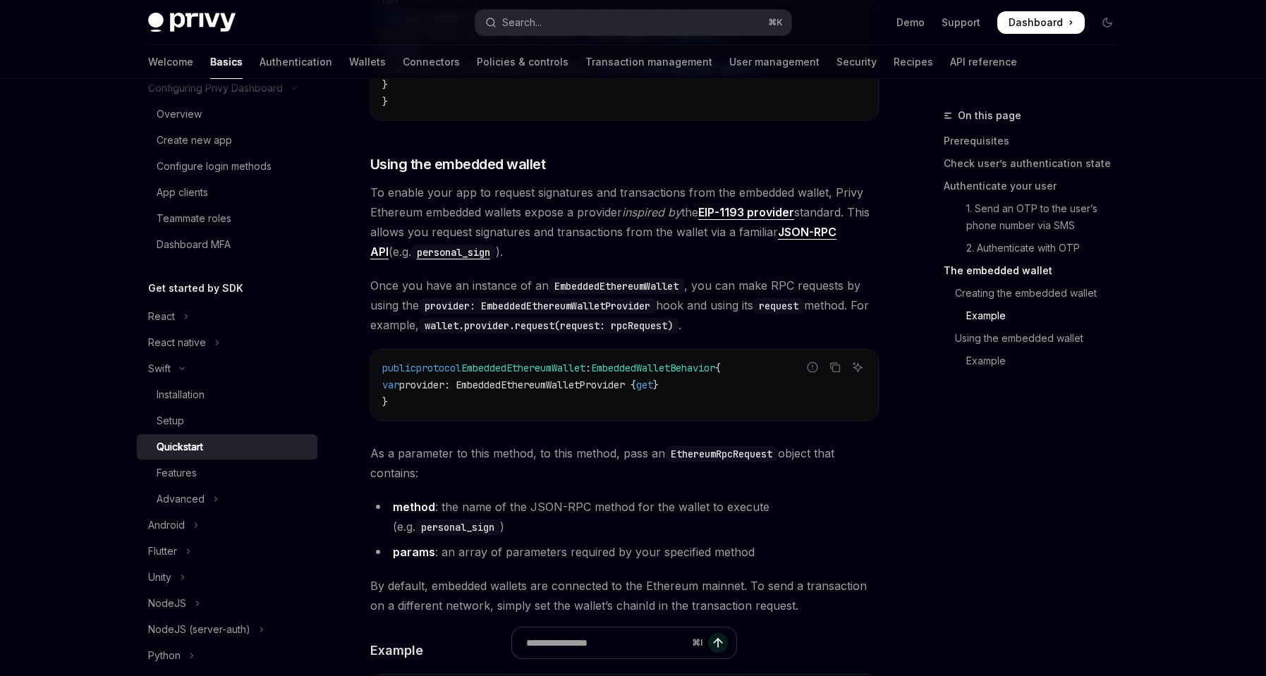
click at [767, 296] on span "Once you have an instance of an EmbeddedEthereumWallet , you can make RPC reque…" at bounding box center [624, 305] width 509 height 59
click at [1025, 509] on div "On this page Prerequisites Check user’s authentication state Authenticate your …" at bounding box center [1023, 391] width 214 height 569
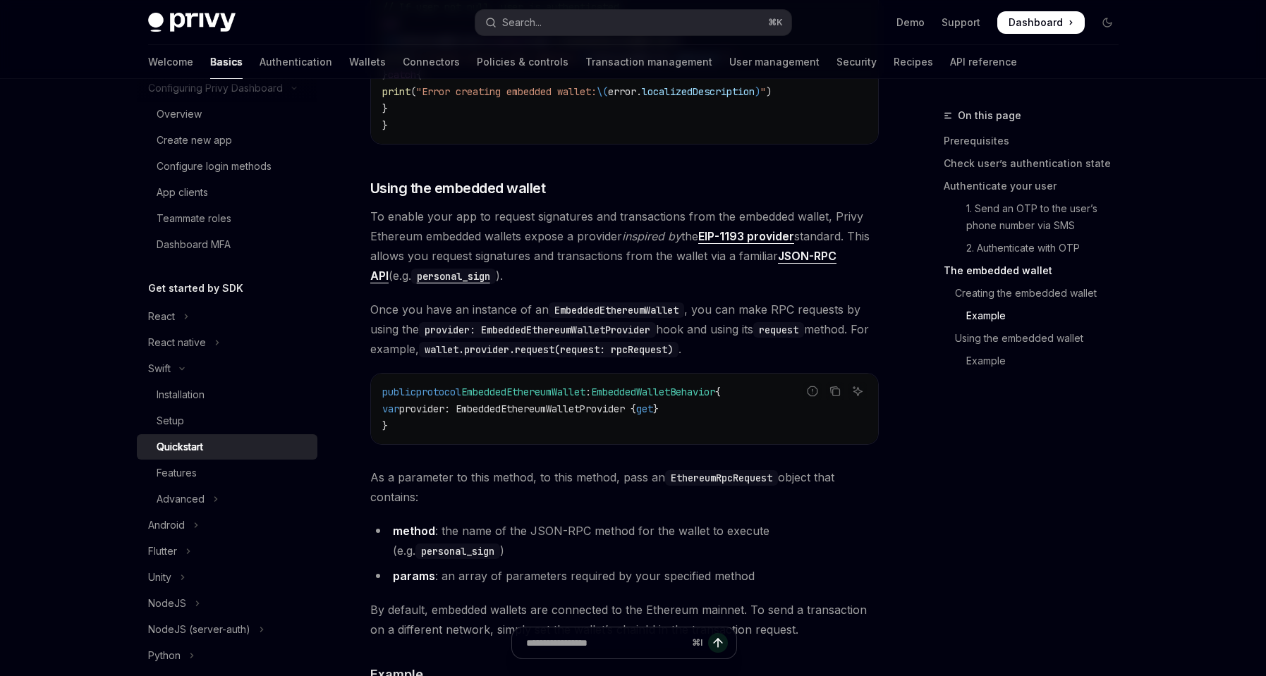
scroll to position [2417, 0]
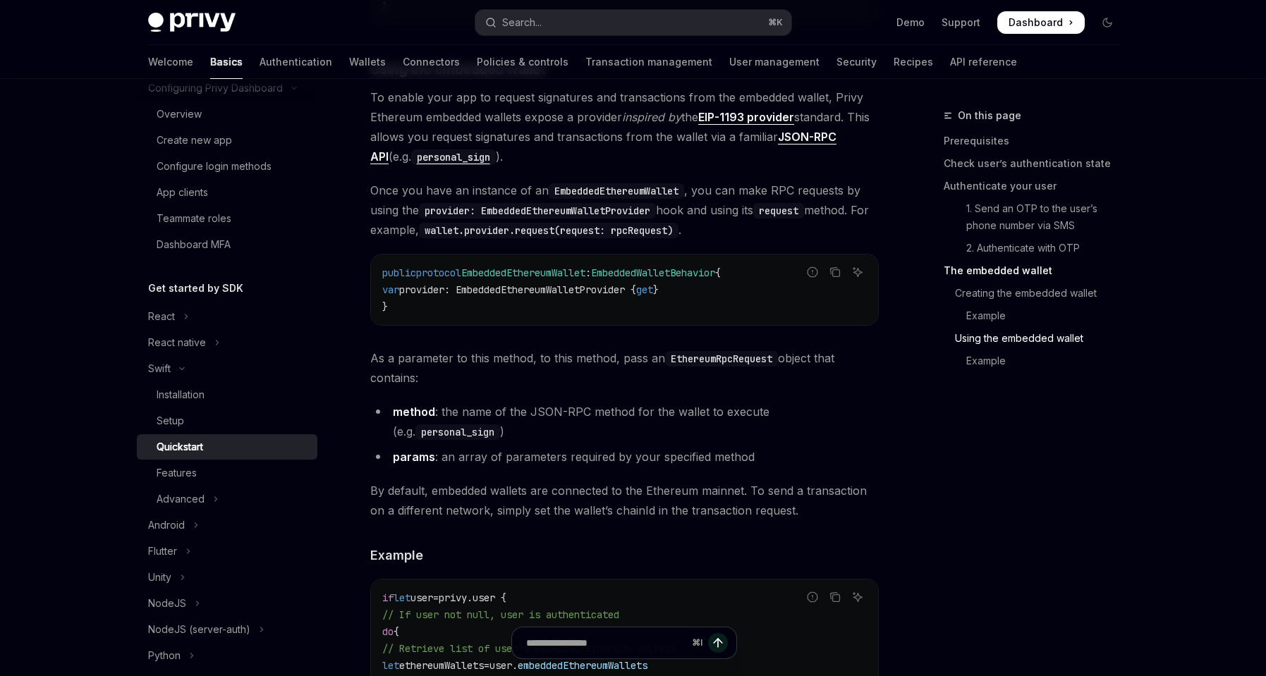
click at [916, 480] on div "On this page Prerequisites Check user’s authentication state Authenticate your …" at bounding box center [1023, 391] width 214 height 569
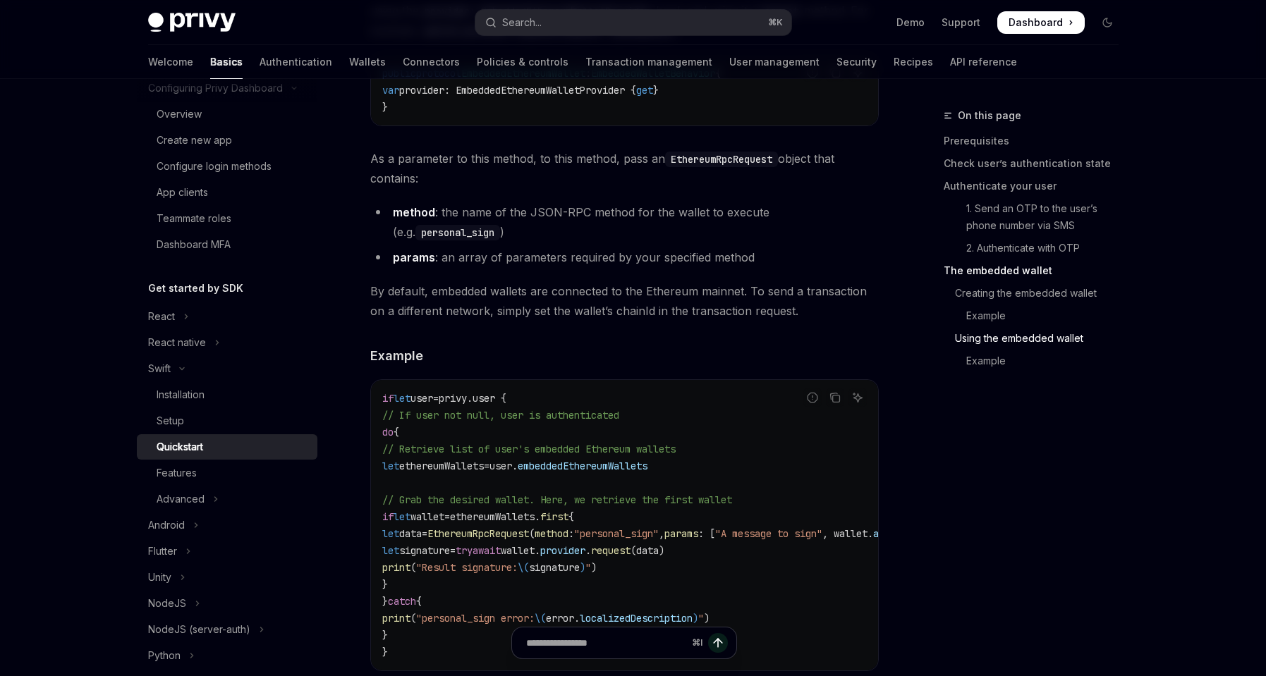
scroll to position [2728, 0]
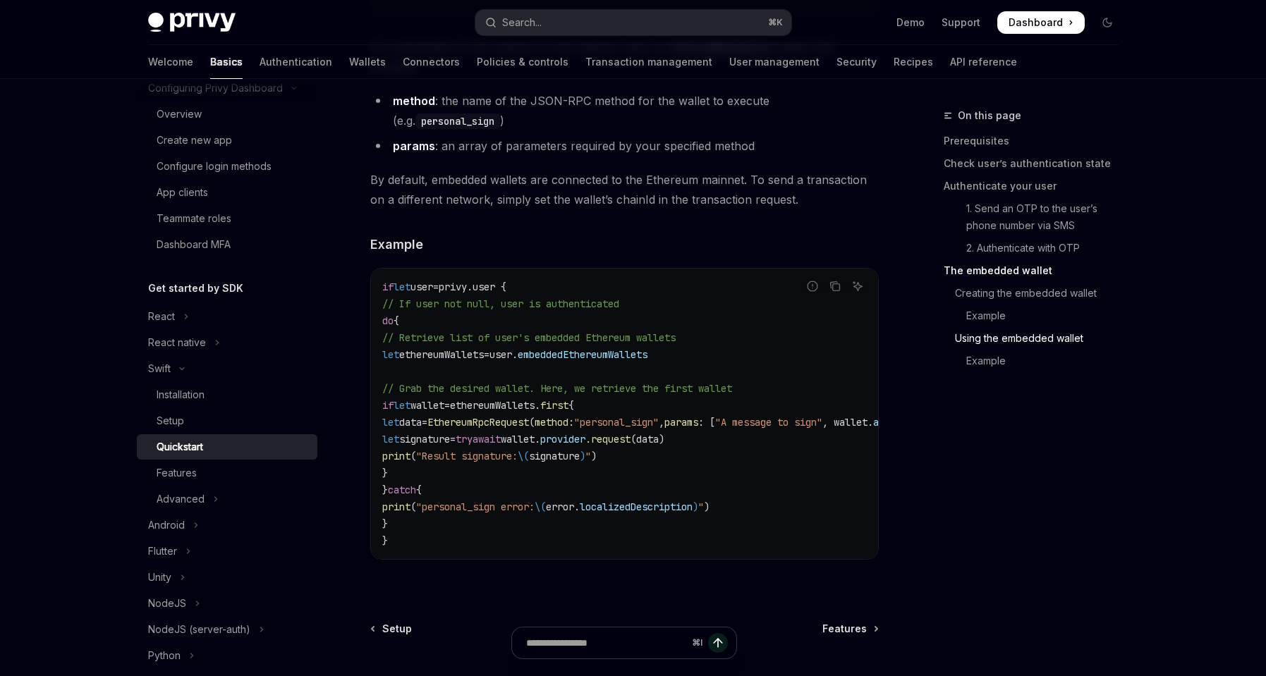
click at [807, 457] on code "if let user = privy.user { // If user not null, user is authenticated do { // R…" at bounding box center [670, 414] width 576 height 271
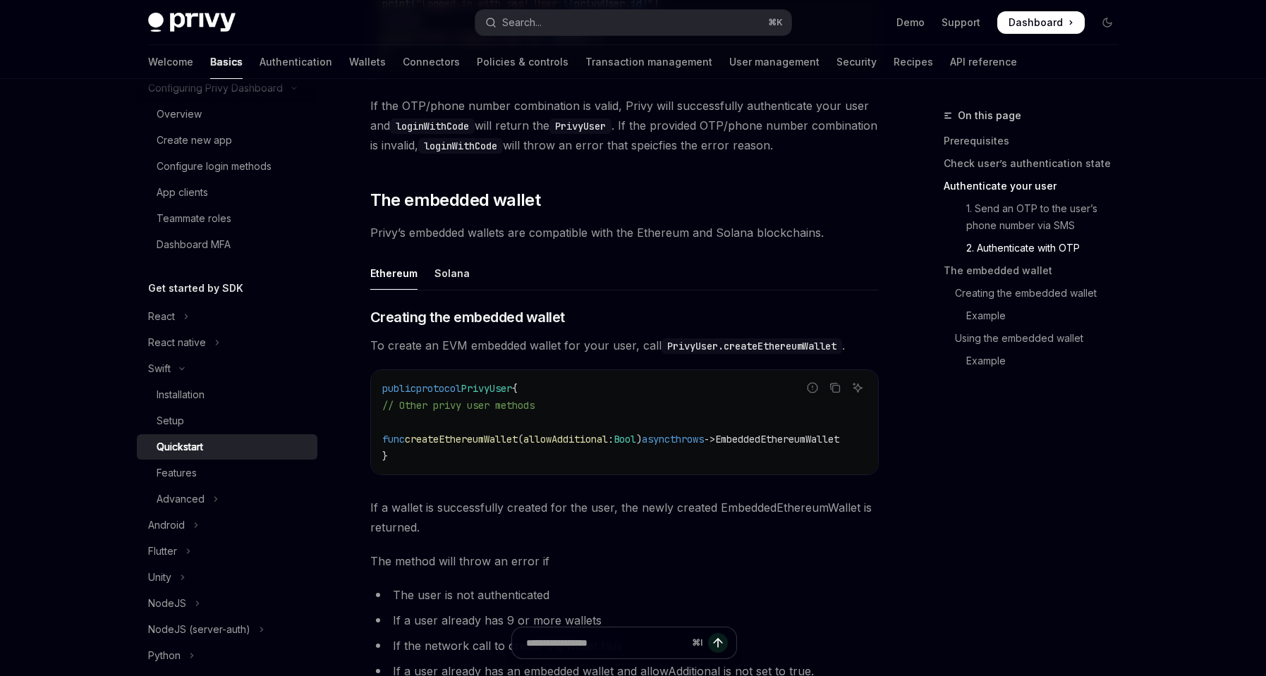
scroll to position [1550, 0]
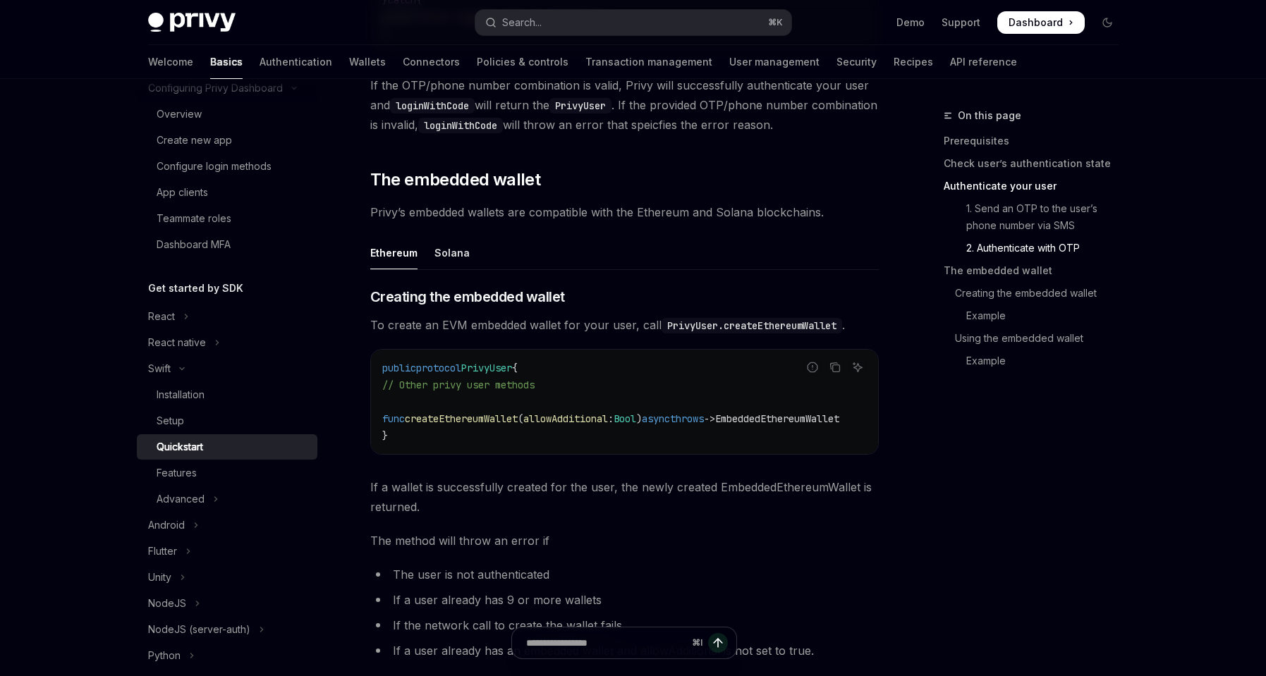
click at [1009, 485] on div "On this page Prerequisites Check user’s authentication state Authenticate your …" at bounding box center [1023, 391] width 214 height 569
click at [196, 470] on div "Features" at bounding box center [177, 473] width 40 height 17
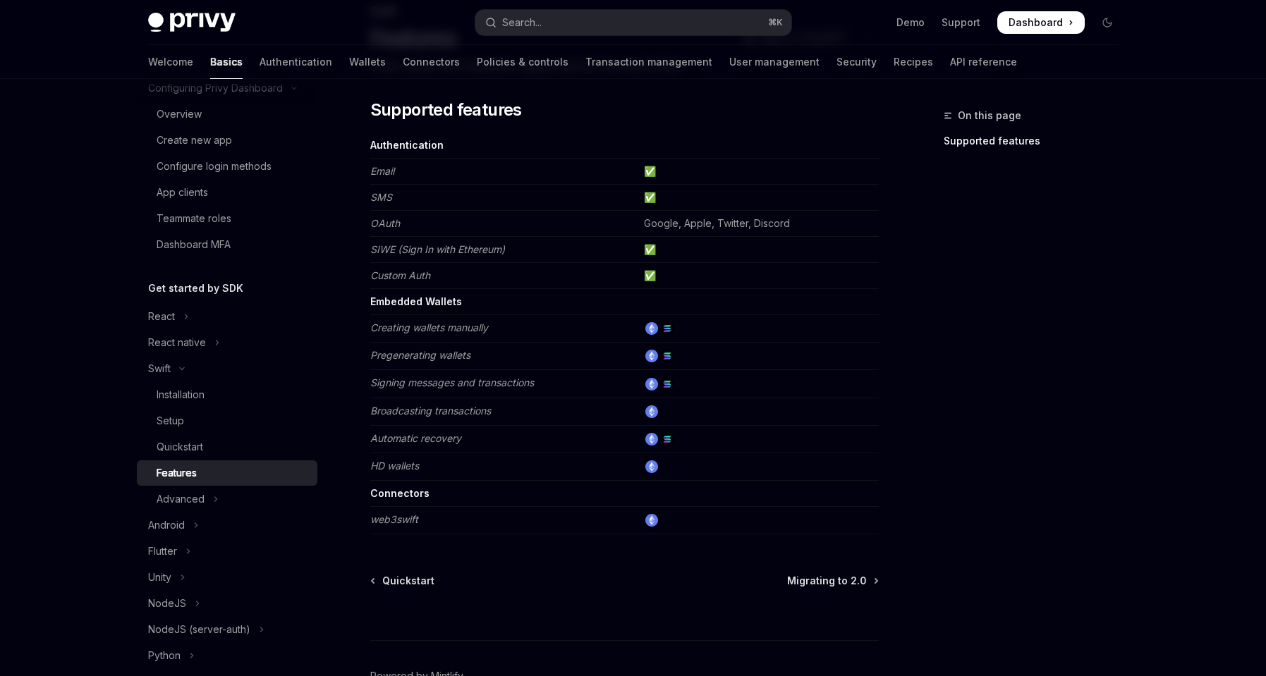
scroll to position [180, 0]
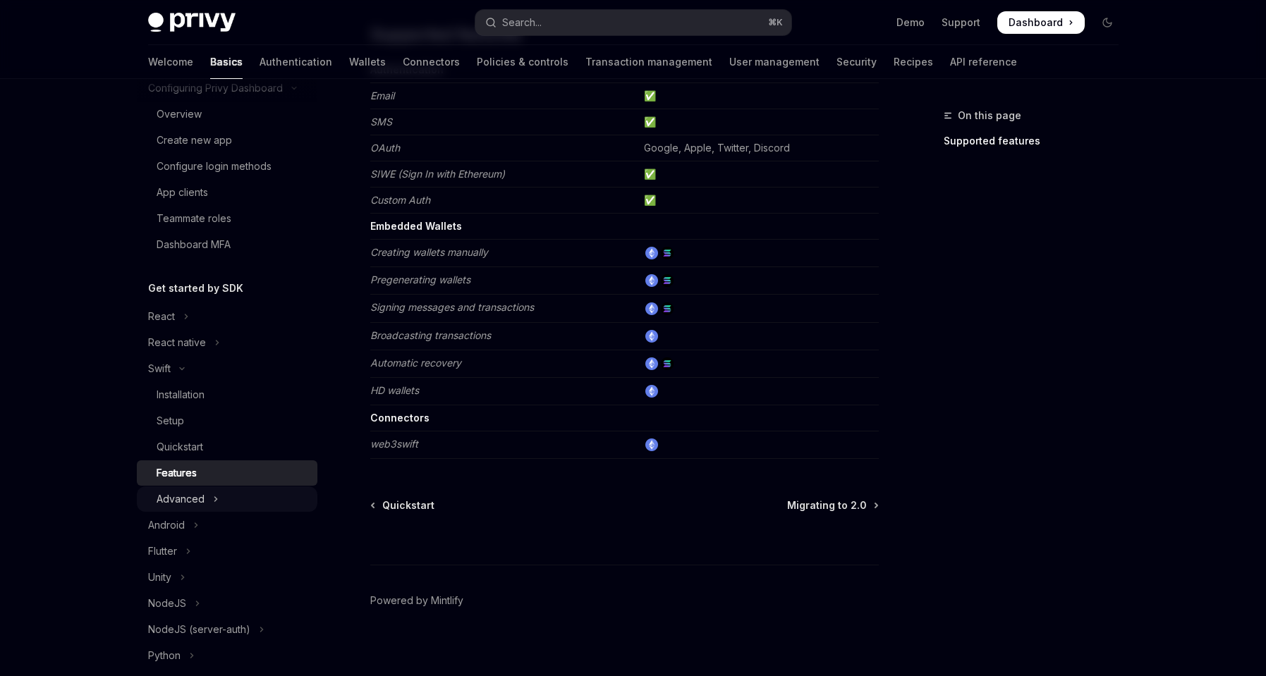
click at [188, 498] on div "Advanced" at bounding box center [181, 499] width 48 height 17
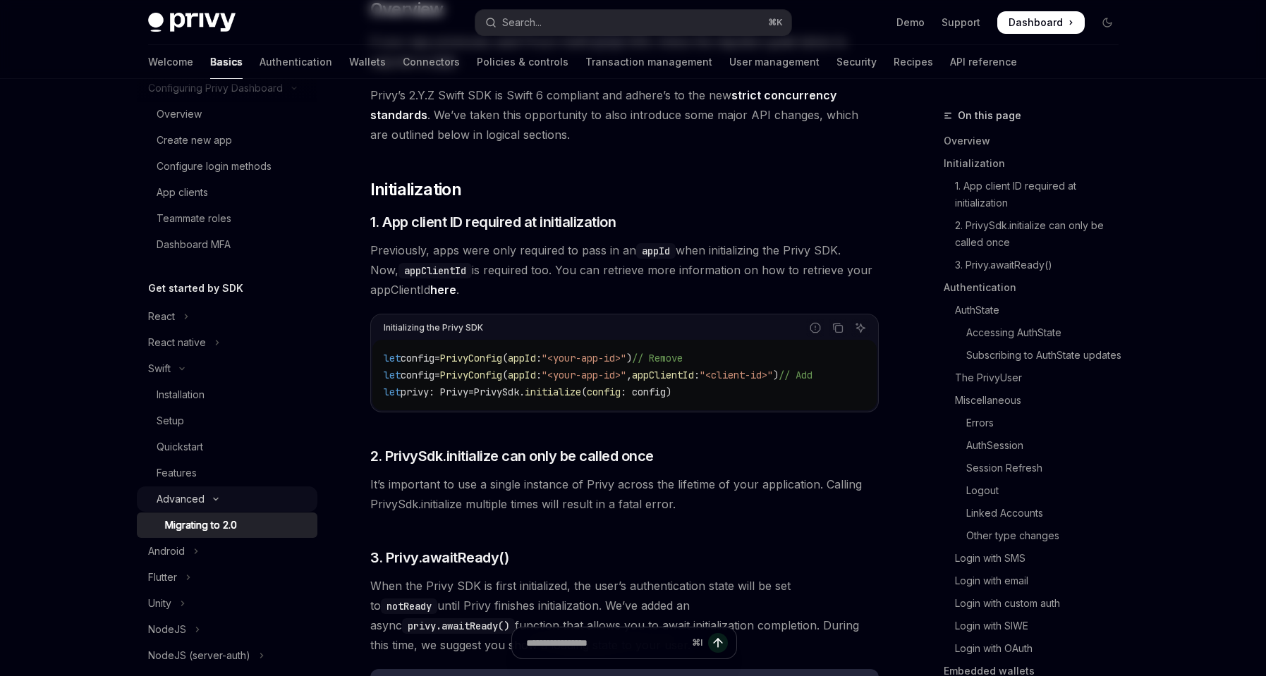
type textarea "*"
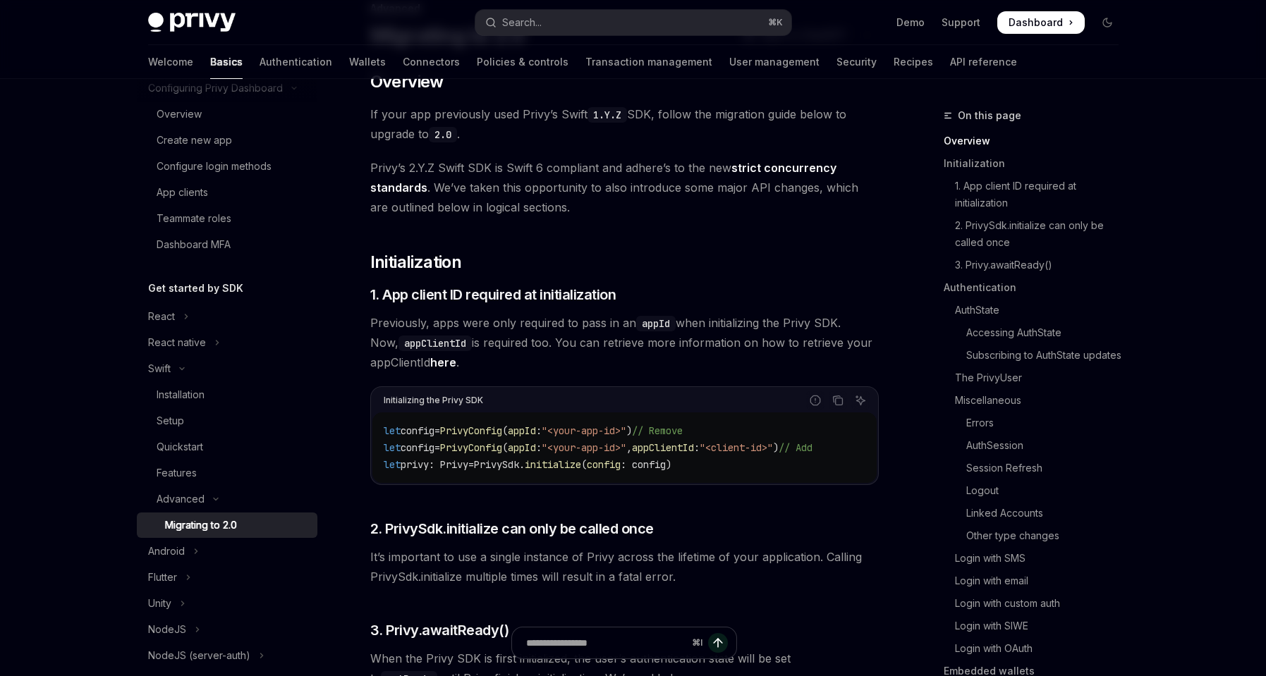
scroll to position [221, 0]
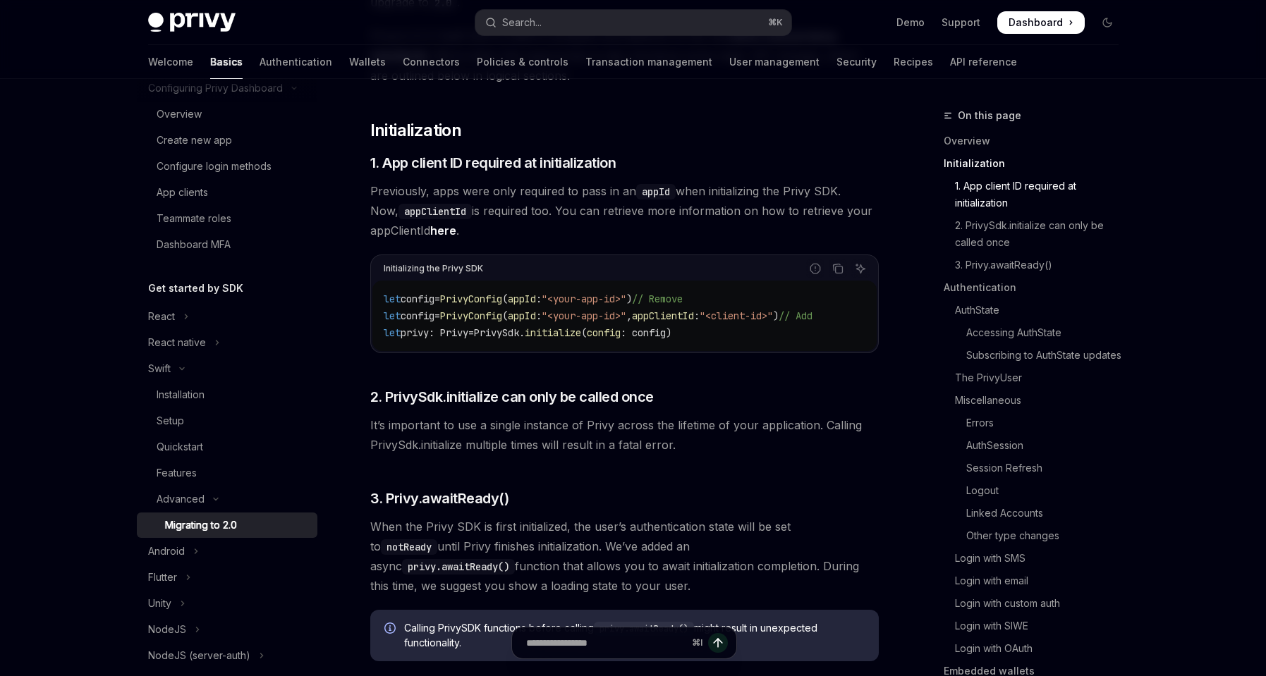
scroll to position [293, 0]
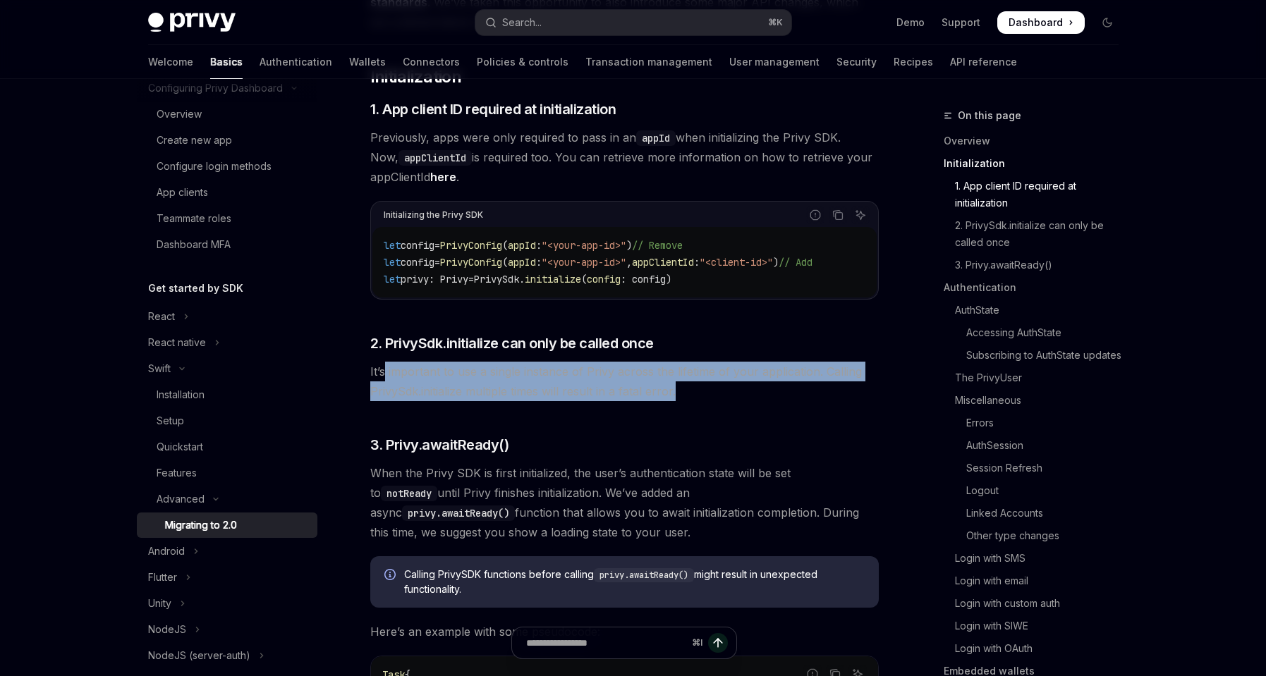
drag, startPoint x: 387, startPoint y: 377, endPoint x: 708, endPoint y: 386, distance: 321.8
click at [708, 386] on span "It’s important to use a single instance of Privy across the lifetime of your ap…" at bounding box center [624, 382] width 509 height 40
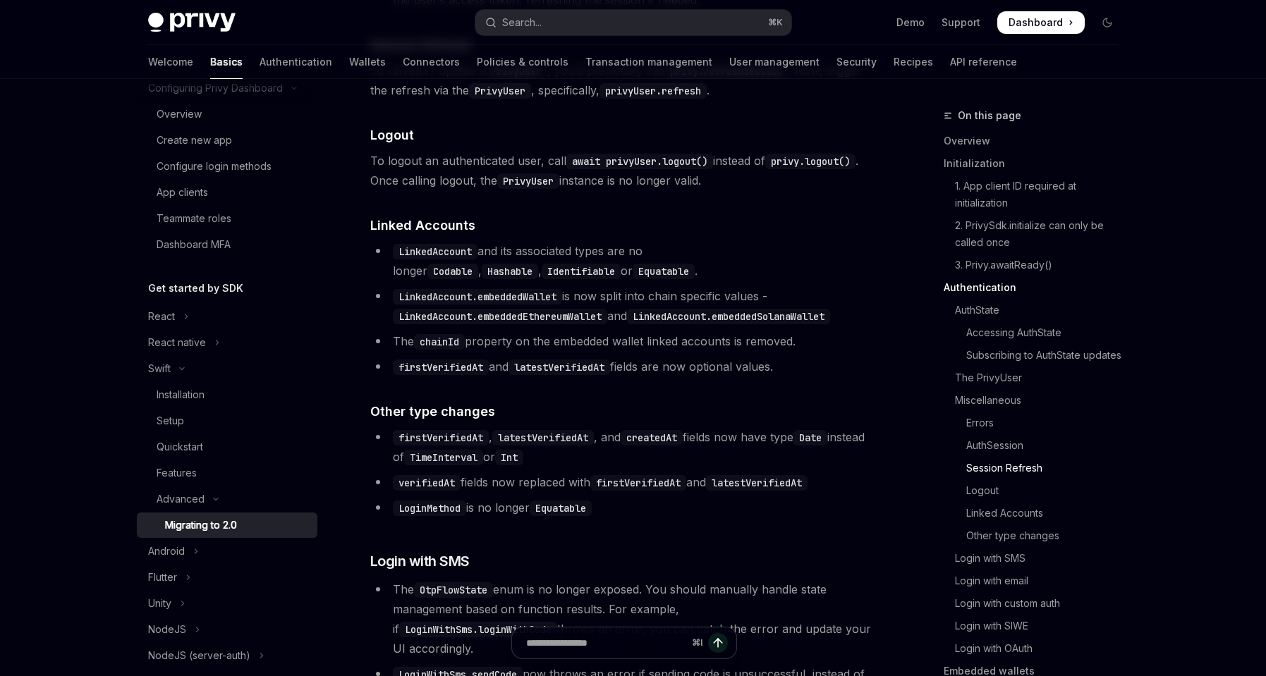
scroll to position [2856, 0]
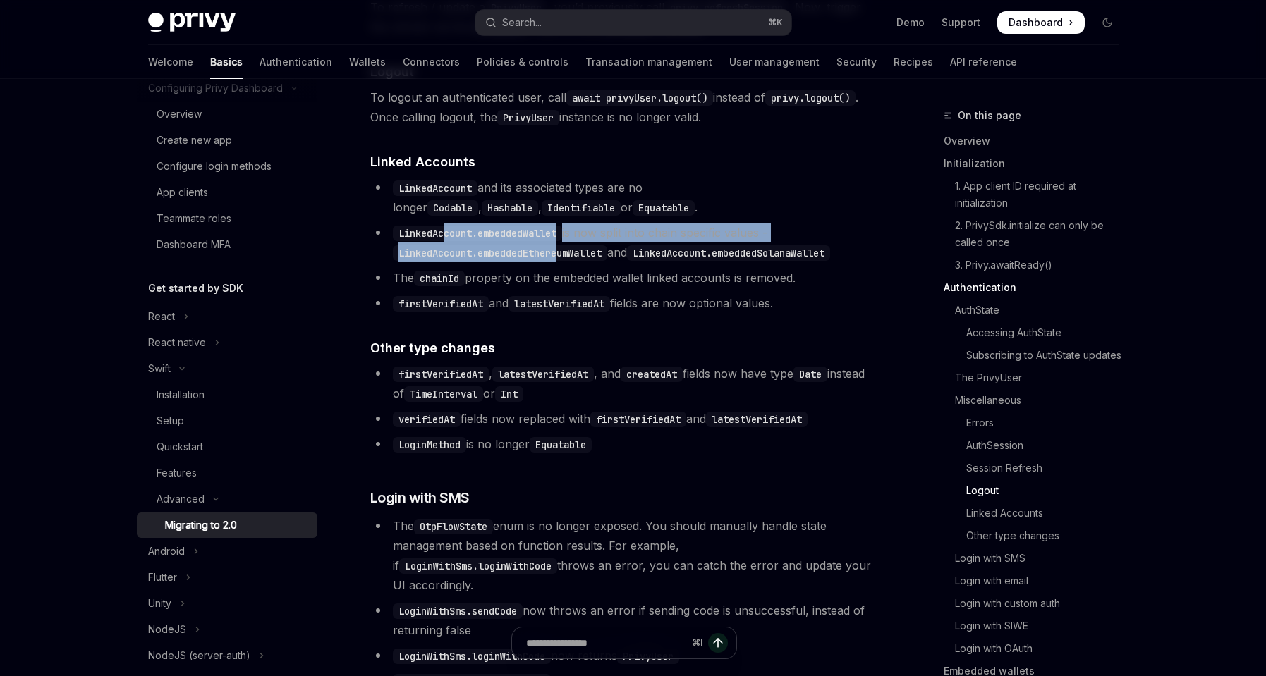
drag, startPoint x: 447, startPoint y: 265, endPoint x: 566, endPoint y: 278, distance: 119.9
click at [566, 262] on li "LinkedAccount.embeddedWallet is now split into chain specific values - LinkedAc…" at bounding box center [624, 243] width 509 height 40
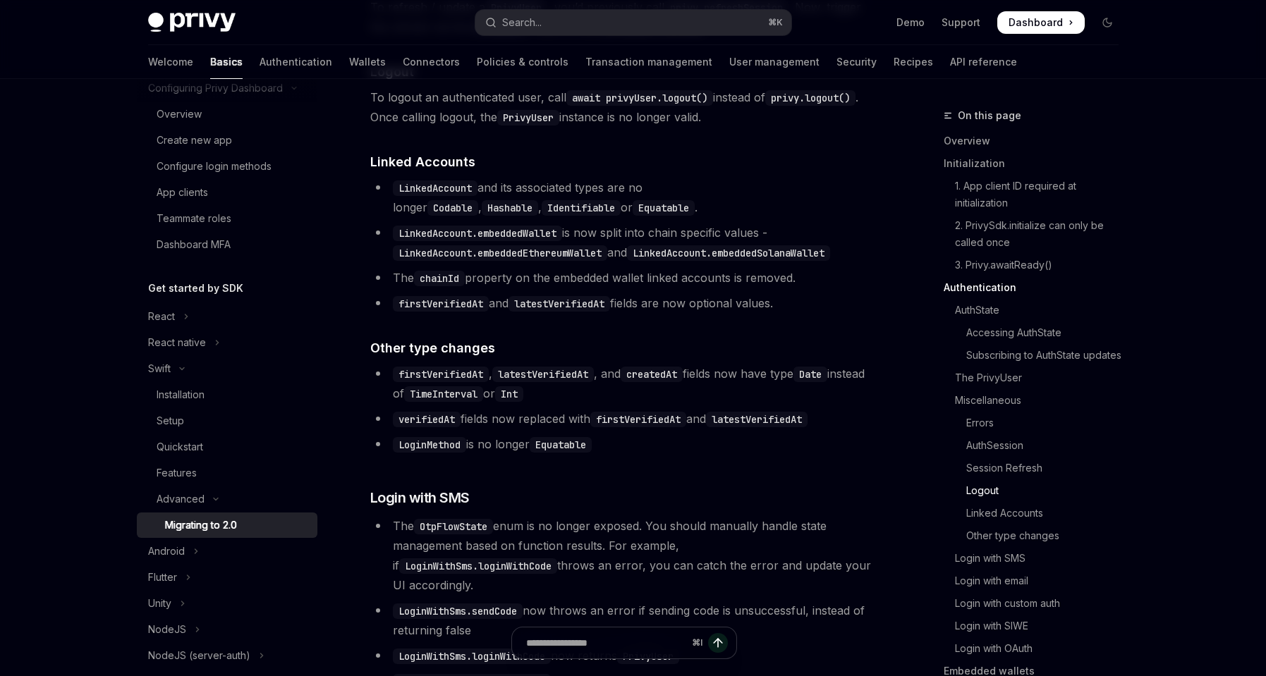
click at [671, 288] on li "The chainId property on the embedded wallet linked accounts is removed." at bounding box center [624, 278] width 509 height 20
click at [514, 241] on code "LinkedAccount.embeddedWallet" at bounding box center [477, 234] width 169 height 16
click at [449, 262] on li "LinkedAccount.embeddedWallet is now split into chain specific values - LinkedAc…" at bounding box center [624, 243] width 509 height 40
drag, startPoint x: 403, startPoint y: 265, endPoint x: 480, endPoint y: 267, distance: 77.6
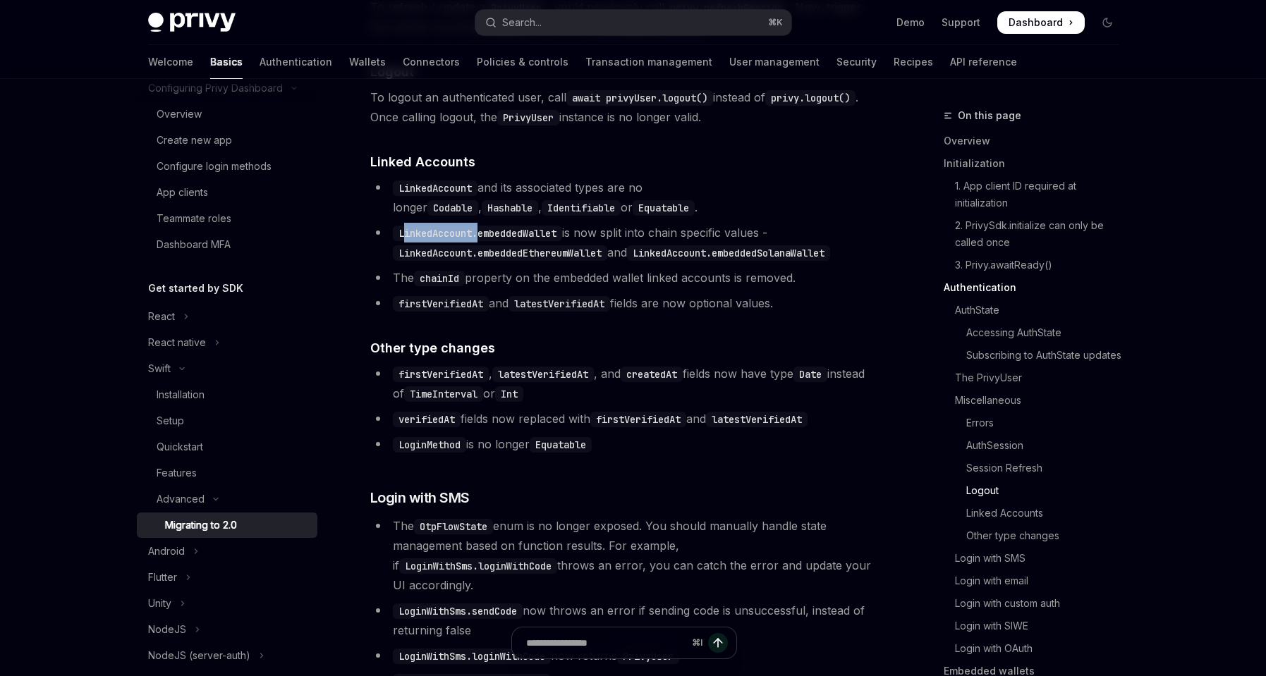
click at [480, 241] on code "LinkedAccount.embeddedWallet" at bounding box center [477, 234] width 169 height 16
click at [562, 241] on code "LinkedAccount.embeddedWallet" at bounding box center [477, 234] width 169 height 16
drag, startPoint x: 562, startPoint y: 266, endPoint x: 518, endPoint y: 265, distance: 43.8
click at [518, 241] on code "LinkedAccount.embeddedWallet" at bounding box center [477, 234] width 169 height 16
click at [600, 262] on li "LinkedAccount.embeddedWallet is now split into chain specific values - LinkedAc…" at bounding box center [624, 243] width 509 height 40
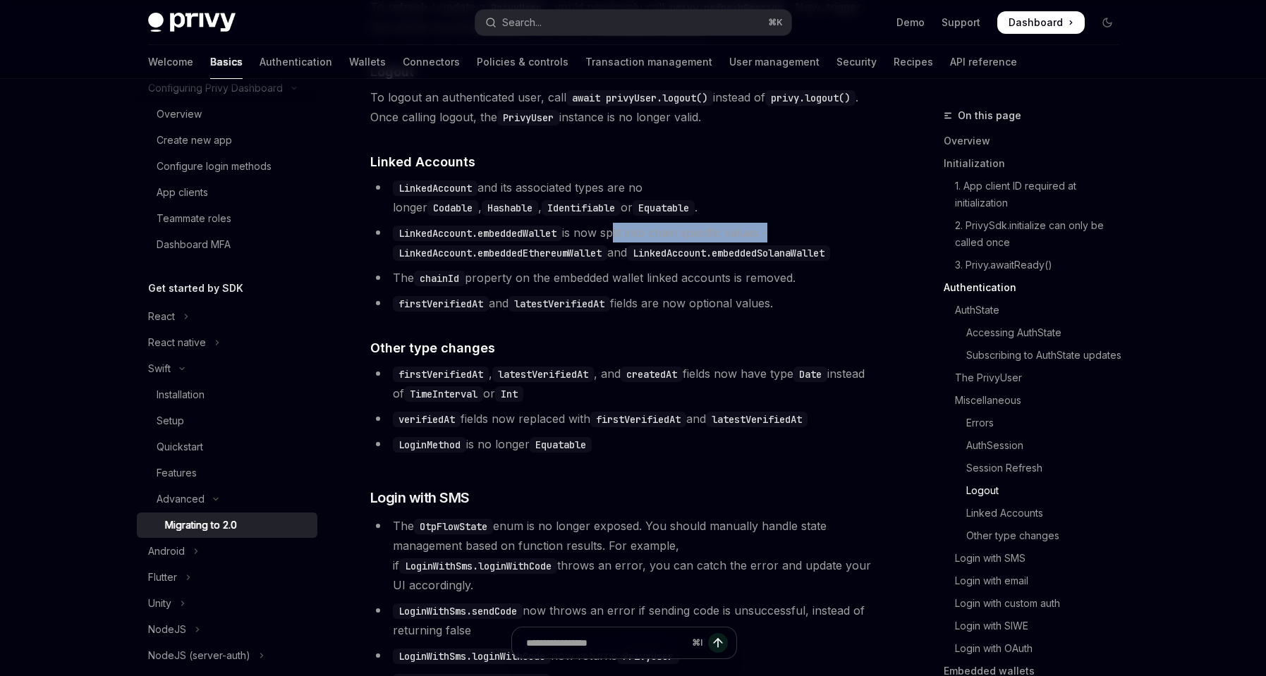
drag, startPoint x: 618, startPoint y: 267, endPoint x: 775, endPoint y: 266, distance: 157.3
click at [775, 262] on li "LinkedAccount.embeddedWallet is now split into chain specific values - LinkedAc…" at bounding box center [624, 243] width 509 height 40
click at [581, 293] on ul "LinkedAccount and its associated types are no longer Codable , Hashable , Ident…" at bounding box center [624, 245] width 509 height 135
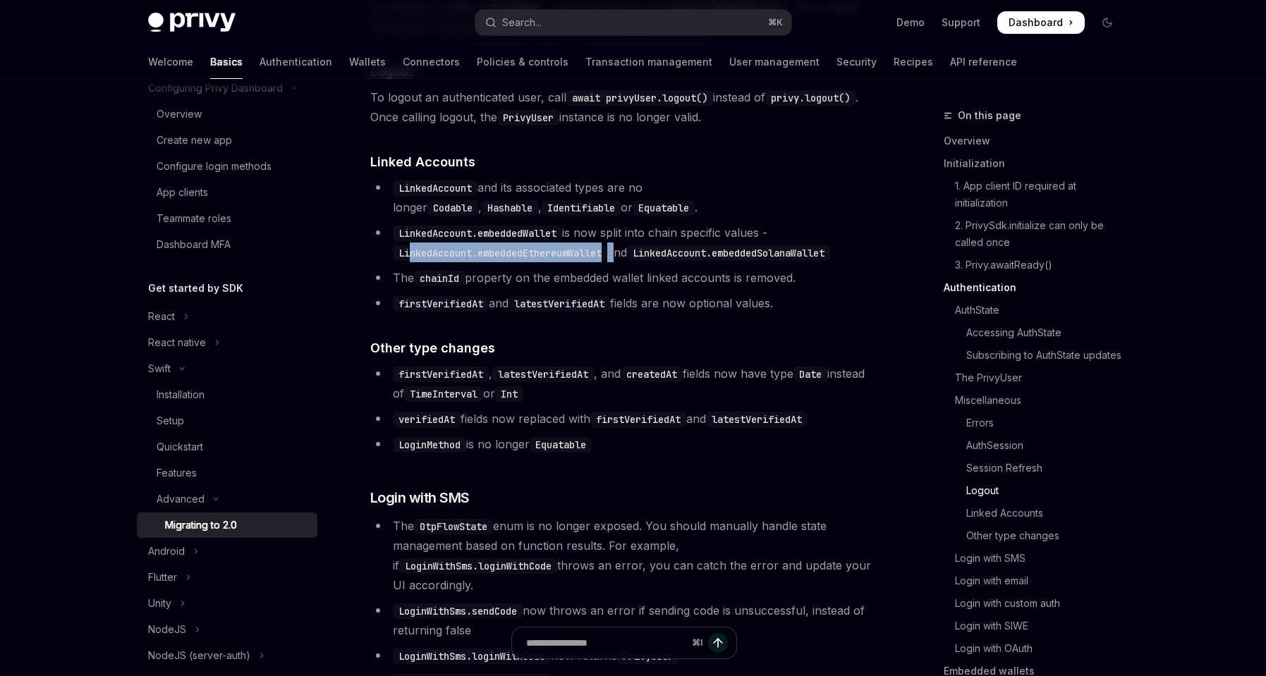
drag, startPoint x: 622, startPoint y: 284, endPoint x: 411, endPoint y: 288, distance: 210.9
click at [411, 262] on li "LinkedAccount.embeddedWallet is now split into chain specific values - LinkedAc…" at bounding box center [624, 243] width 509 height 40
click at [408, 294] on ul "LinkedAccount and its associated types are no longer Codable , Hashable , Ident…" at bounding box center [624, 245] width 509 height 135
drag, startPoint x: 392, startPoint y: 281, endPoint x: 616, endPoint y: 285, distance: 223.6
click at [607, 261] on code "LinkedAccount.embeddedEthereumWallet" at bounding box center [500, 253] width 214 height 16
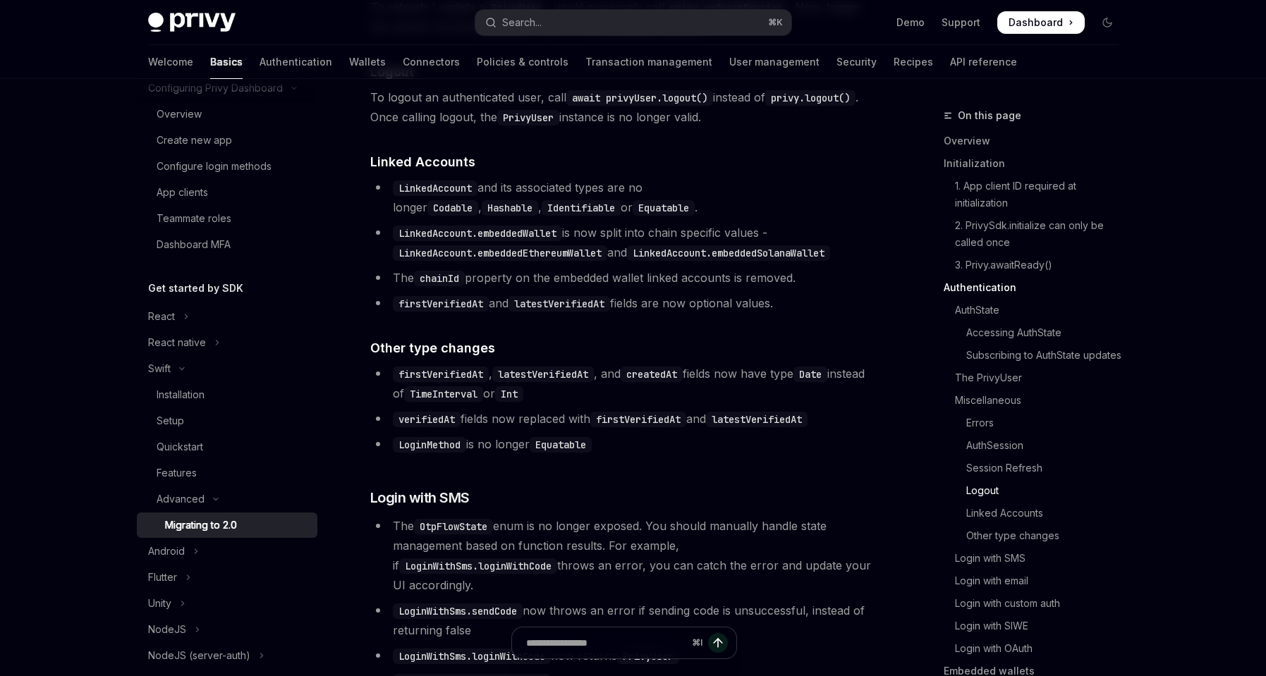
click at [623, 294] on ul "LinkedAccount and its associated types are no longer Codable , Hashable , Ident…" at bounding box center [624, 245] width 509 height 135
drag, startPoint x: 662, startPoint y: 286, endPoint x: 824, endPoint y: 293, distance: 162.4
click at [824, 262] on li "LinkedAccount.embeddedWallet is now split into chain specific values - LinkedAc…" at bounding box center [624, 243] width 509 height 40
click at [834, 313] on li "firstVerifiedAt and latestVerifiedAt fields are now optional values." at bounding box center [624, 303] width 509 height 20
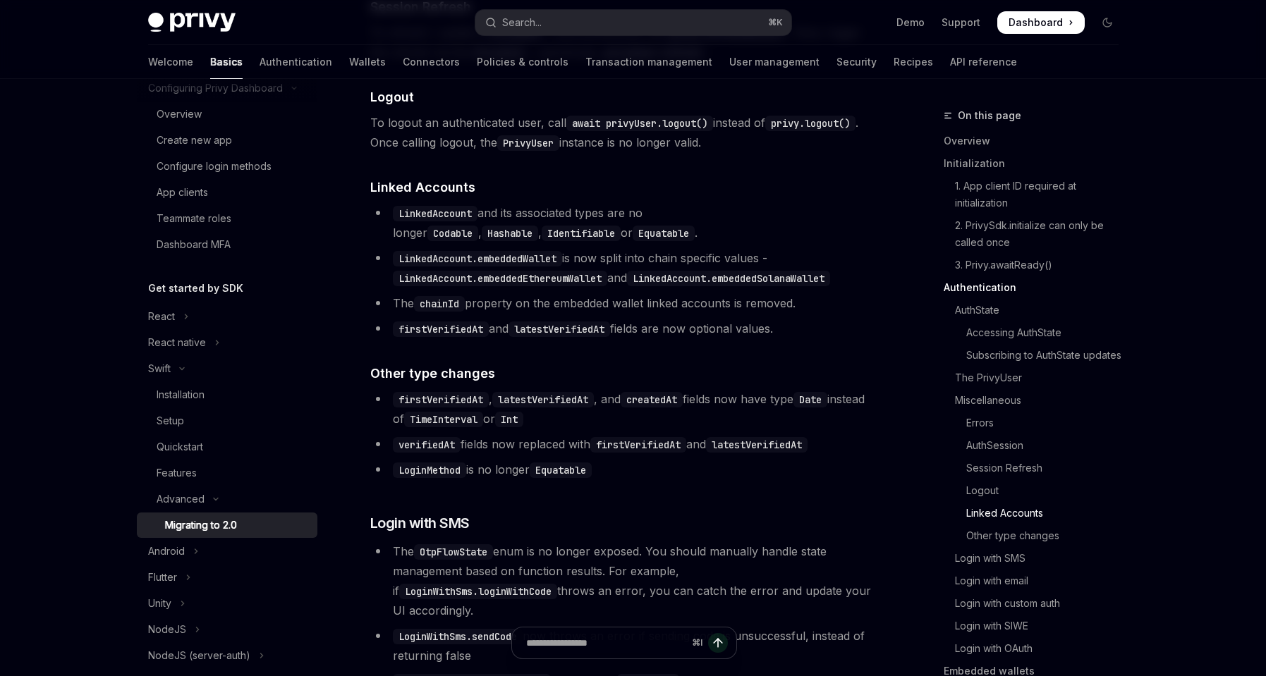
scroll to position [2954, 0]
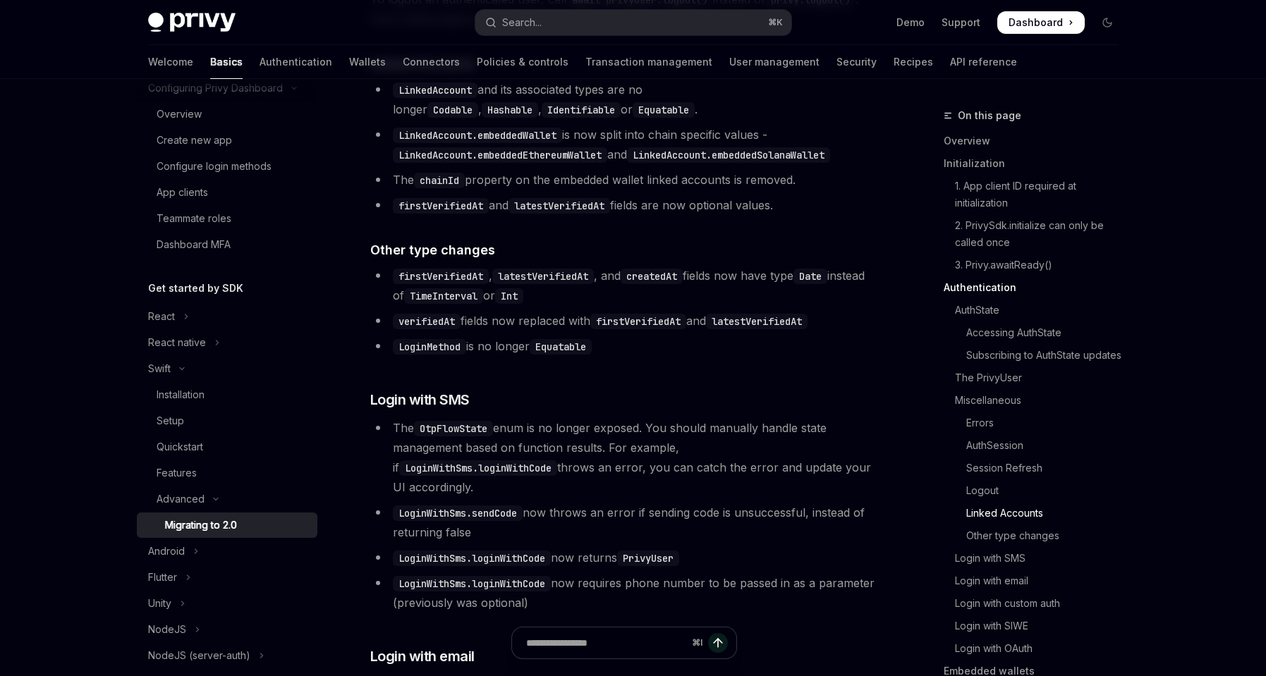
drag, startPoint x: 394, startPoint y: 238, endPoint x: 822, endPoint y: 243, distance: 428.9
click at [822, 215] on li "firstVerifiedAt and latestVerifiedAt fields are now optional values." at bounding box center [624, 205] width 509 height 20
click at [818, 258] on div "​ Overview If your app previously used Privy’s Swift 1.Y.Z SDK, follow the migr…" at bounding box center [624, 411] width 509 height 6374
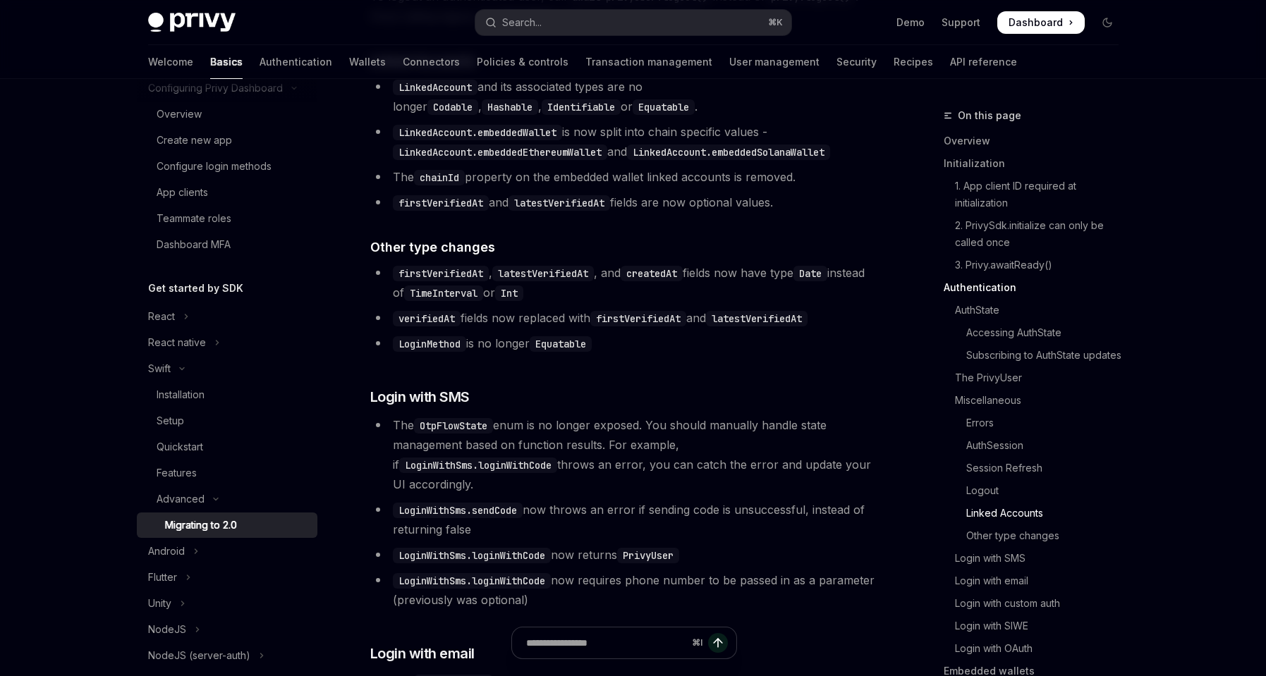
scroll to position [2990, 0]
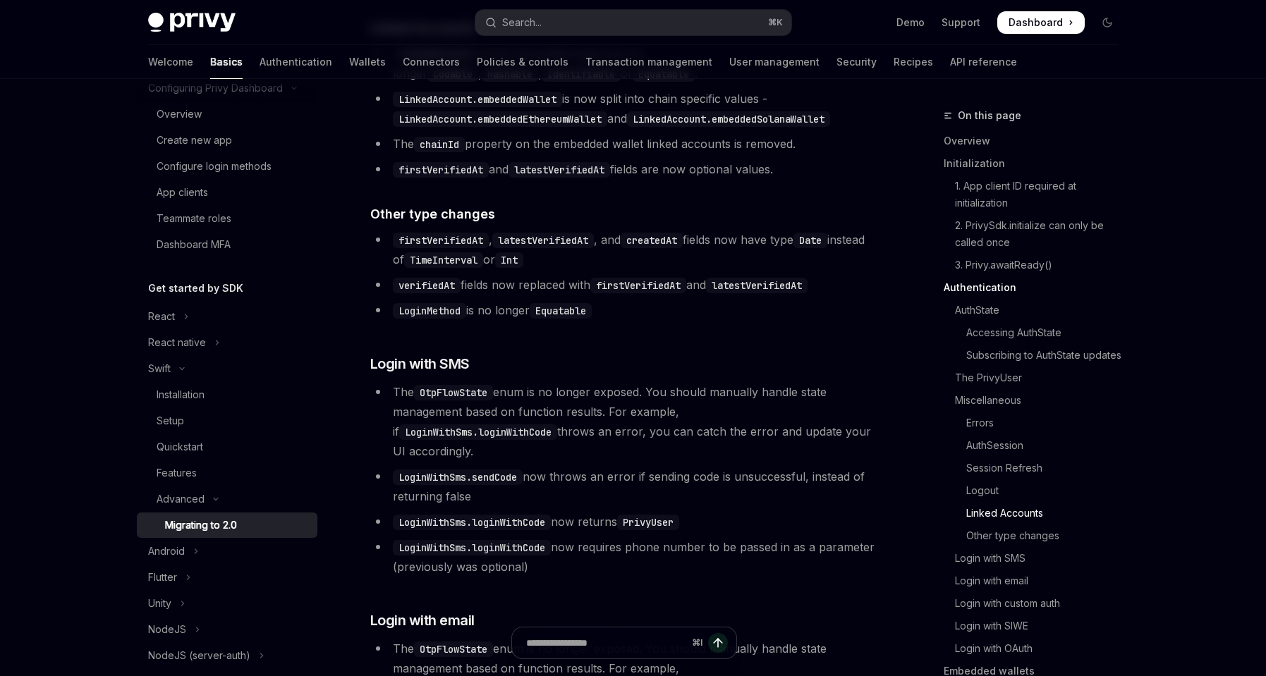
click at [557, 320] on li "LoginMethod is no longer Equatable" at bounding box center [624, 310] width 509 height 20
click at [439, 293] on code "verifiedAt" at bounding box center [427, 286] width 68 height 16
click at [636, 293] on code "firstVerifiedAt" at bounding box center [638, 286] width 96 height 16
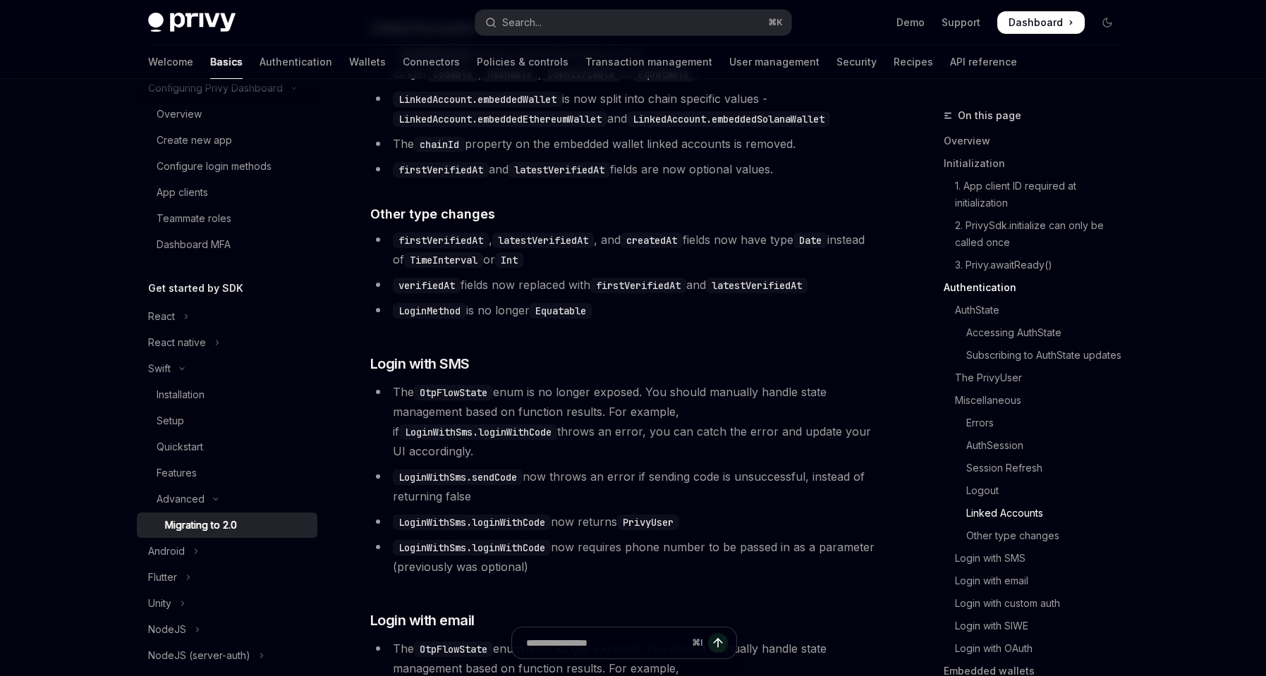
click at [771, 293] on code "latestVerifiedAt" at bounding box center [757, 286] width 102 height 16
click at [746, 365] on div "​ Overview If your app previously used Privy’s Swift 1.Y.Z SDK, follow the migr…" at bounding box center [624, 375] width 509 height 6374
click at [605, 320] on li "LoginMethod is no longer Equatable" at bounding box center [624, 310] width 509 height 20
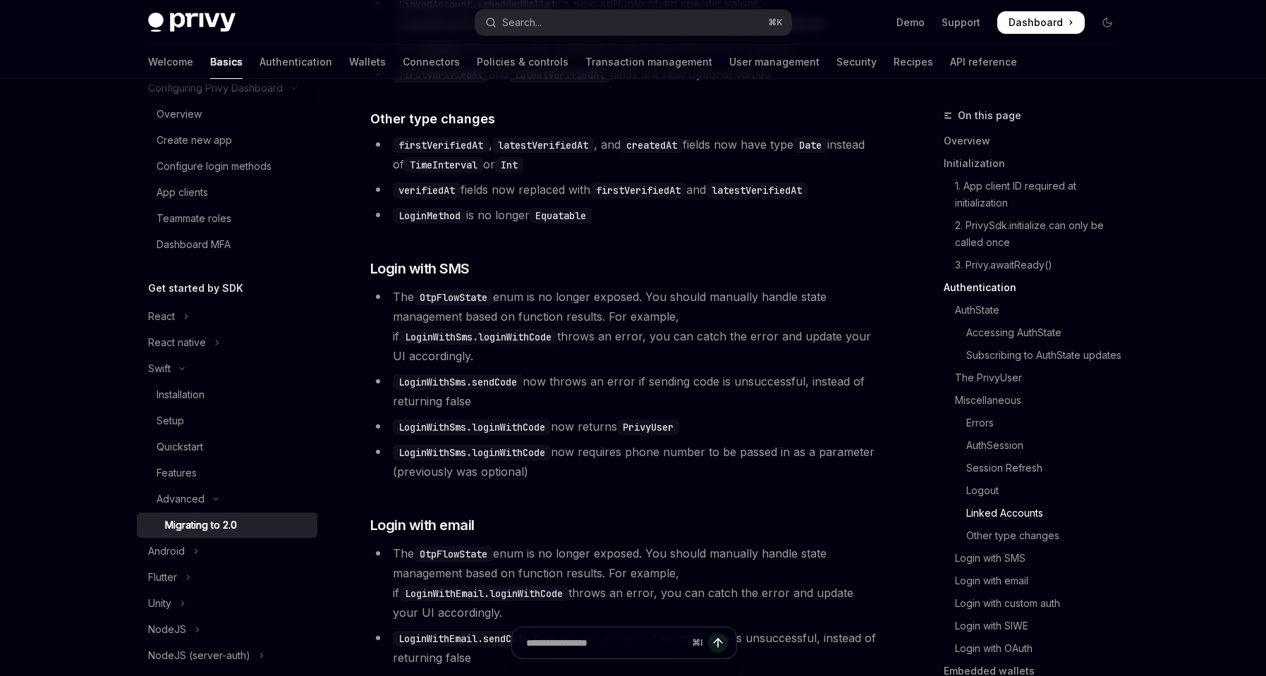
scroll to position [3195, 0]
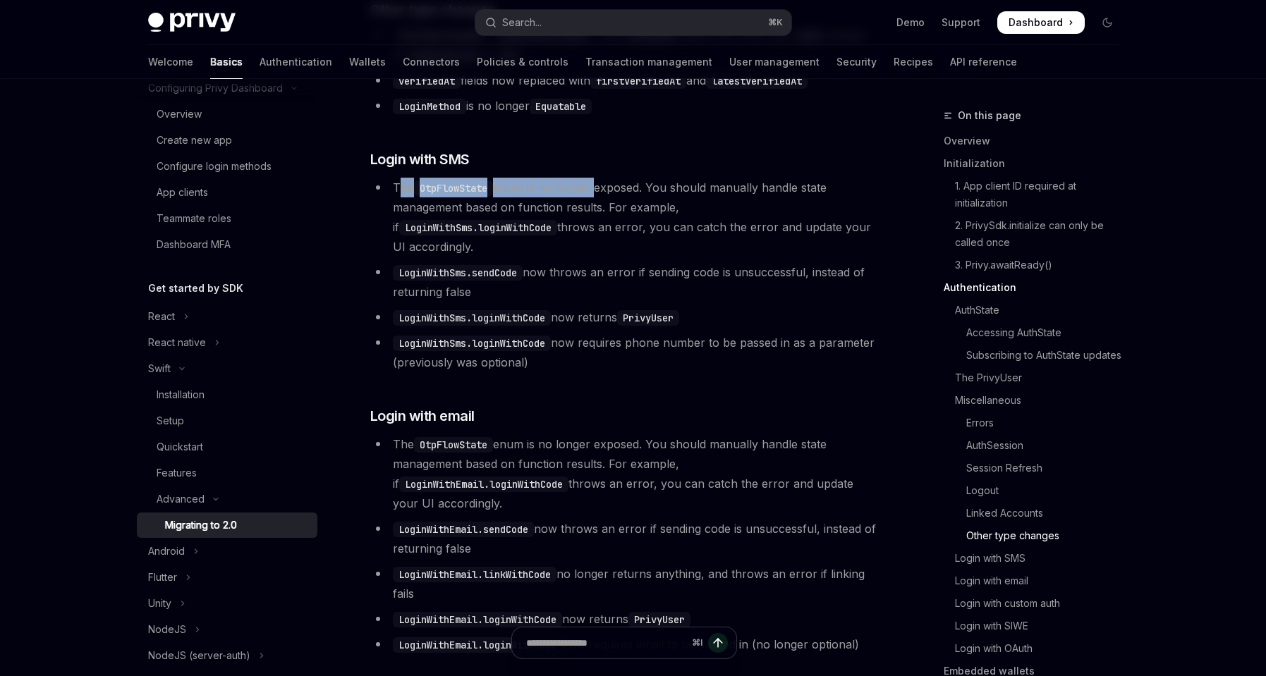
drag, startPoint x: 400, startPoint y: 217, endPoint x: 599, endPoint y: 216, distance: 198.9
click at [599, 216] on li "The OtpFlowState enum is no longer exposed. You should manually handle state ma…" at bounding box center [624, 217] width 509 height 79
click at [570, 271] on ul "The OtpFlowState enum is no longer exposed. You should manually handle state ma…" at bounding box center [624, 275] width 509 height 195
click at [458, 196] on code "OtpFlowState" at bounding box center [453, 189] width 79 height 16
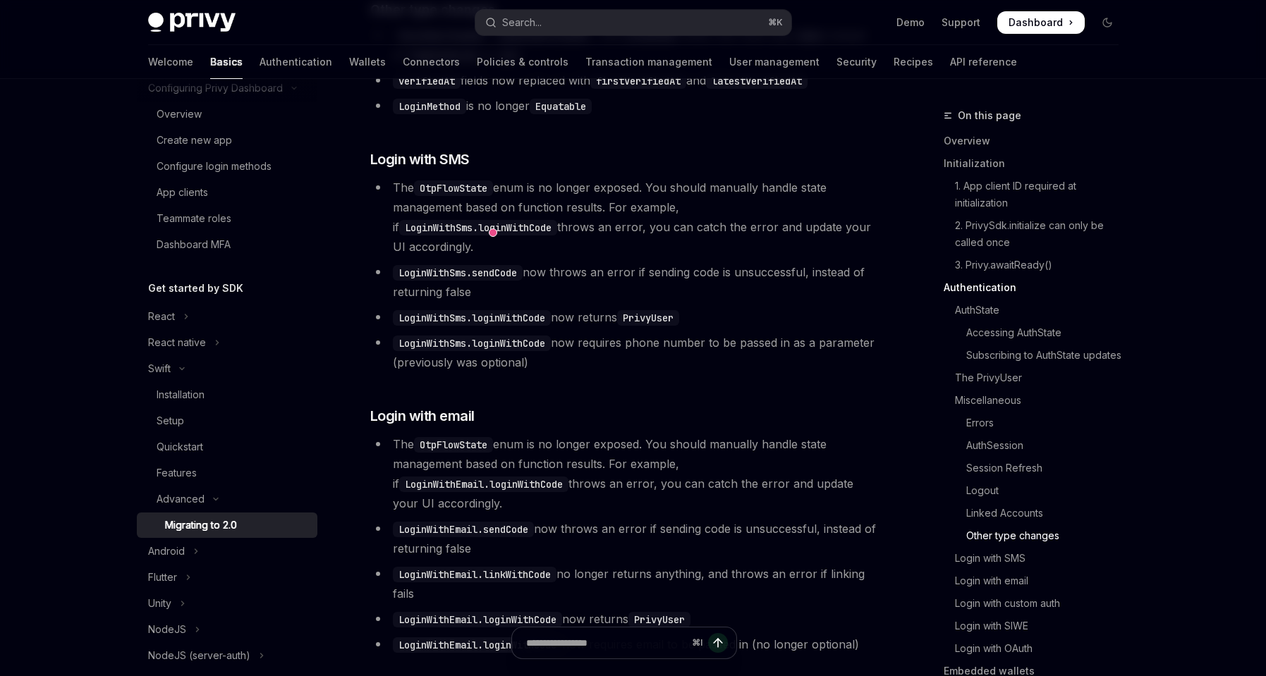
click at [892, 224] on div "On this page Overview Initialization 1. App client ID required at initializatio…" at bounding box center [633, 234] width 993 height 6701
drag, startPoint x: 779, startPoint y: 239, endPoint x: 837, endPoint y: 242, distance: 58.6
click at [557, 236] on code "LoginWithSms.loginWithCode" at bounding box center [478, 228] width 158 height 16
drag, startPoint x: 860, startPoint y: 255, endPoint x: 826, endPoint y: 256, distance: 33.9
click at [860, 255] on li "The OtpFlowState enum is no longer exposed. You should manually handle state ma…" at bounding box center [624, 217] width 509 height 79
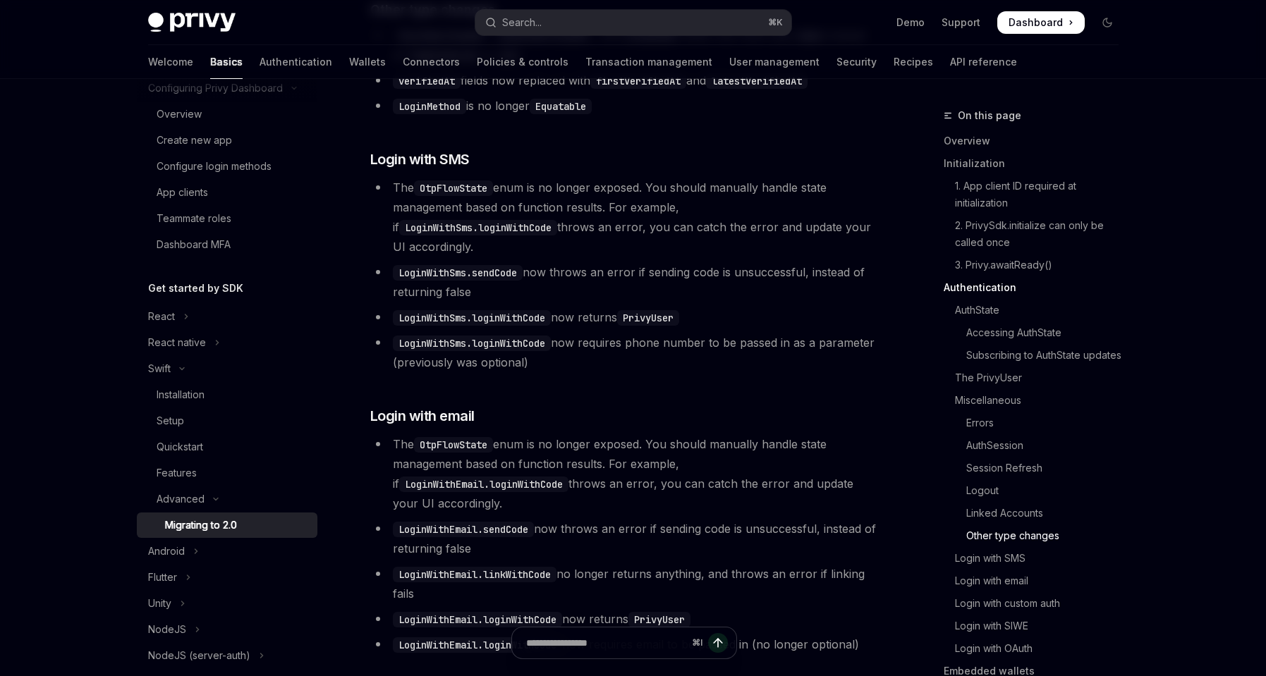
drag, startPoint x: 406, startPoint y: 257, endPoint x: 778, endPoint y: 263, distance: 371.8
click at [778, 257] on li "The OtpFlowState enum is no longer exposed. You should manually handle state ma…" at bounding box center [624, 217] width 509 height 79
click at [810, 275] on li "LoginWithSms.sendCode now throws an error if sending code is unsuccessful, inst…" at bounding box center [624, 282] width 509 height 40
drag, startPoint x: 413, startPoint y: 212, endPoint x: 544, endPoint y: 211, distance: 131.2
click at [544, 211] on li "The OtpFlowState enum is no longer exposed. You should manually handle state ma…" at bounding box center [624, 217] width 509 height 79
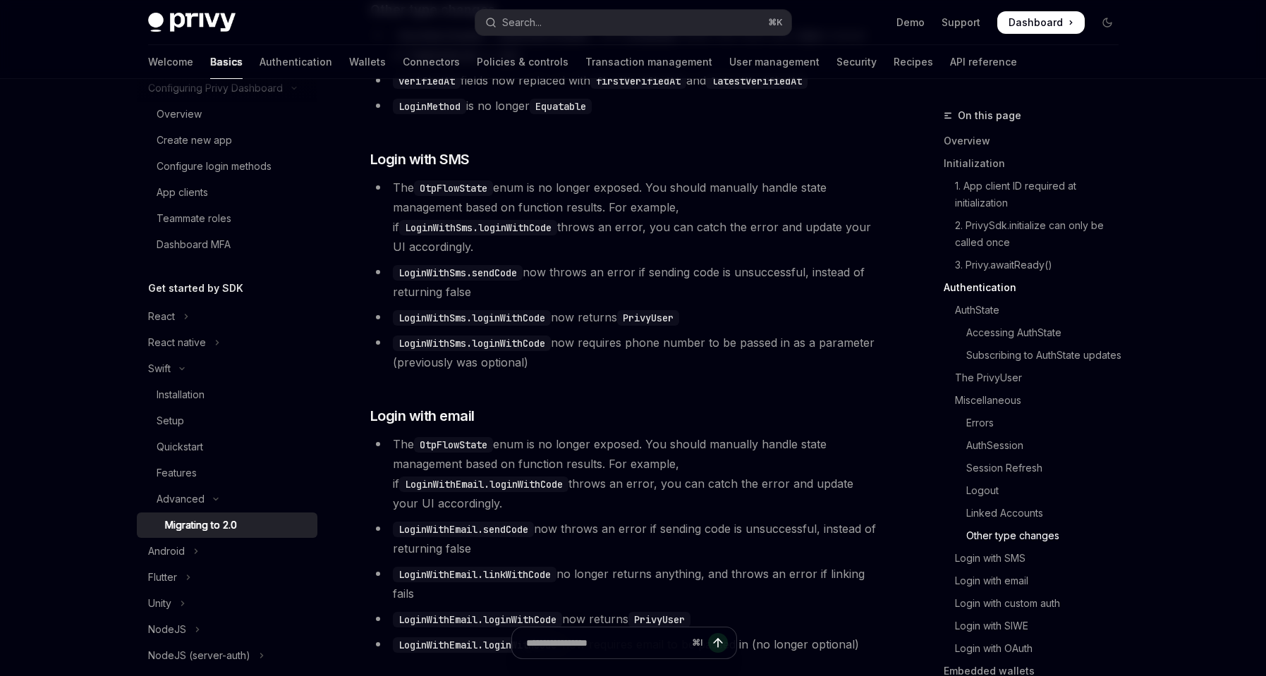
click at [708, 318] on ul "The OtpFlowState enum is no longer exposed. You should manually handle state ma…" at bounding box center [624, 275] width 509 height 195
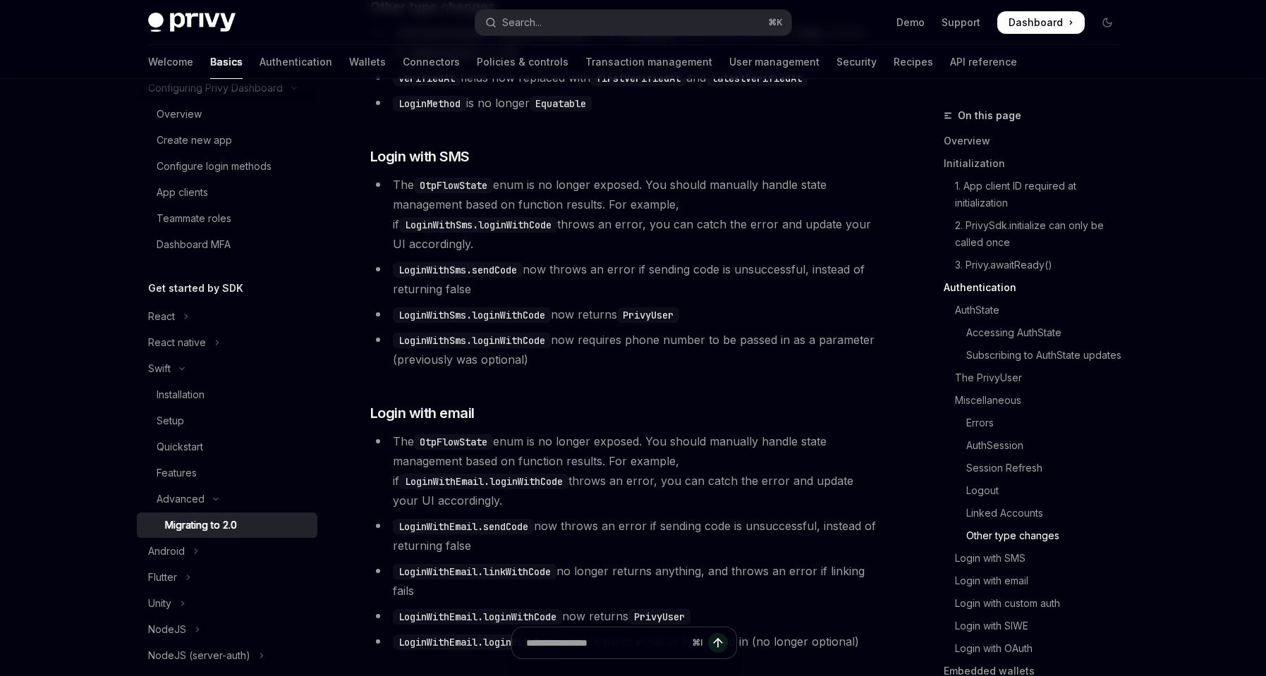
scroll to position [3207, 0]
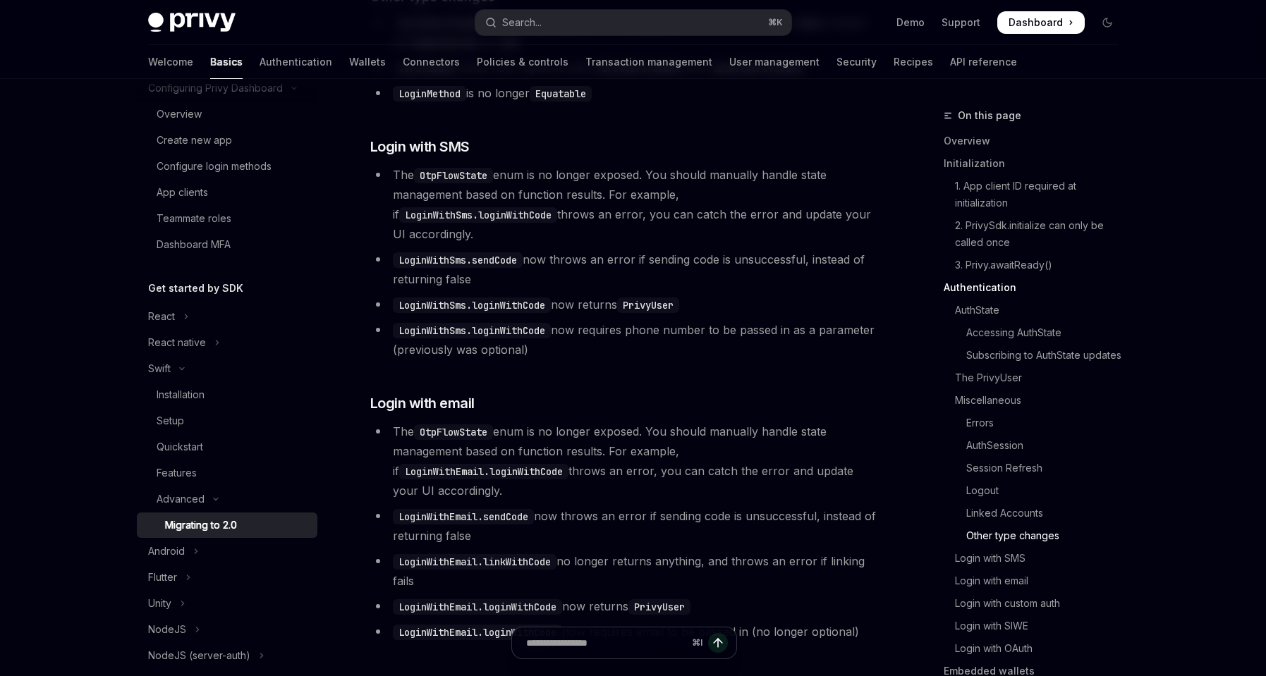
drag, startPoint x: 387, startPoint y: 271, endPoint x: 578, endPoint y: 280, distance: 191.4
click at [578, 280] on li "LoginWithSms.sendCode now throws an error if sending code is unsuccessful, inst…" at bounding box center [624, 270] width 509 height 40
click at [545, 289] on li "LoginWithSms.sendCode now throws an error if sending code is unsuccessful, inst…" at bounding box center [624, 270] width 509 height 40
click at [474, 305] on ul "The OtpFlowState enum is no longer exposed. You should manually handle state ma…" at bounding box center [624, 262] width 509 height 195
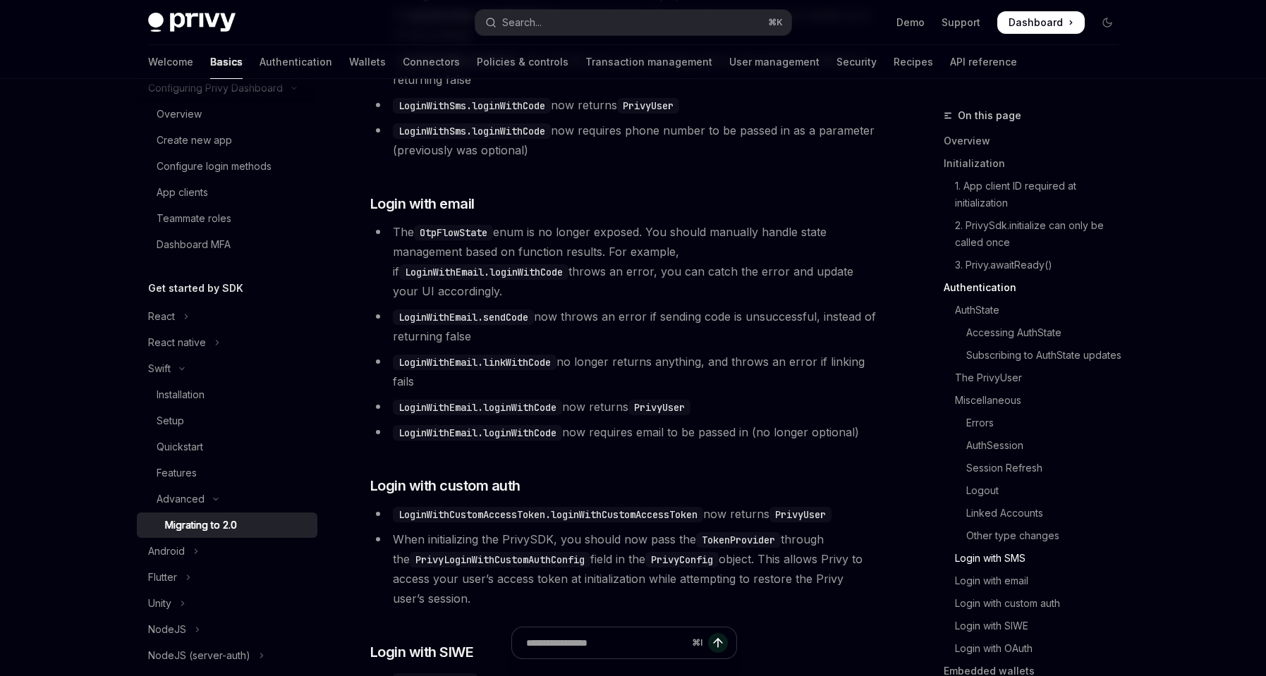
scroll to position [3295, 0]
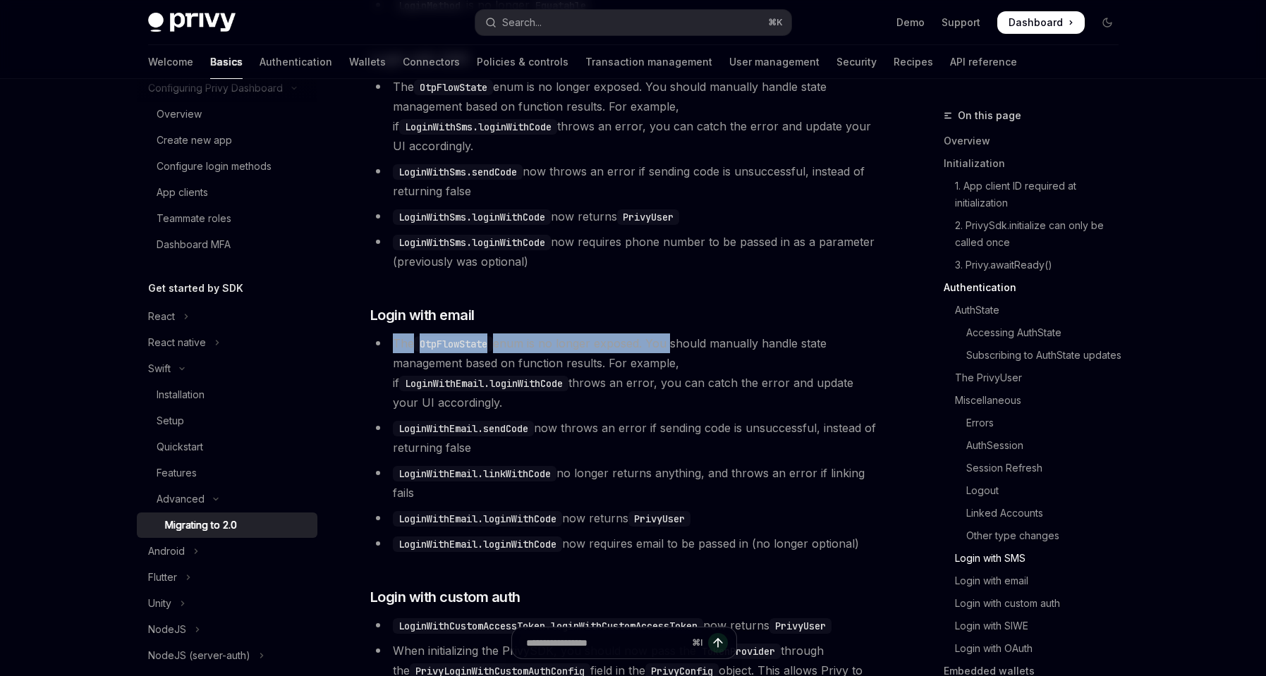
drag, startPoint x: 395, startPoint y: 358, endPoint x: 671, endPoint y: 362, distance: 275.8
click at [671, 362] on li "The OtpFlowState enum is no longer exposed. You should manually handle state ma…" at bounding box center [624, 373] width 509 height 79
click at [606, 401] on li "The OtpFlowState enum is no longer exposed. You should manually handle state ma…" at bounding box center [624, 373] width 509 height 79
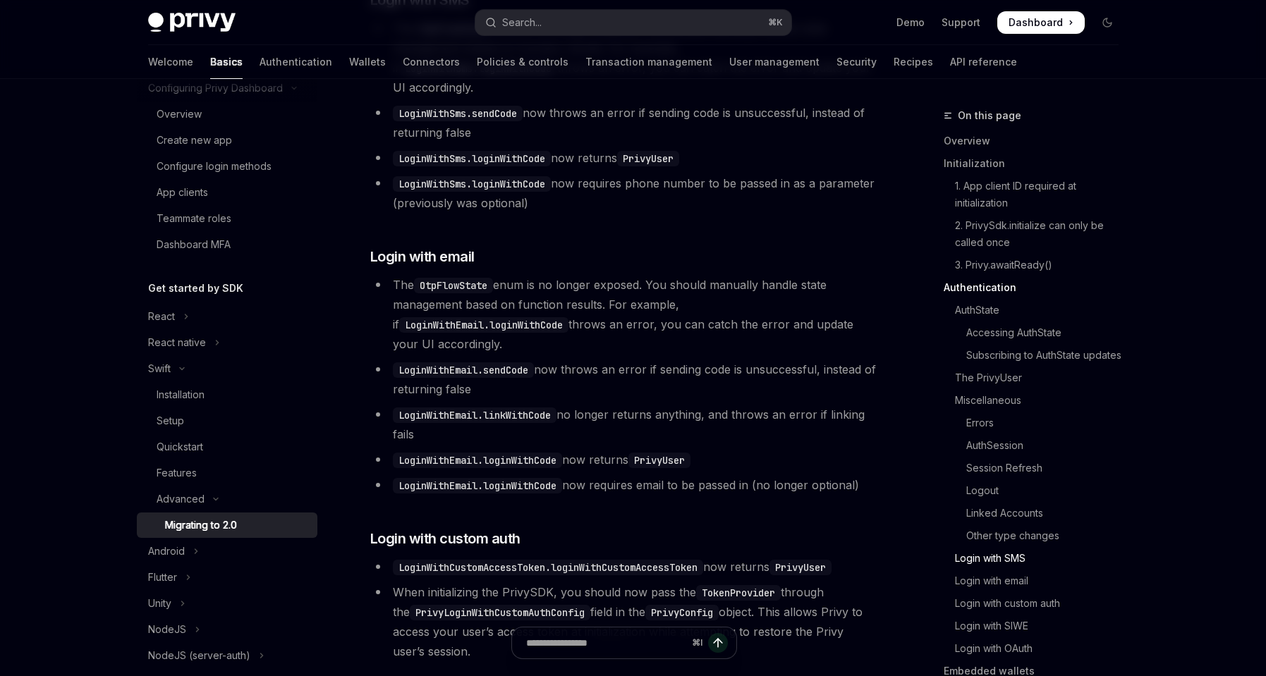
scroll to position [3370, 0]
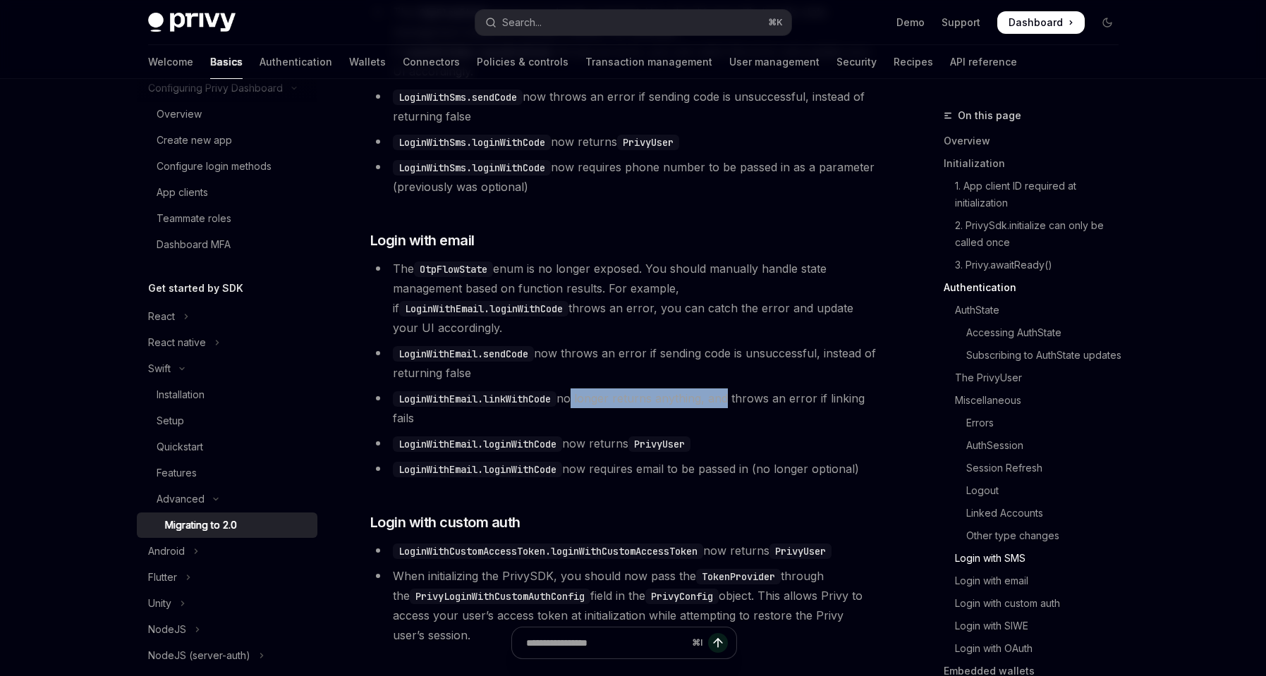
drag, startPoint x: 579, startPoint y: 393, endPoint x: 724, endPoint y: 394, distance: 145.3
click at [724, 394] on li "LoginWithEmail.linkWithCode no longer returns anything, and throws an error if …" at bounding box center [624, 409] width 509 height 40
click at [751, 434] on li "LoginWithEmail.loginWithCode now returns PrivyUser" at bounding box center [624, 444] width 509 height 20
drag, startPoint x: 601, startPoint y: 388, endPoint x: 790, endPoint y: 403, distance: 189.6
click at [790, 403] on li "LoginWithEmail.linkWithCode no longer returns anything, and throws an error if …" at bounding box center [624, 409] width 509 height 40
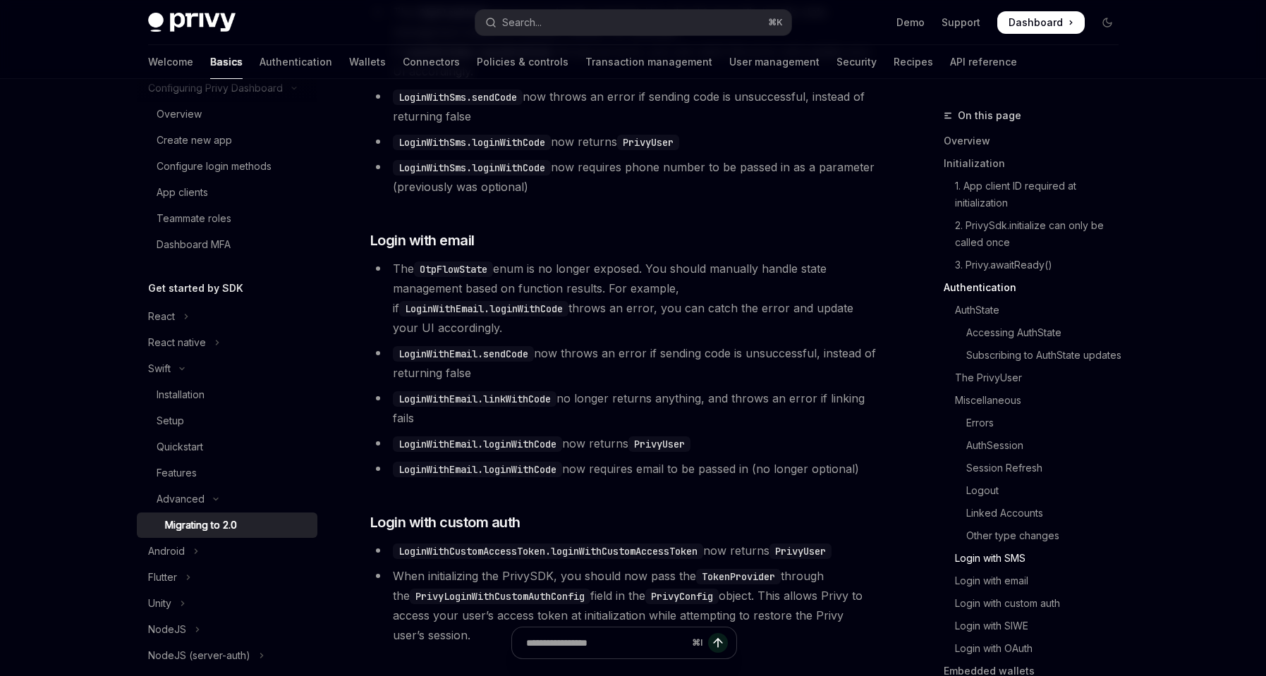
click at [748, 421] on ul "The OtpFlowState enum is no longer exposed. You should manually handle state ma…" at bounding box center [624, 369] width 509 height 220
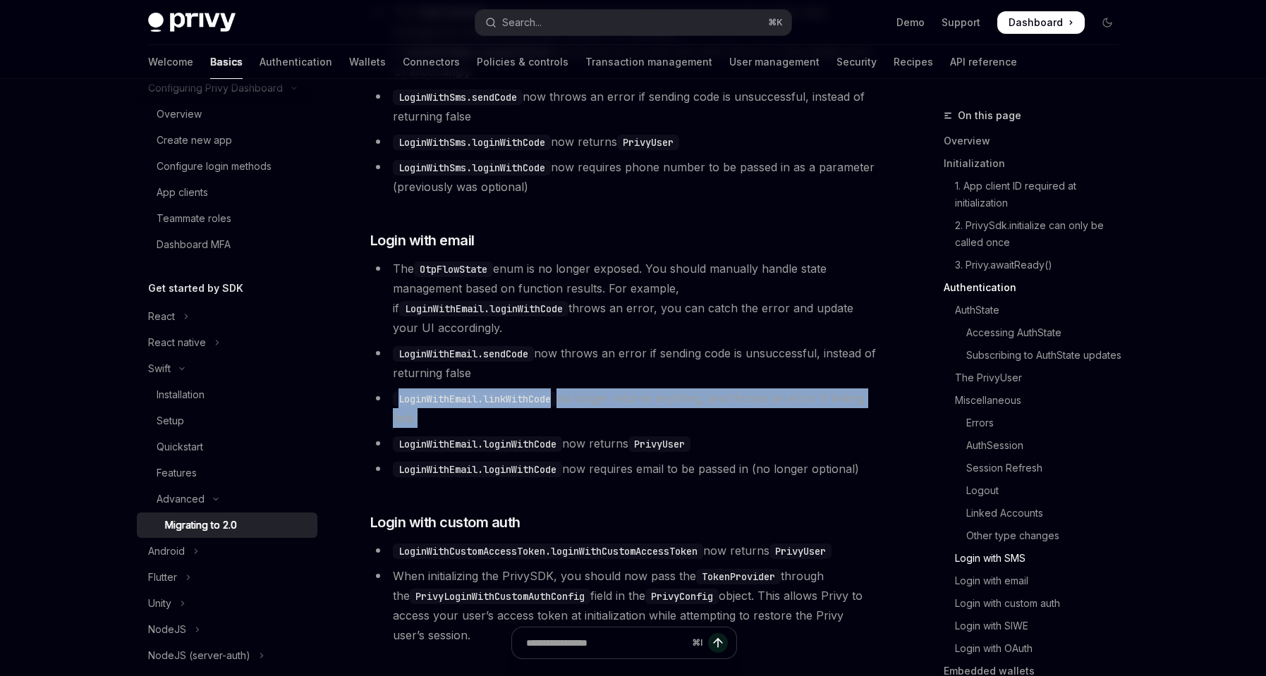
drag, startPoint x: 454, startPoint y: 419, endPoint x: 382, endPoint y: 390, distance: 77.5
click at [382, 390] on ul "The OtpFlowState enum is no longer exposed. You should manually handle state ma…" at bounding box center [624, 369] width 509 height 220
click at [502, 391] on code "LoginWithEmail.linkWithCode" at bounding box center [475, 399] width 164 height 16
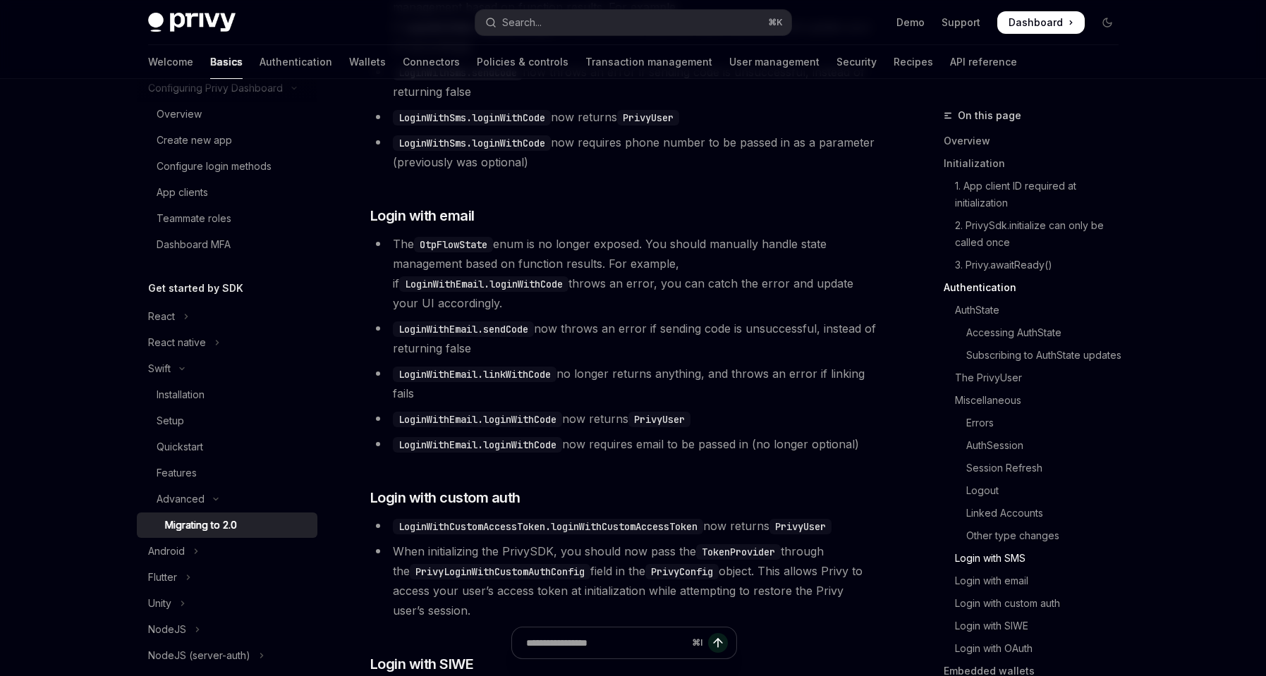
scroll to position [3427, 0]
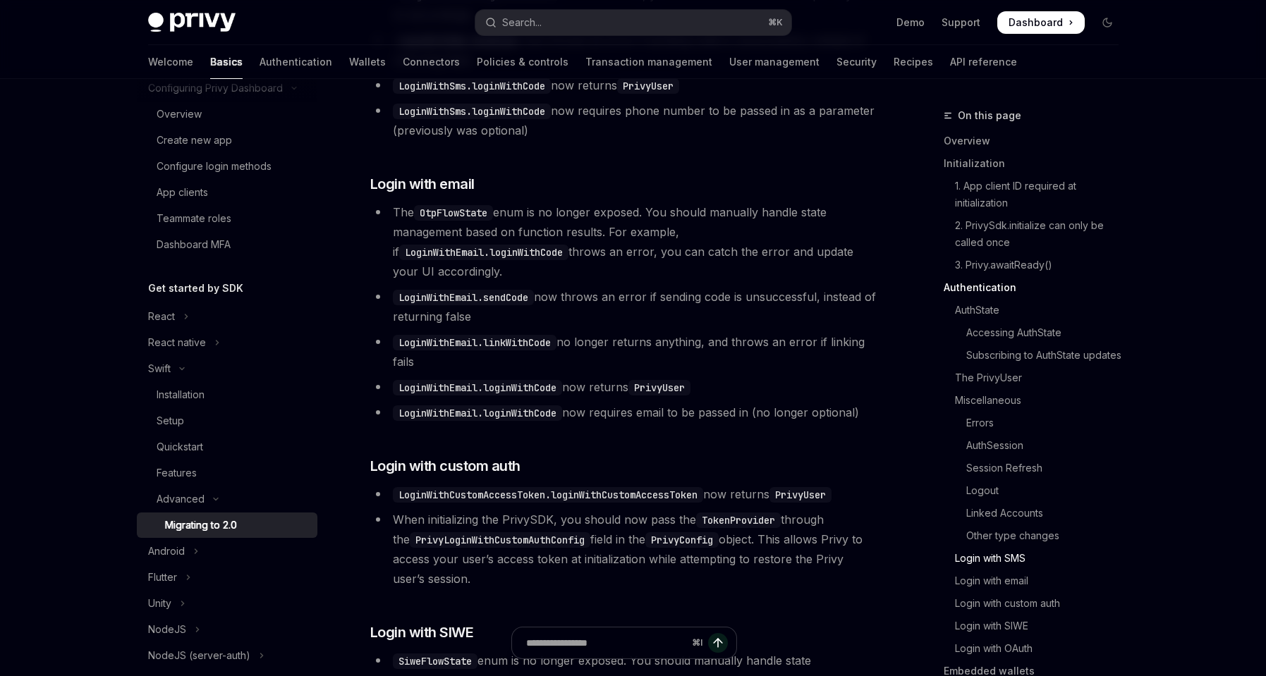
click at [700, 403] on li "LoginWithEmail.loginWithCode now requires email to be passed in (no longer opti…" at bounding box center [624, 413] width 509 height 20
drag, startPoint x: 720, startPoint y: 381, endPoint x: 401, endPoint y: 372, distance: 319.6
click at [401, 377] on li "LoginWithEmail.loginWithCode now returns PrivyUser" at bounding box center [624, 387] width 509 height 20
click at [579, 403] on li "LoginWithEmail.loginWithCode now requires email to be passed in (no longer opti…" at bounding box center [624, 413] width 509 height 20
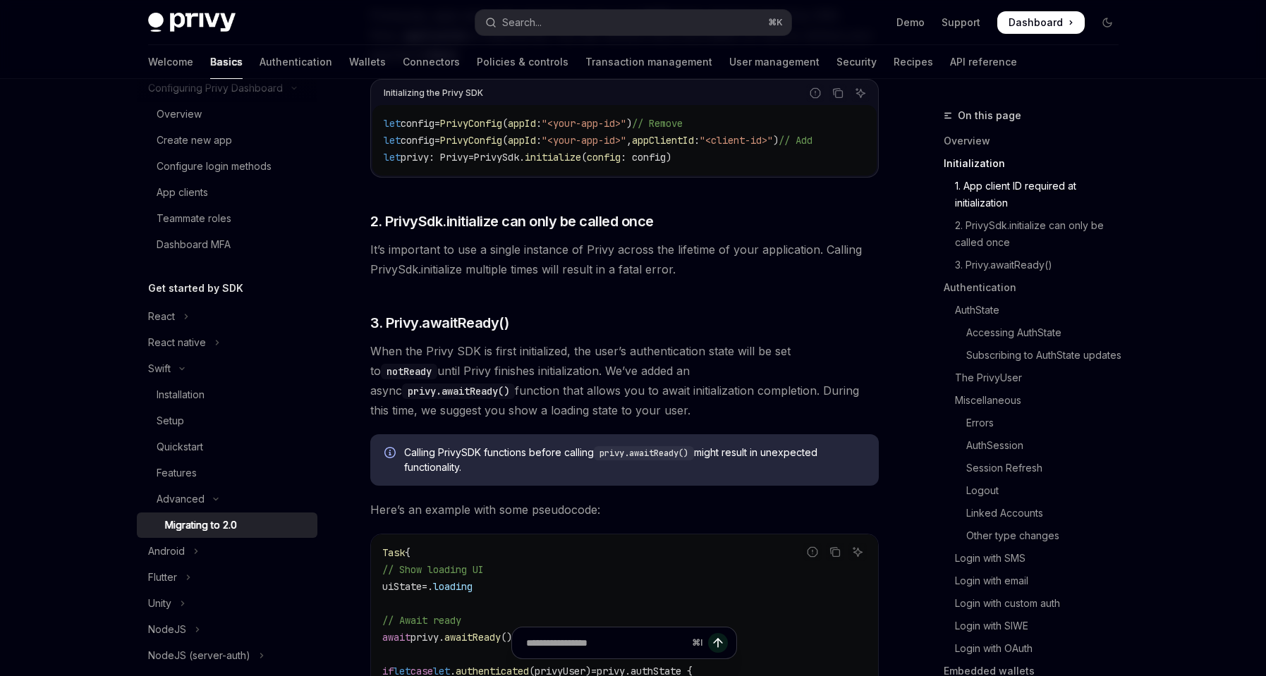
scroll to position [0, 0]
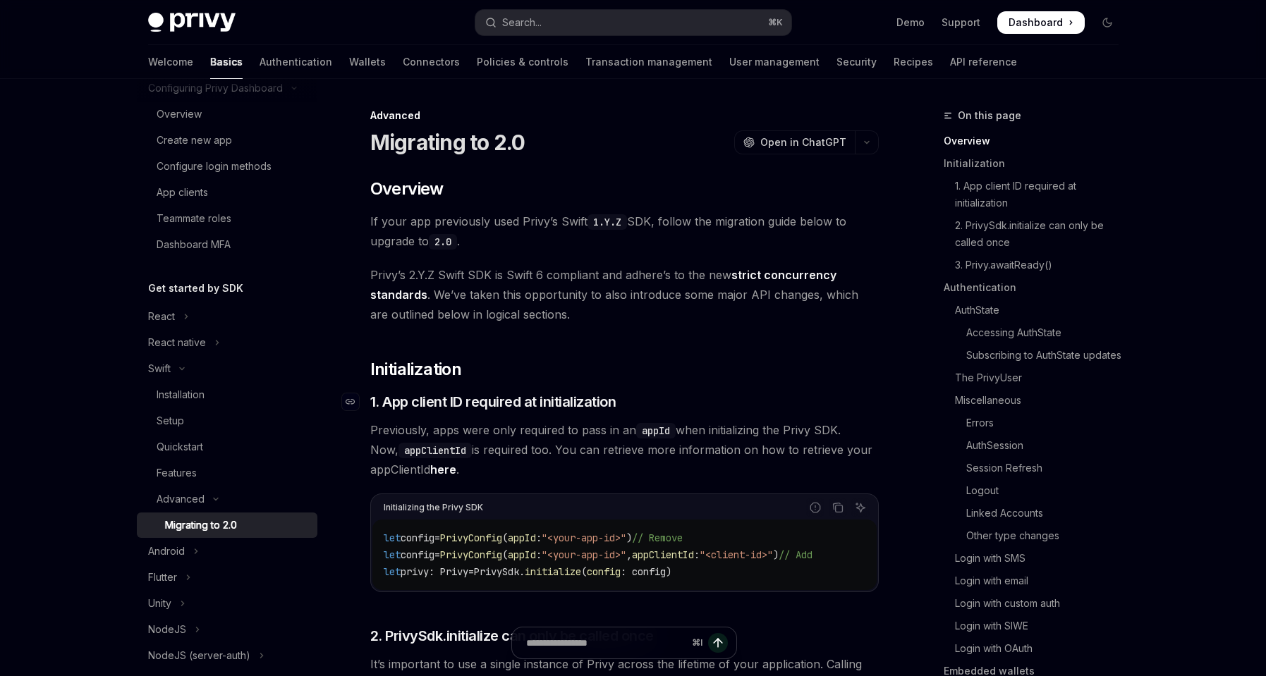
click at [801, 409] on h3 "​ 1. App client ID required at initialization" at bounding box center [624, 402] width 509 height 20
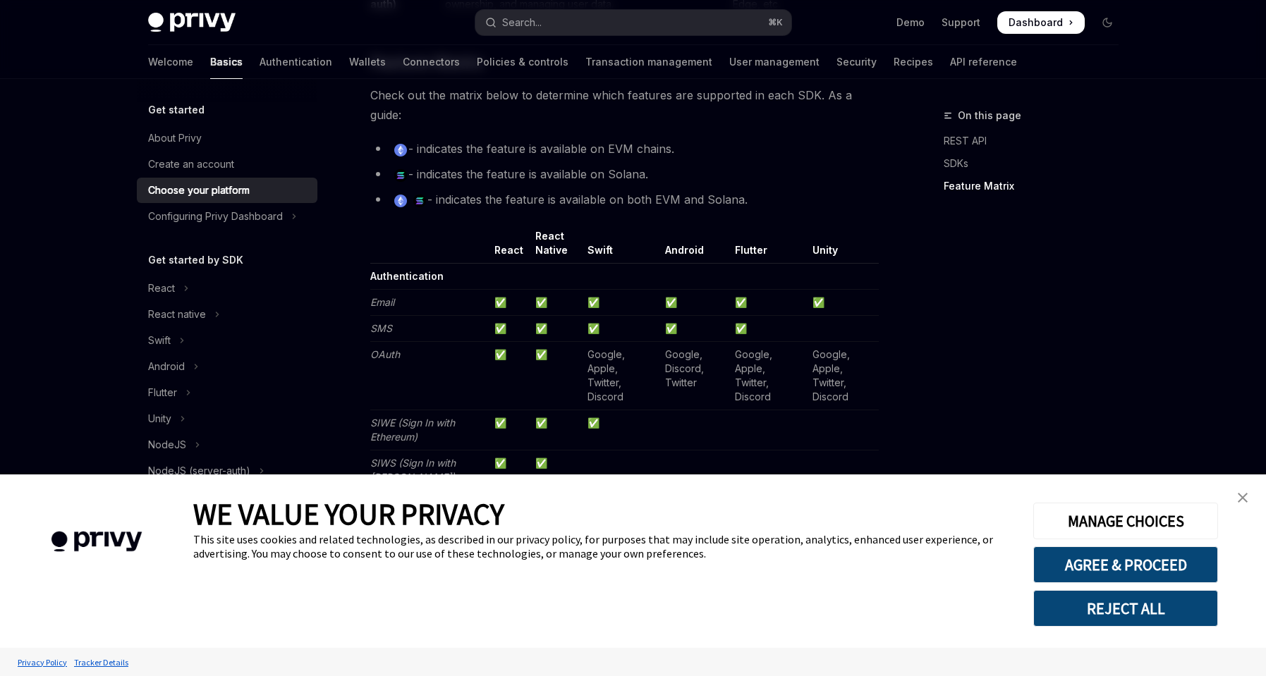
scroll to position [1592, 0]
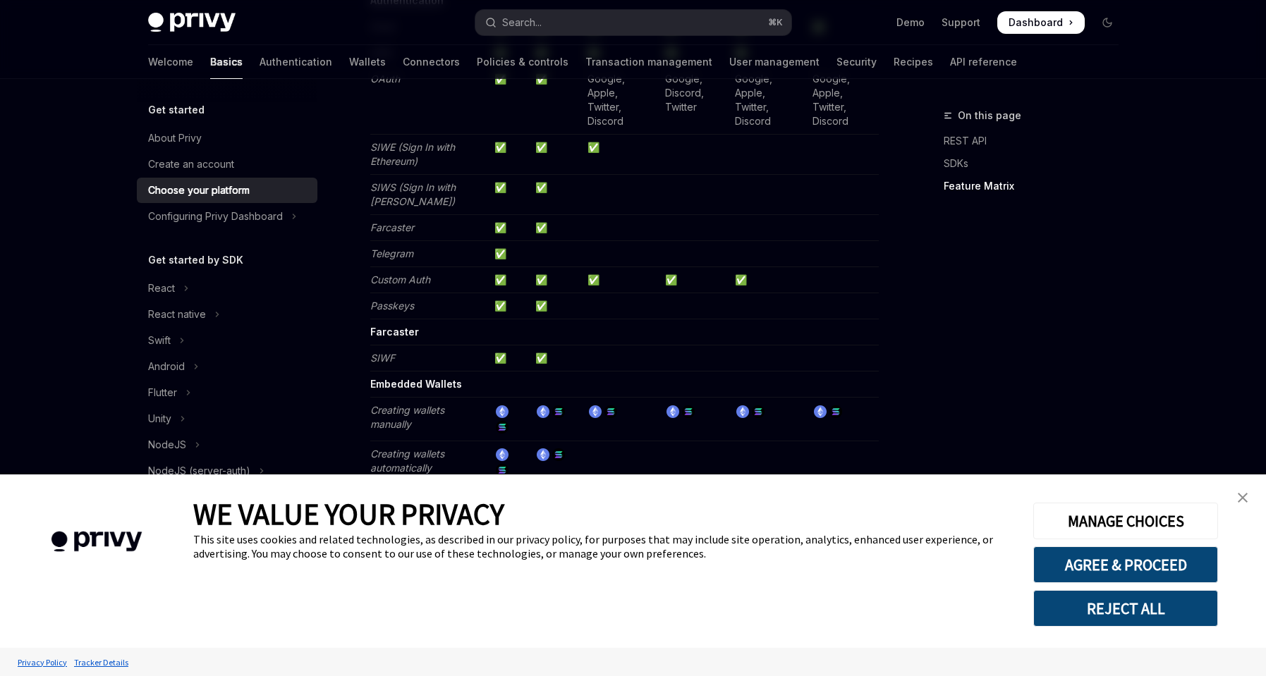
click at [1240, 492] on link "close banner" at bounding box center [1243, 498] width 28 height 28
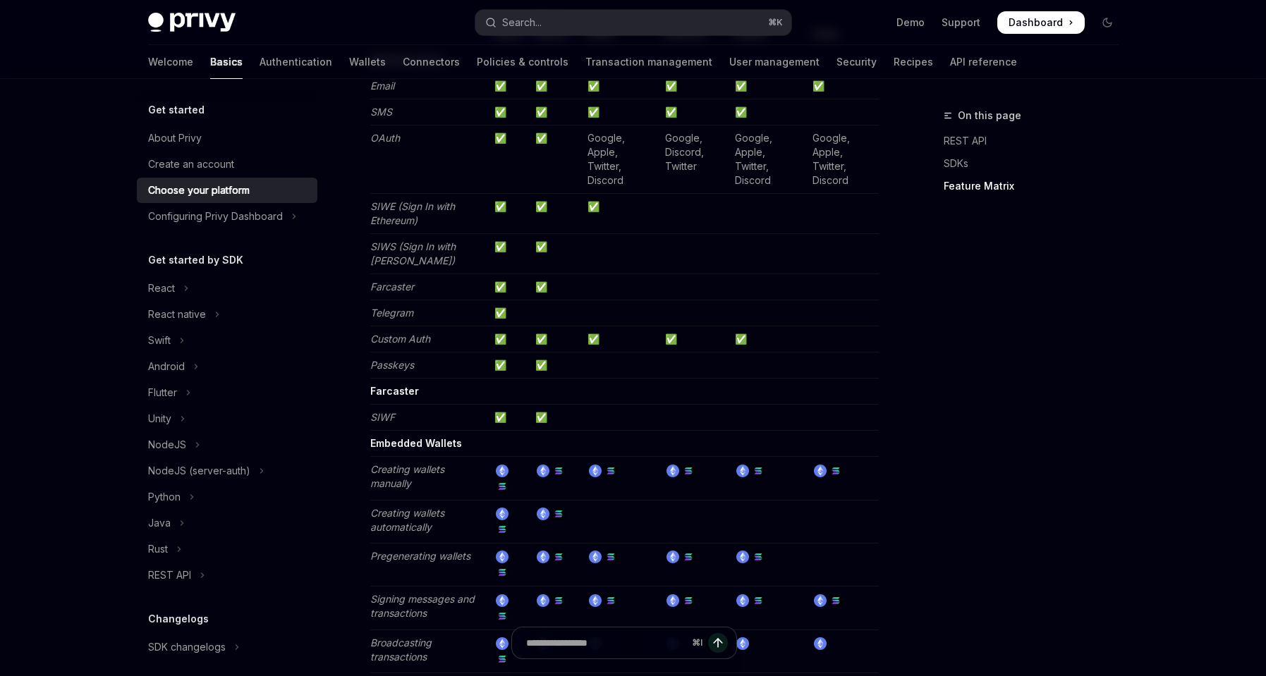
scroll to position [1434, 0]
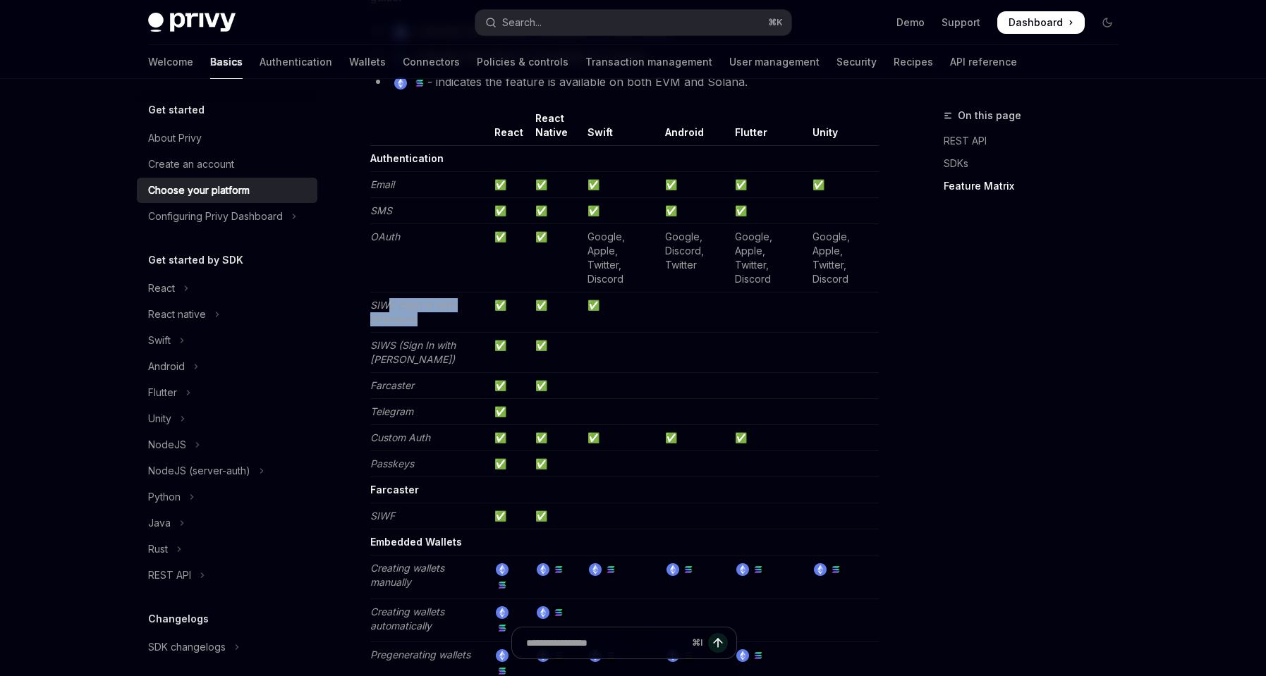
drag, startPoint x: 430, startPoint y: 325, endPoint x: 387, endPoint y: 307, distance: 47.4
click at [387, 307] on td "SIWE (Sign In with Ethereum)" at bounding box center [429, 313] width 119 height 40
click at [436, 322] on td "SIWE (Sign In with Ethereum)" at bounding box center [429, 313] width 119 height 40
click at [390, 321] on em "SIWE (Sign In with Ethereum)" at bounding box center [412, 312] width 85 height 26
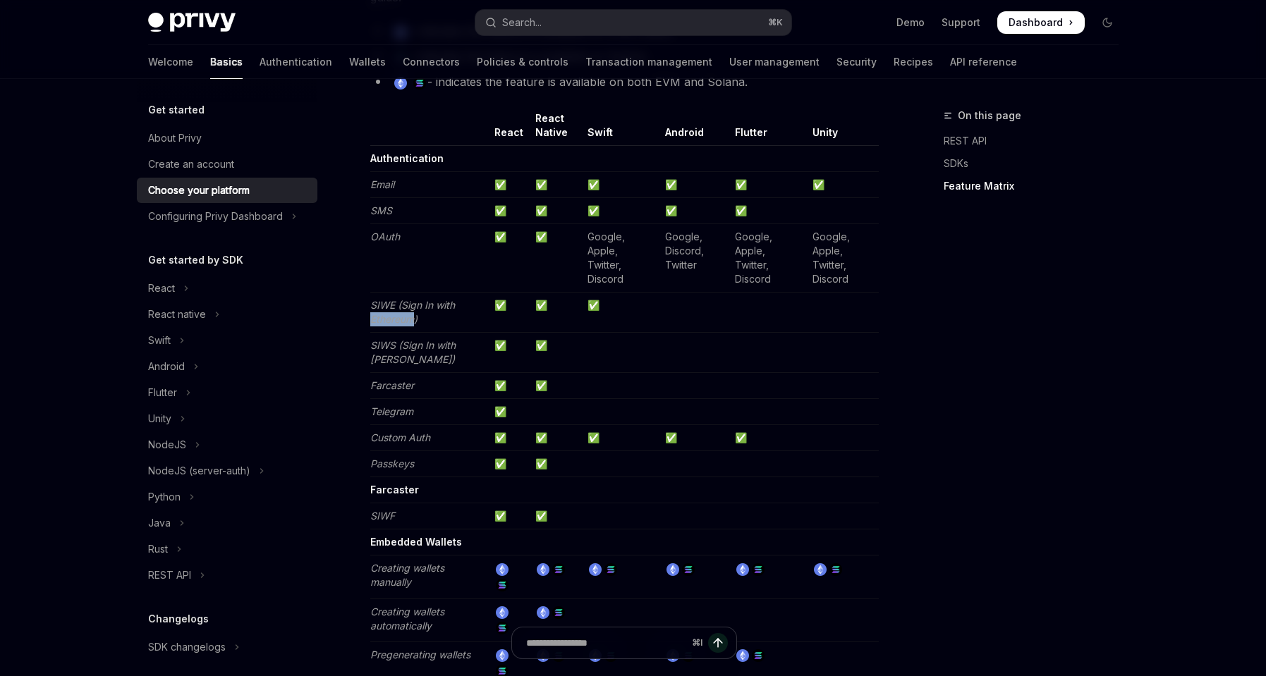
copy em "Ethereum"
click at [437, 324] on td "SIWE (Sign In with Ethereum)" at bounding box center [429, 313] width 119 height 40
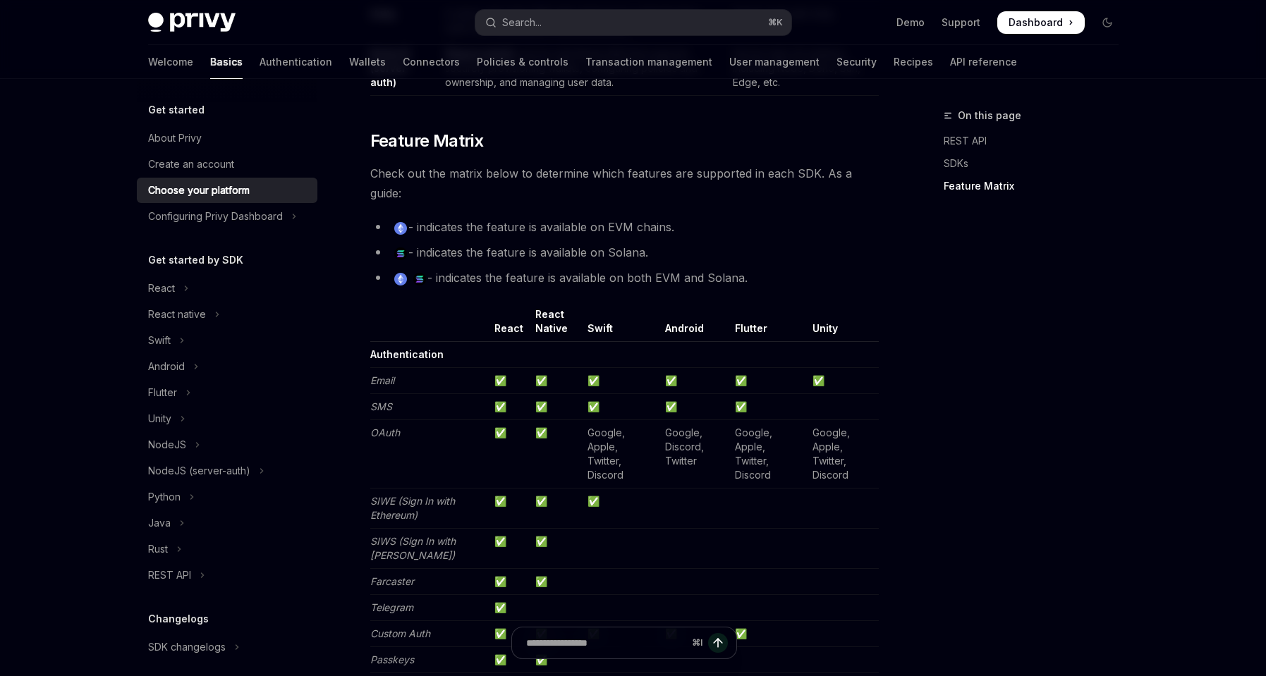
scroll to position [1352, 0]
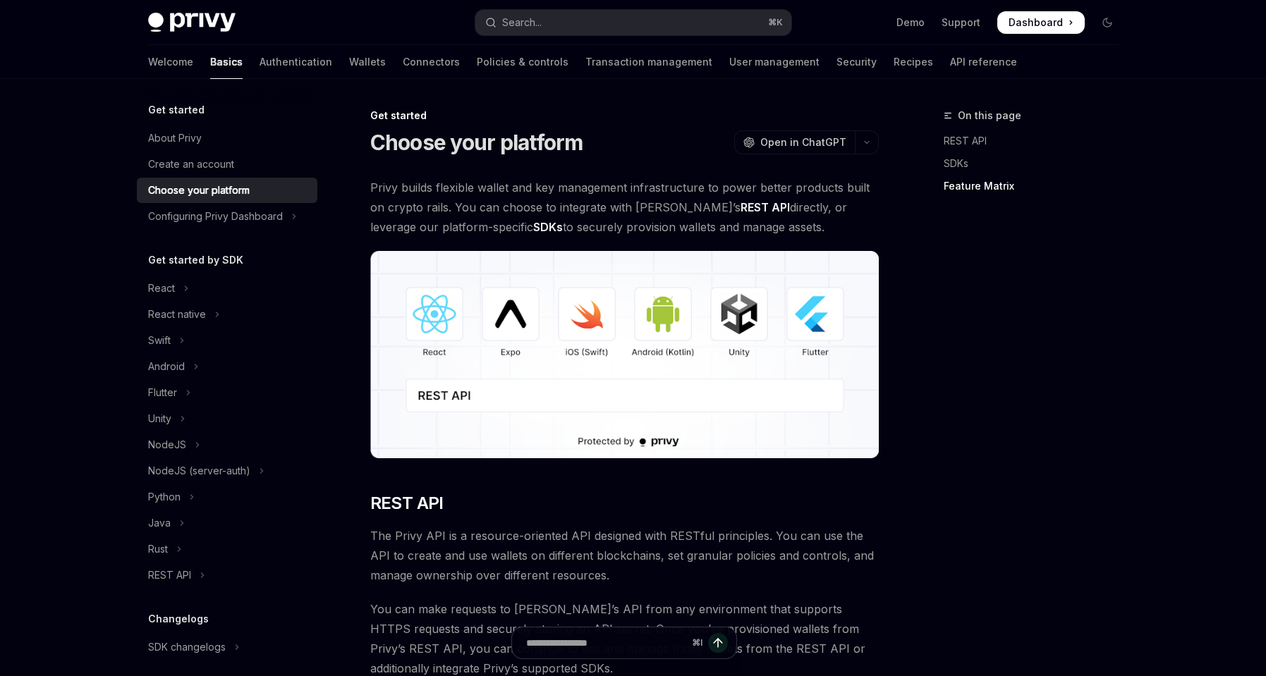
scroll to position [1352, 0]
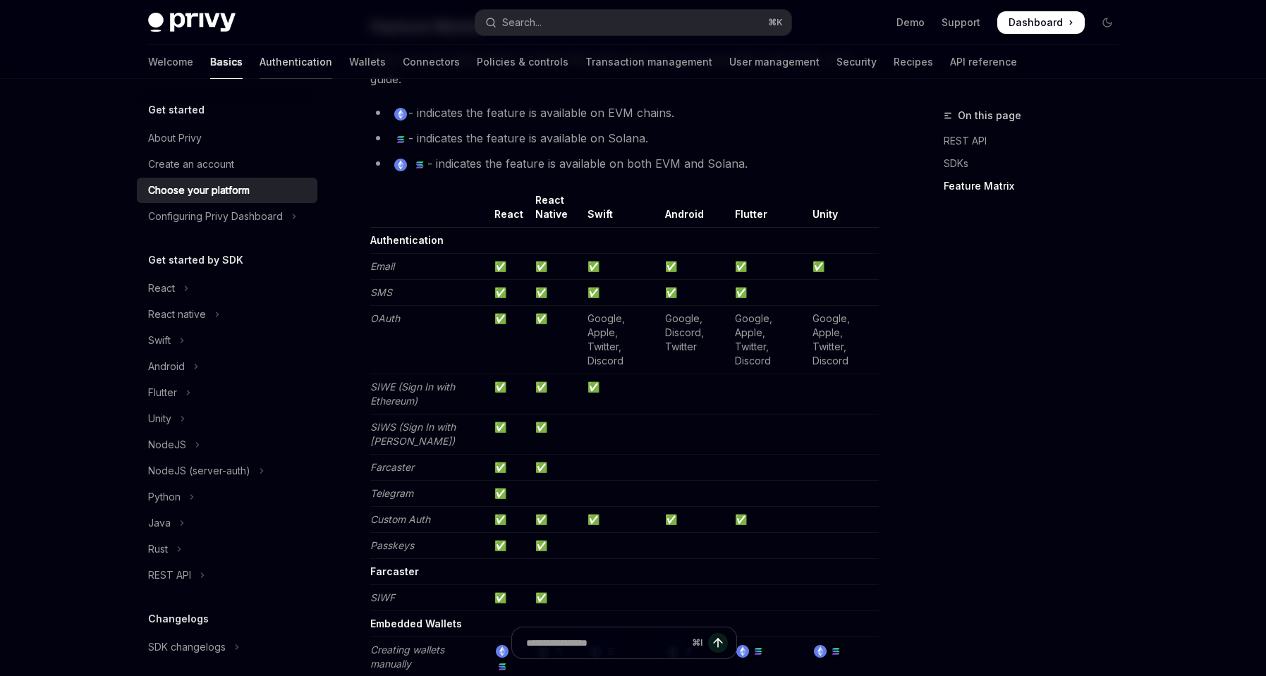
click at [260, 61] on link "Authentication" at bounding box center [296, 62] width 73 height 34
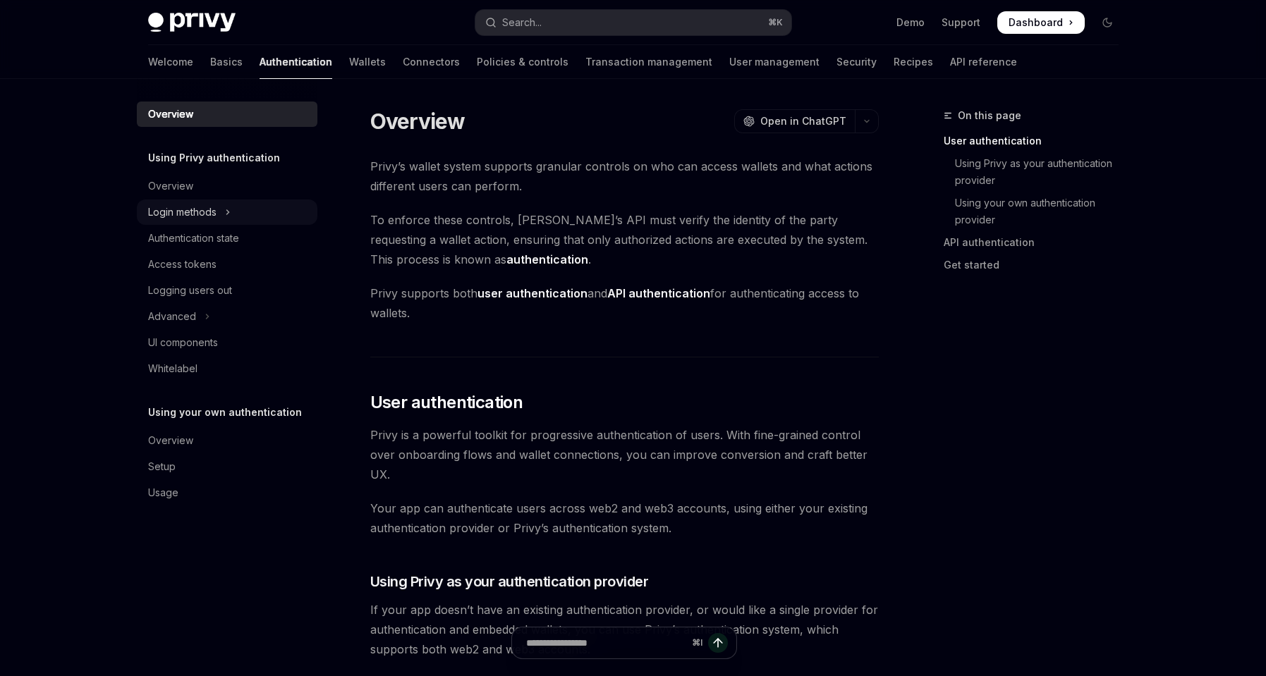
click at [214, 211] on div "Login methods" at bounding box center [182, 212] width 68 height 17
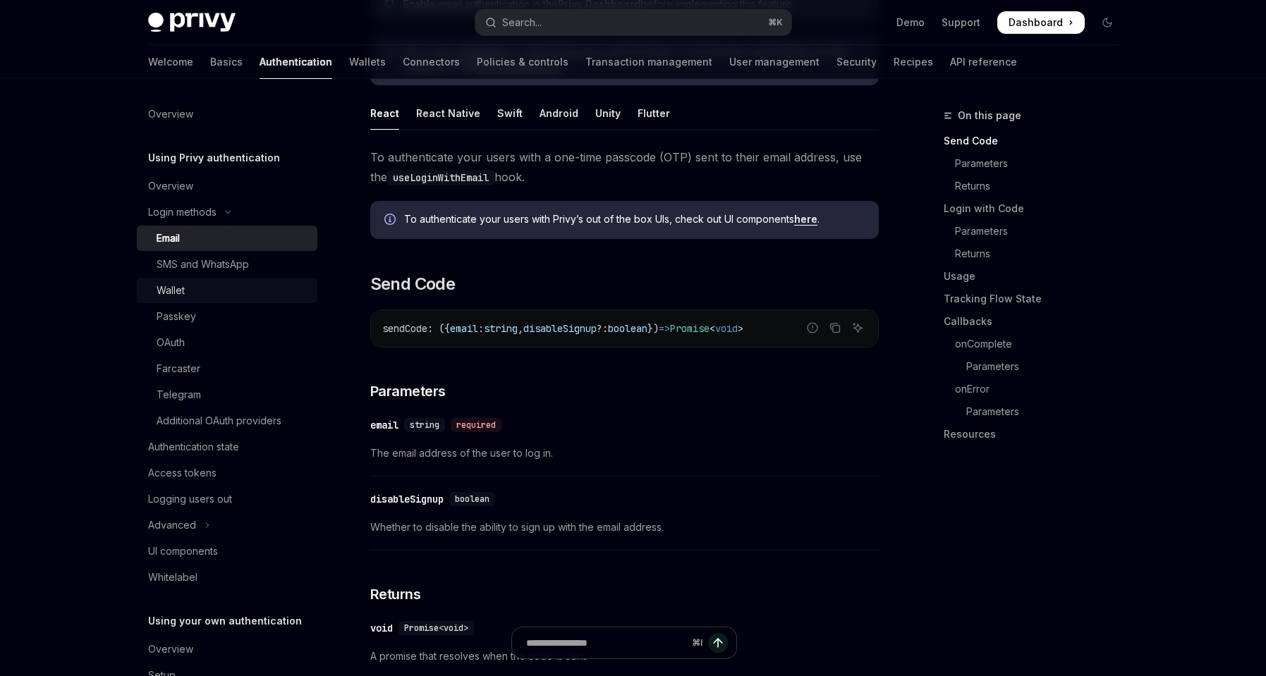
scroll to position [243, 0]
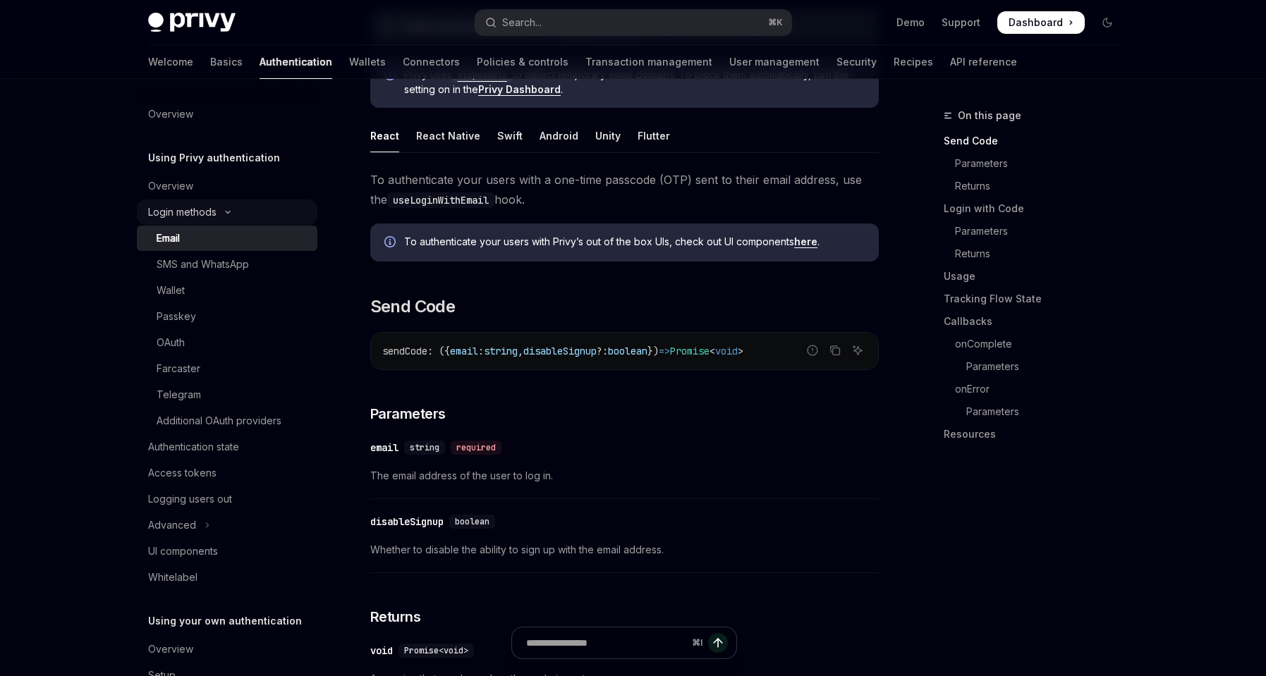
click at [212, 214] on div "Login methods" at bounding box center [182, 212] width 68 height 17
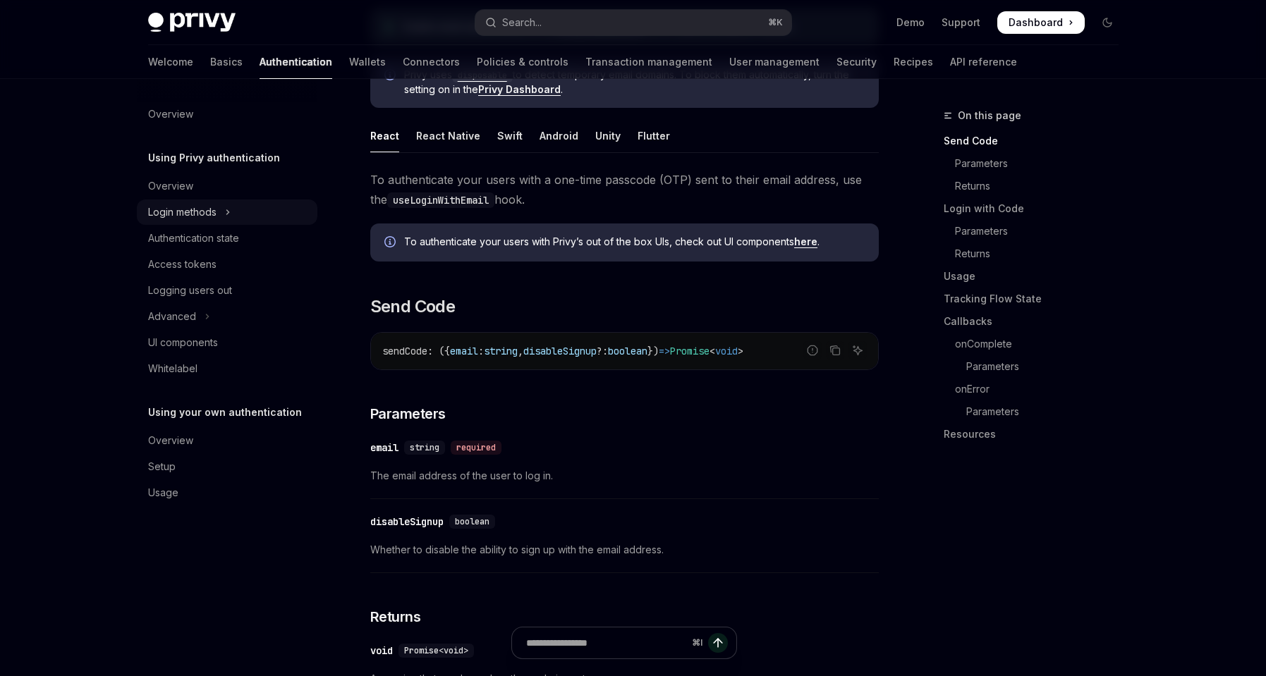
click at [212, 214] on div "Login methods" at bounding box center [182, 212] width 68 height 17
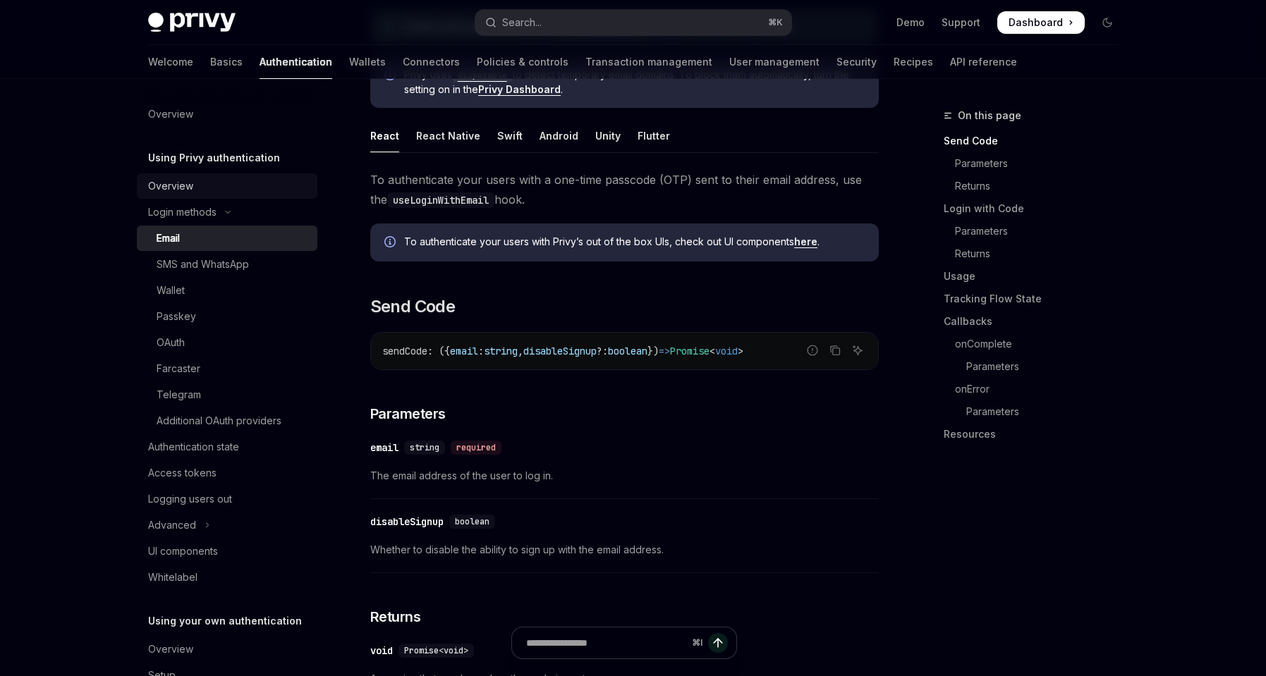
click at [188, 186] on div "Overview" at bounding box center [170, 186] width 45 height 17
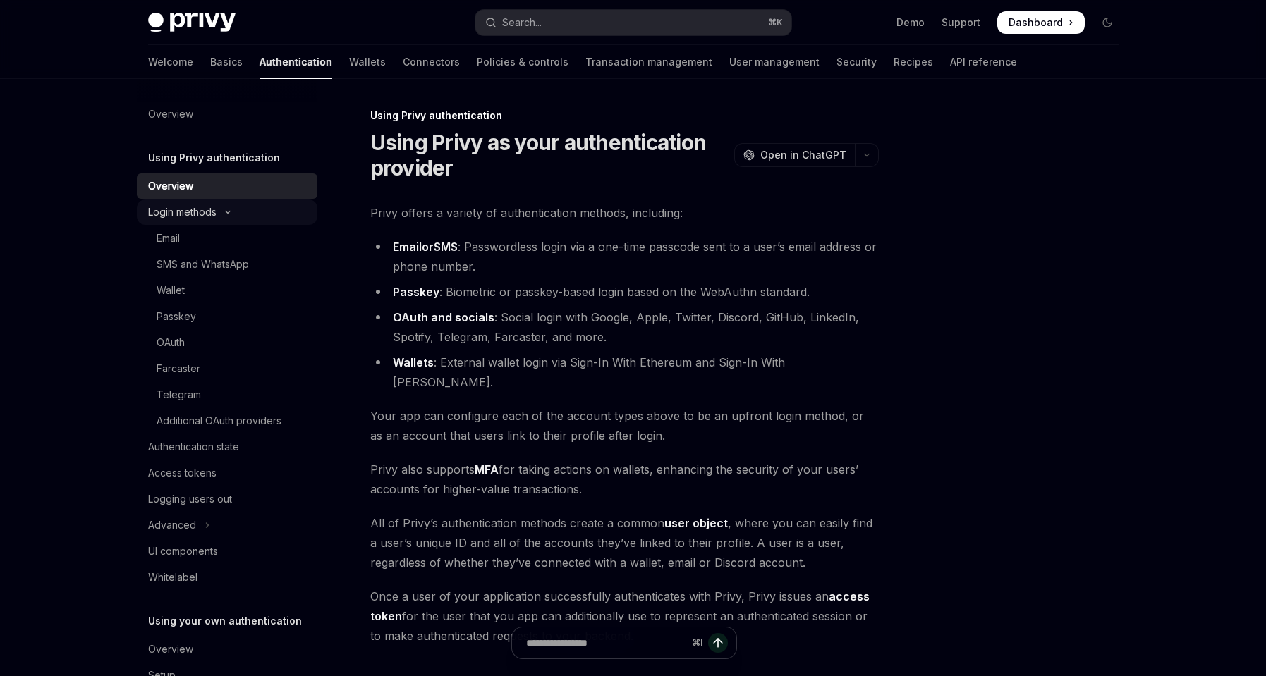
click at [221, 211] on icon "Toggle Login methods section" at bounding box center [227, 212] width 17 height 6
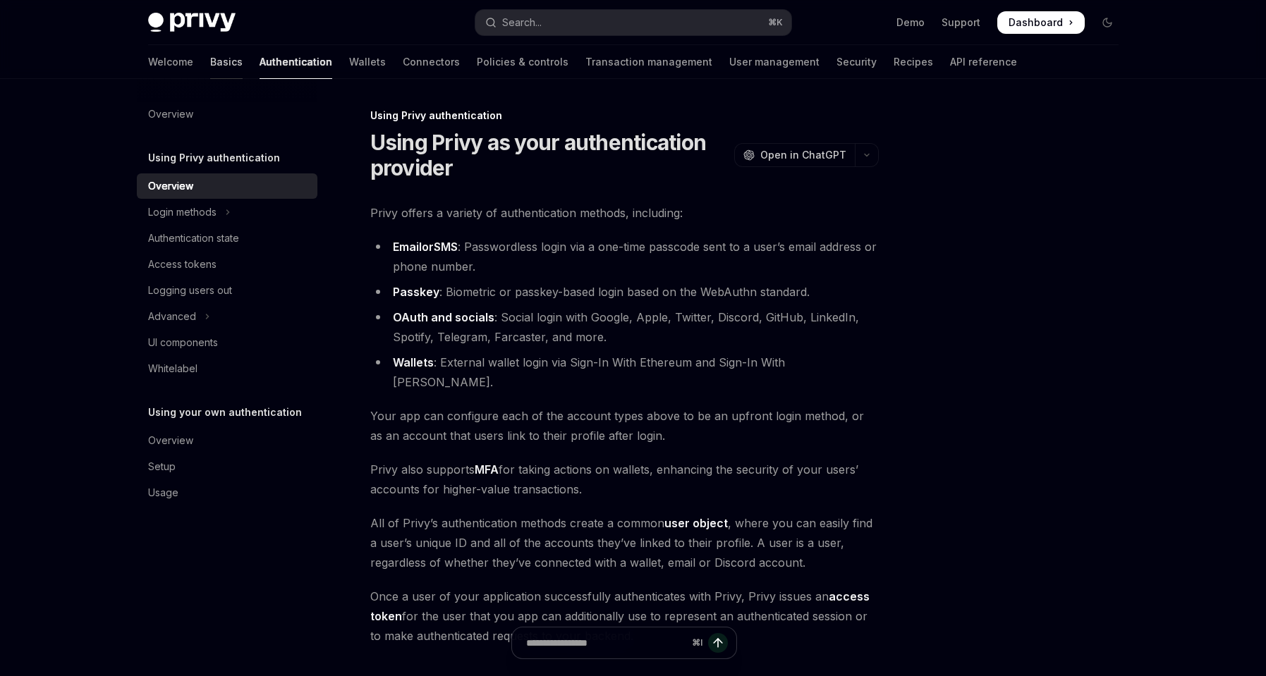
click at [210, 56] on link "Basics" at bounding box center [226, 62] width 32 height 34
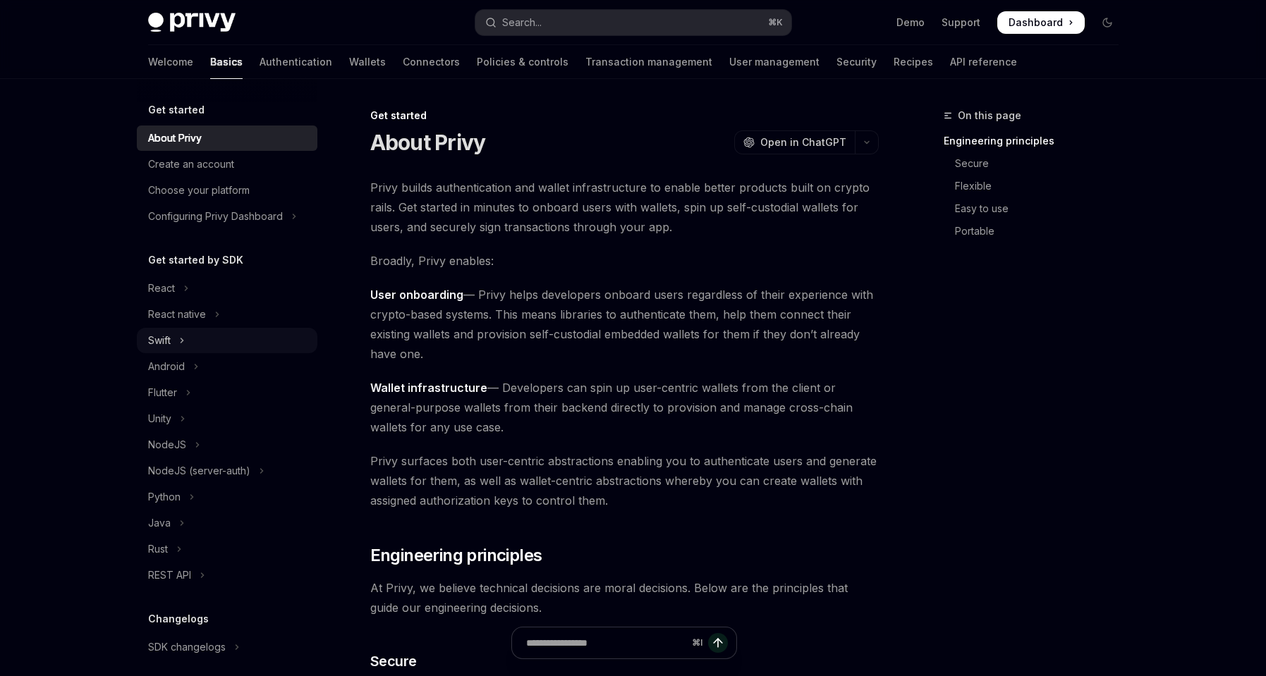
click at [174, 344] on button "Swift" at bounding box center [227, 340] width 181 height 25
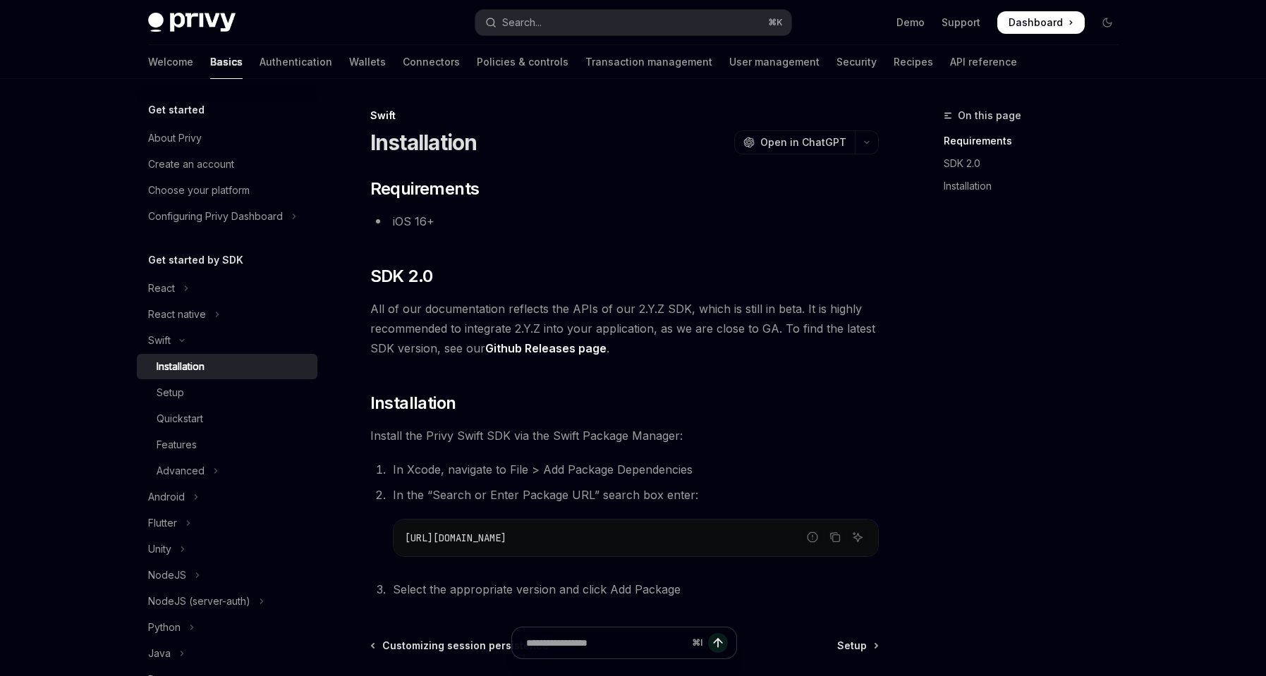
click at [193, 372] on div "Installation" at bounding box center [181, 366] width 48 height 17
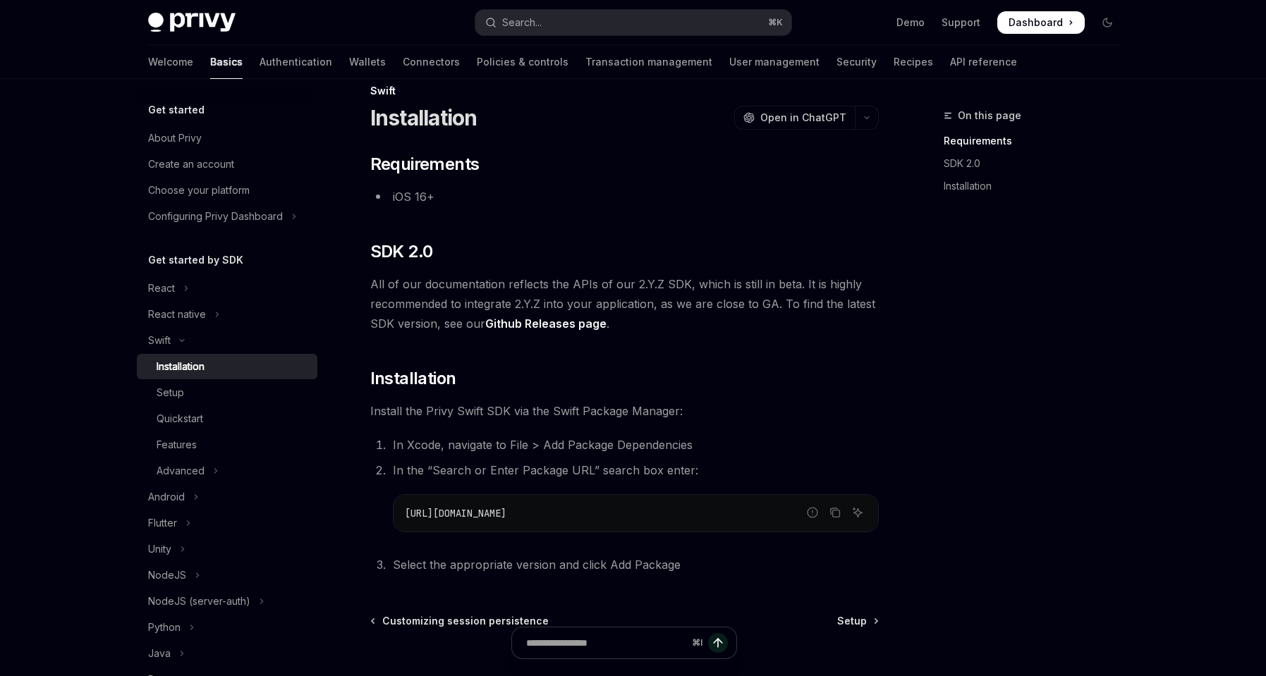
scroll to position [64, 0]
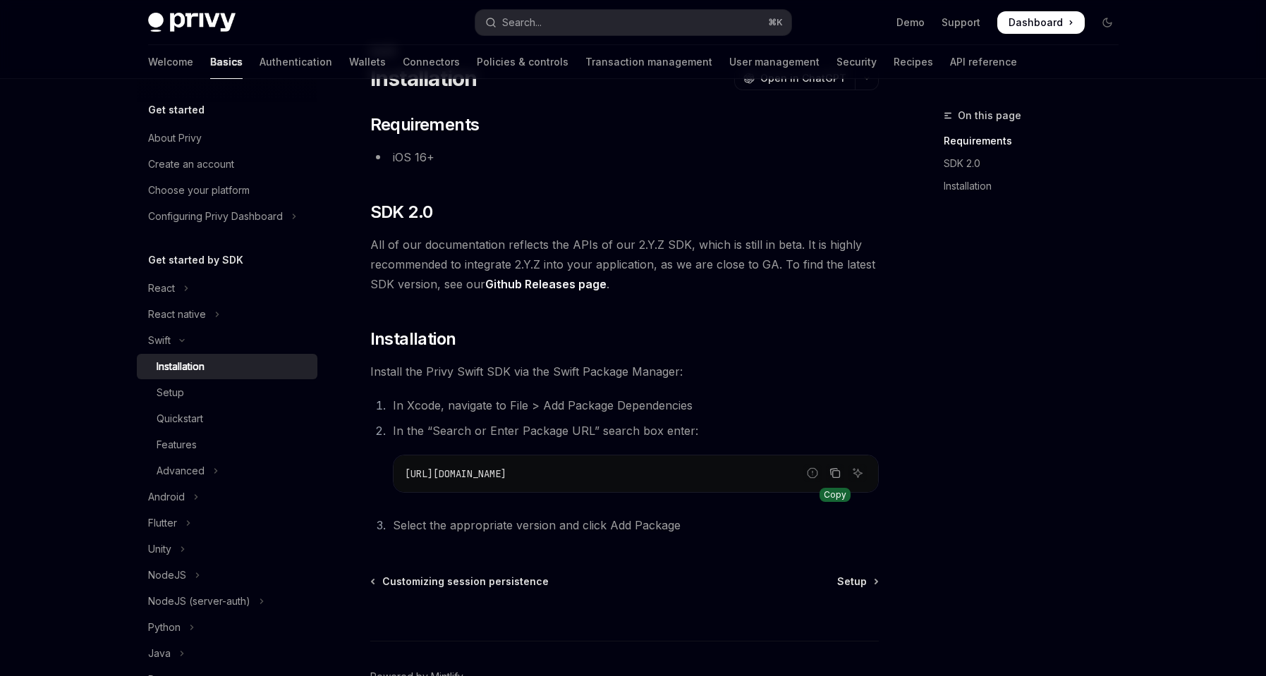
click at [837, 475] on icon "Copy the contents from the code block" at bounding box center [835, 473] width 11 height 11
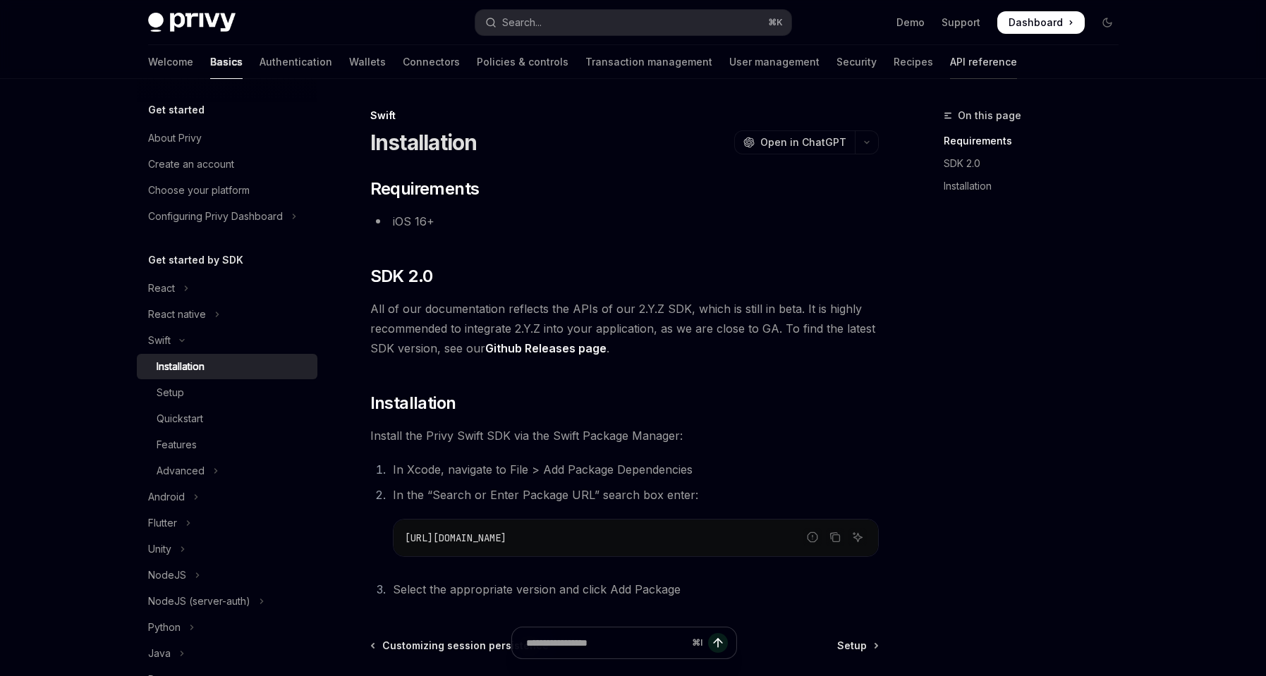
click at [950, 59] on link "API reference" at bounding box center [983, 62] width 67 height 34
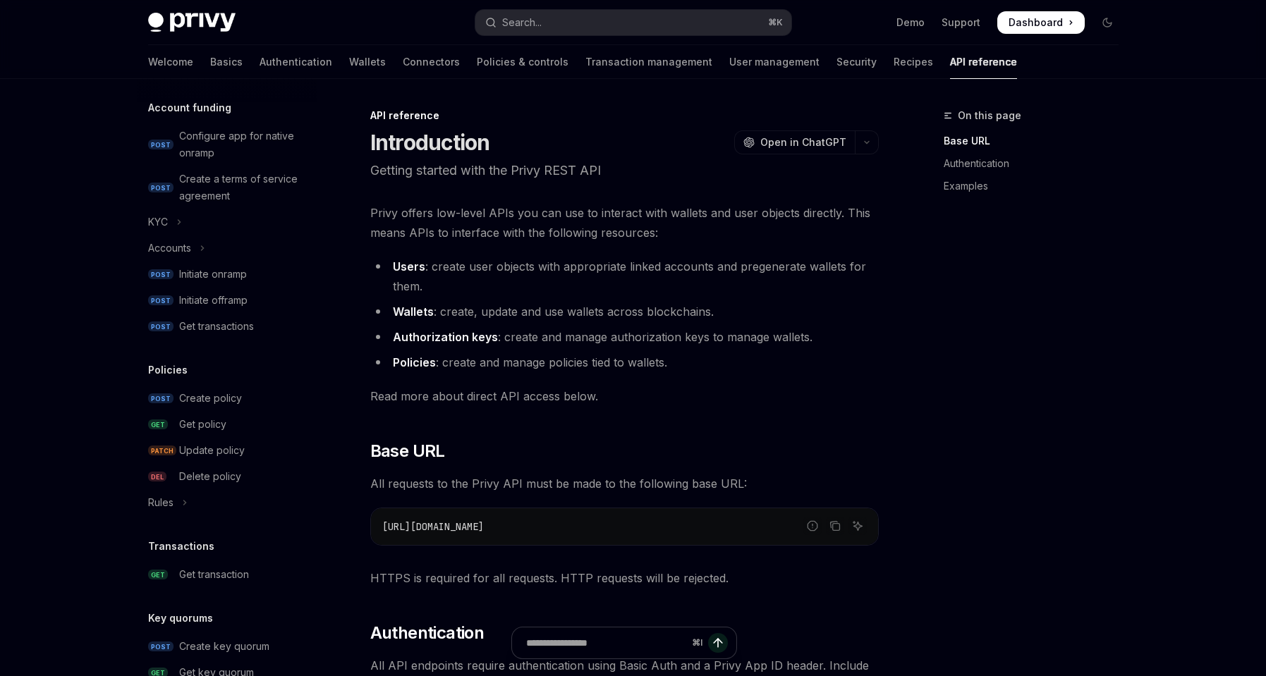
scroll to position [30, 0]
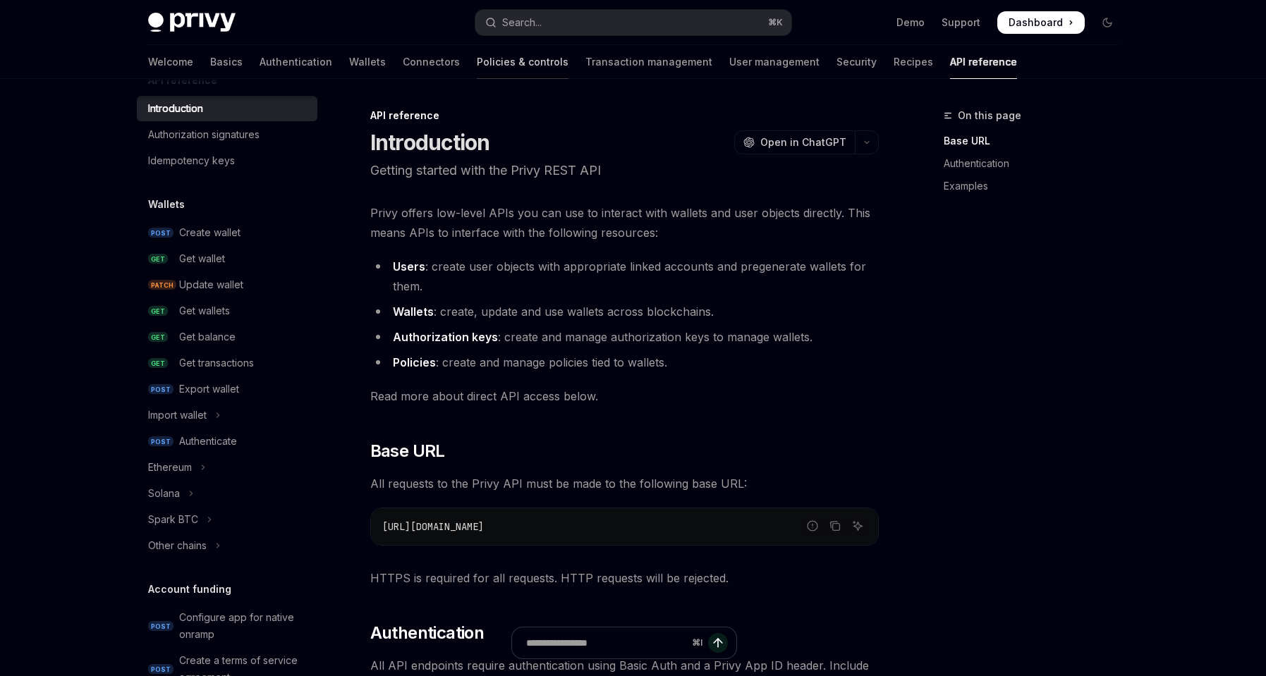
click at [477, 61] on link "Policies & controls" at bounding box center [523, 62] width 92 height 34
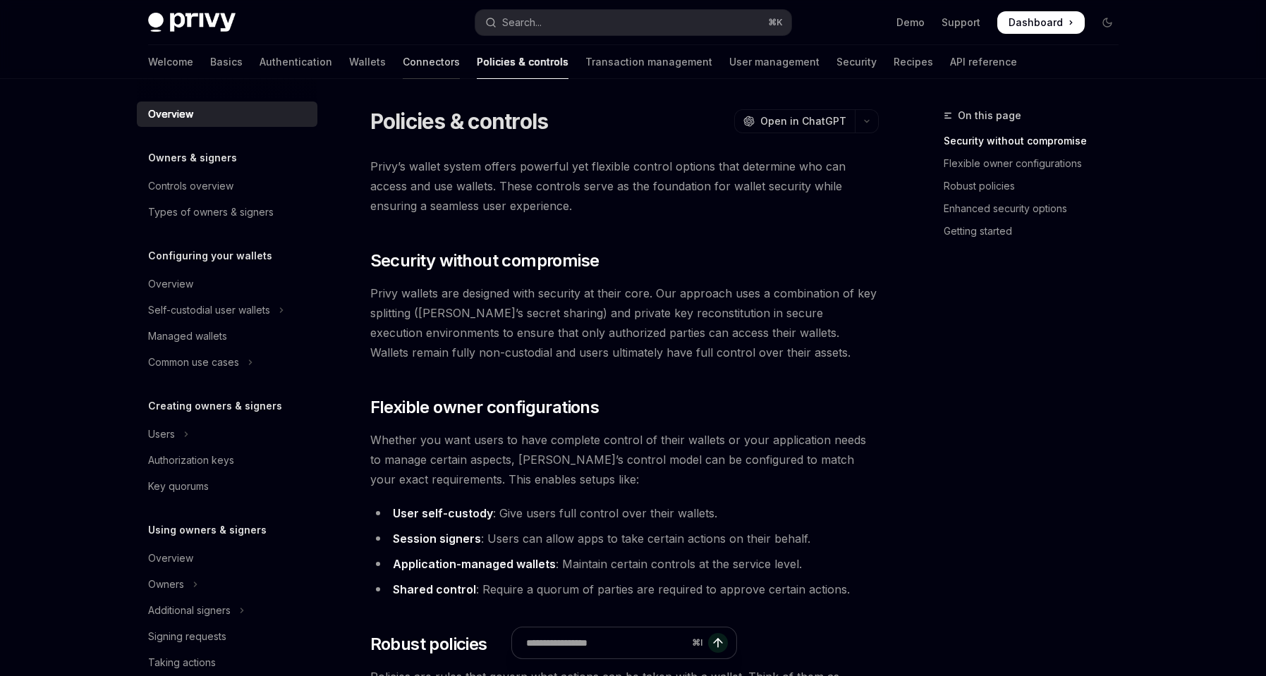
click at [403, 59] on link "Connectors" at bounding box center [431, 62] width 57 height 34
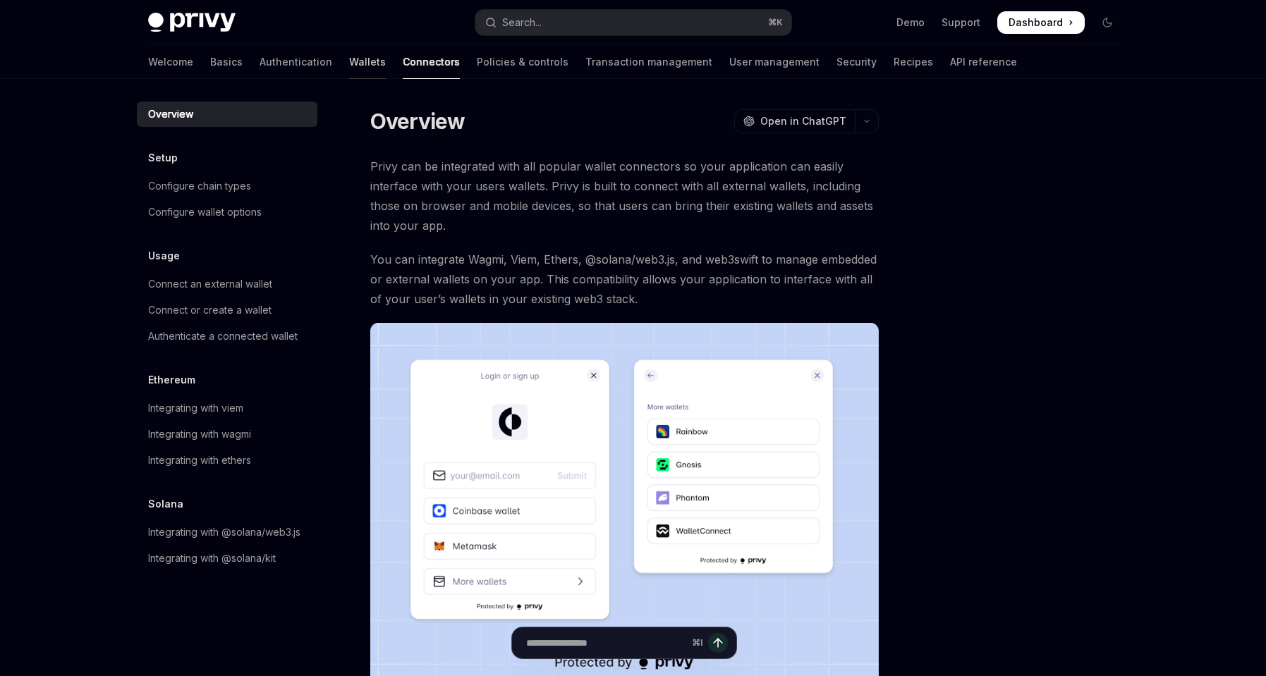
click at [349, 61] on link "Wallets" at bounding box center [367, 62] width 37 height 34
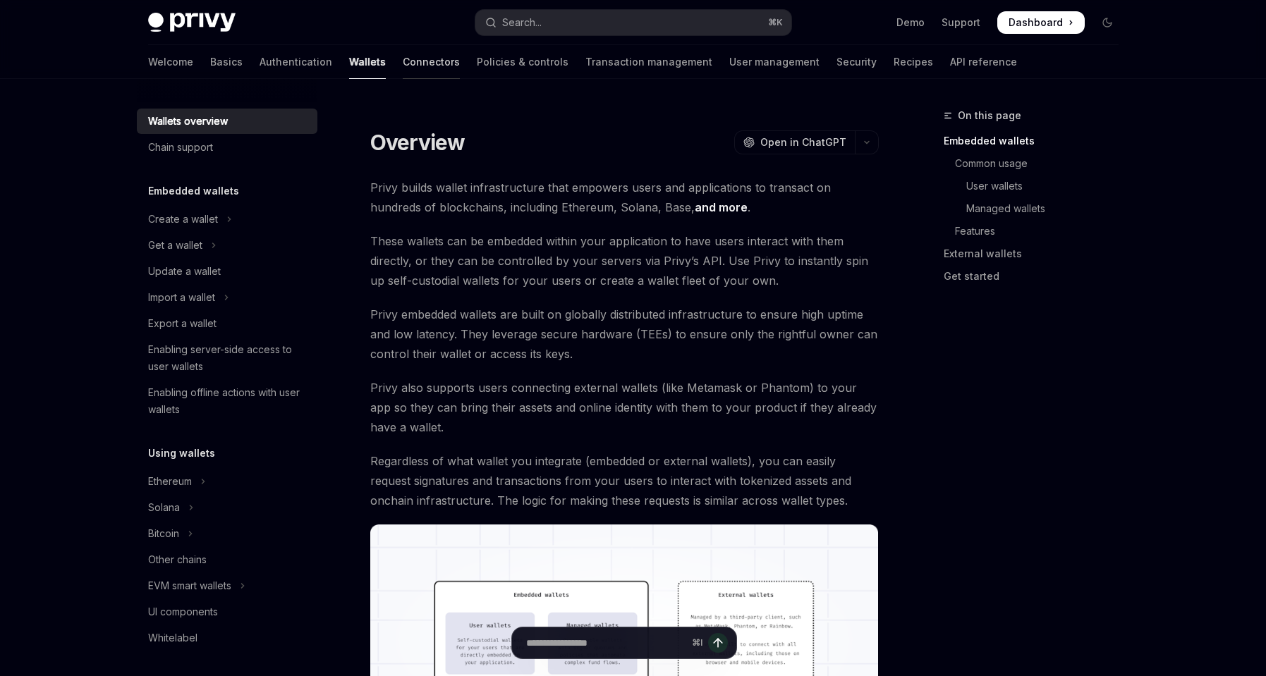
click at [403, 63] on link "Connectors" at bounding box center [431, 62] width 57 height 34
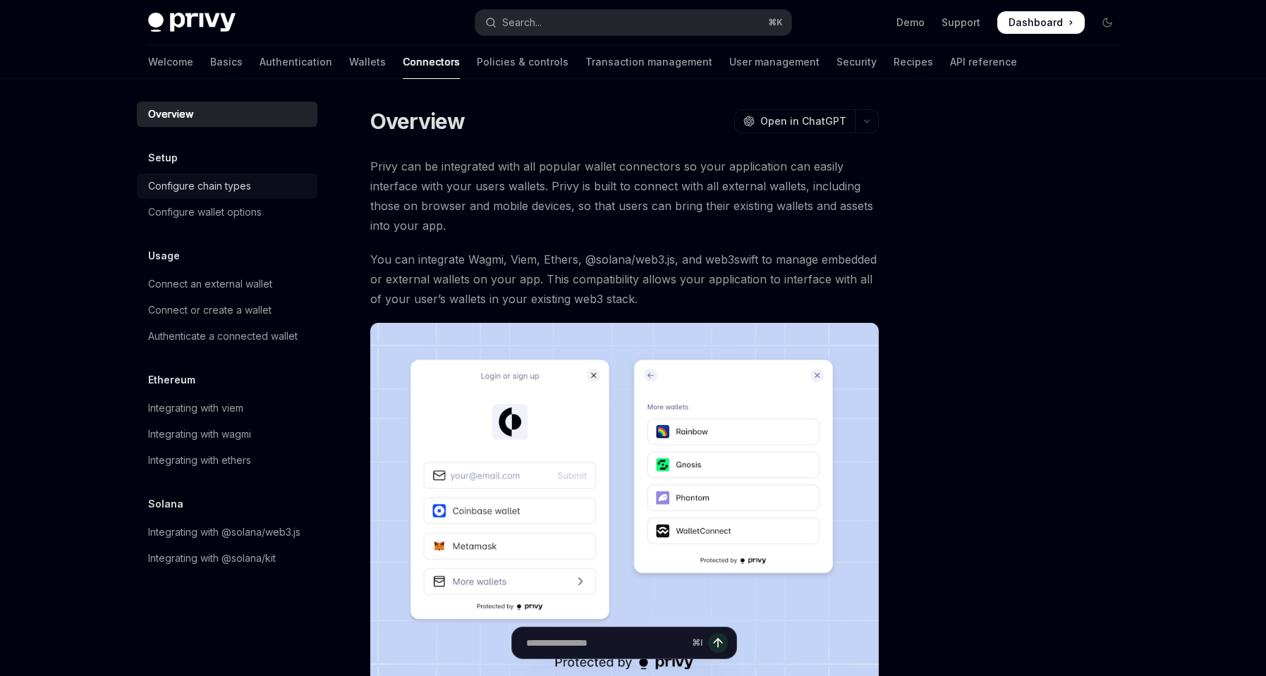
click at [229, 183] on div "Configure chain types" at bounding box center [199, 186] width 103 height 17
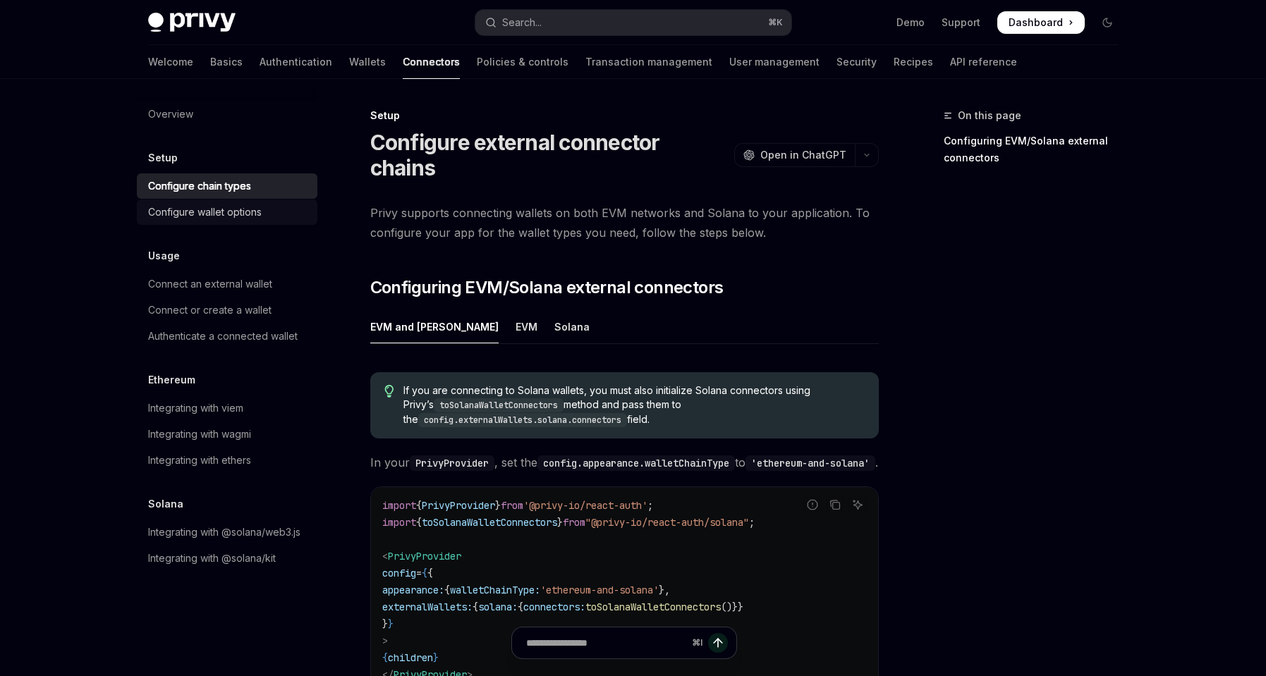
click at [222, 203] on link "Configure wallet options" at bounding box center [227, 212] width 181 height 25
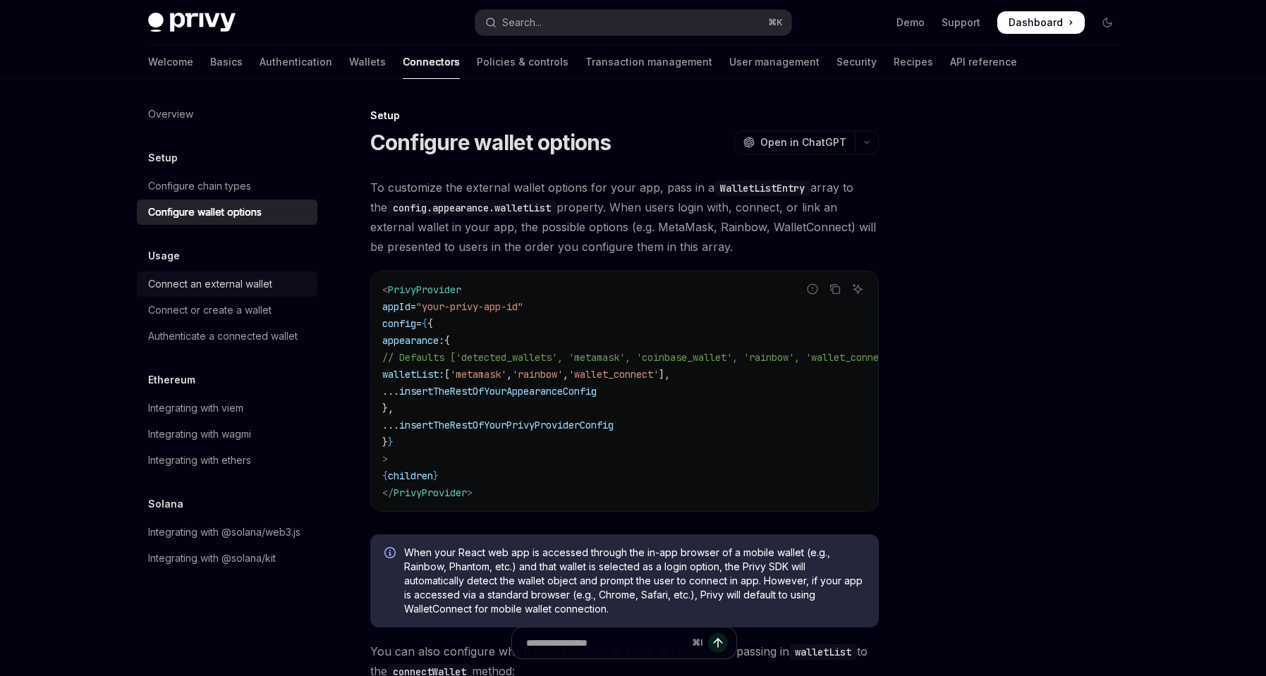
click at [204, 275] on link "Connect an external wallet" at bounding box center [227, 284] width 181 height 25
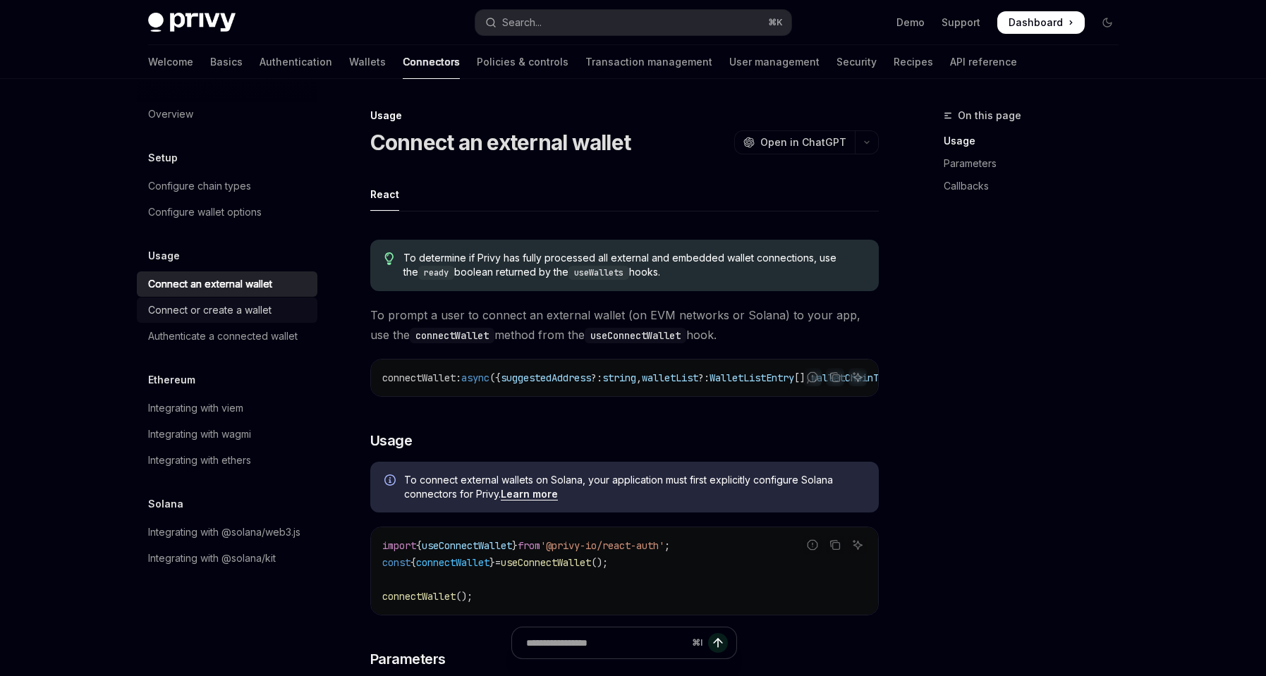
click at [209, 308] on div "Connect or create a wallet" at bounding box center [209, 310] width 123 height 17
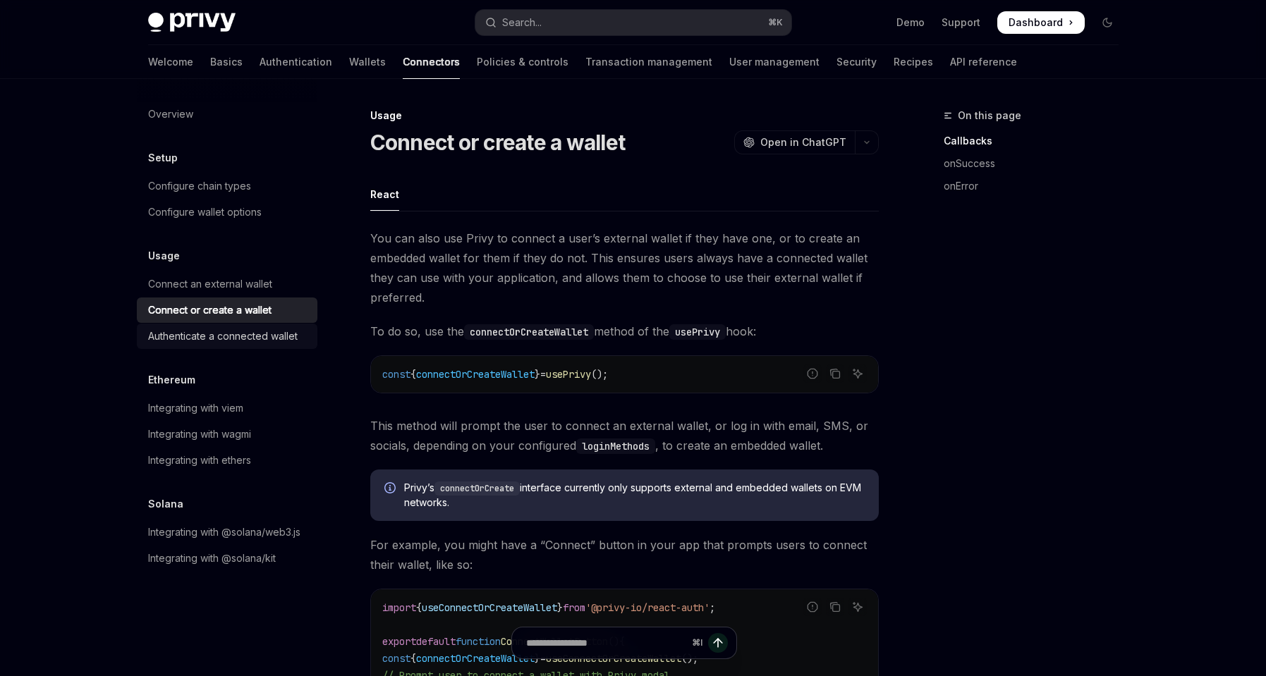
click at [211, 329] on div "Authenticate a connected wallet" at bounding box center [223, 336] width 150 height 17
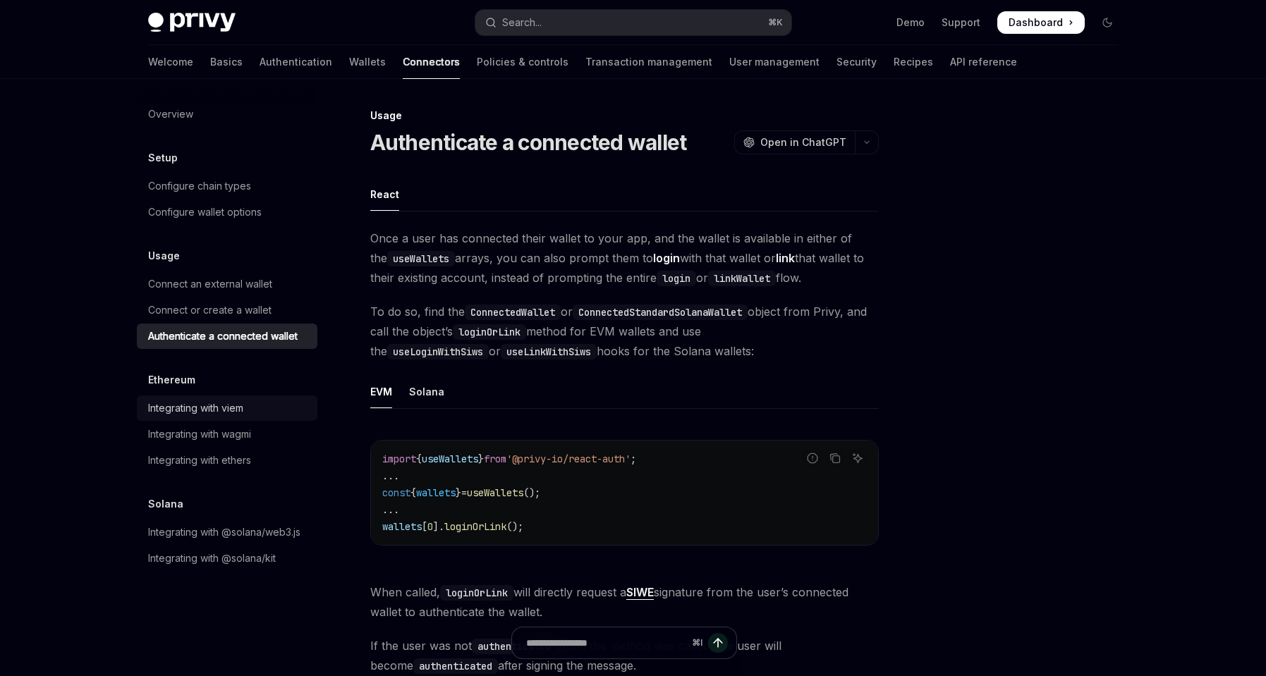
click at [214, 408] on div "Integrating with viem" at bounding box center [195, 408] width 95 height 17
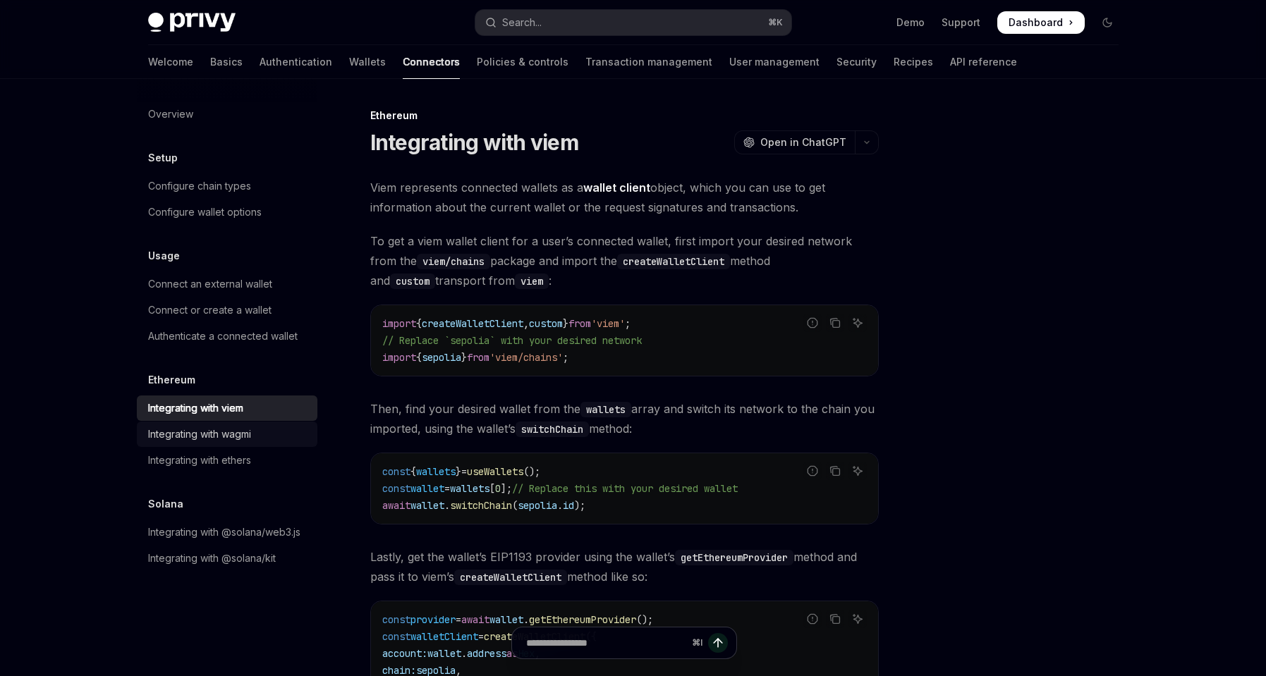
click at [218, 432] on div "Integrating with wagmi" at bounding box center [199, 434] width 103 height 17
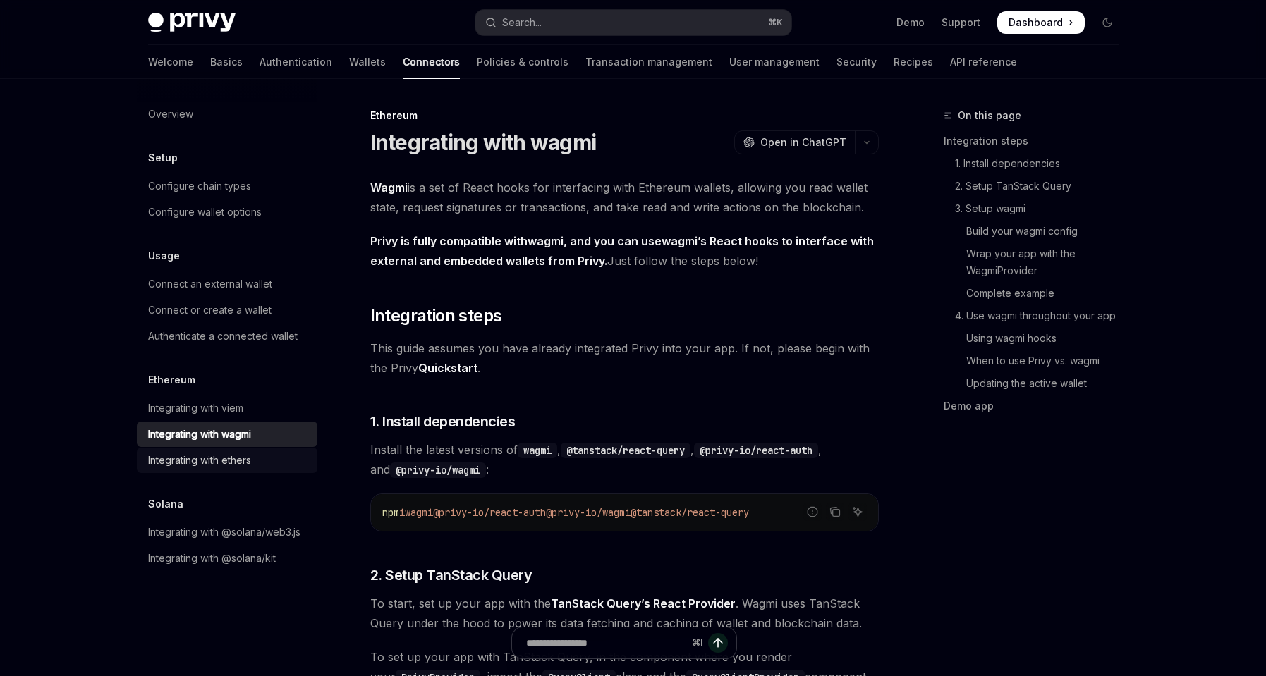
click at [238, 465] on div "Integrating with ethers" at bounding box center [199, 460] width 103 height 17
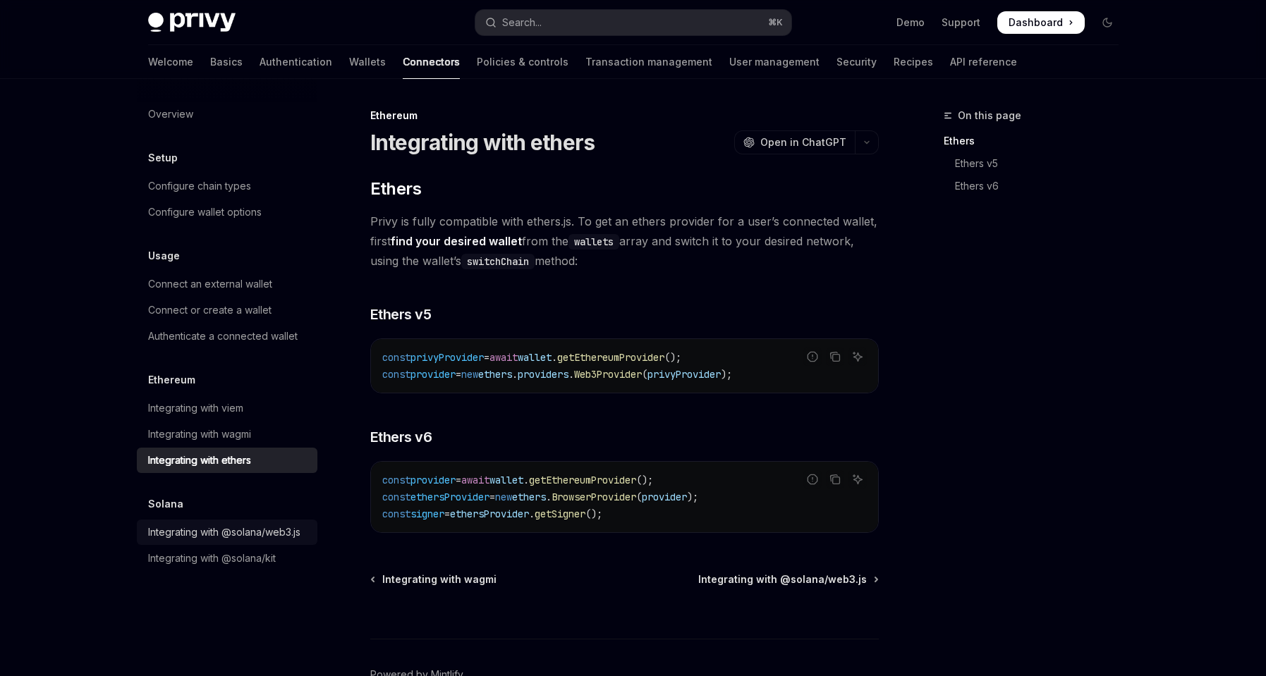
click at [224, 528] on div "Integrating with @solana/web3.js" at bounding box center [224, 532] width 152 height 17
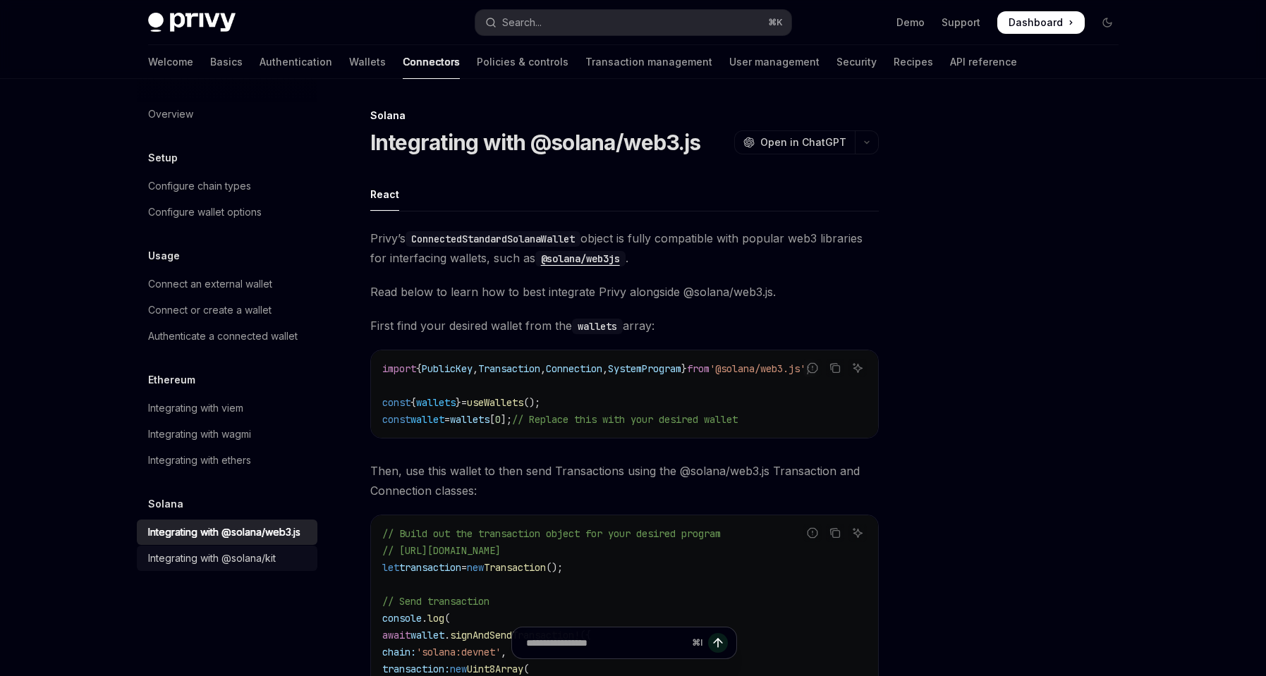
click at [230, 561] on div "Integrating with @solana/kit" at bounding box center [212, 558] width 128 height 17
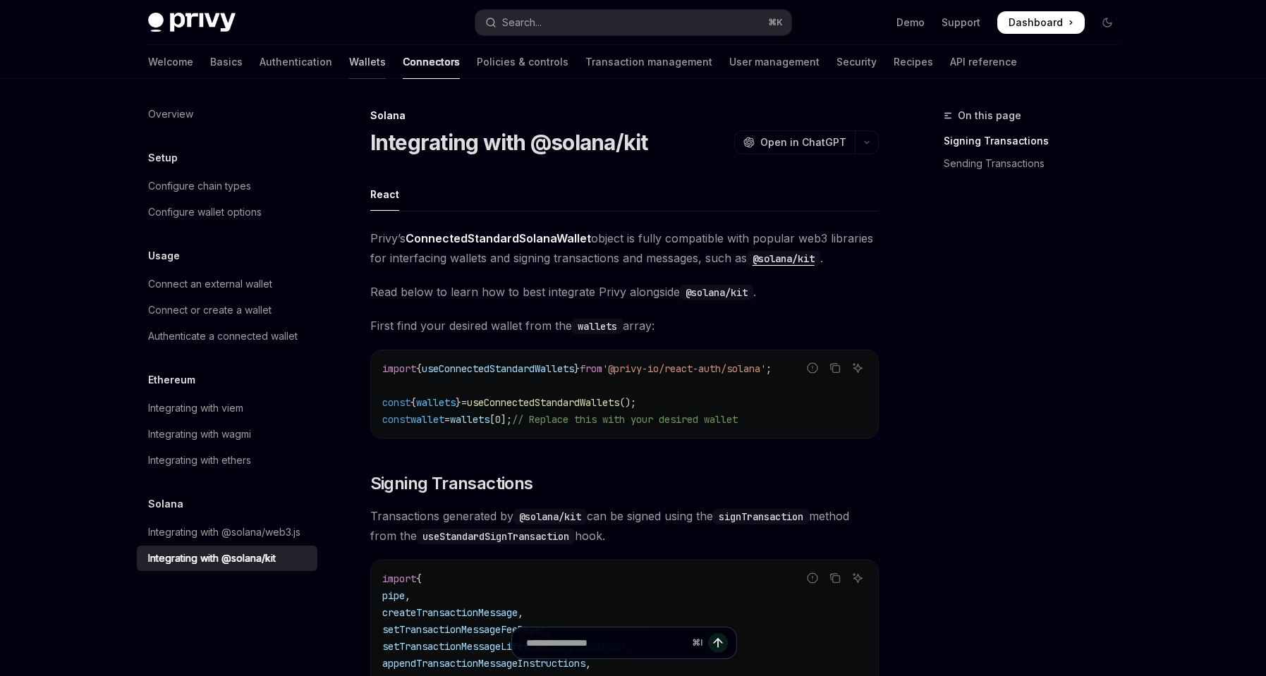
click at [349, 61] on link "Wallets" at bounding box center [367, 62] width 37 height 34
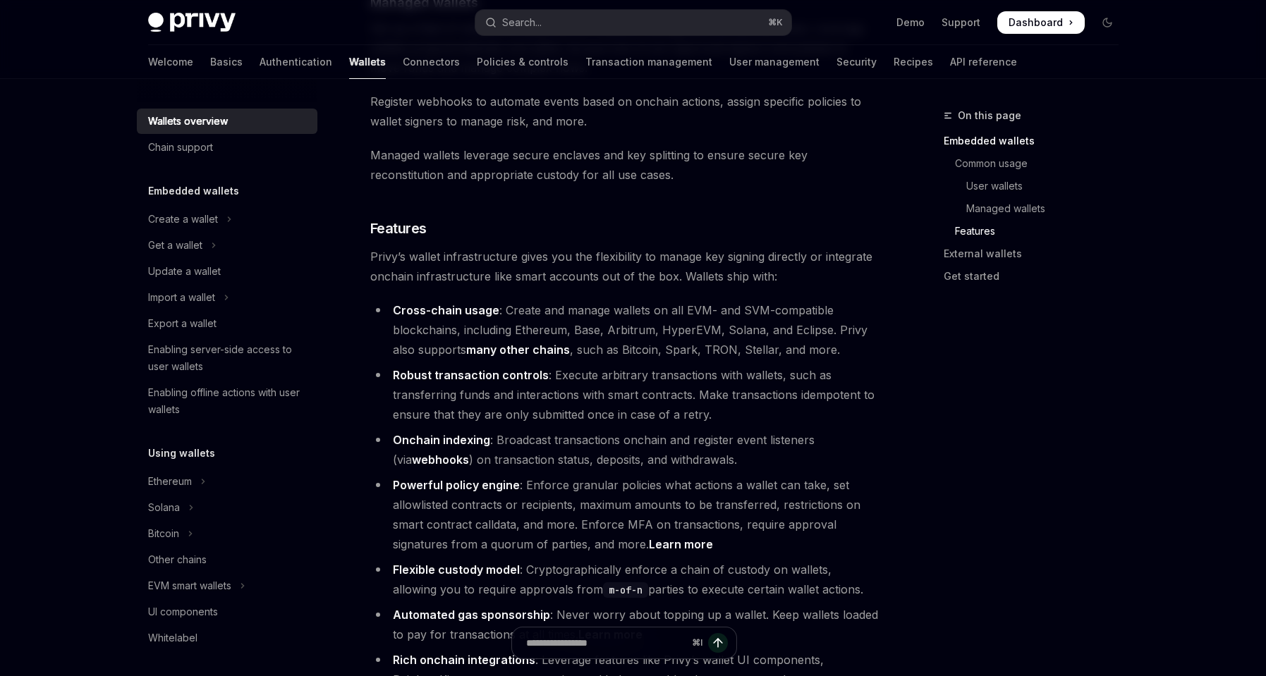
scroll to position [1933, 0]
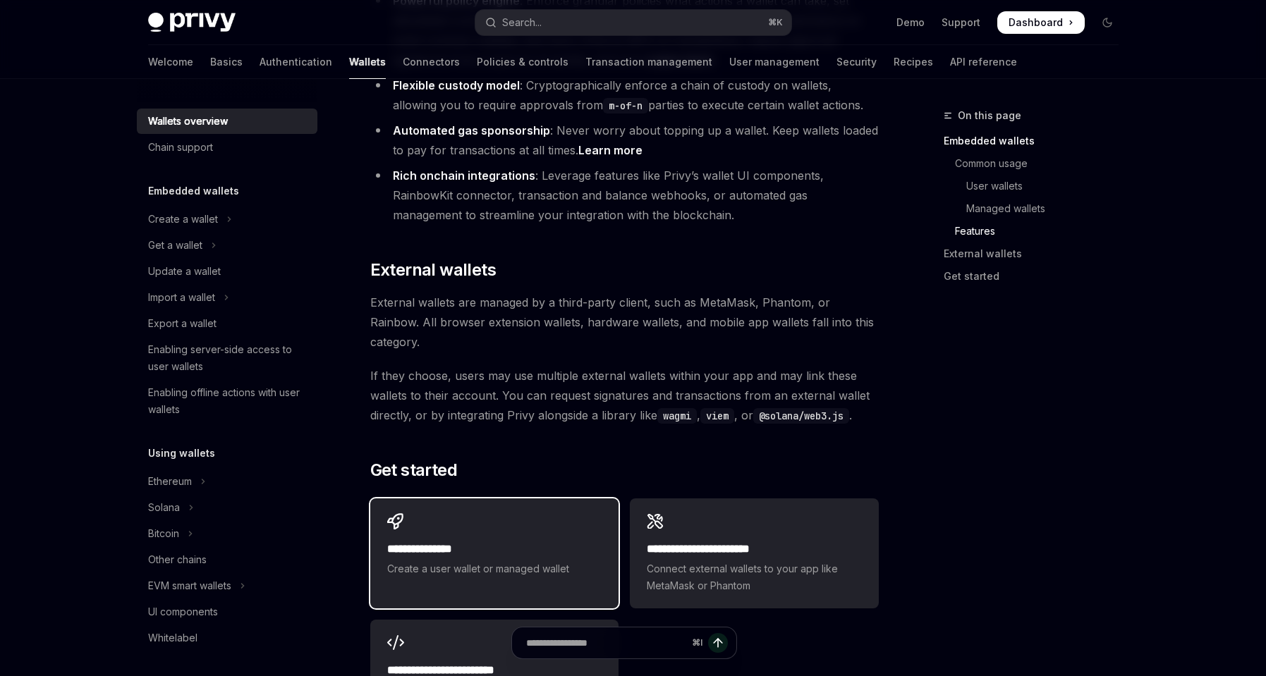
click at [502, 561] on span "Create a user wallet or managed wallet" at bounding box center [494, 569] width 214 height 17
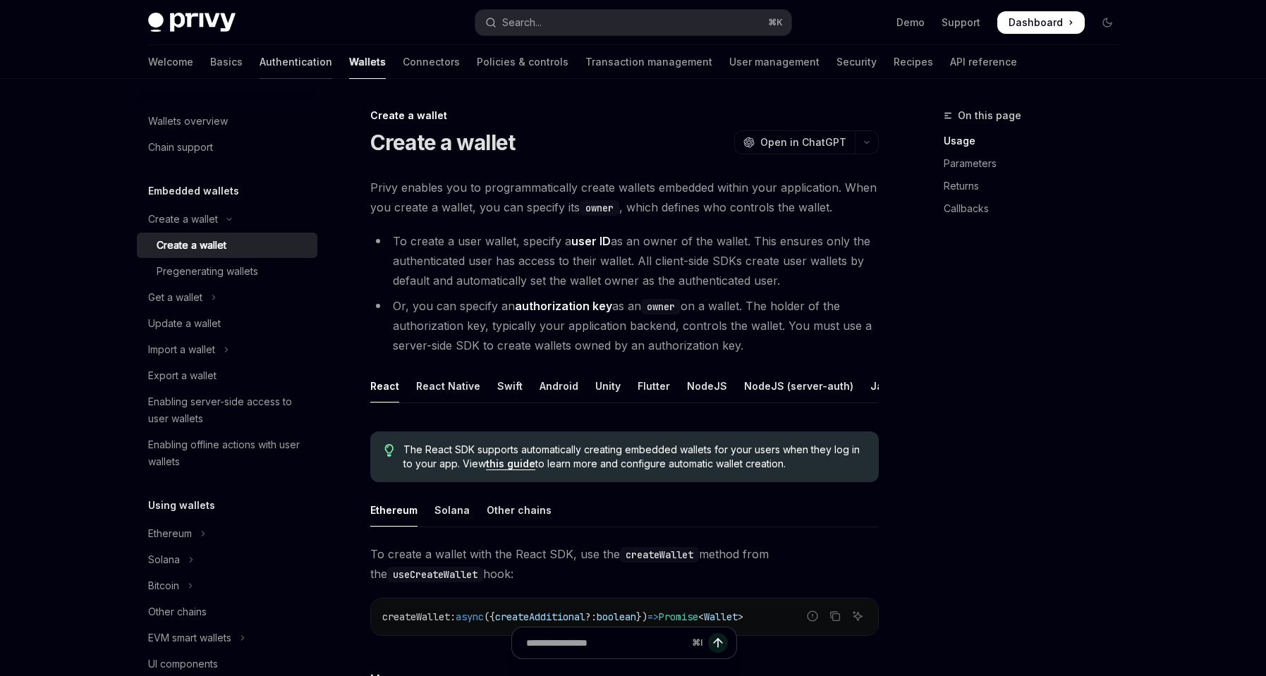
click at [260, 63] on link "Authentication" at bounding box center [296, 62] width 73 height 34
click at [260, 58] on link "Authentication" at bounding box center [296, 62] width 73 height 34
click at [260, 60] on link "Authentication" at bounding box center [296, 62] width 73 height 34
click at [260, 57] on link "Authentication" at bounding box center [296, 62] width 73 height 34
click at [403, 56] on link "Connectors" at bounding box center [431, 62] width 57 height 34
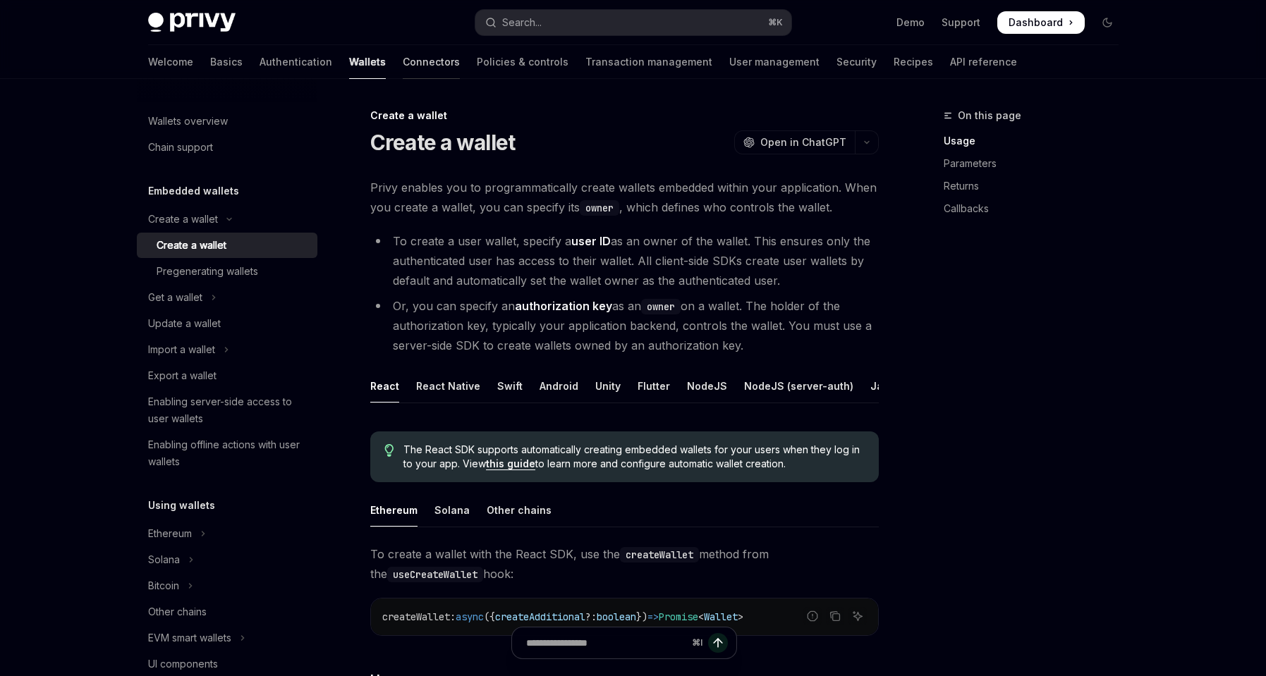
click at [403, 64] on link "Connectors" at bounding box center [431, 62] width 57 height 34
click at [403, 63] on link "Connectors" at bounding box center [431, 62] width 57 height 34
click at [403, 60] on link "Connectors" at bounding box center [431, 62] width 57 height 34
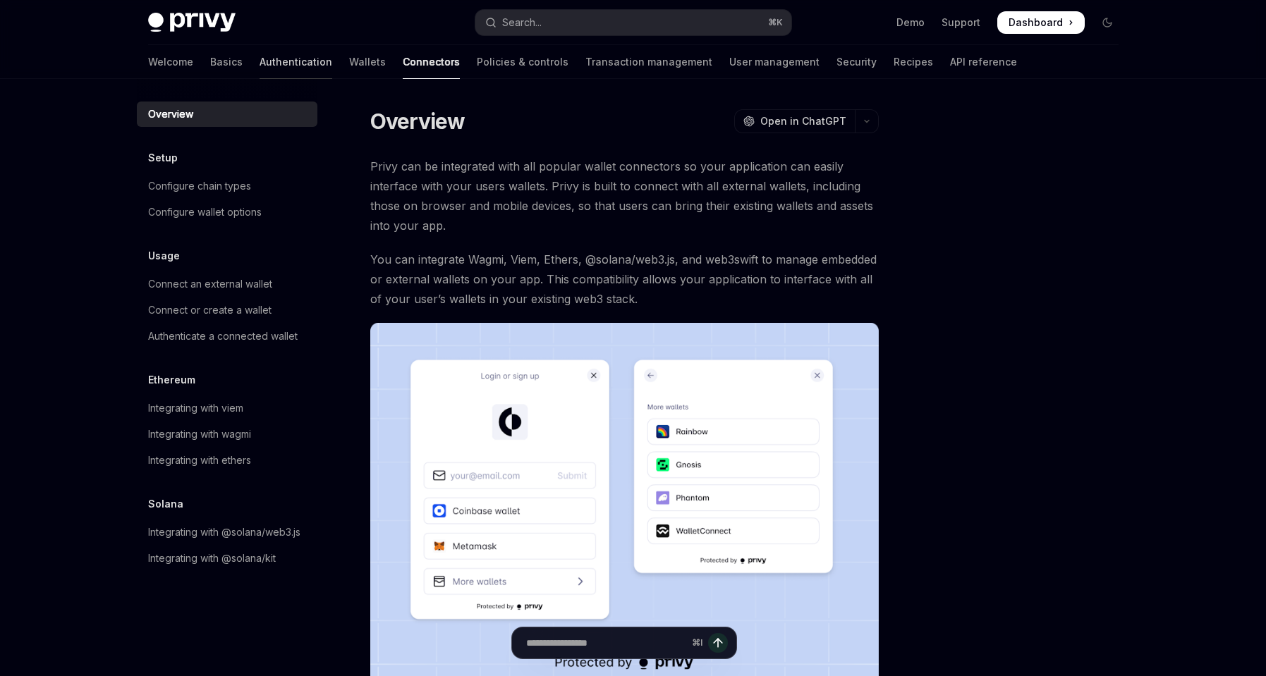
click at [260, 68] on link "Authentication" at bounding box center [296, 62] width 73 height 34
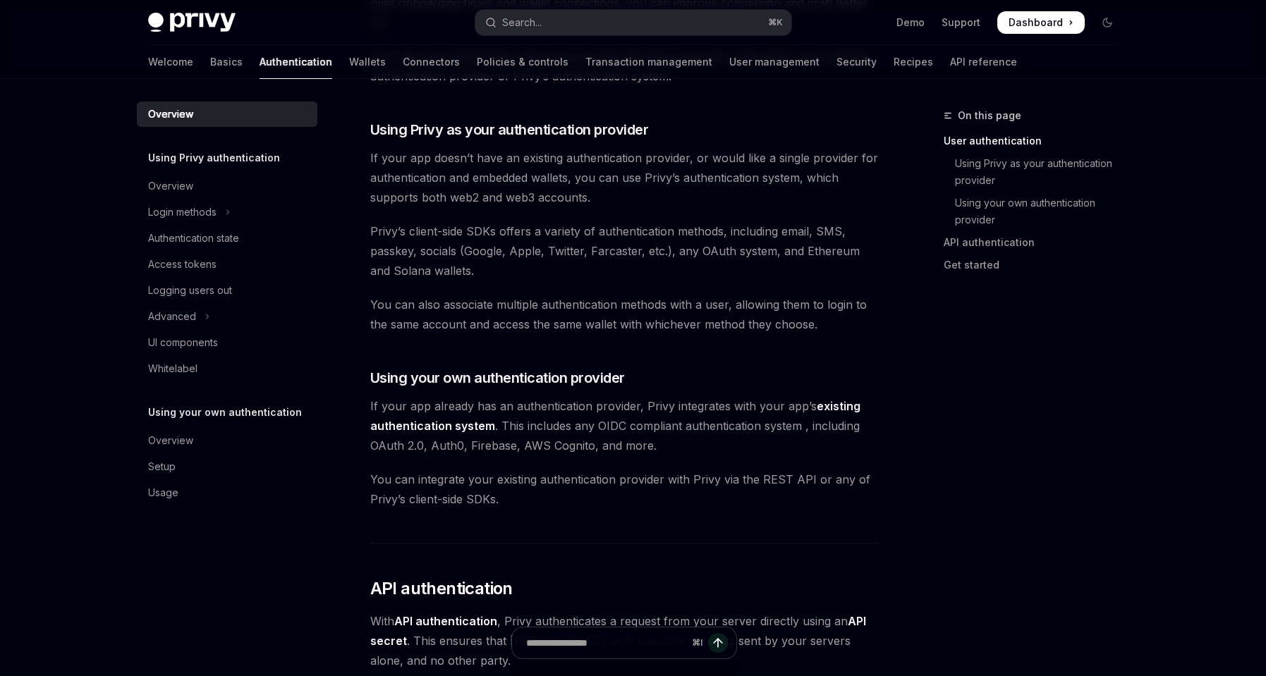
scroll to position [1112, 0]
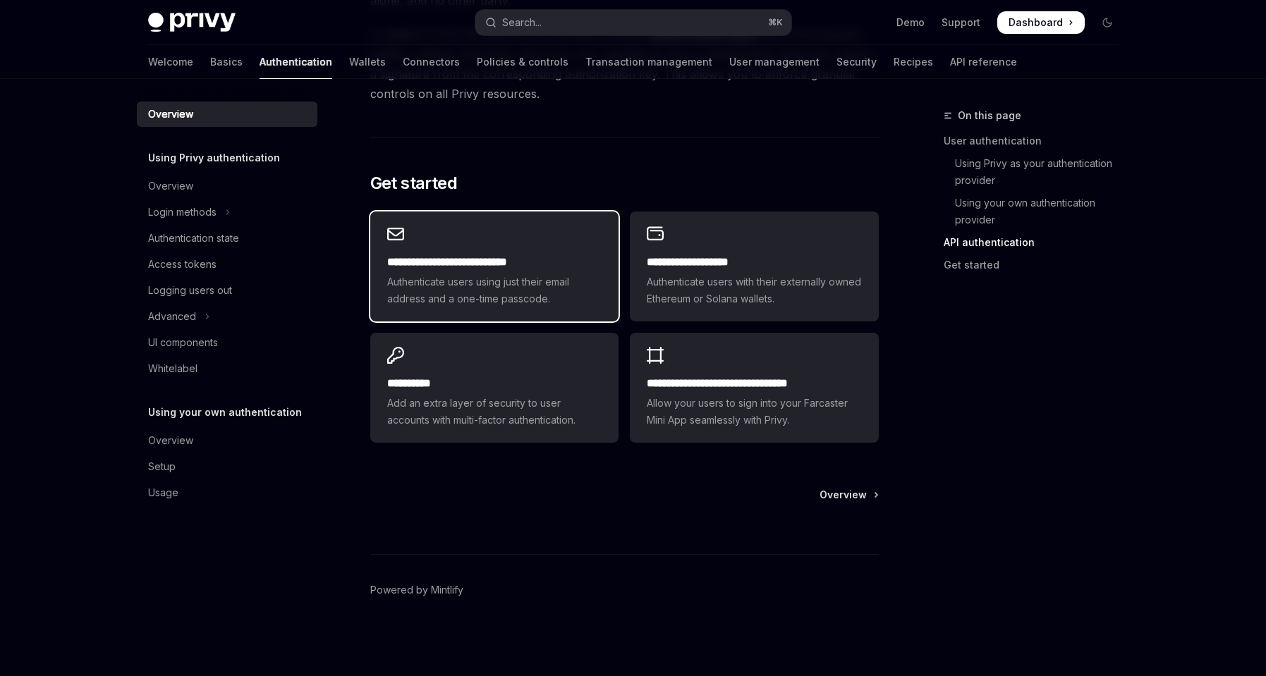
click at [490, 265] on h2 "**********" at bounding box center [494, 262] width 214 height 17
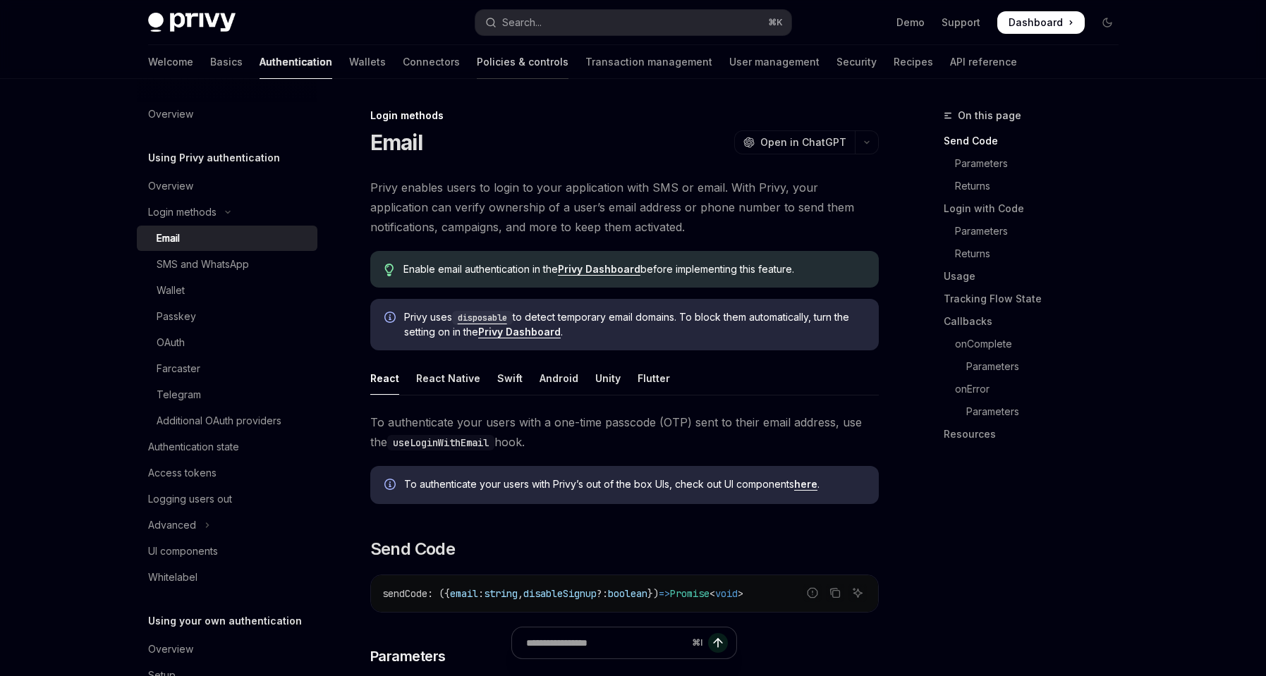
click at [477, 59] on link "Policies & controls" at bounding box center [523, 62] width 92 height 34
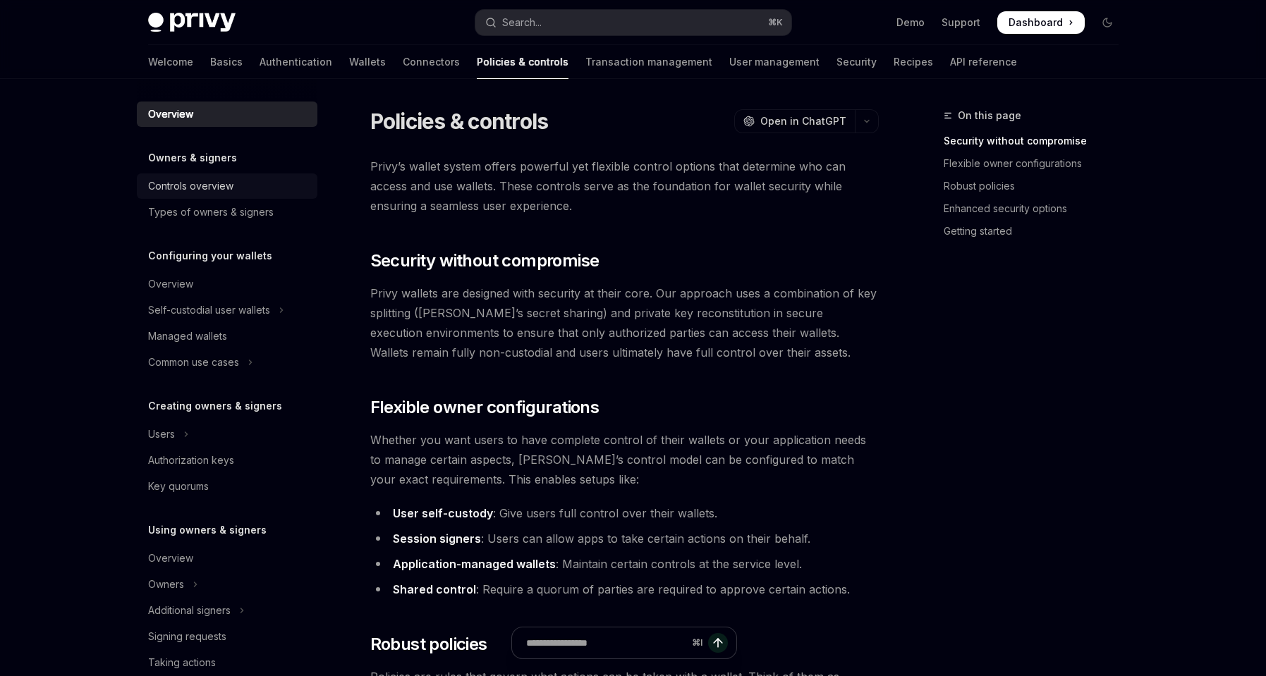
click at [185, 190] on div "Controls overview" at bounding box center [190, 186] width 85 height 17
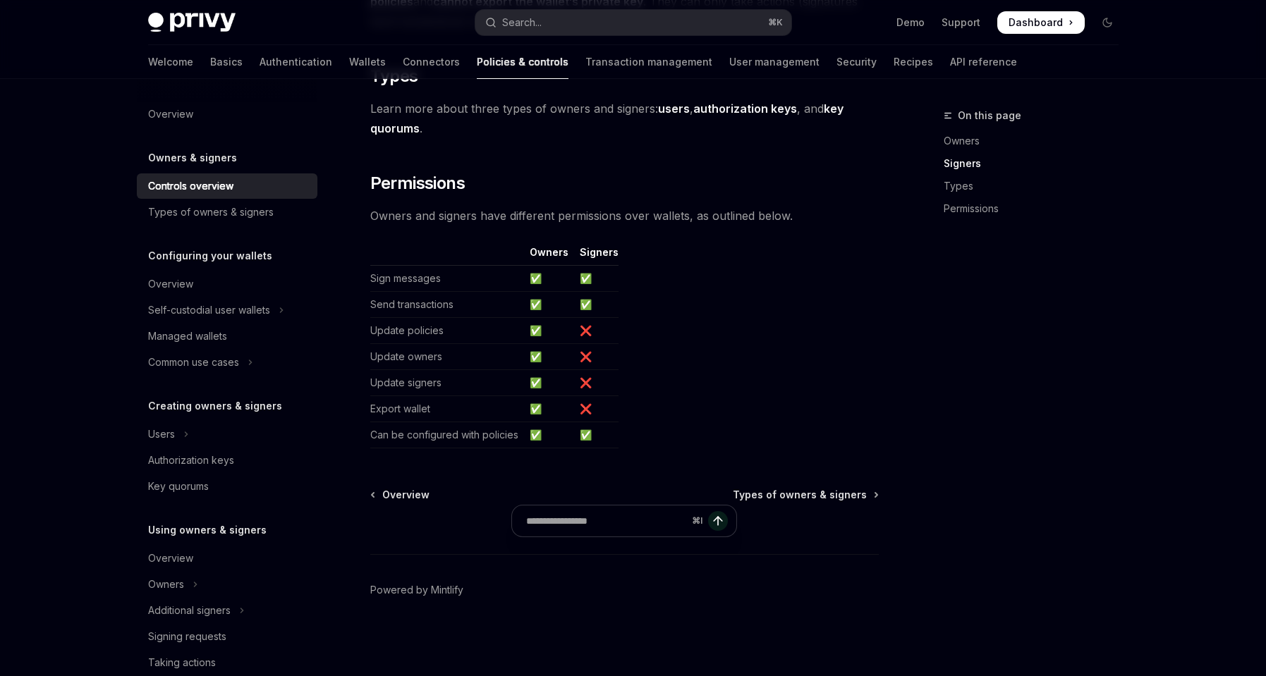
scroll to position [28, 0]
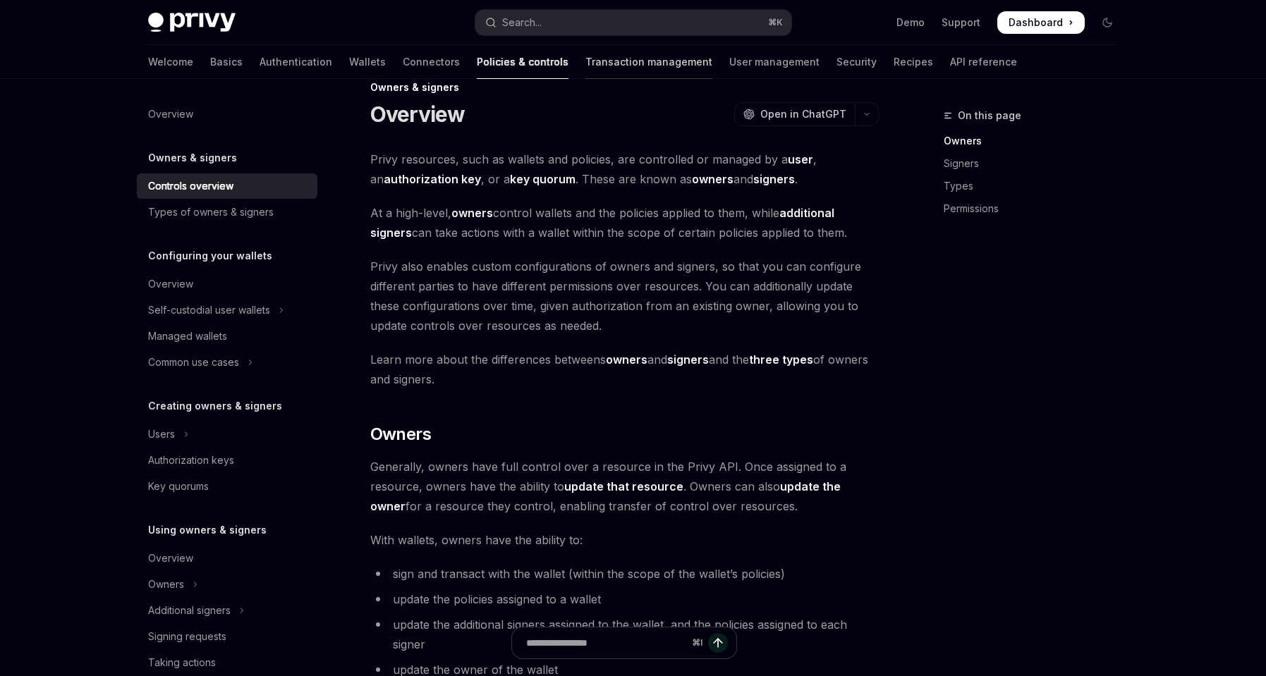
click at [585, 61] on link "Transaction management" at bounding box center [648, 62] width 127 height 34
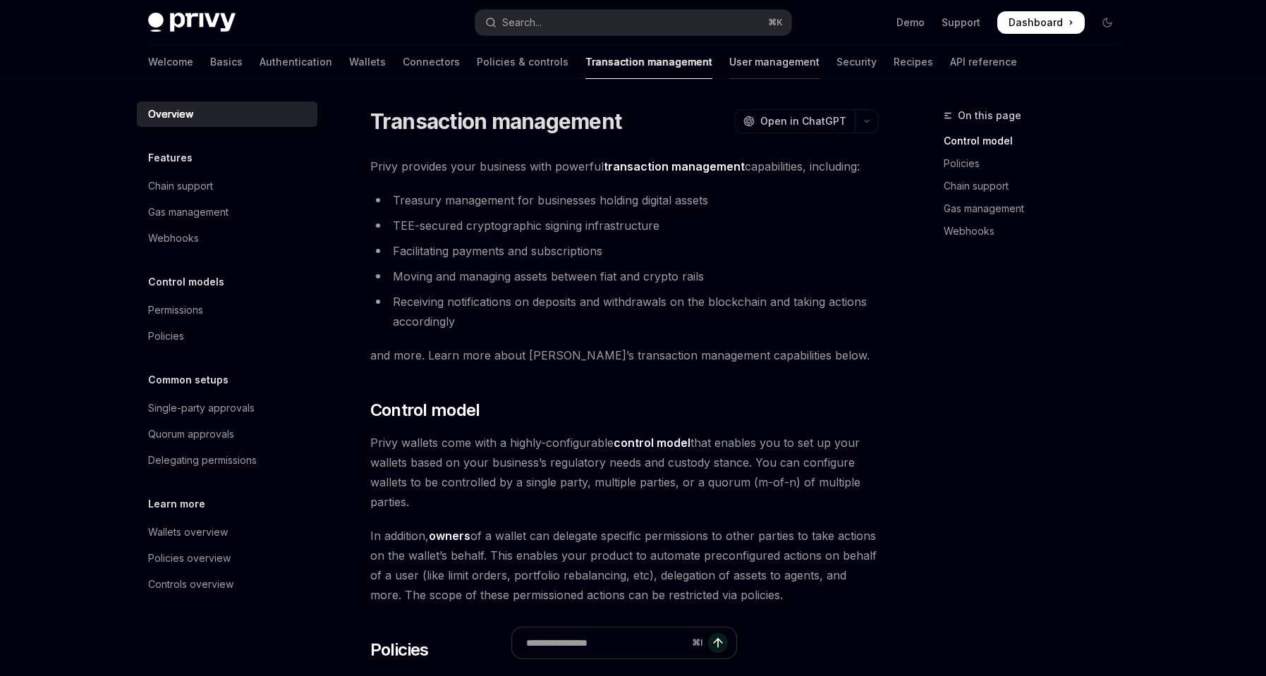
click at [729, 70] on link "User management" at bounding box center [774, 62] width 90 height 34
type textarea "*"
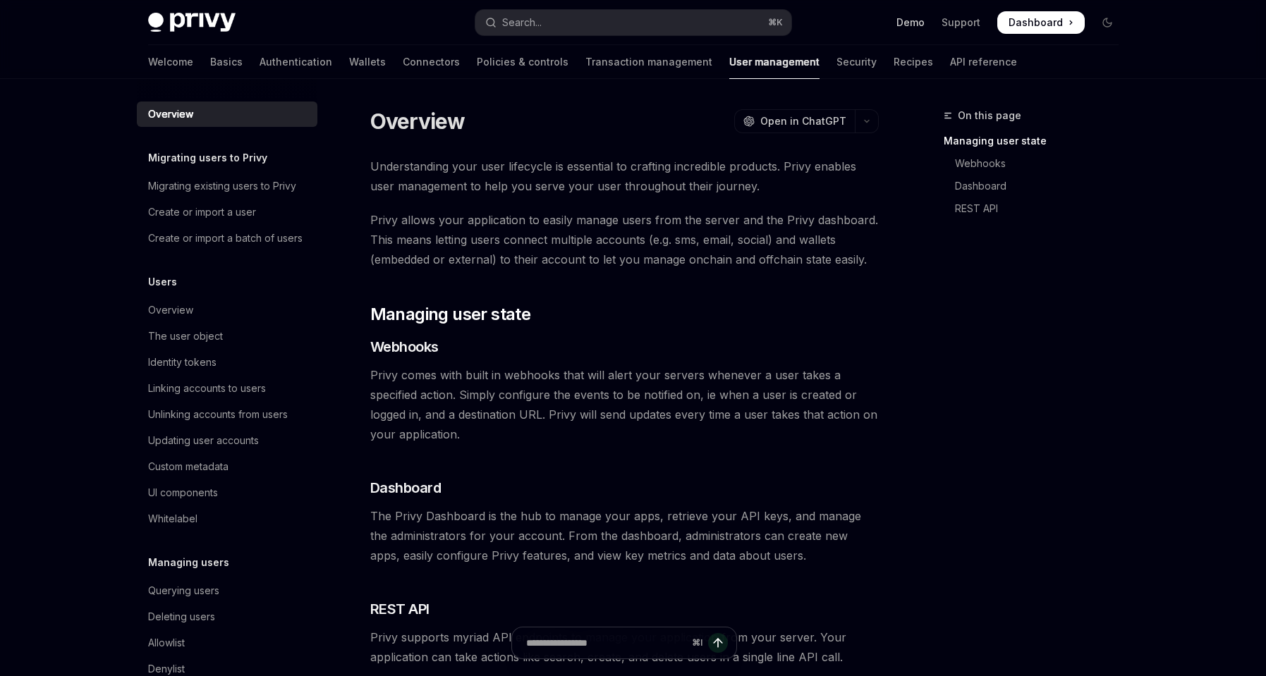
click at [912, 23] on link "Demo" at bounding box center [911, 23] width 28 height 14
